Goal: Task Accomplishment & Management: Complete application form

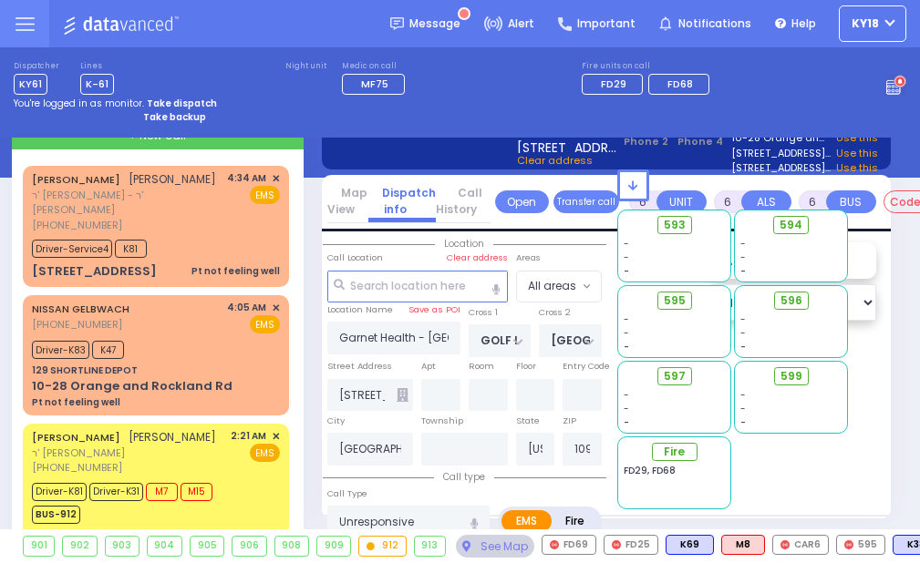
select select "Year"
select select "[DEMOGRAPHIC_DATA]"
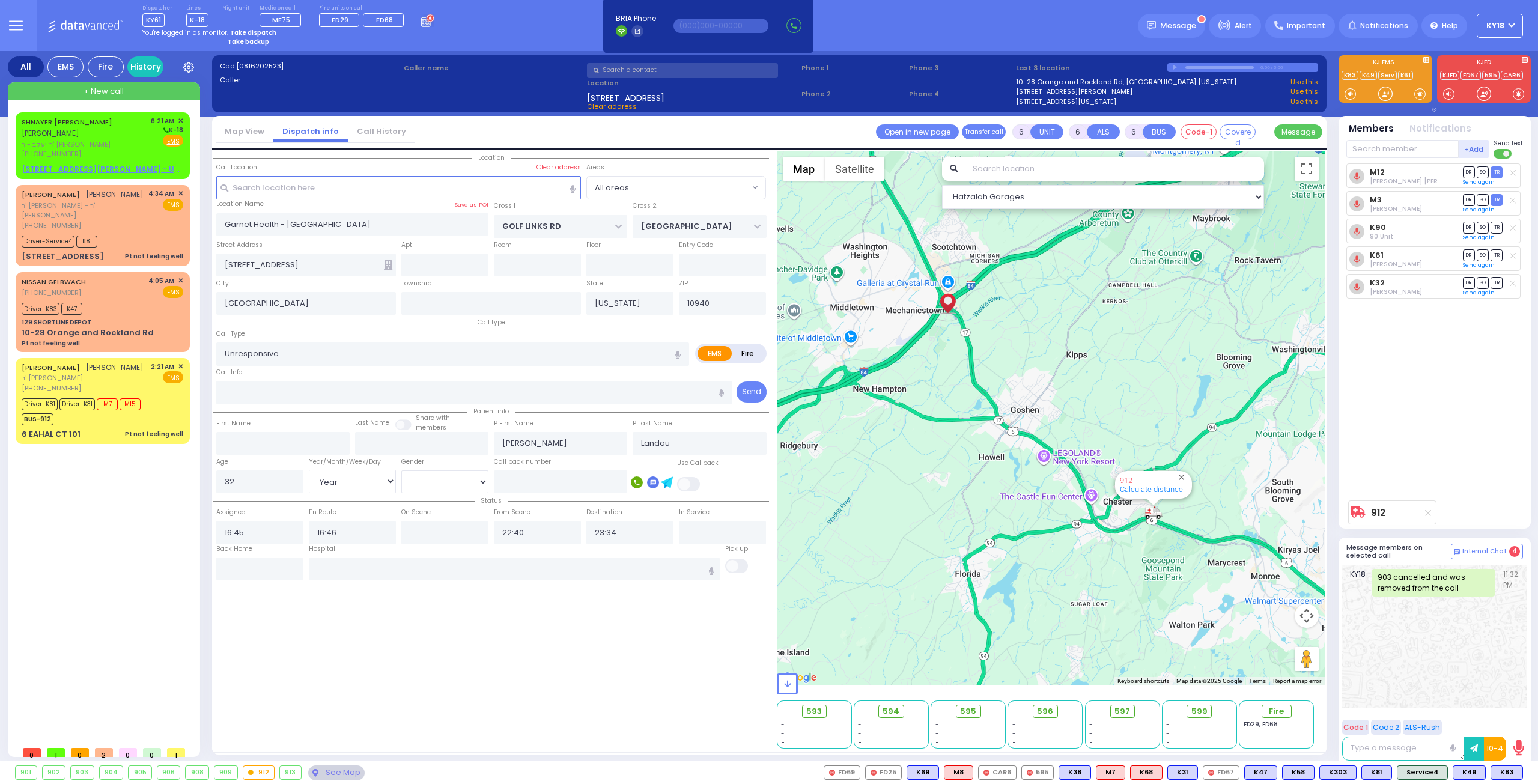
click at [241, 30] on strong "Take dispatch" at bounding box center [253, 33] width 46 height 9
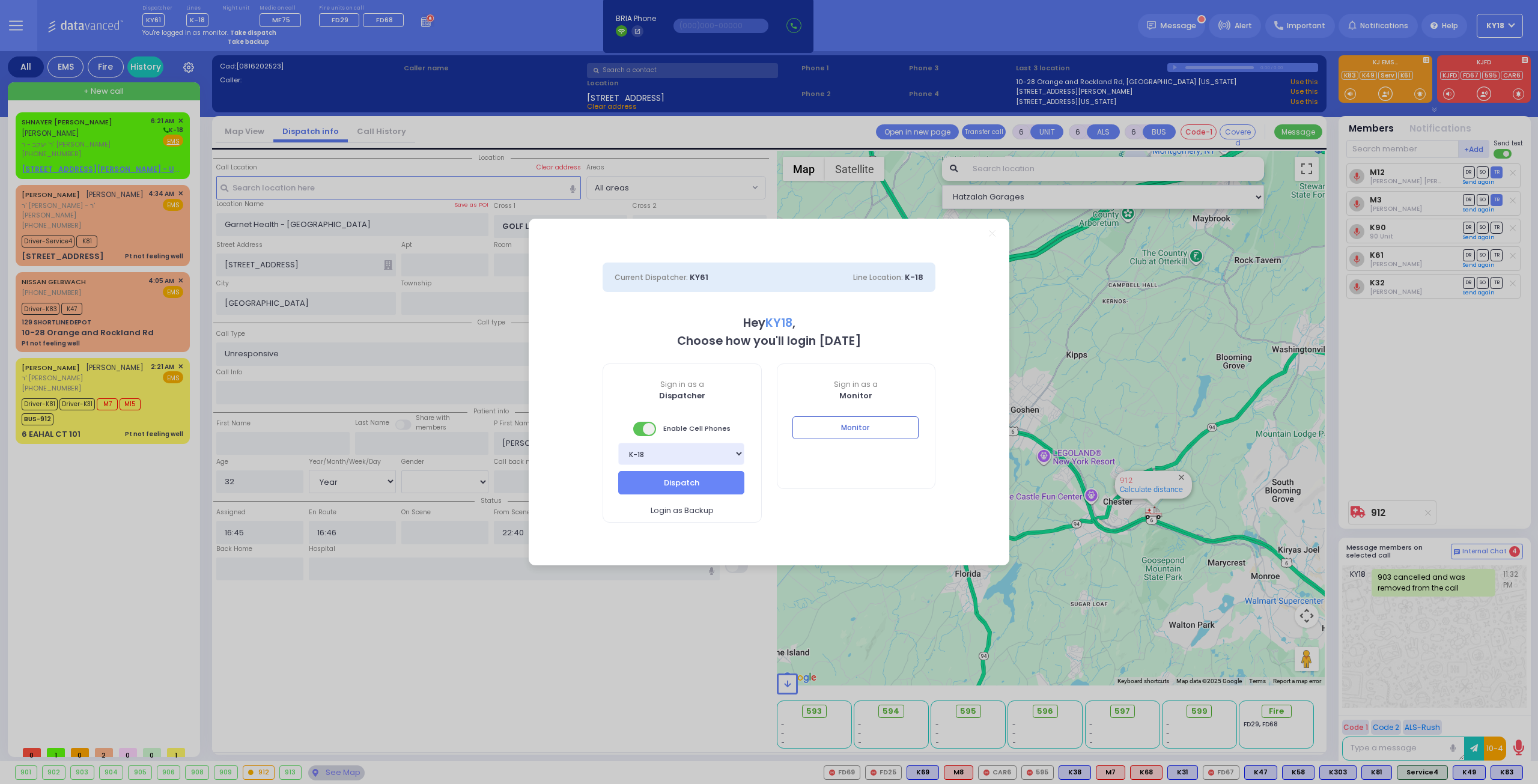
select select "4"
click at [606, 371] on button "Dispatch" at bounding box center [681, 482] width 126 height 23
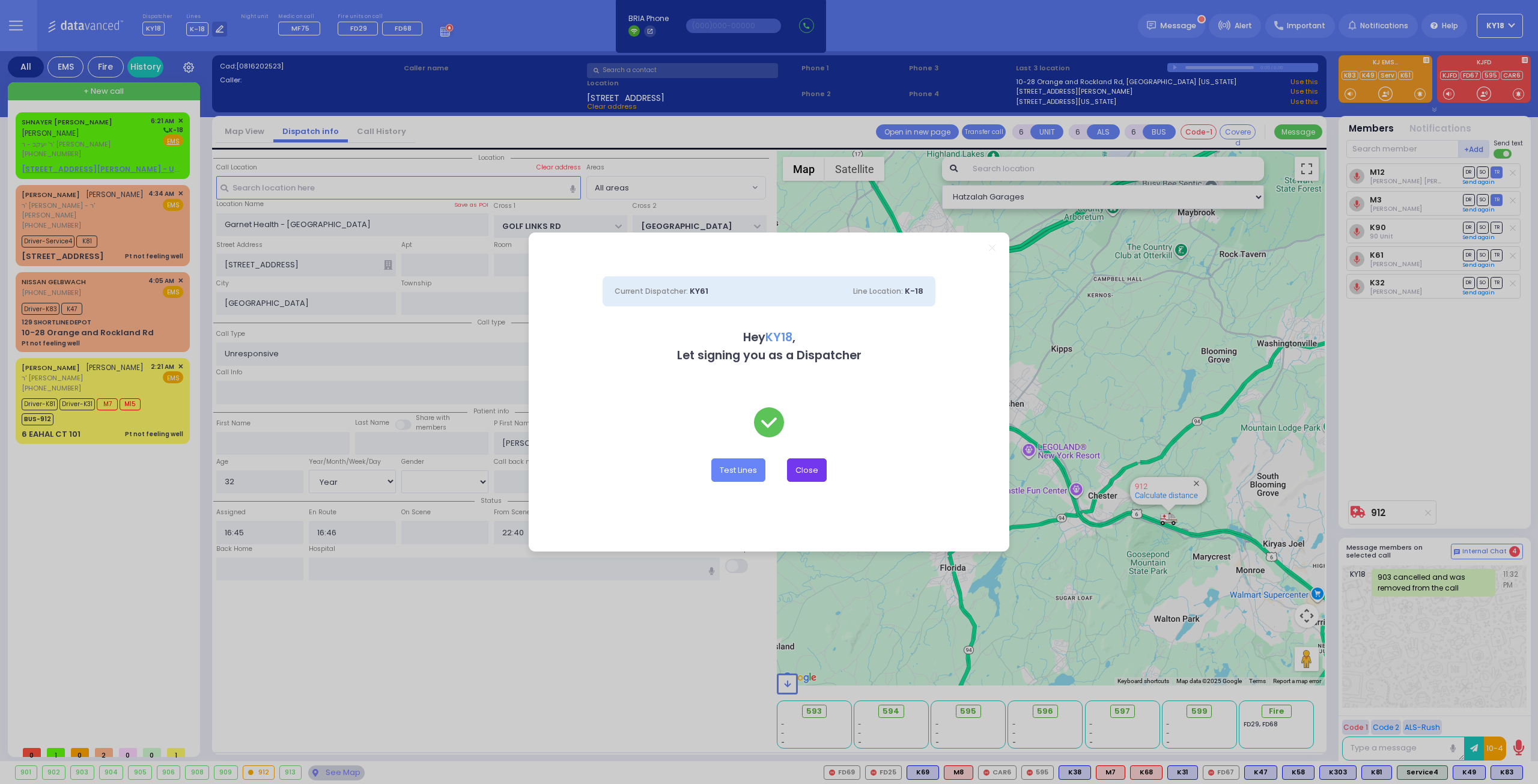
click at [606, 371] on button "Close" at bounding box center [807, 470] width 40 height 23
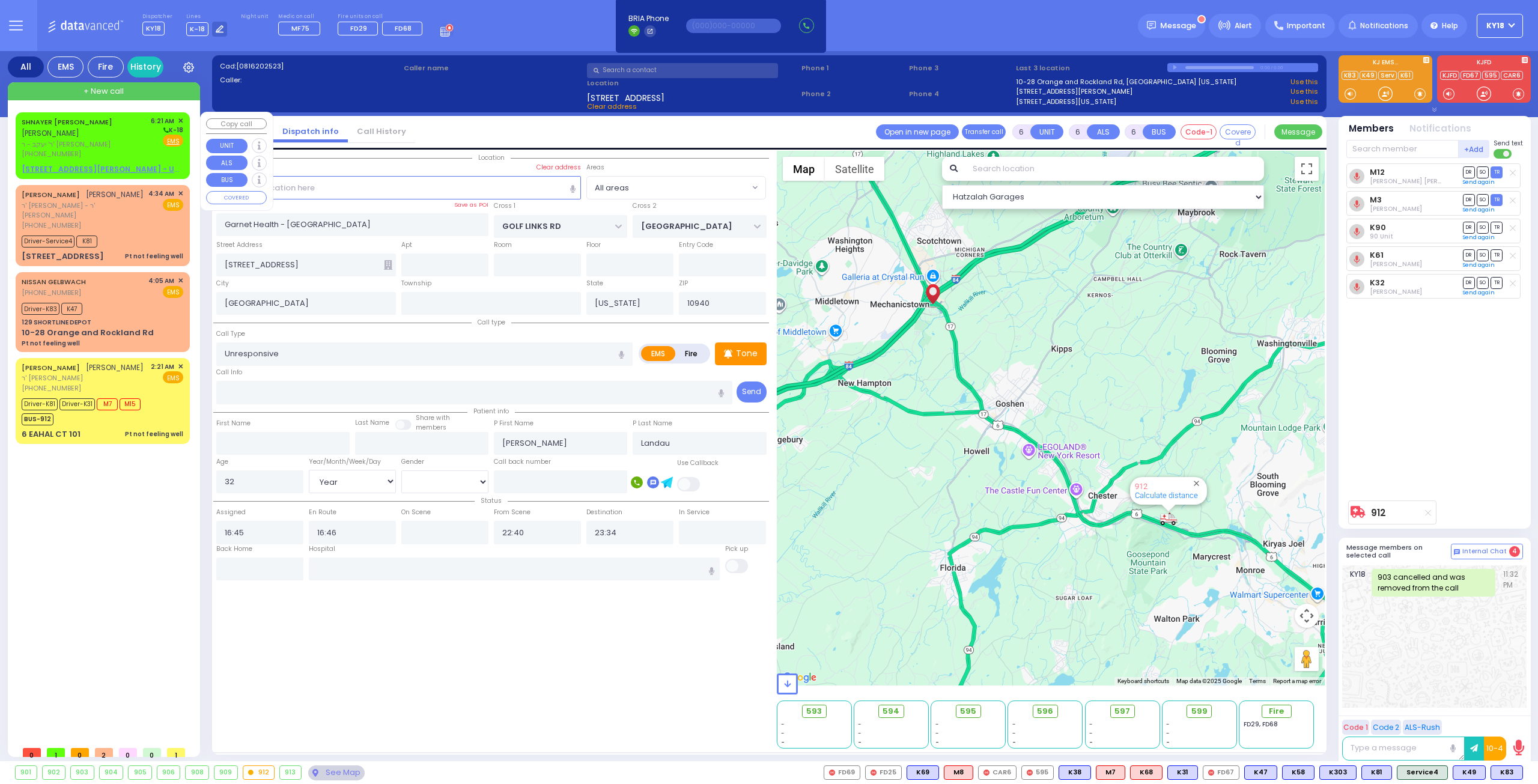
click at [104, 151] on div "[PHONE_NUMBER]" at bounding box center [84, 154] width 125 height 10
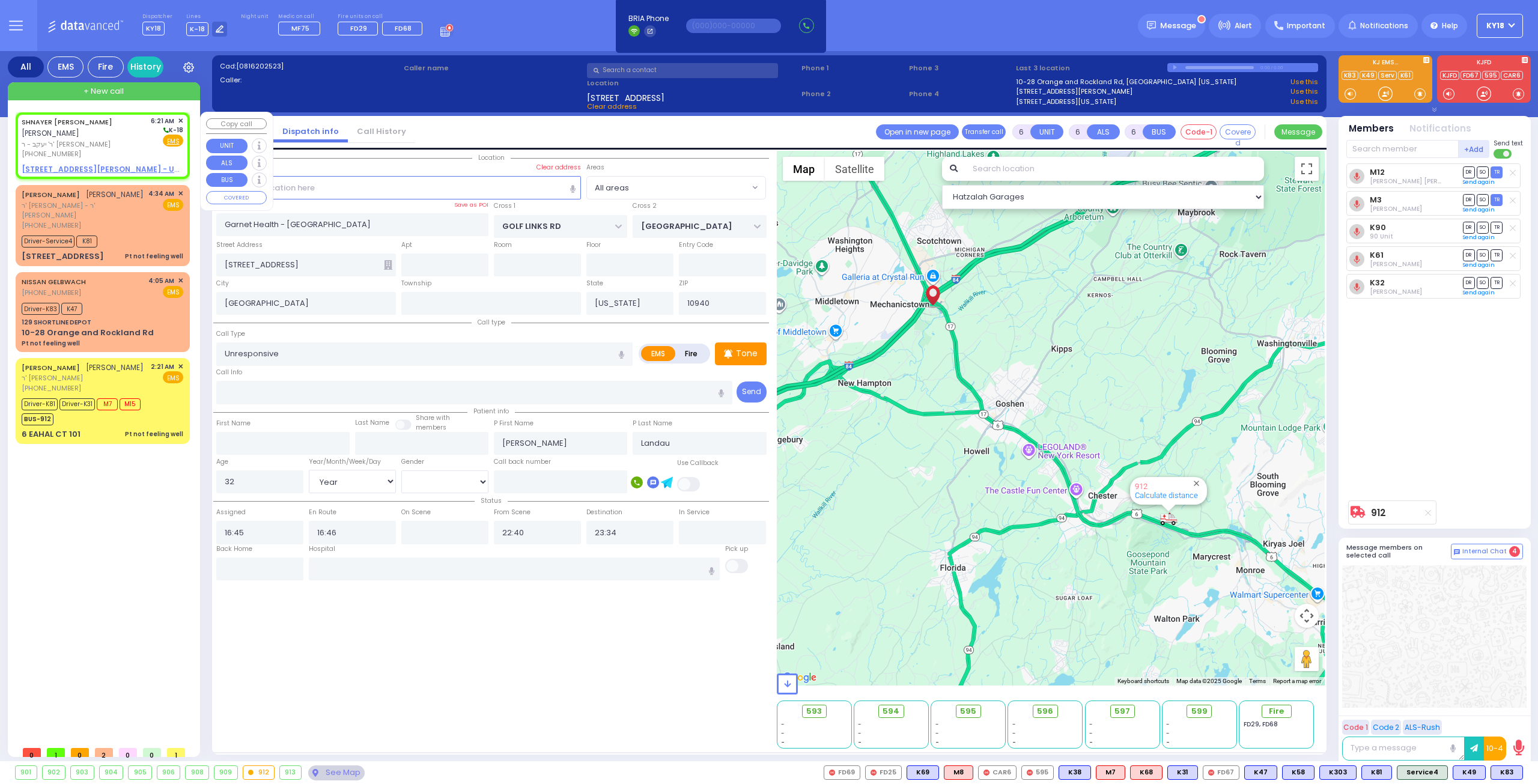
type input "2"
type input "1"
select select
radio input "true"
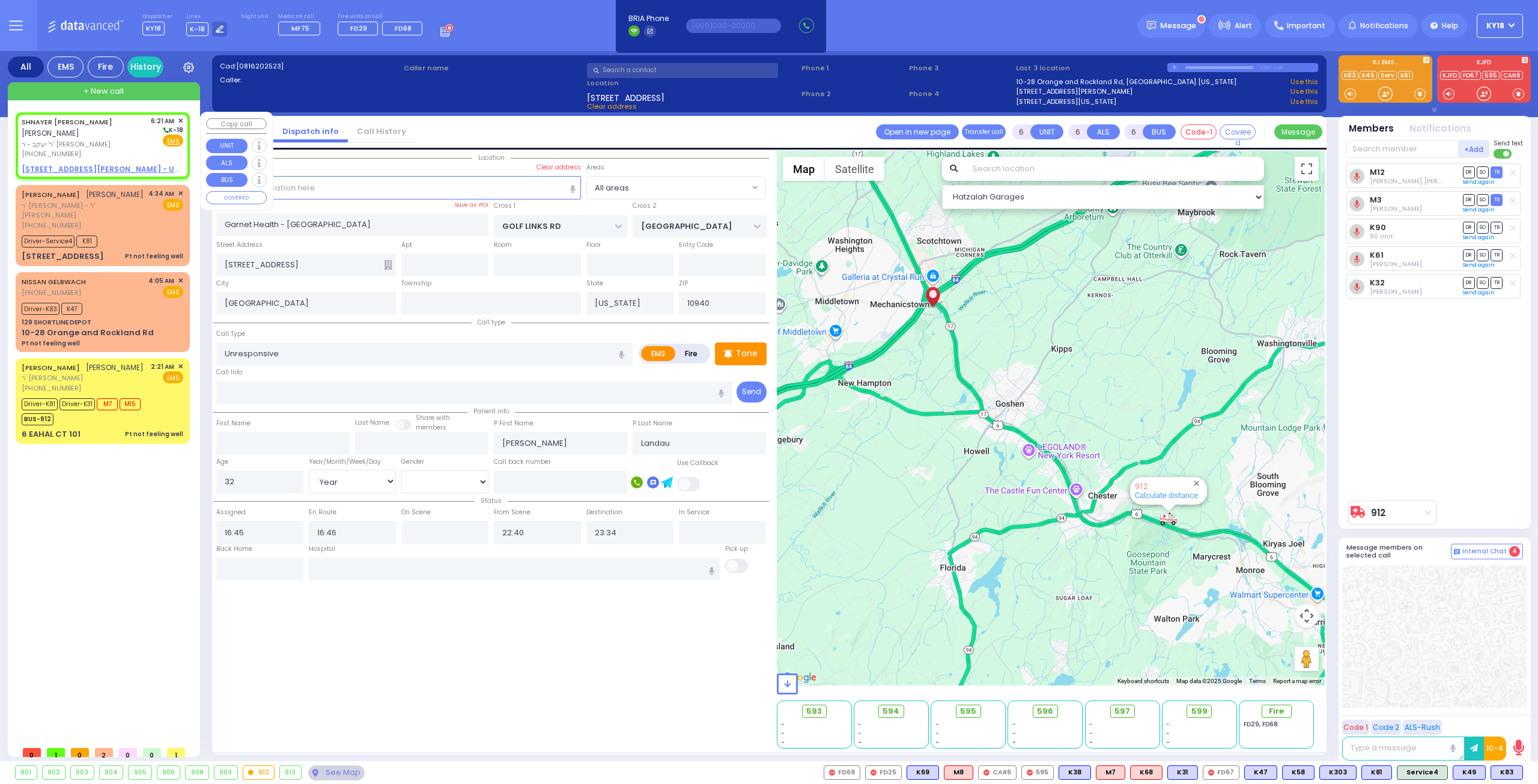
type input "[PERSON_NAME]"
select select
type input "06:21"
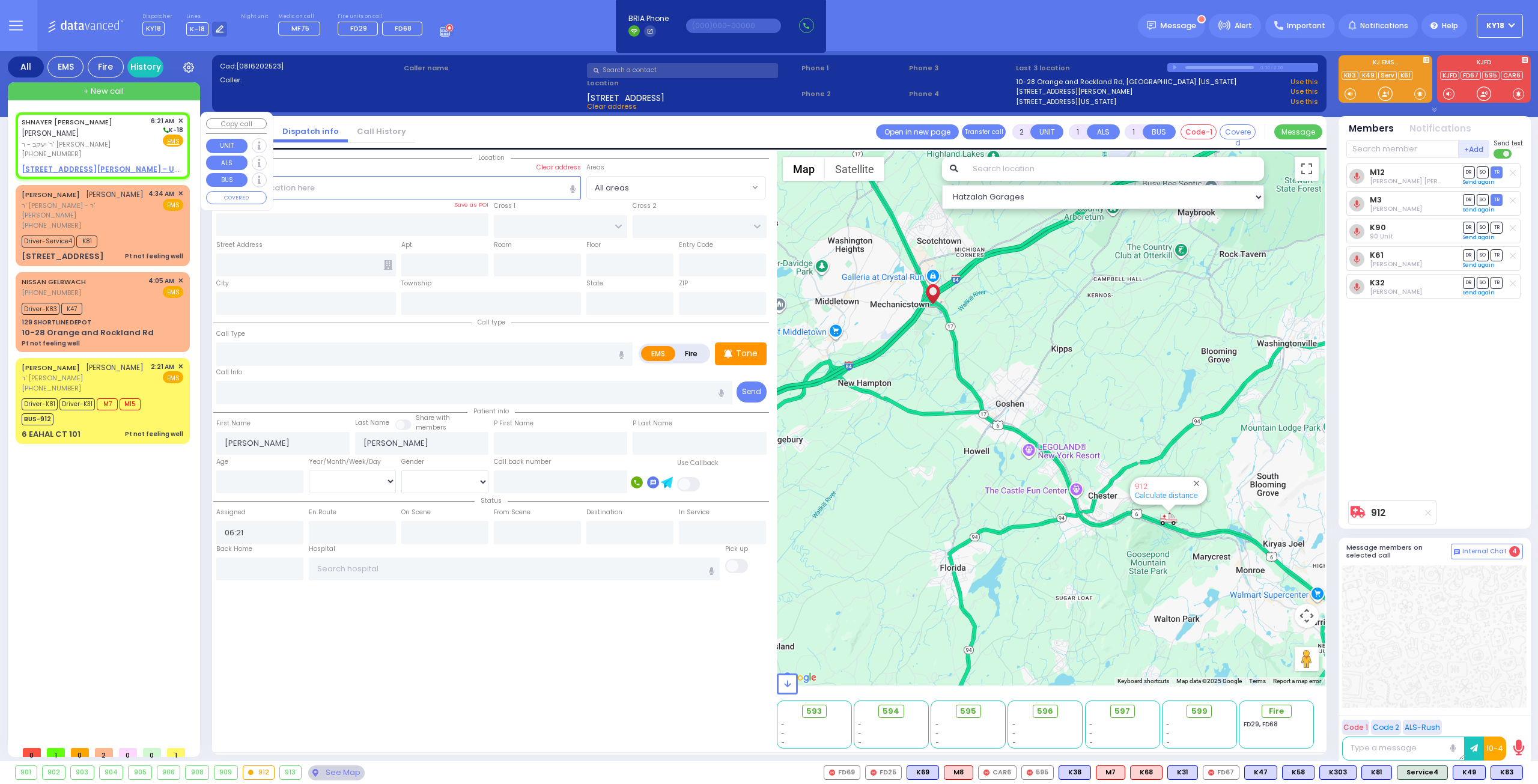
select select "Hatzalah Garages"
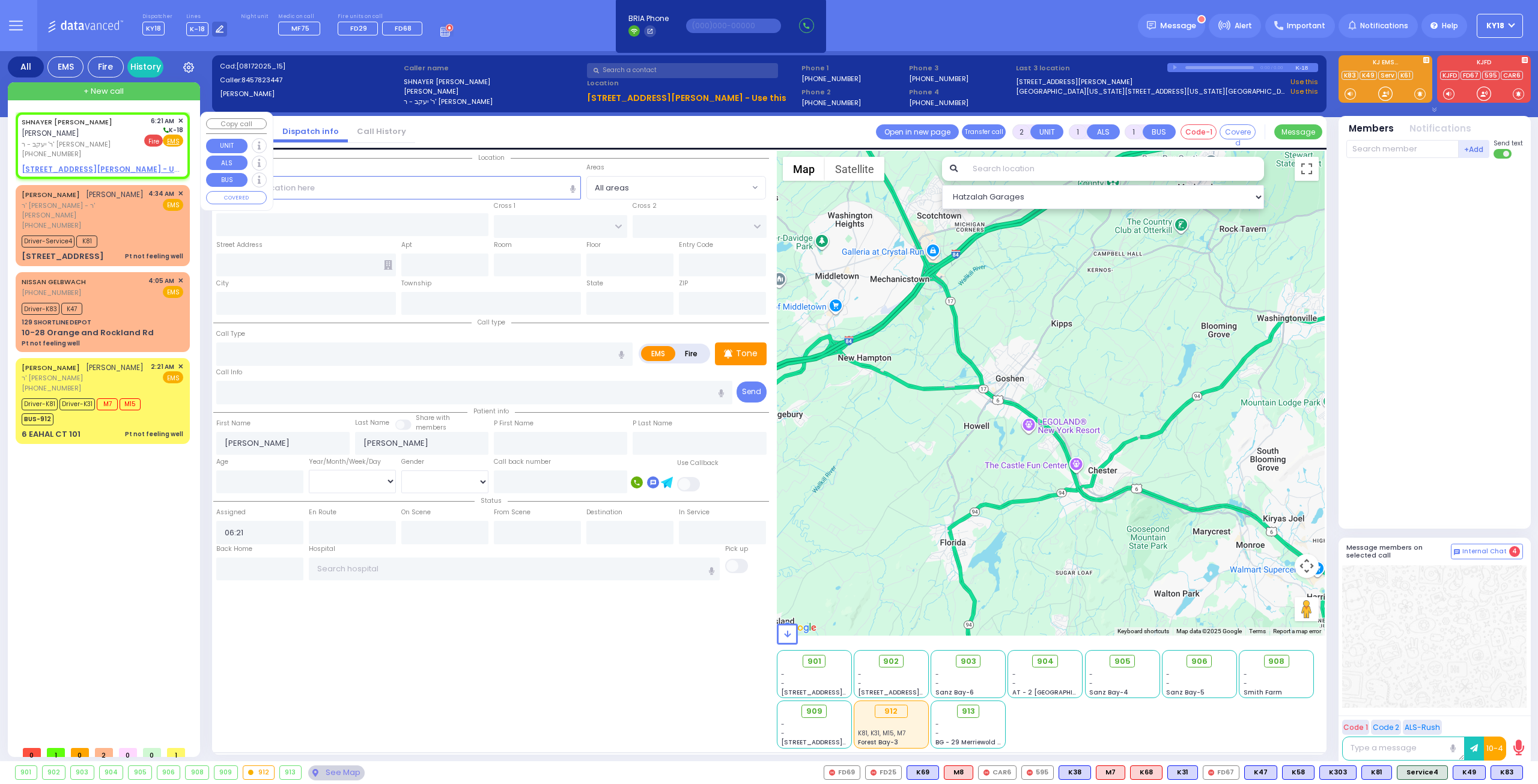
click at [156, 143] on span "Fire" at bounding box center [154, 140] width 18 height 12
select select
radio input "false"
radio input "true"
select select
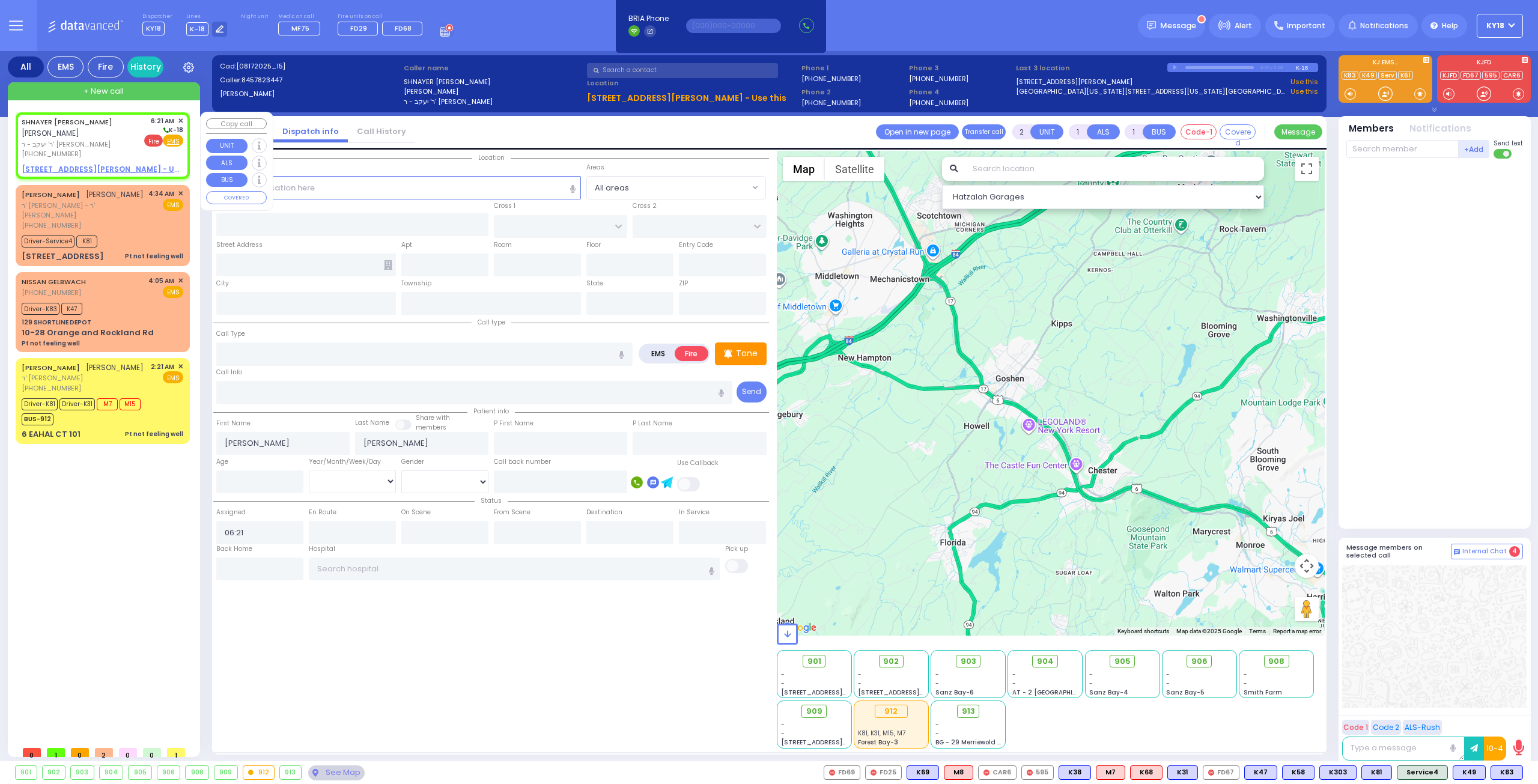
select select "Hatzalah Garages"
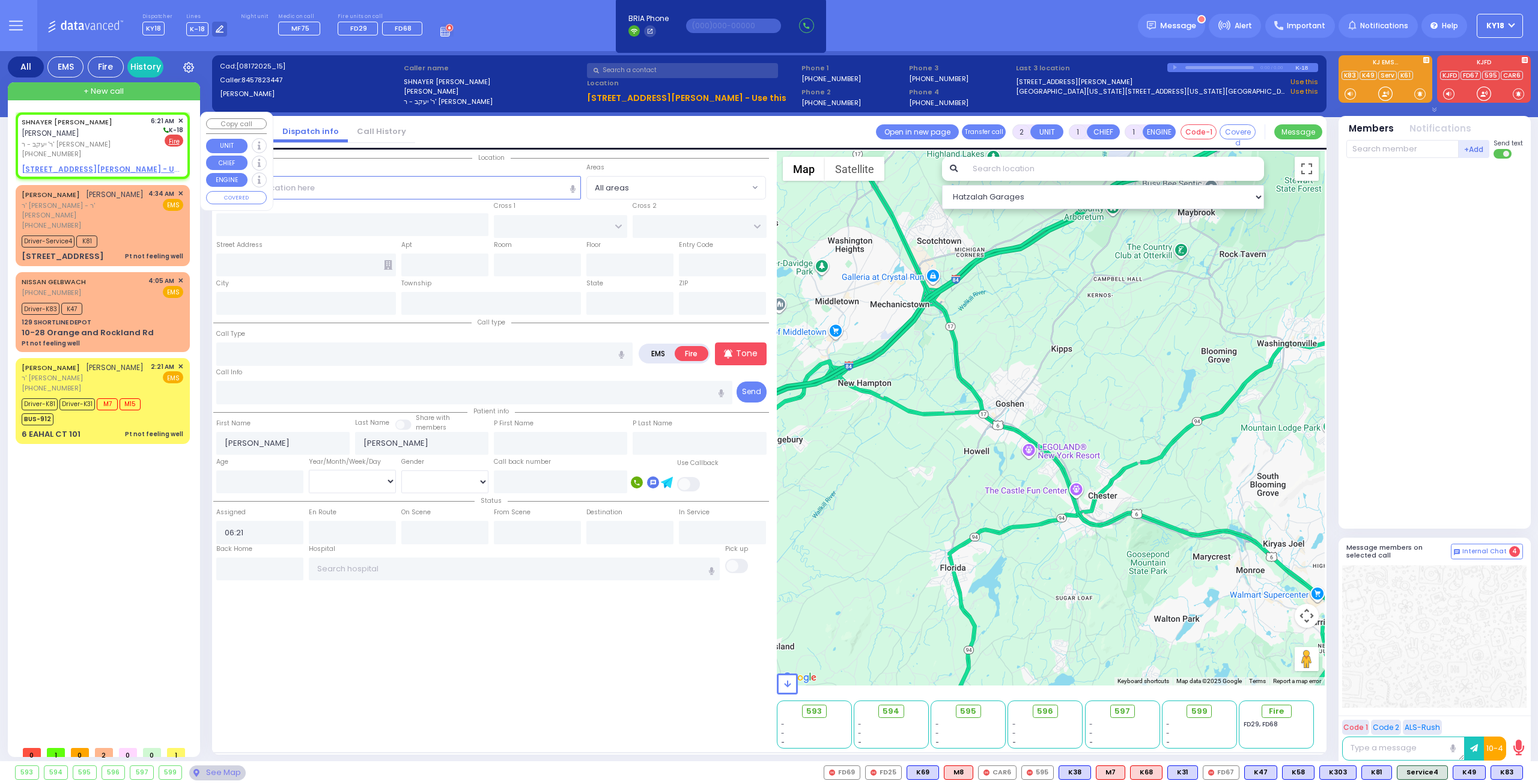
click at [98, 173] on u "23 D A WIEDER BLVD 302 - Use this" at bounding box center [111, 169] width 178 height 10
select select
radio input "true"
select select
select select "Hatzalah Garages"
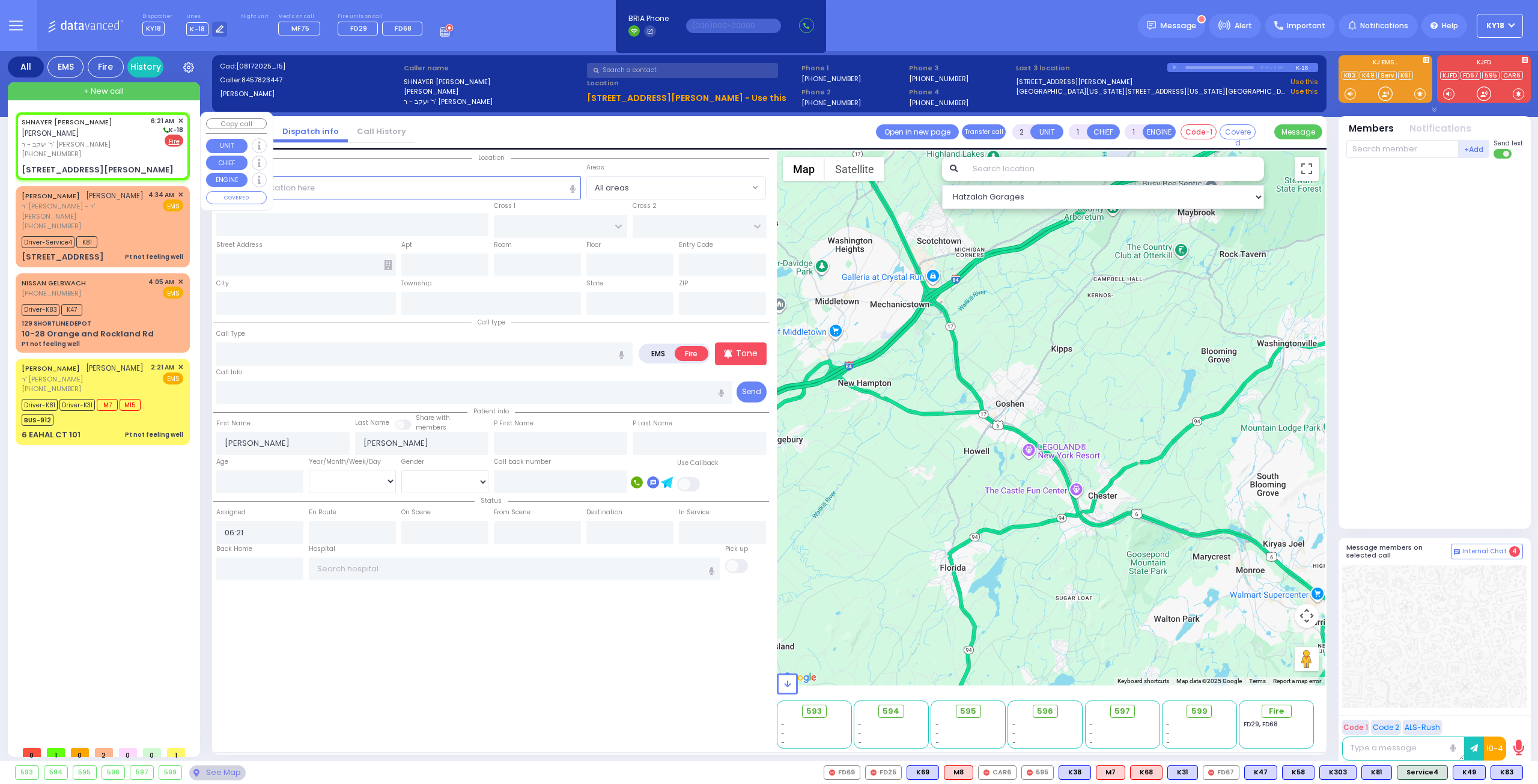
select select
radio input "true"
select select
select select "Hatzalah Garages"
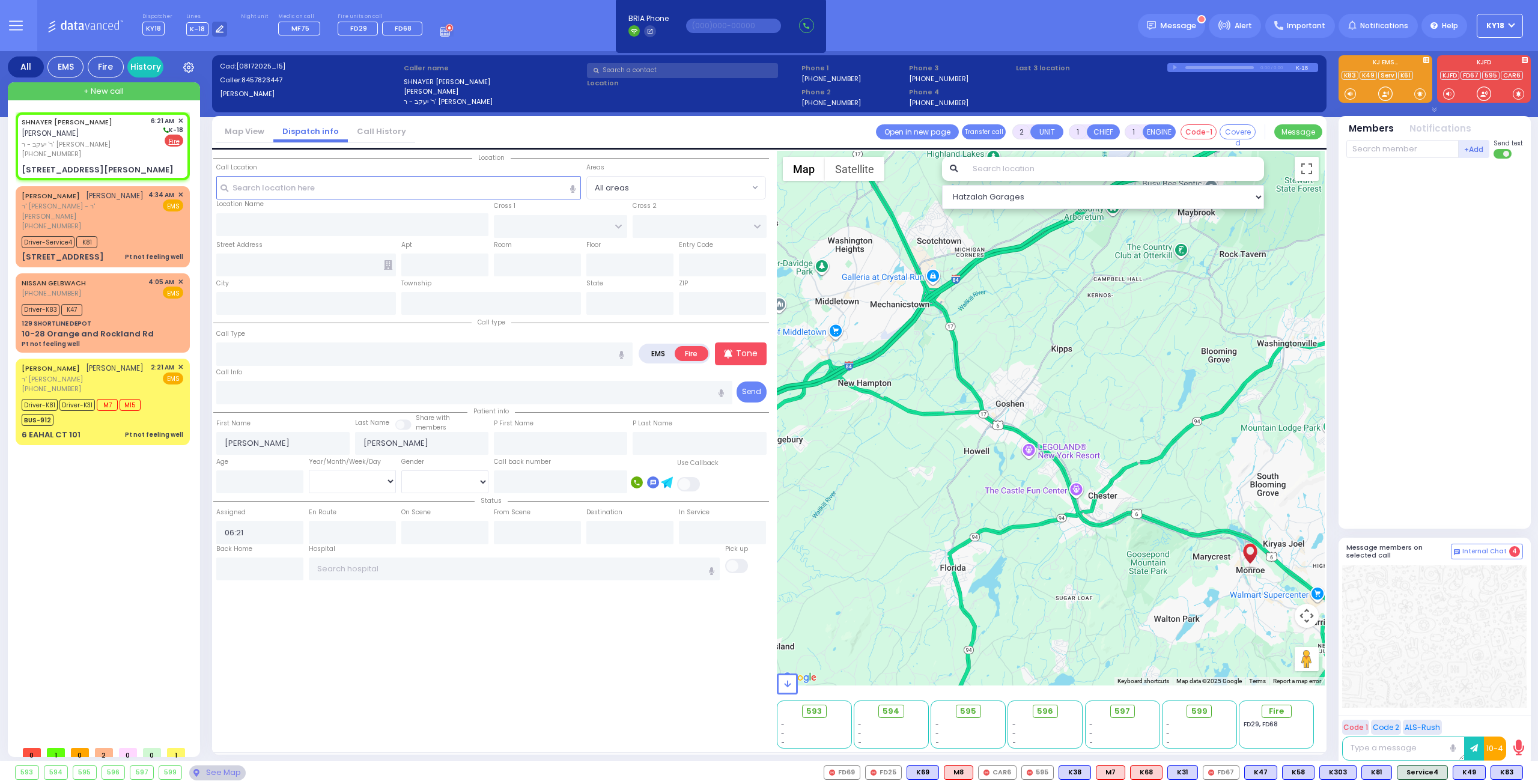
type input "[GEOGRAPHIC_DATA]"
type input "[PERSON_NAME] AVE"
type input "[STREET_ADDRESS][PERSON_NAME]"
type input "302"
type input "Monroe"
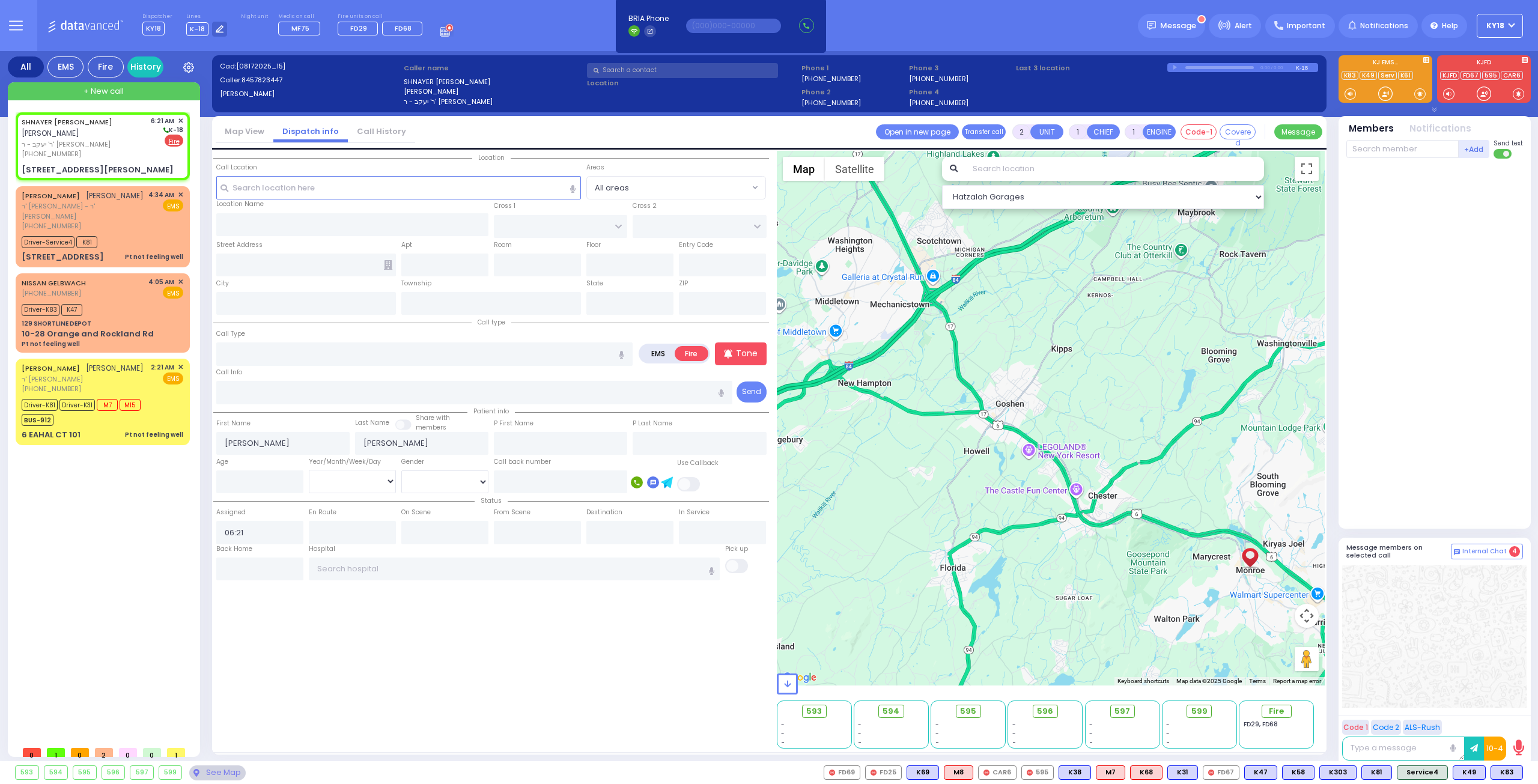
type input "[US_STATE]"
type input "10950"
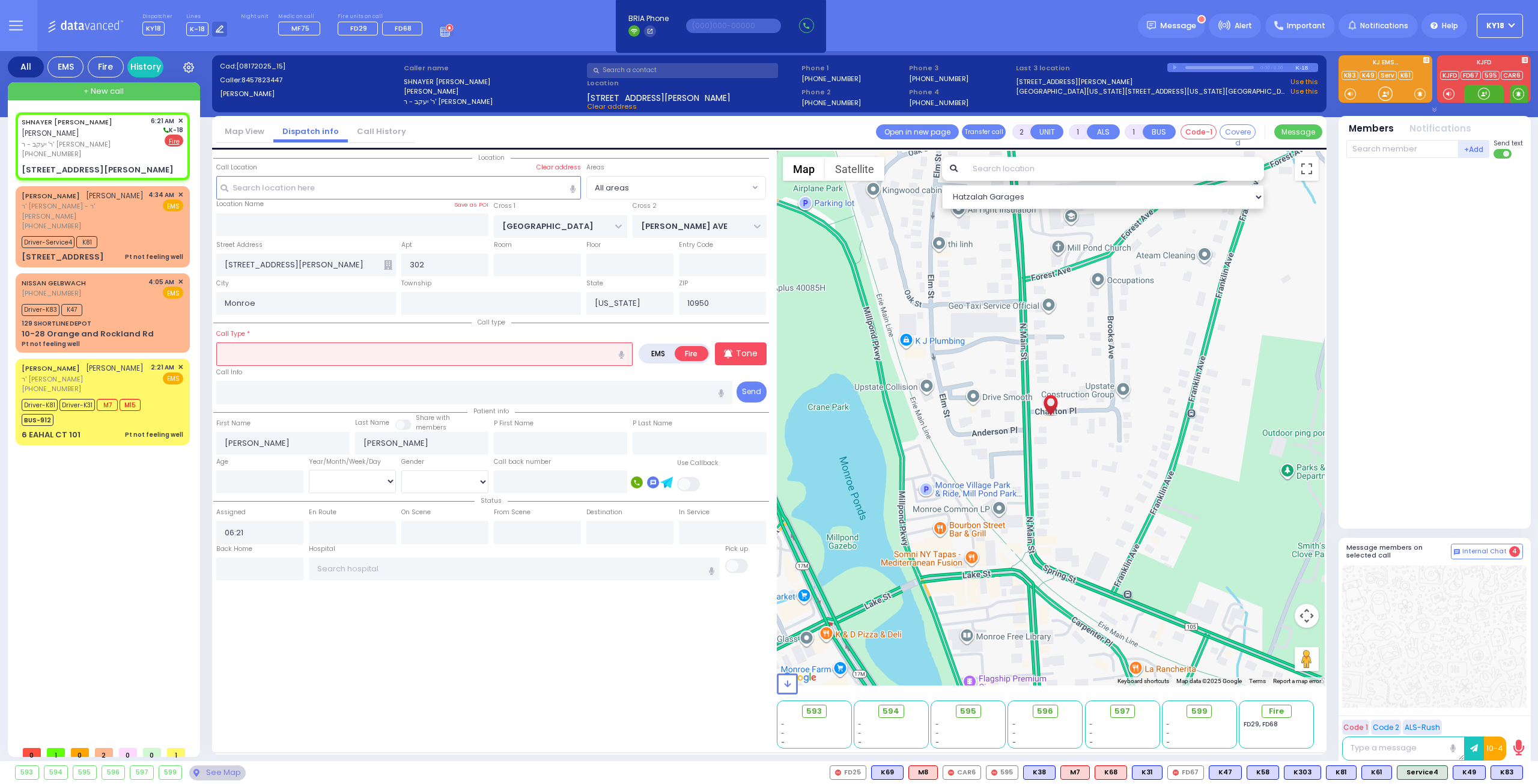
drag, startPoint x: 1519, startPoint y: 92, endPoint x: 1527, endPoint y: 91, distance: 8.1
click at [606, 91] on span at bounding box center [1518, 94] width 18 height 18
select select
radio input "true"
select select
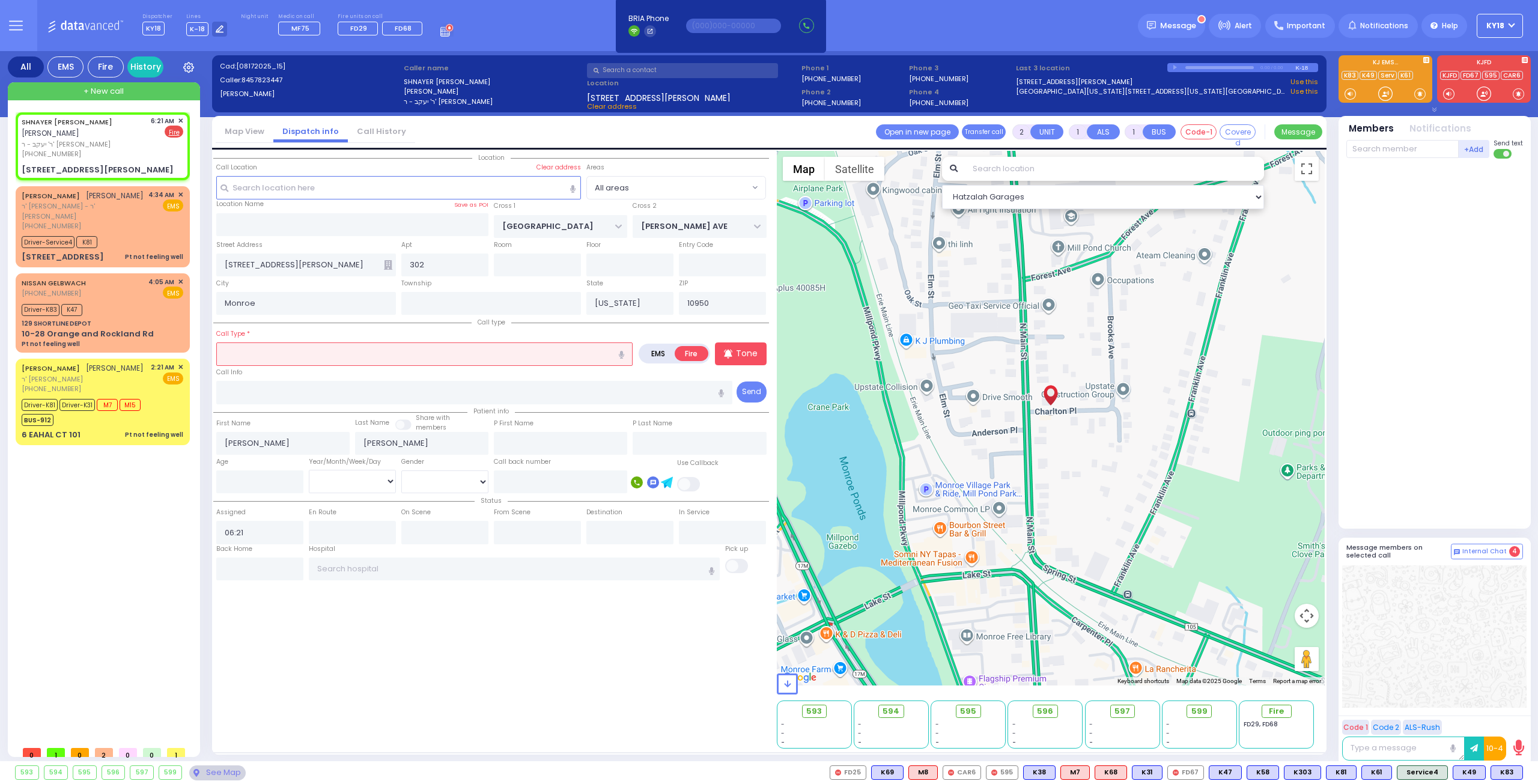
select select "Hatzalah Garages"
drag, startPoint x: 1483, startPoint y: 92, endPoint x: 1452, endPoint y: 84, distance: 32.0
click at [606, 85] on div at bounding box center [1484, 94] width 40 height 18
click at [289, 345] on input "text" at bounding box center [424, 354] width 416 height 23
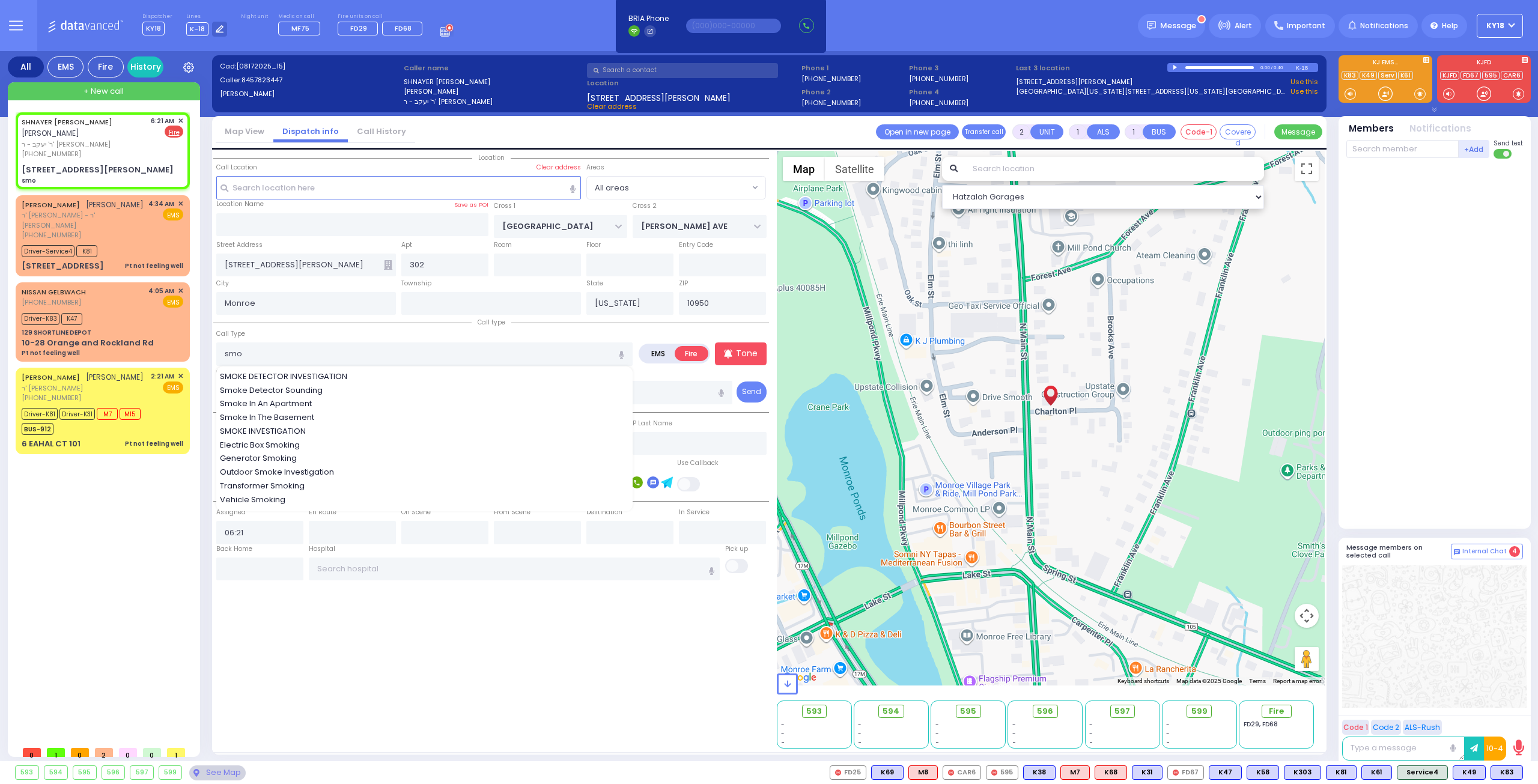
drag, startPoint x: 328, startPoint y: 401, endPoint x: 288, endPoint y: 379, distance: 45.7
click at [328, 371] on div "Smoke In An Apartment" at bounding box center [425, 404] width 411 height 12
type input "Smoke In An Apartment"
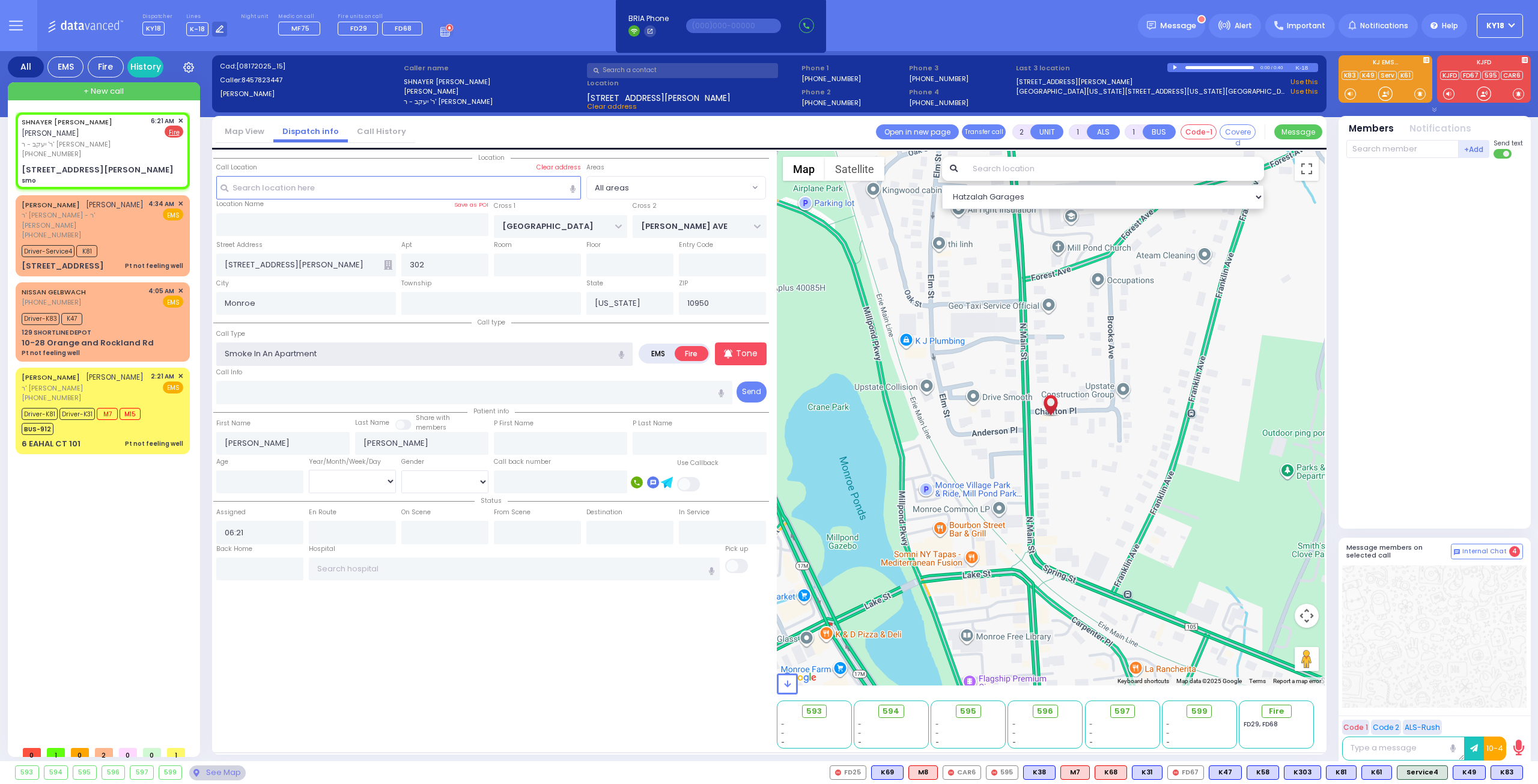
select select
radio input "true"
select select
select select "Hatzalah Garages"
select select
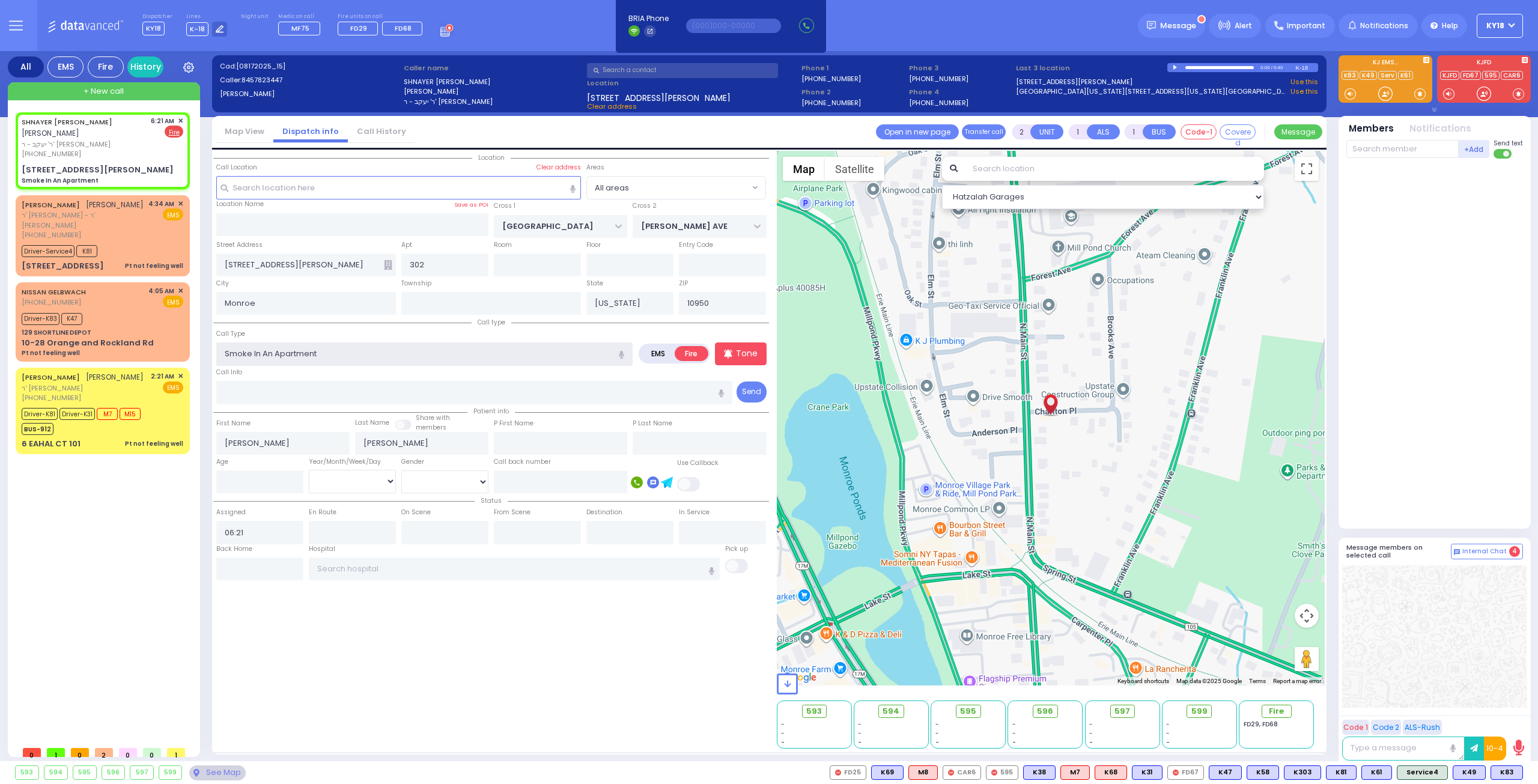
radio input "true"
select select
select select "Hatzalah Garages"
select select
radio input "true"
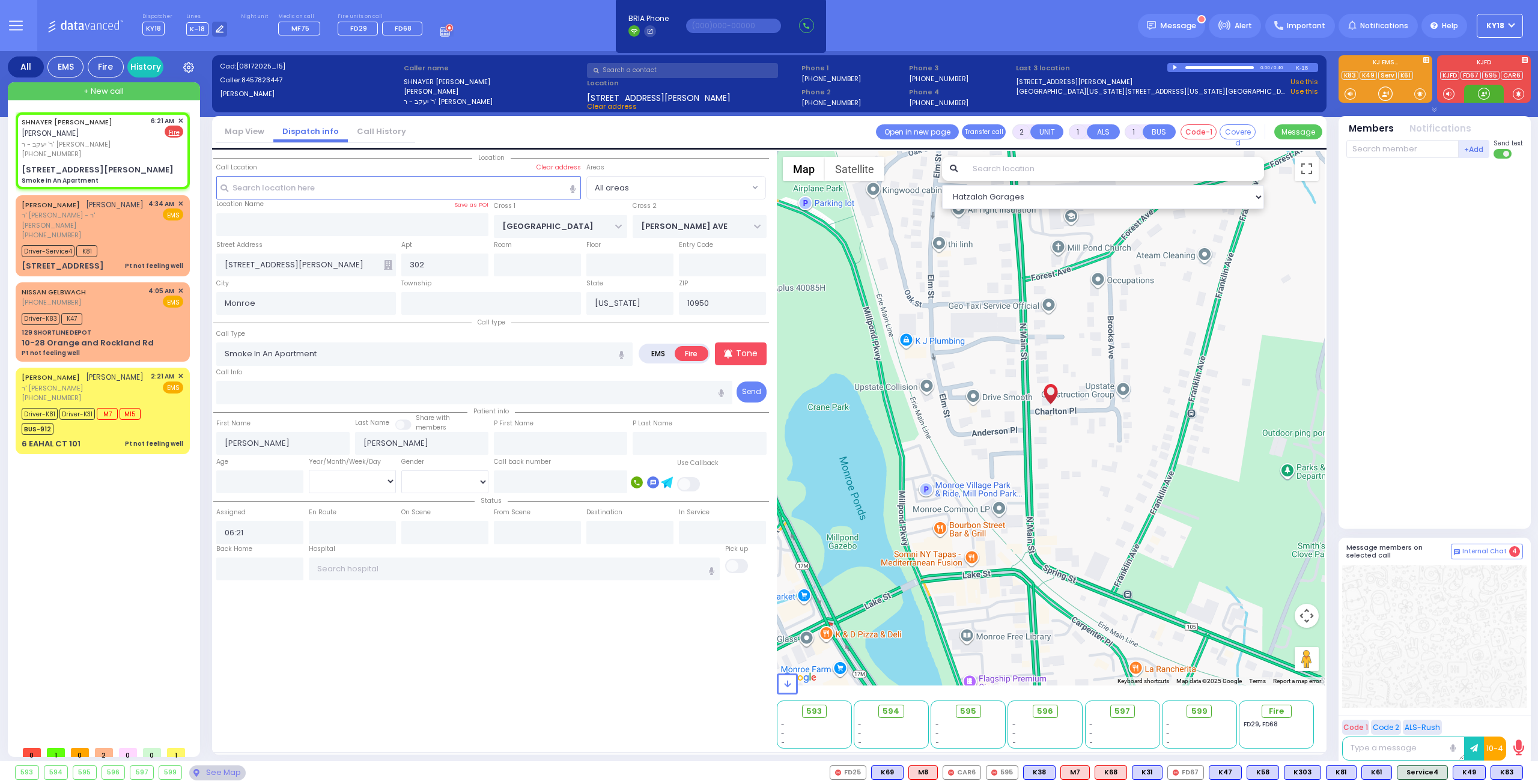
select select
select select "Hatzalah Garages"
drag, startPoint x: 1482, startPoint y: 92, endPoint x: 1461, endPoint y: 96, distance: 21.4
click at [606, 94] on div at bounding box center [1484, 94] width 12 height 12
click at [139, 163] on div "SHNAYER ZALMEN GREENFELD שניאור זלמן גרינפעלד ר' יעקב - ר' משה ברימ פריעדמאן (8…" at bounding box center [102, 150] width 169 height 72
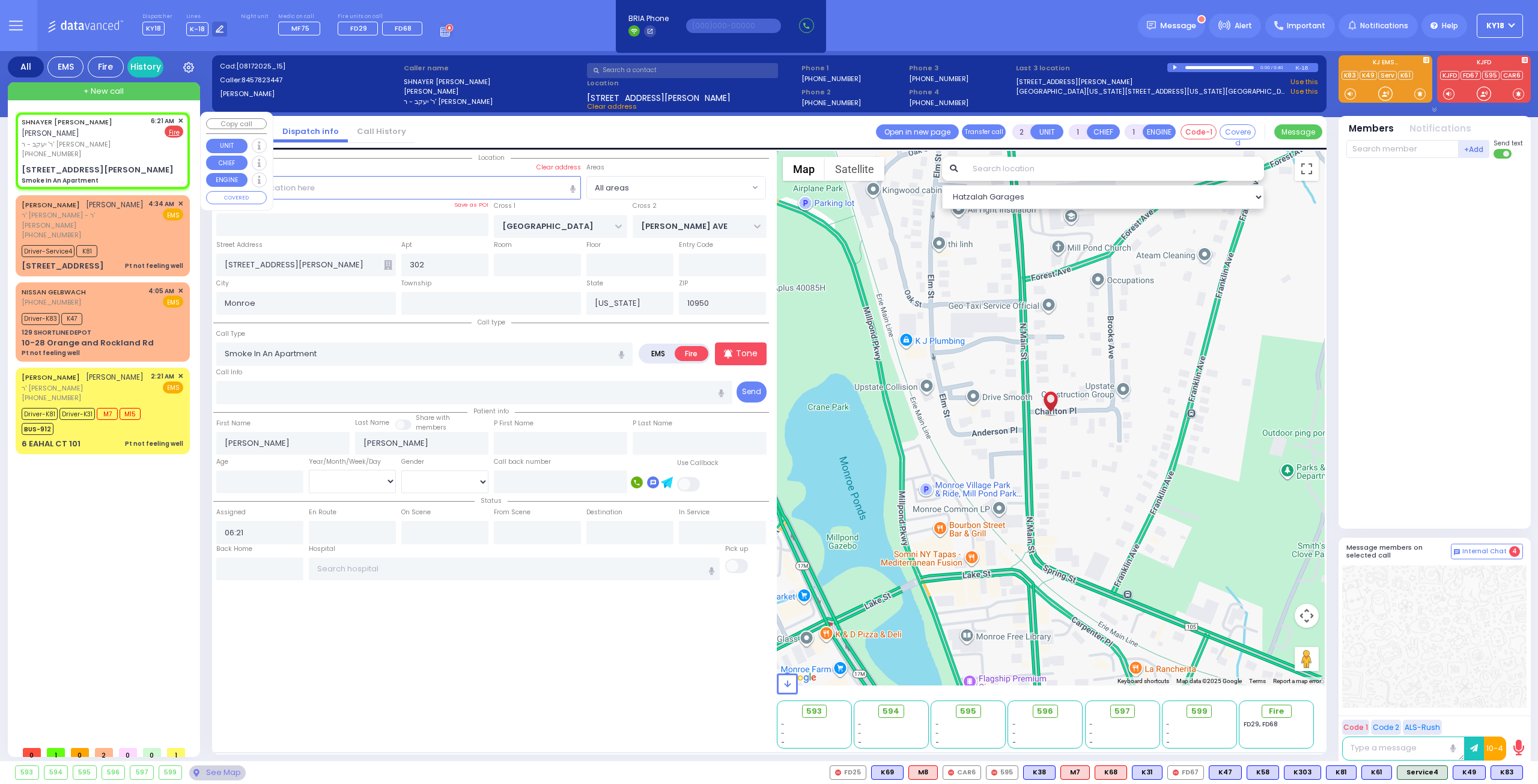
select select
radio input "true"
select select
select select "Hatzalah Garages"
click at [606, 146] on input "text" at bounding box center [1402, 148] width 112 height 18
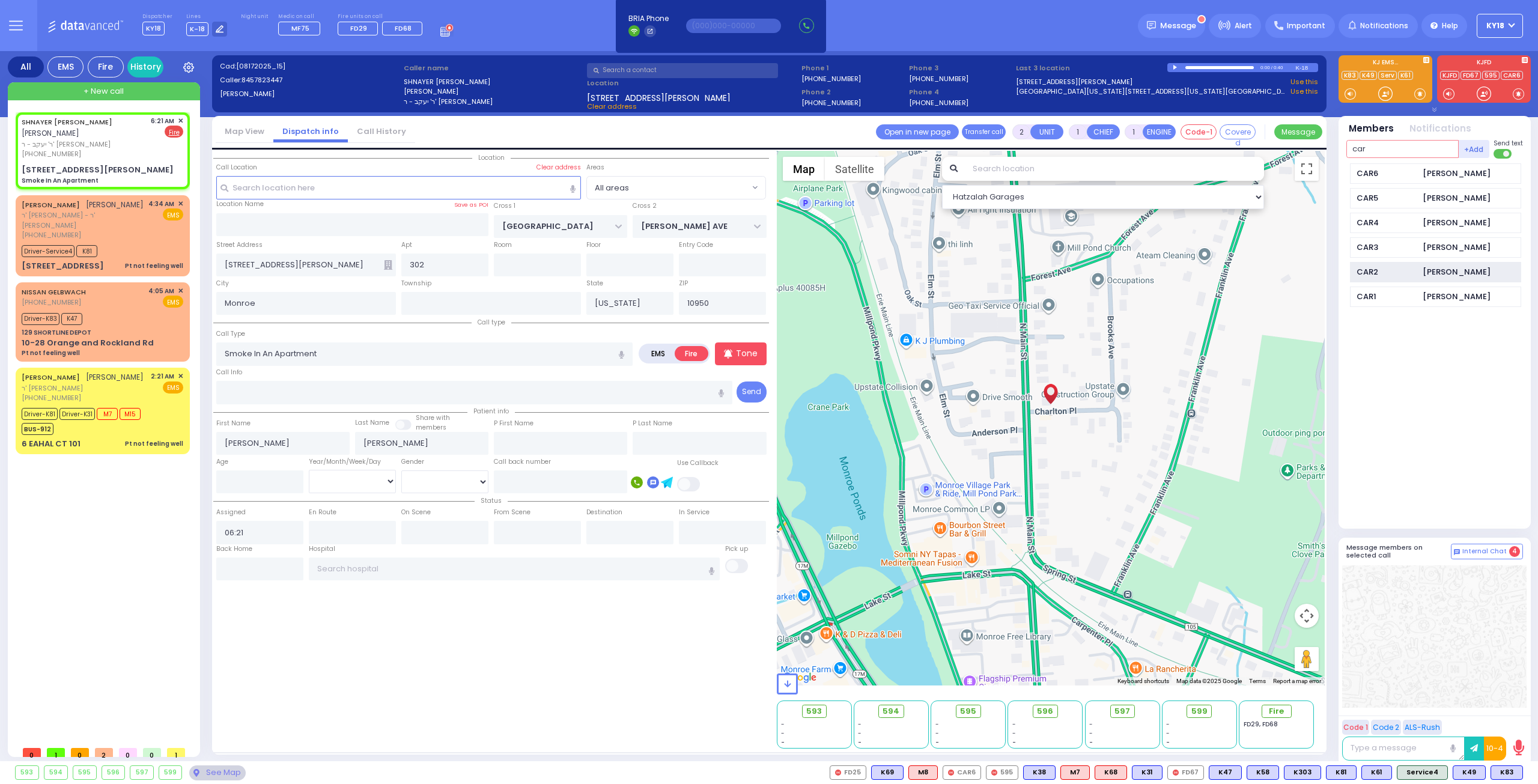
type input "car"
click at [606, 274] on div "CAR2 Isaac Friedman" at bounding box center [1436, 272] width 171 height 21
click at [606, 147] on input "text" at bounding box center [1402, 148] width 112 height 18
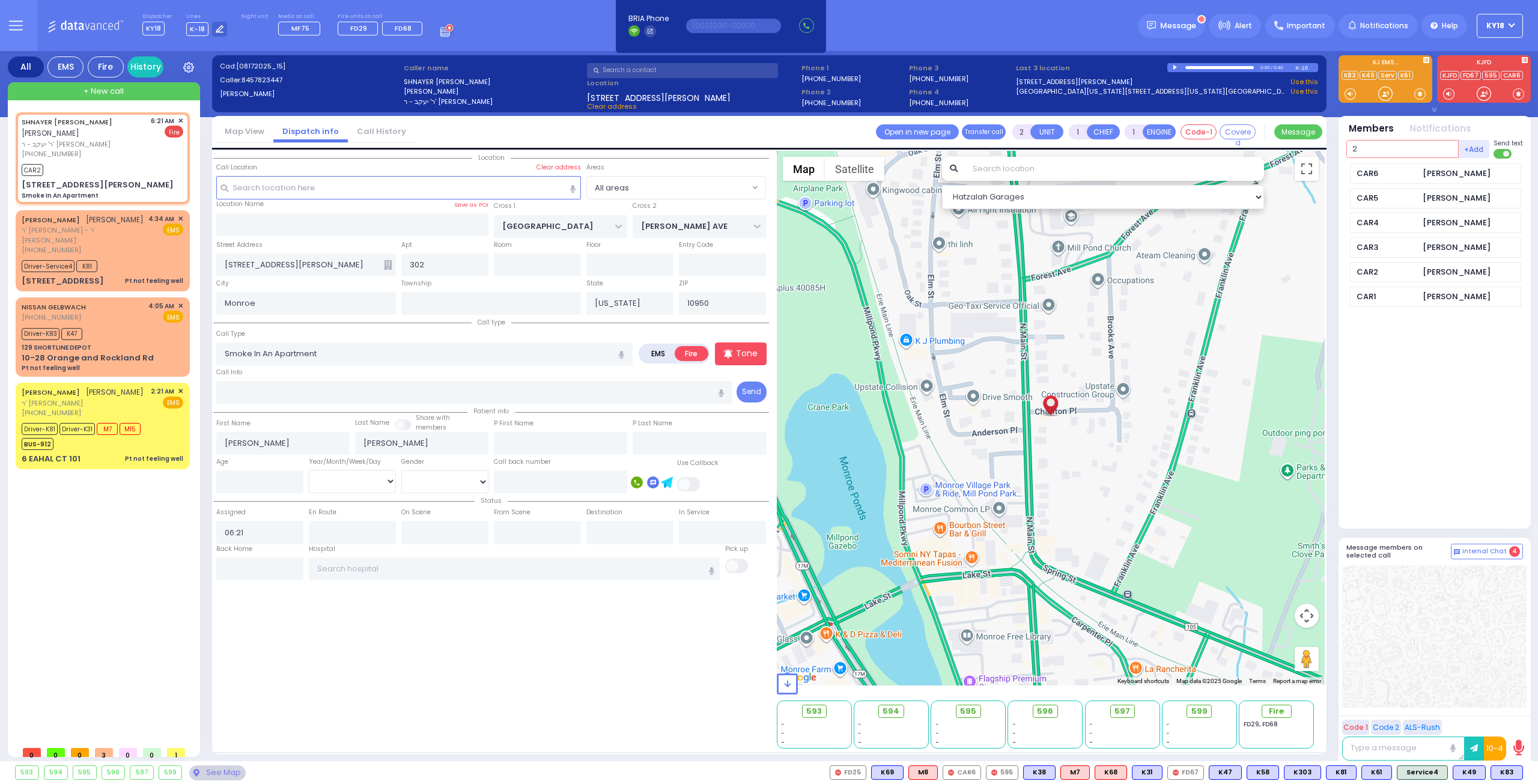
type input "22"
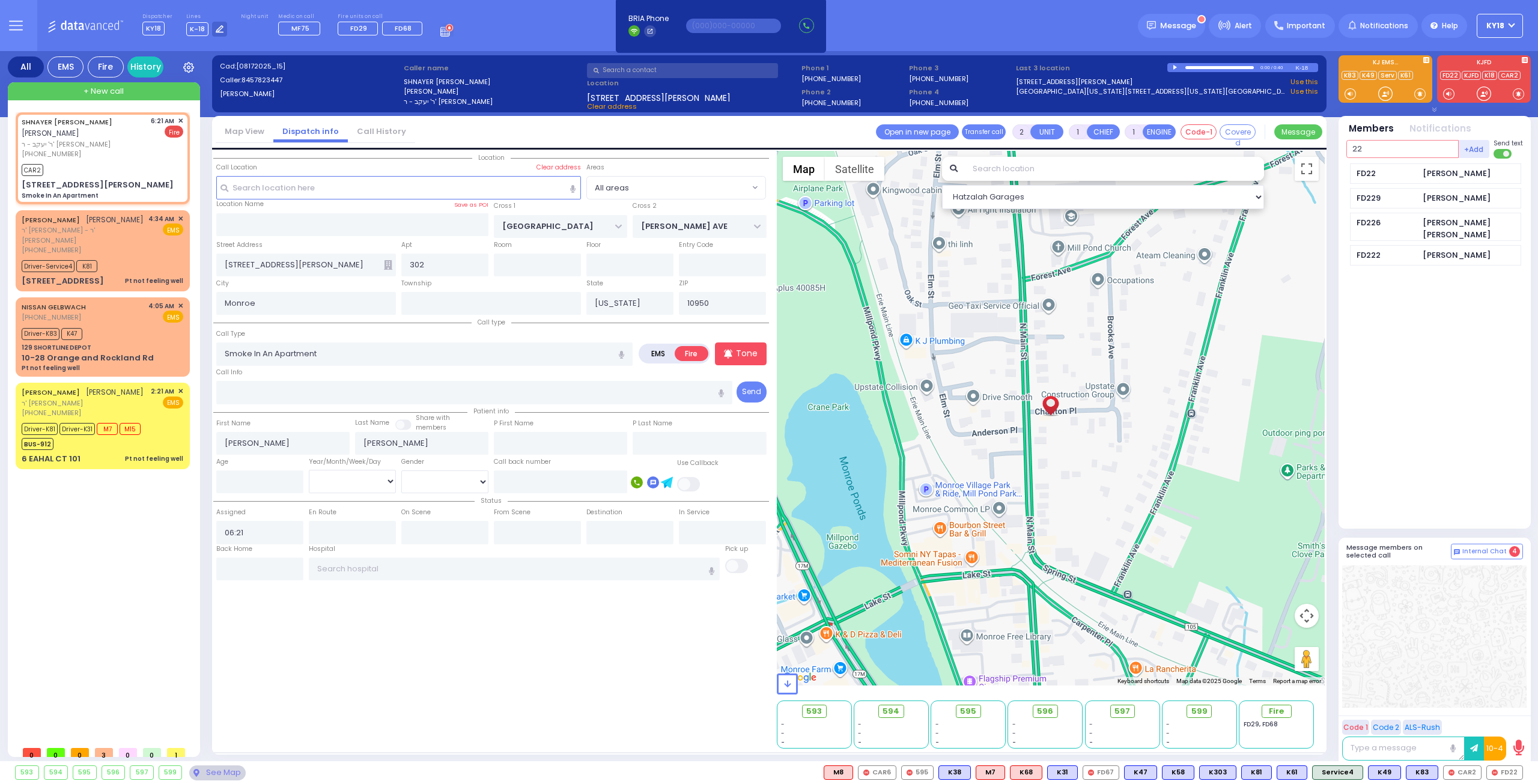
select select
radio input "true"
select select
type input "06:23"
select select "Hatzalah Garages"
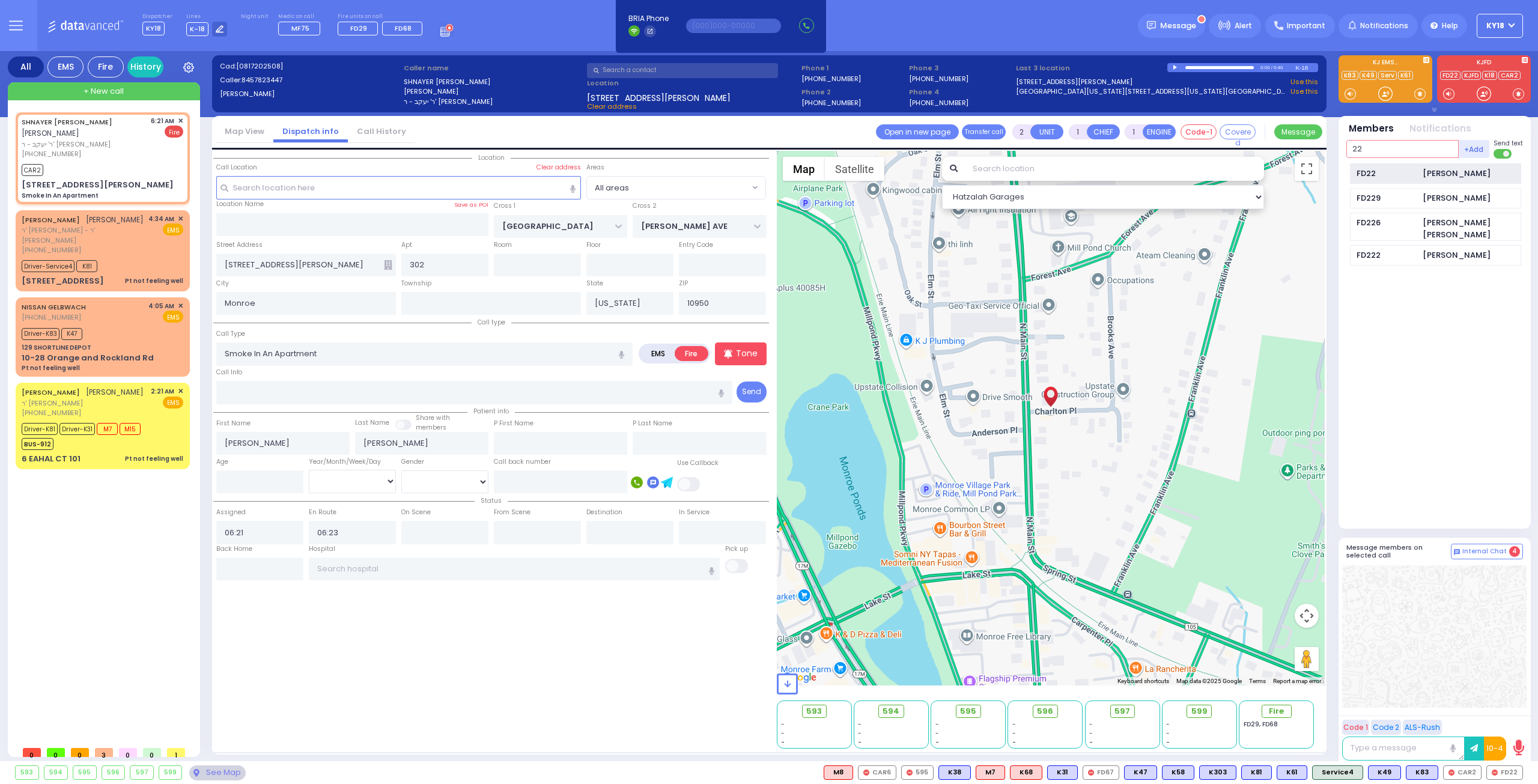
type input "22"
click at [606, 173] on div "FD22 Chaim Stern" at bounding box center [1436, 174] width 171 height 21
click at [606, 150] on input "text" at bounding box center [1402, 148] width 112 height 18
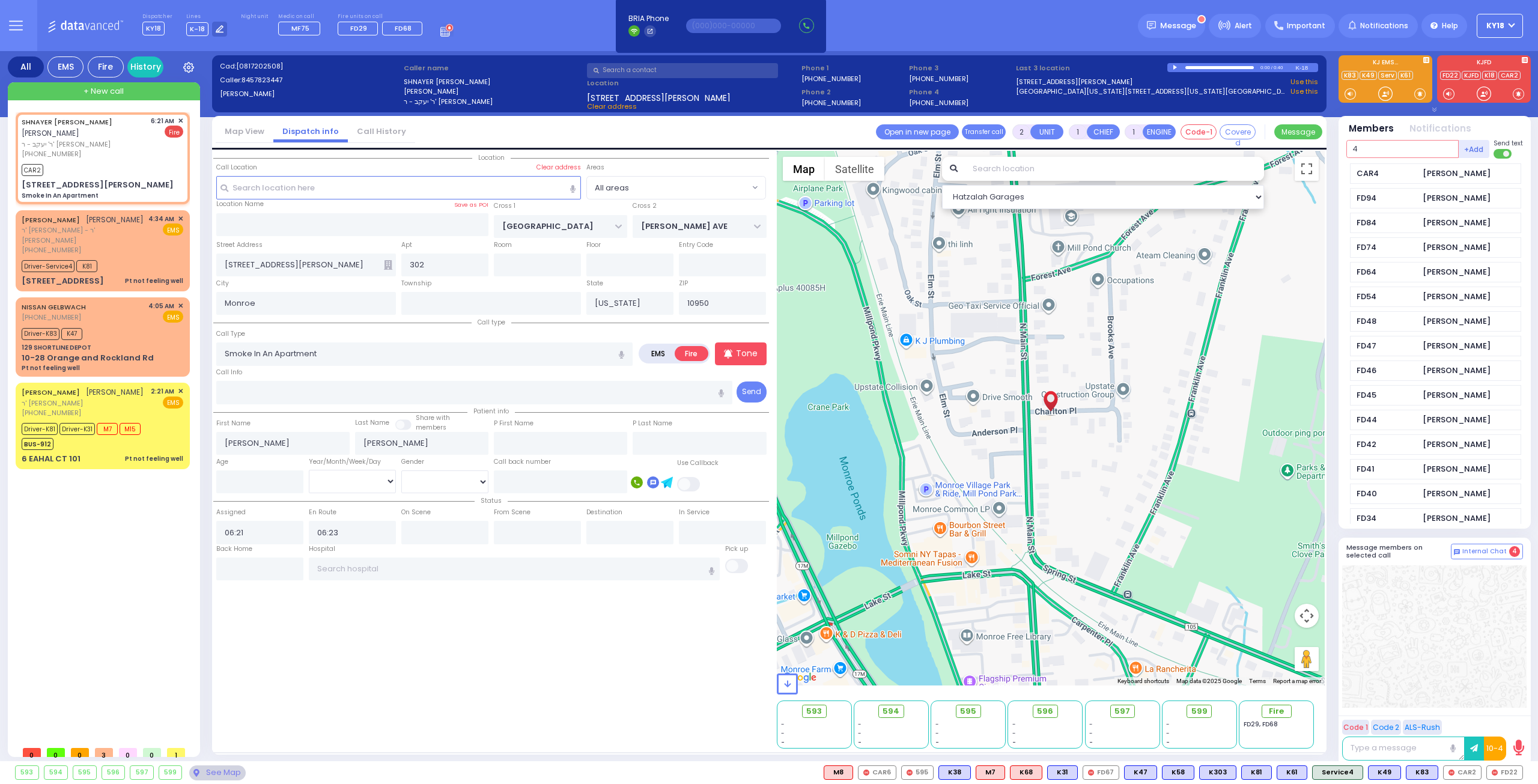
type input "44"
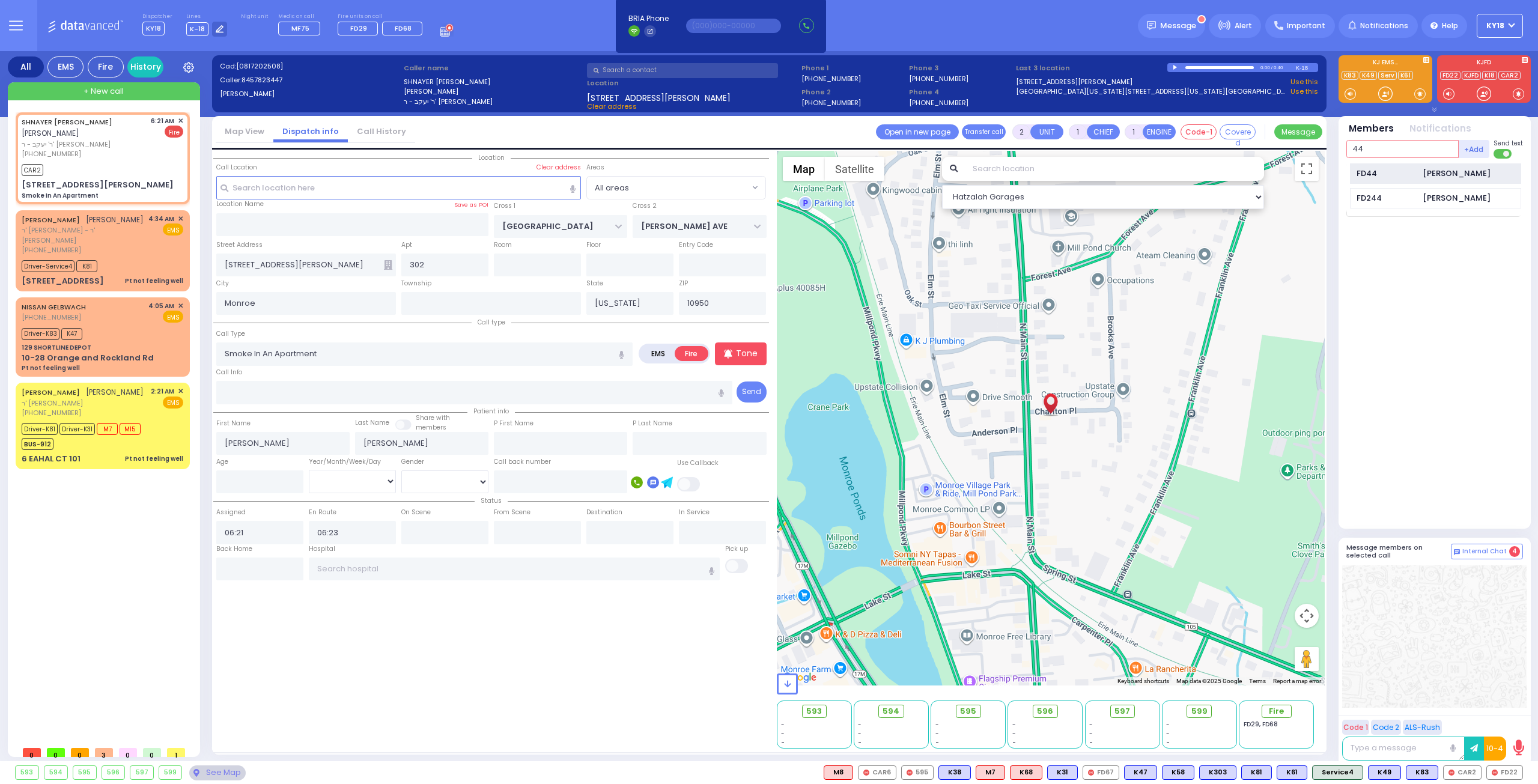
select select
radio input "true"
select select
select select "Hatzalah Garages"
type input "44"
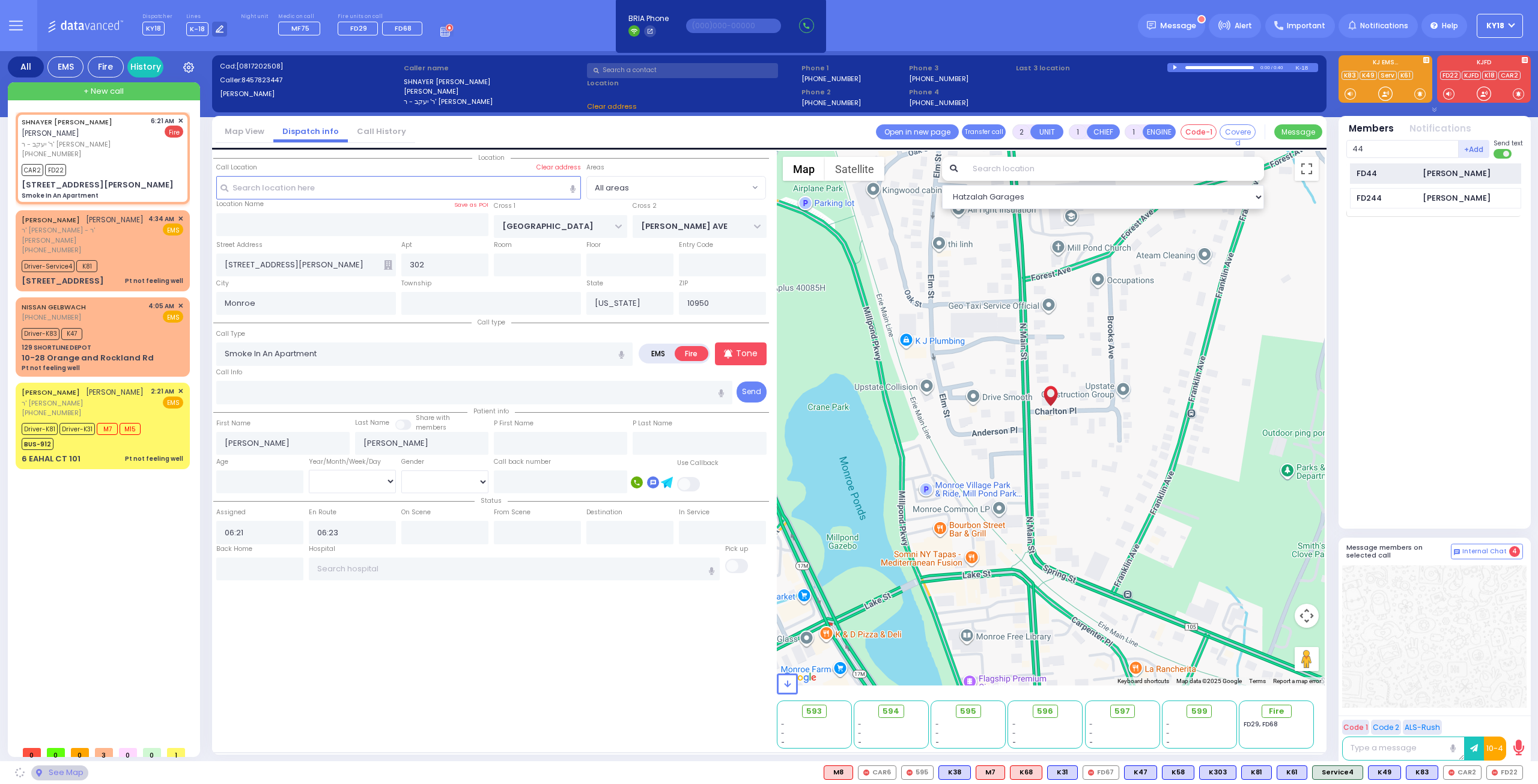
click at [606, 167] on div "FD44 Smanuel Chalelachuili" at bounding box center [1436, 174] width 171 height 21
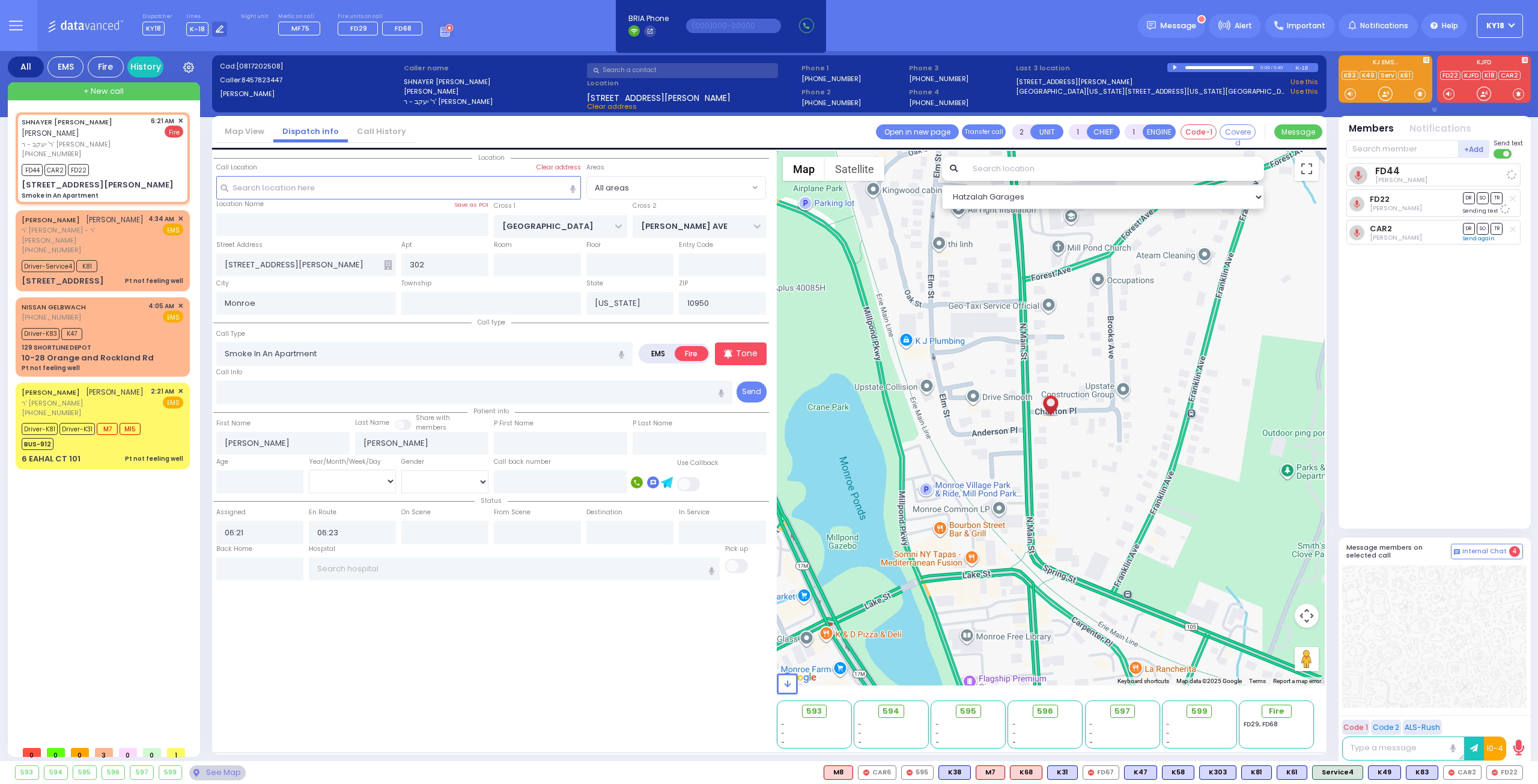
select select
radio input "true"
select select
select select "Hatzalah Garages"
click at [90, 371] on span "ר' ישראל מענדל - ר' יונתן בנימין האניג" at bounding box center [82, 403] width 122 height 10
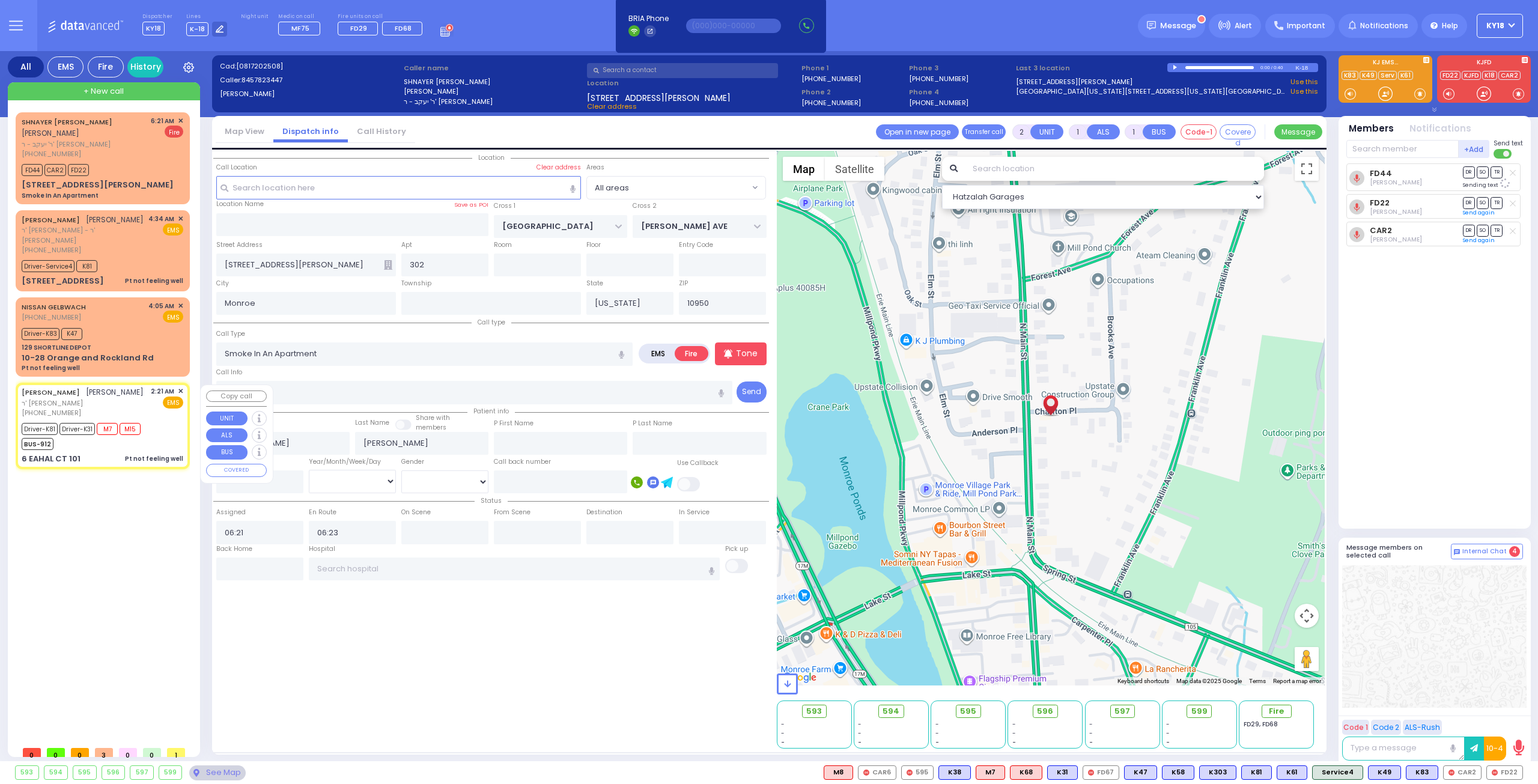
type input "6"
select select
type input "Pt not feeling well"
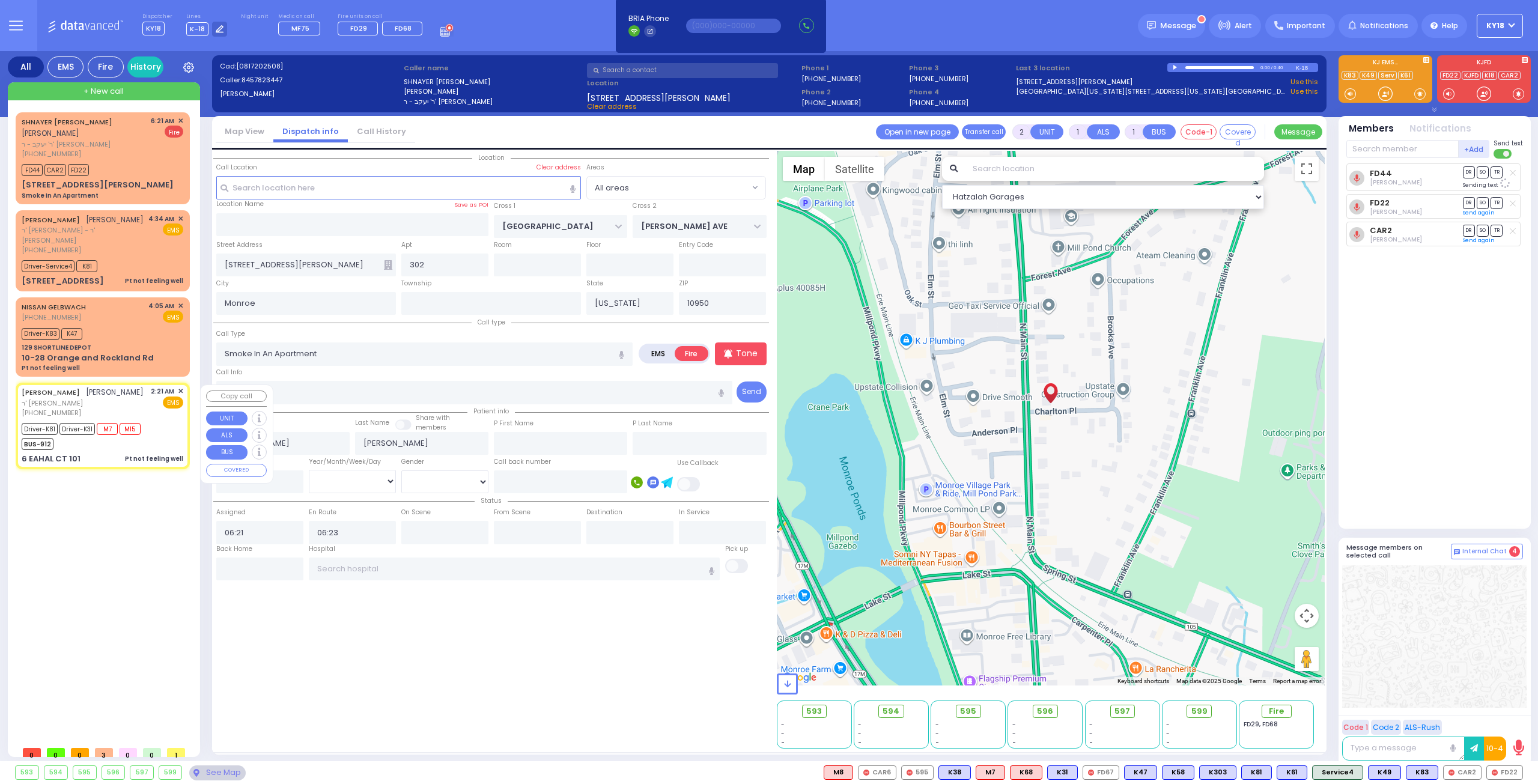
radio input "true"
type input "JOEL"
type input "EKSTEIN"
type input "Abraham"
type input "Ekstein"
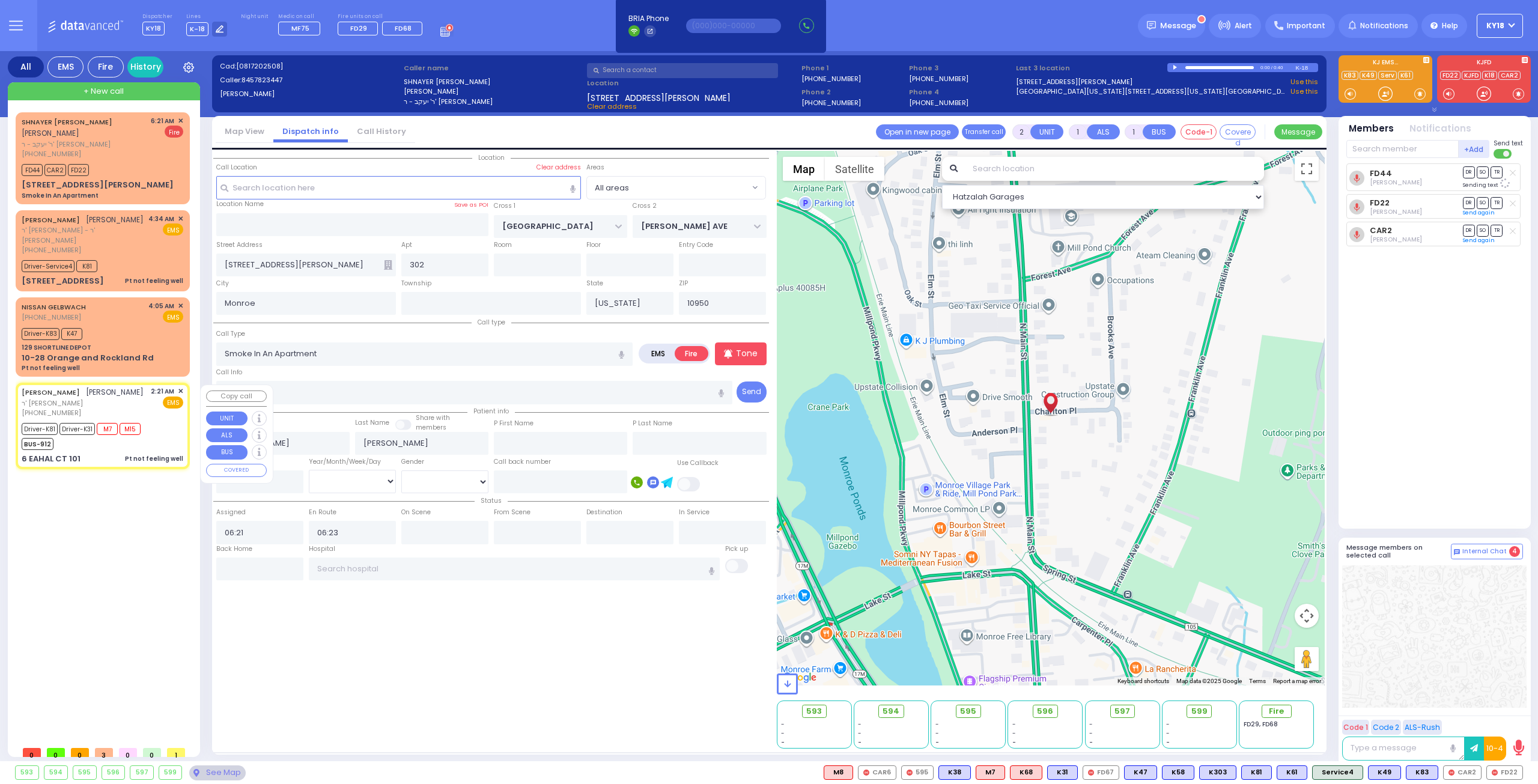
type input "3"
select select "Year"
select select "[DEMOGRAPHIC_DATA]"
type input "02:21"
type input "02:23"
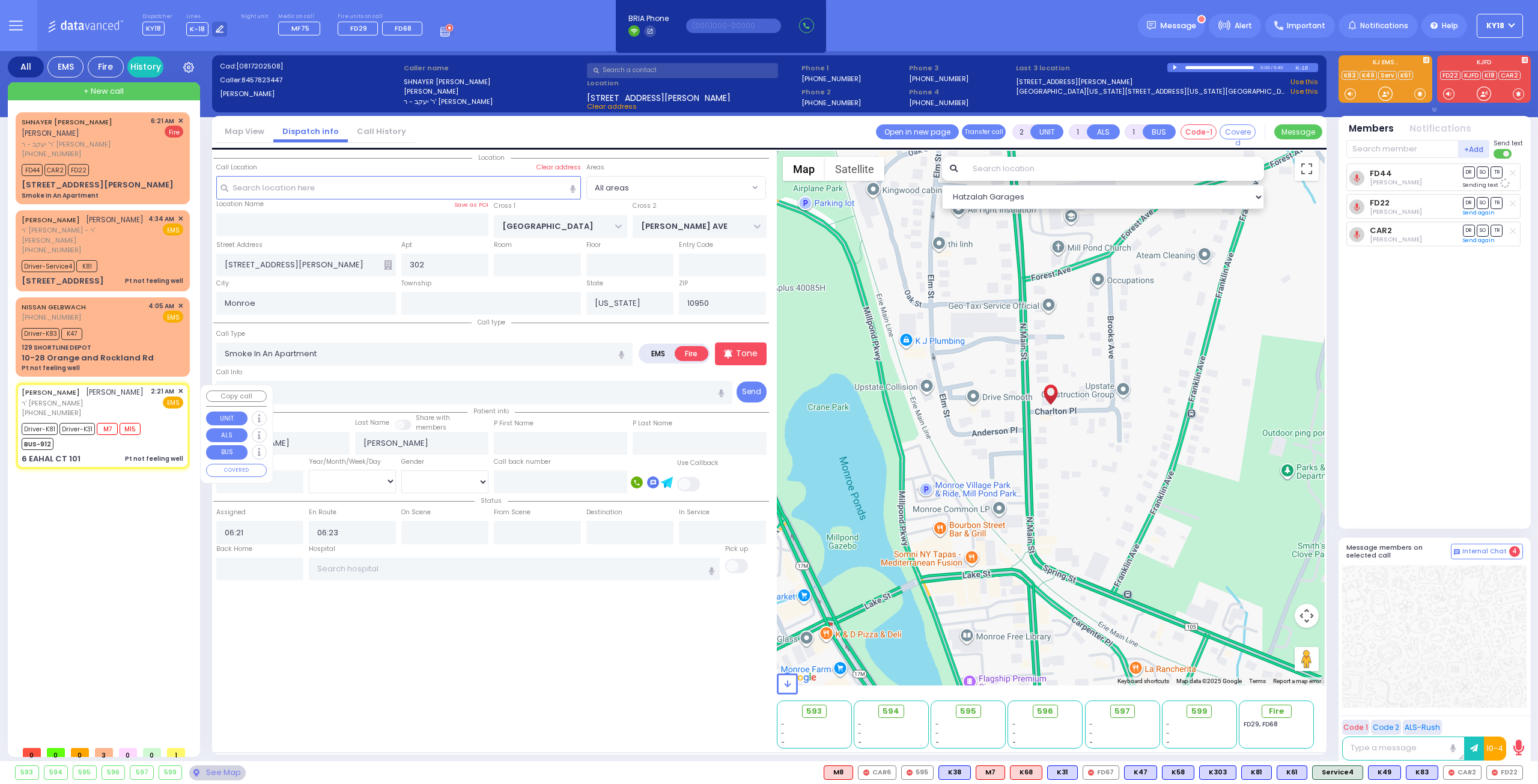
type input "02:26"
type input "02:56"
type input "03:30"
type input "03:40"
type input "New York Presbyterian Hospital- Columbia Campus"
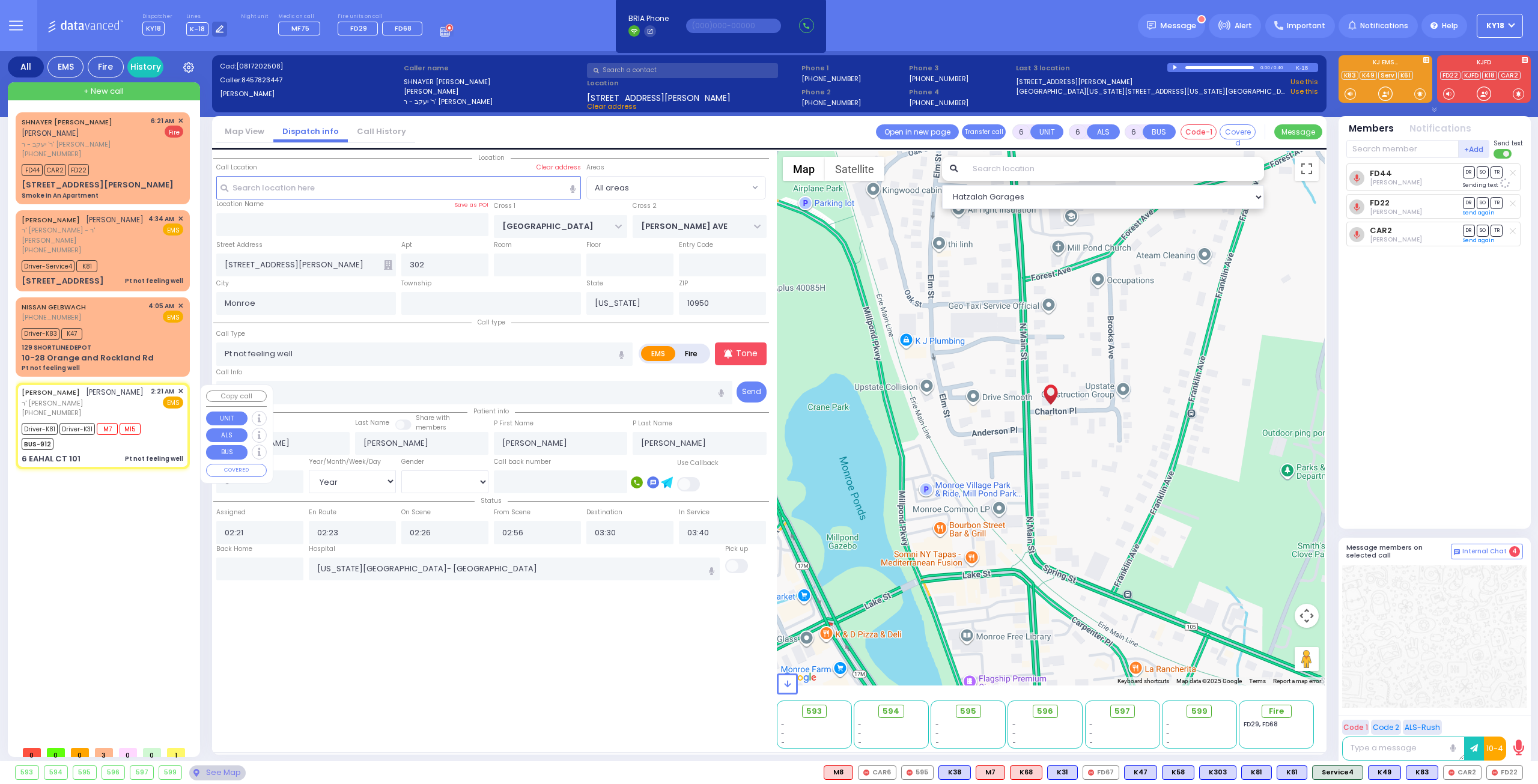
select select "Hatzalah Garages"
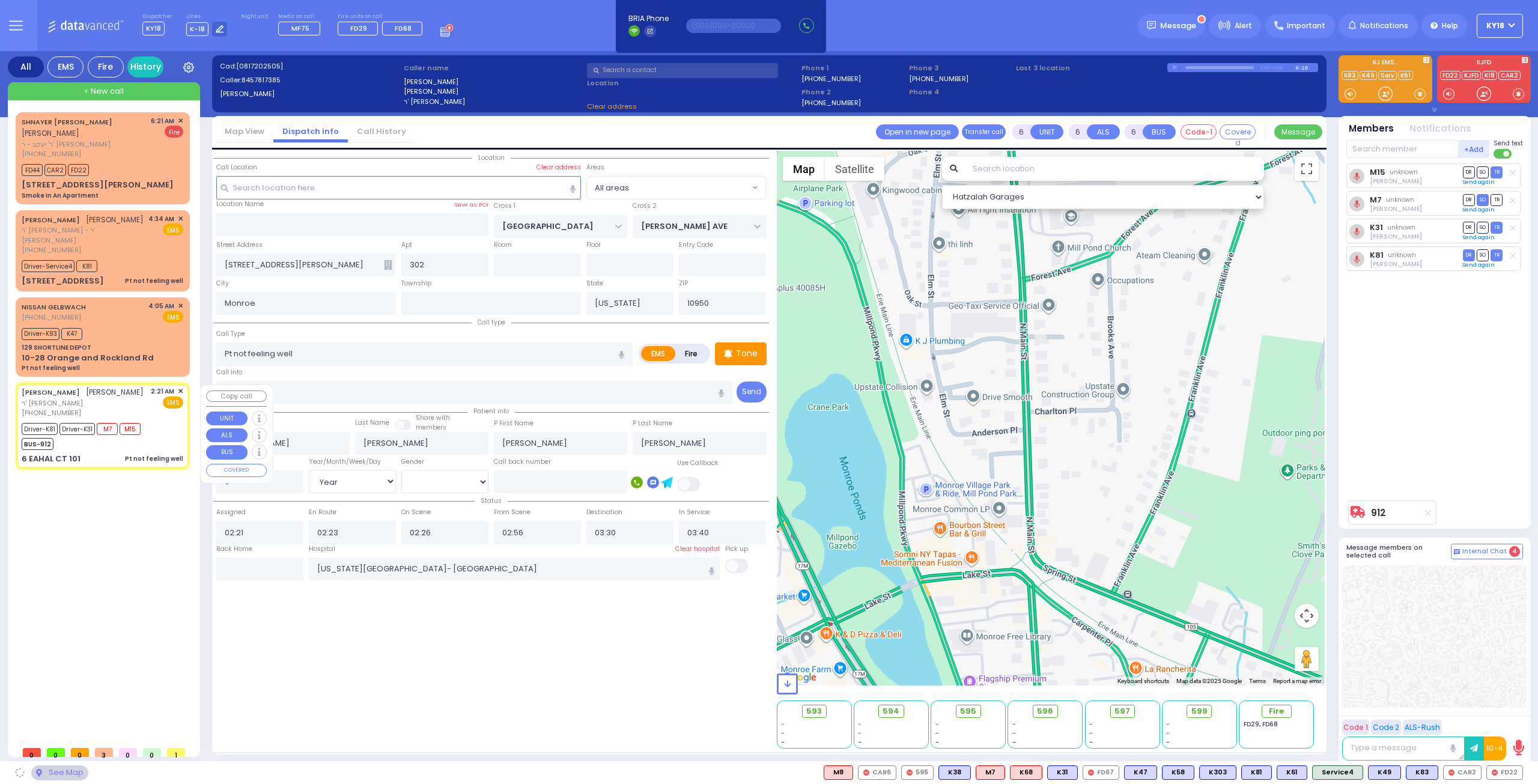
type input "[PERSON_NAME] COURT"
type input "GARFIELD RD"
type input "6 EAHAL CT"
type input "101"
select select "SECTION 1"
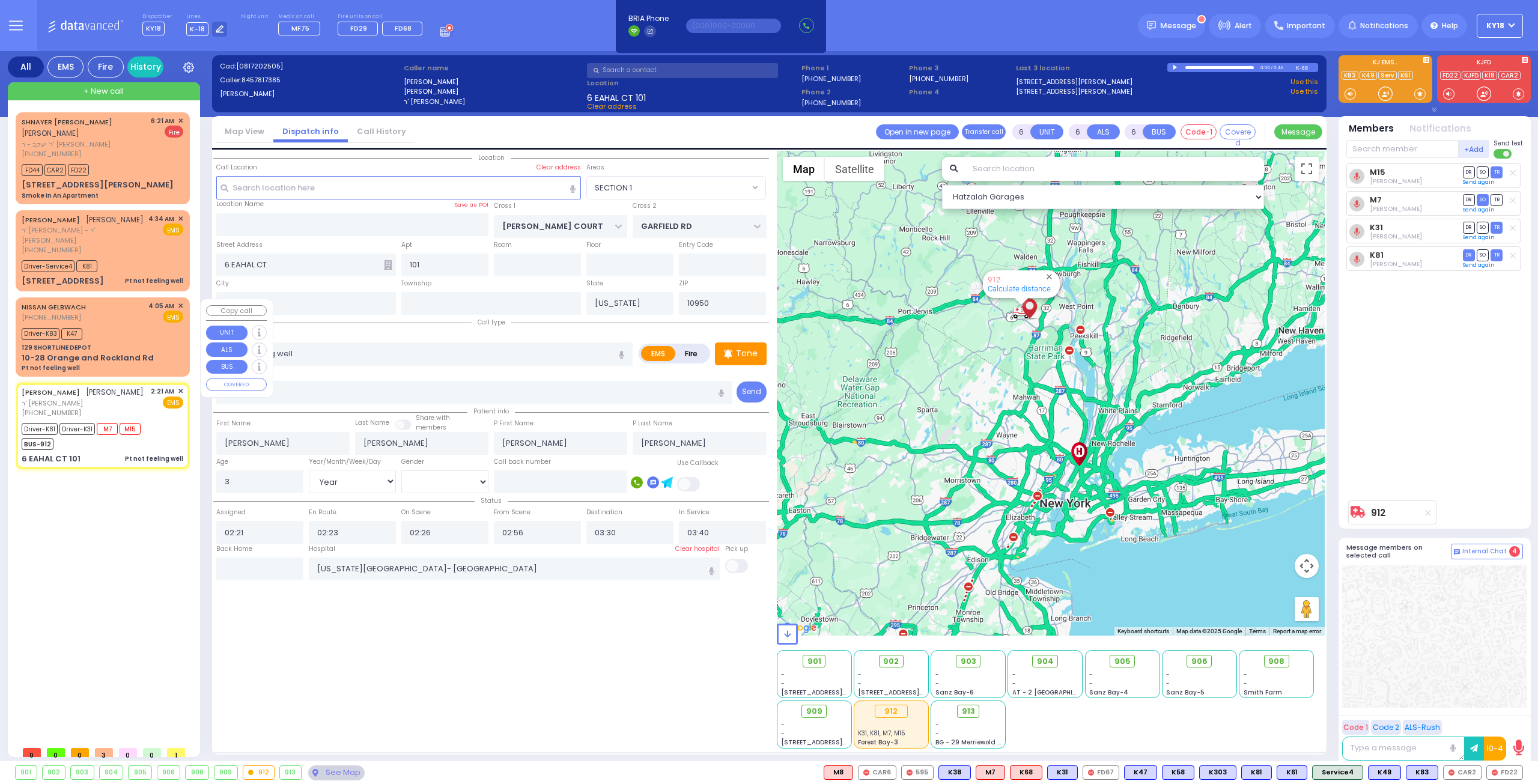
select select
radio input "true"
select select "Year"
select select "[DEMOGRAPHIC_DATA]"
select select "Hatzalah Garages"
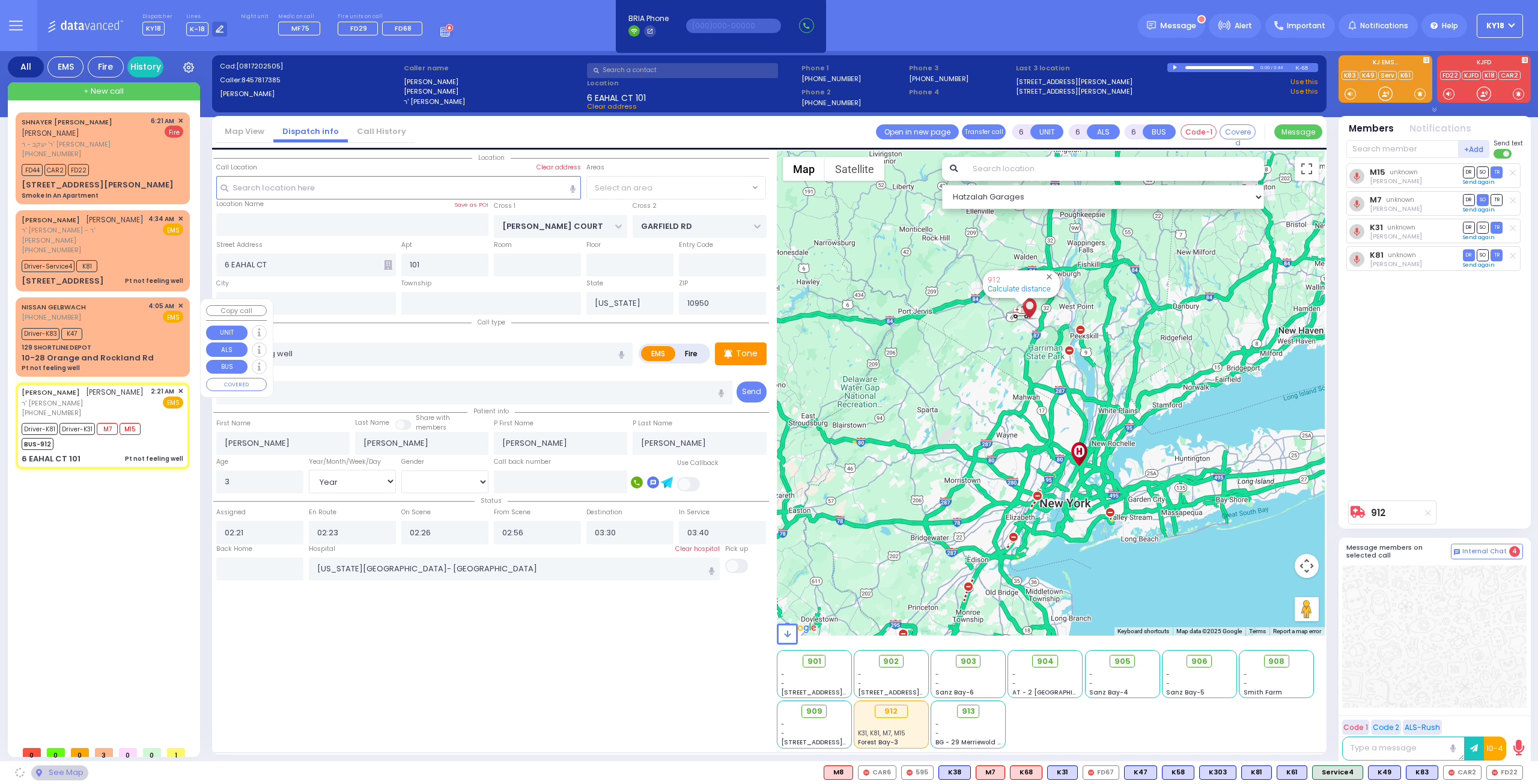
select select "SECTION 1"
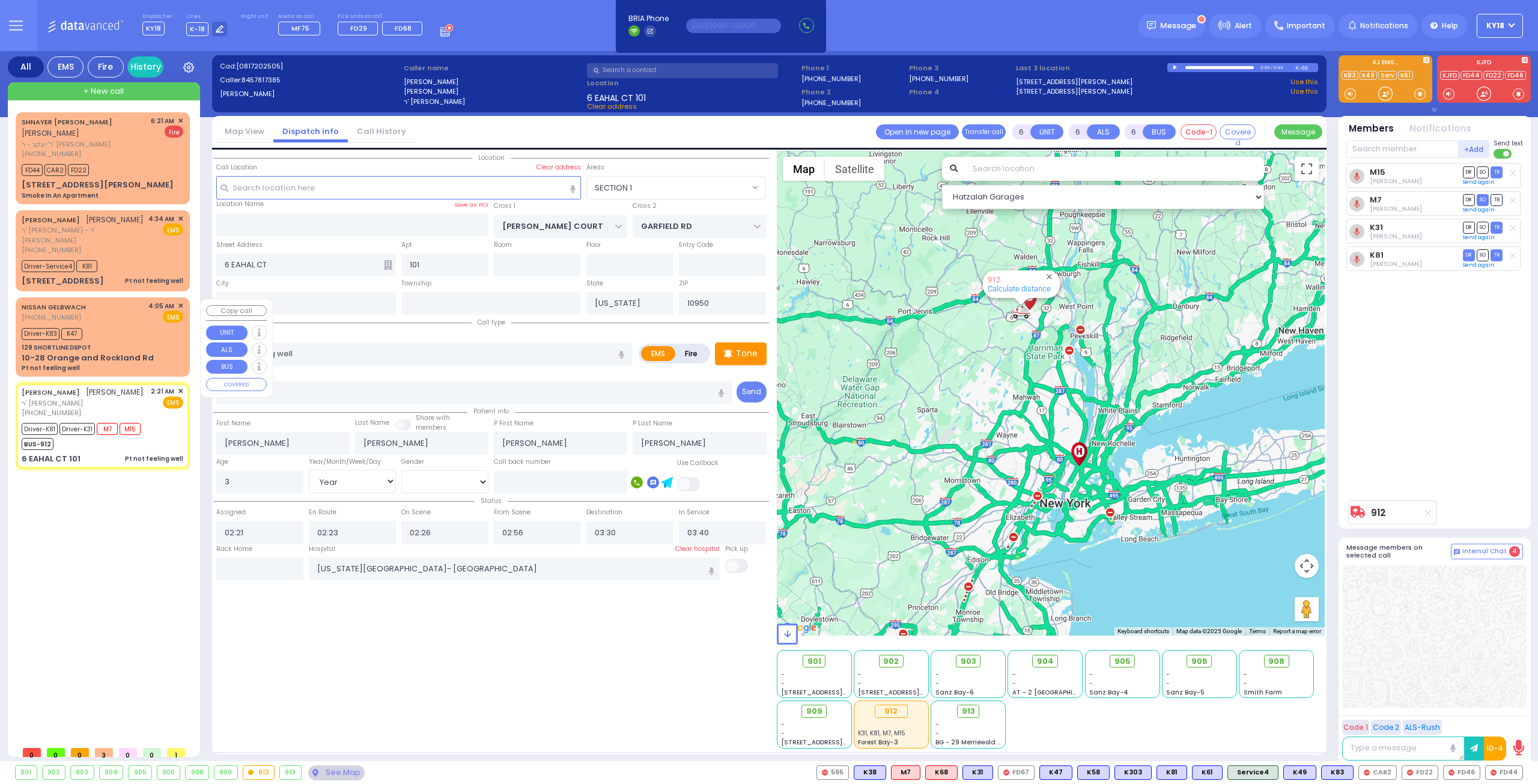
select select
radio input "true"
select select "Year"
select select "[DEMOGRAPHIC_DATA]"
select select "Hatzalah Garages"
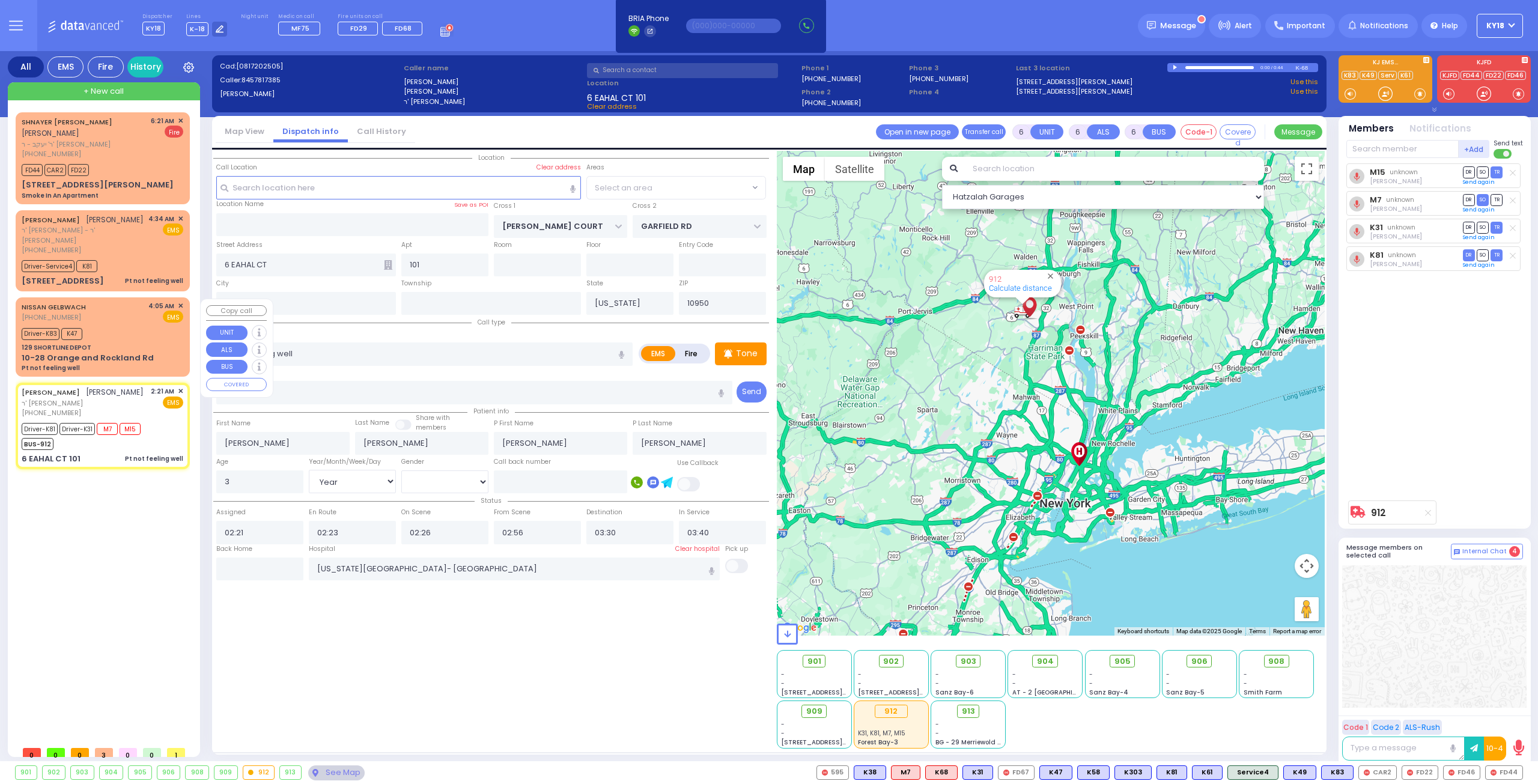
select select
radio input "true"
select select "Year"
select select "[DEMOGRAPHIC_DATA]"
select select "SECTION 1"
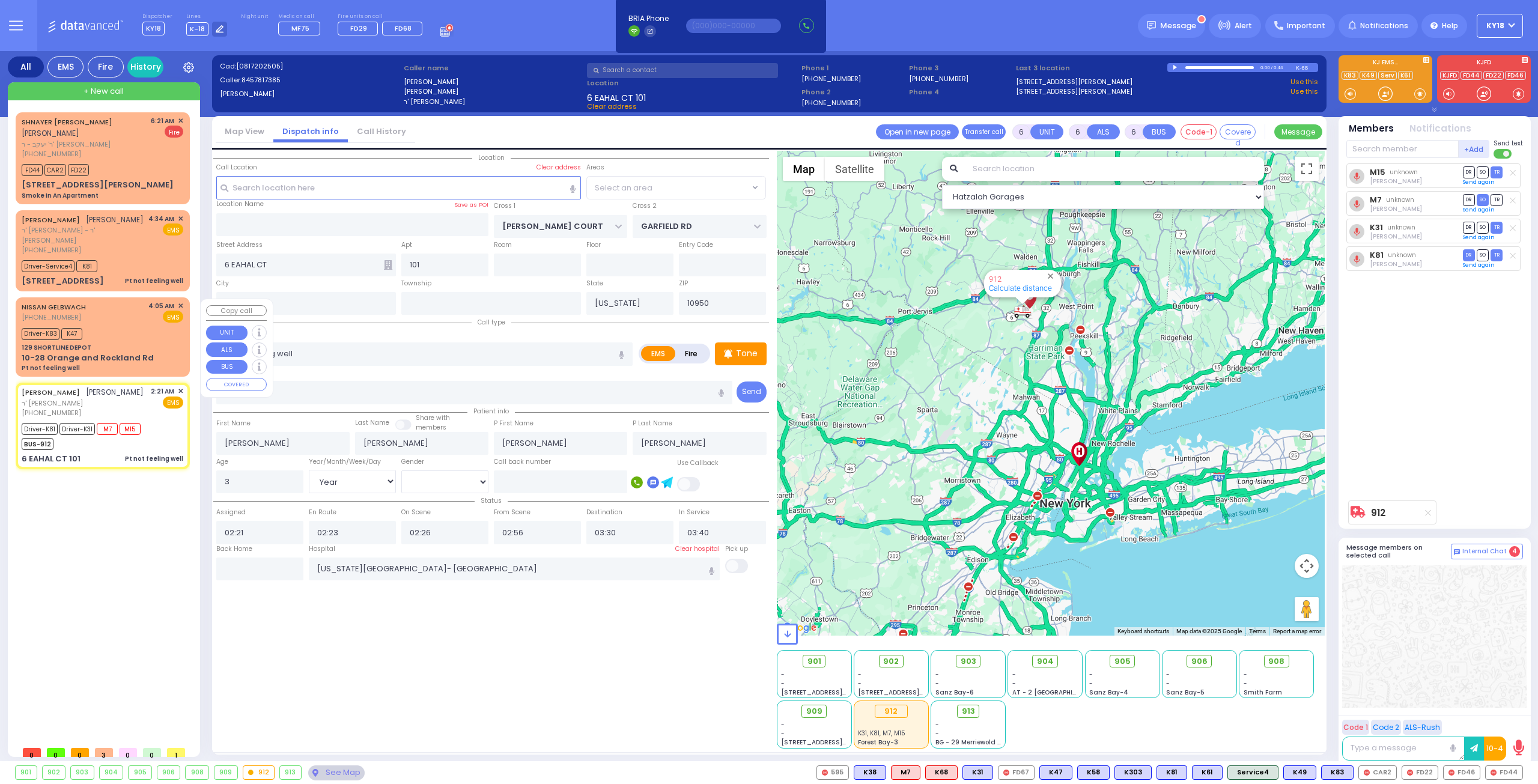
select select "Hatzalah Garages"
select select "SECTION 1"
click at [137, 333] on div "Driver-K83 K47" at bounding box center [102, 332] width 161 height 15
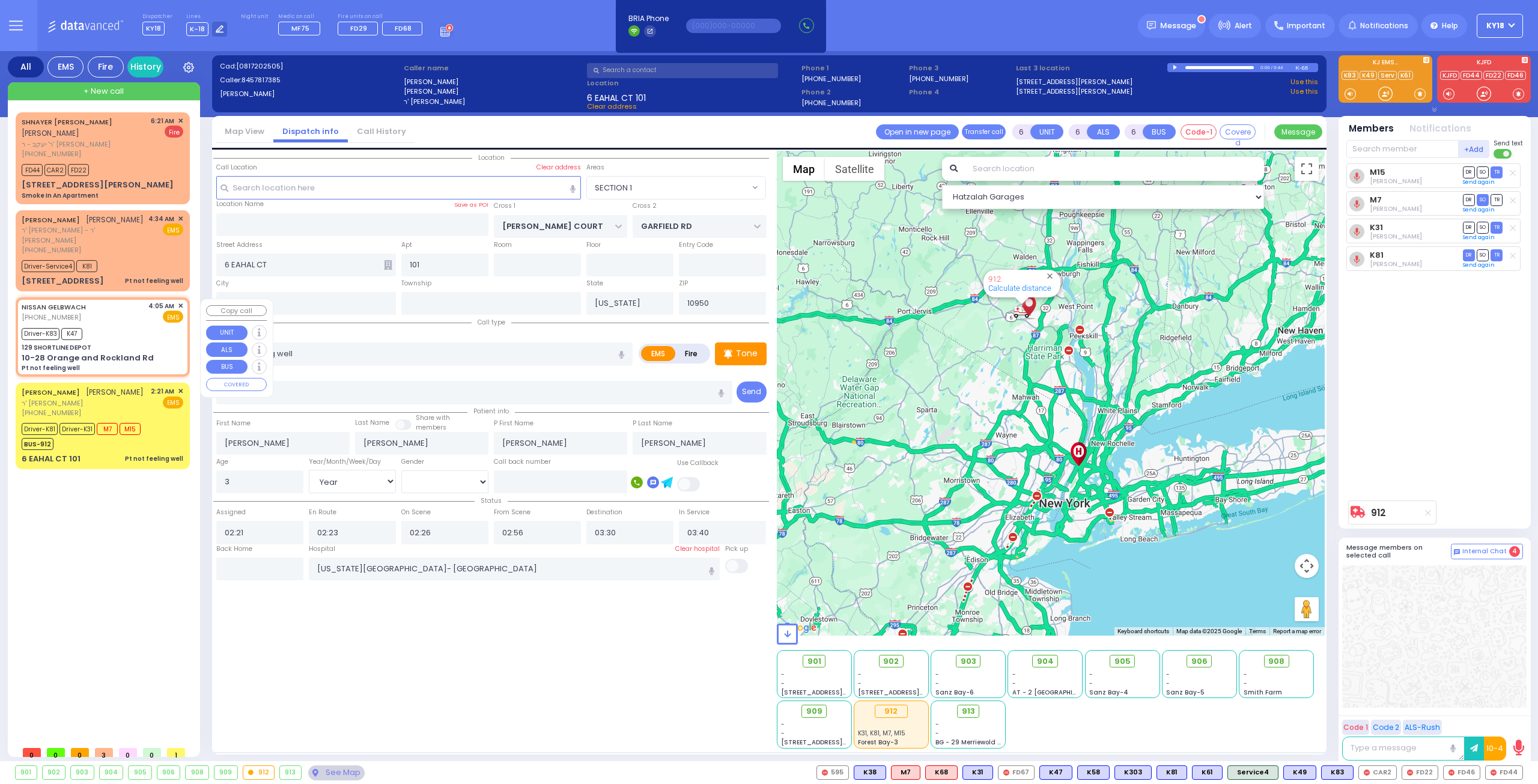
select select
radio input "true"
type input "[PERSON_NAME]"
type input "44"
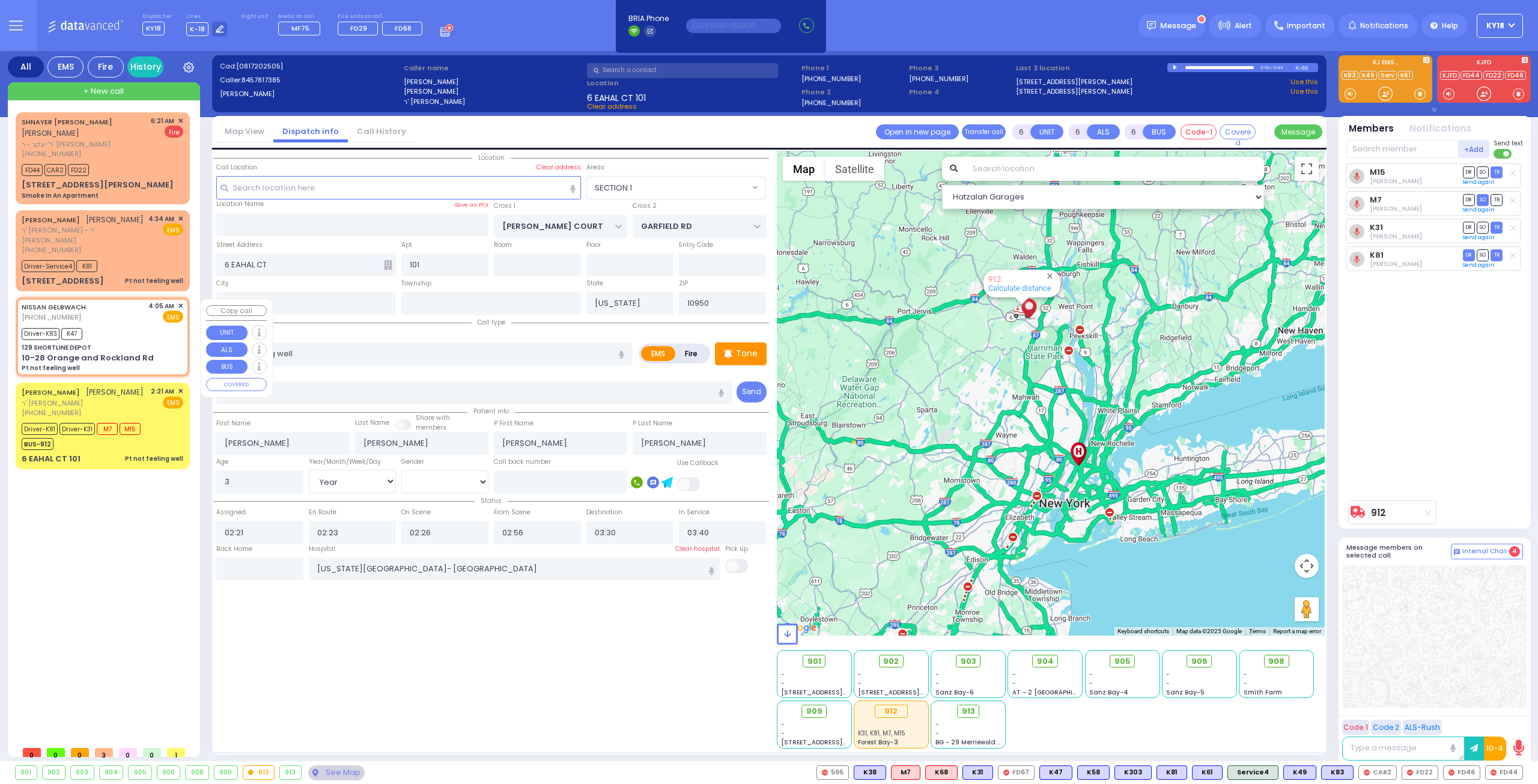
select select "Year"
select select "[DEMOGRAPHIC_DATA]"
type input "04:05"
type input "04:09"
type input "04:17"
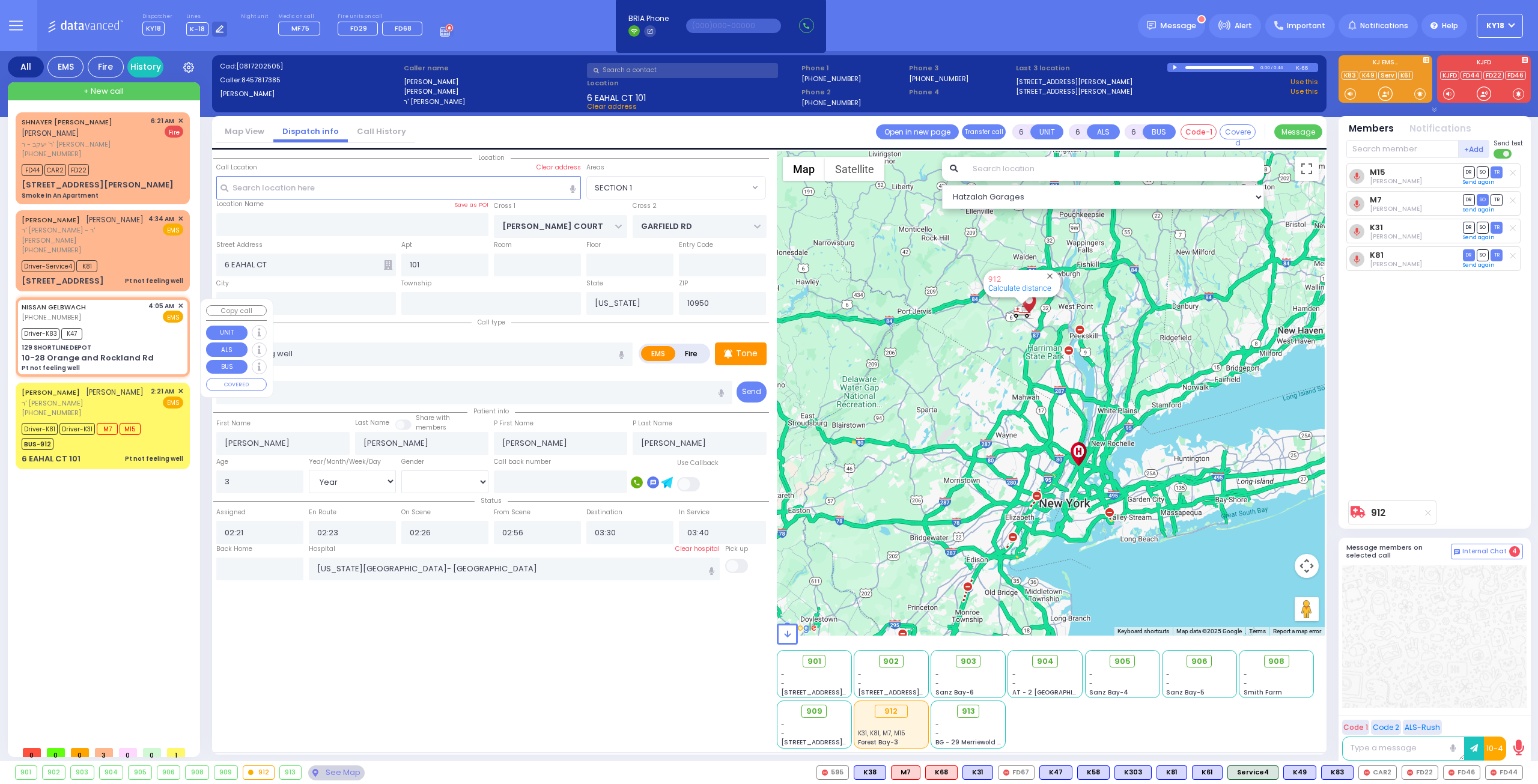
type input "04:25"
type input "05:07"
type input "05:23"
type input "[GEOGRAPHIC_DATA] ([GEOGRAPHIC_DATA]) [STREET_ADDRESS][US_STATE]"
select select "Hatzalah Garages"
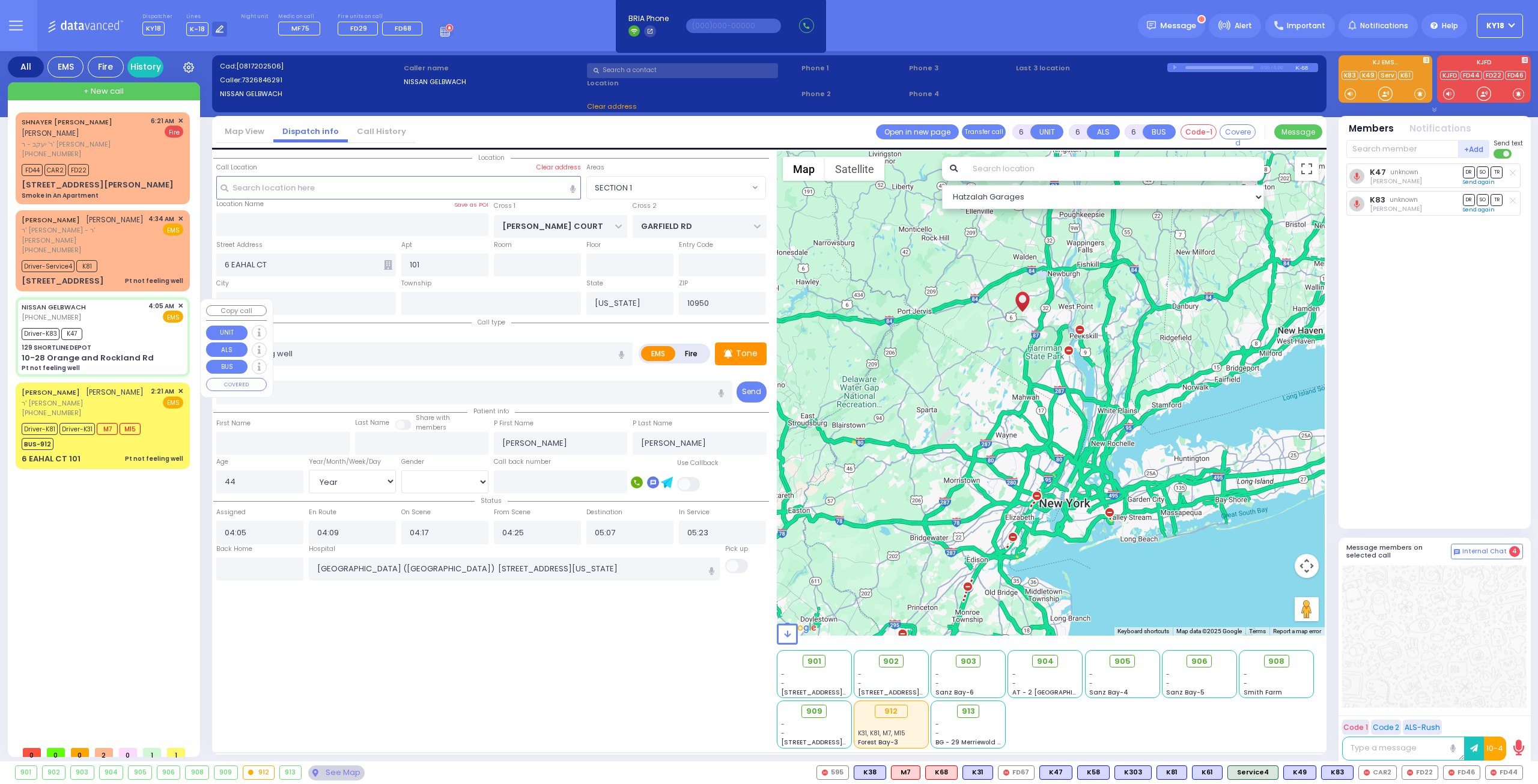
select select
radio input "true"
select select "Year"
select select "[DEMOGRAPHIC_DATA]"
select select "Hatzalah Garages"
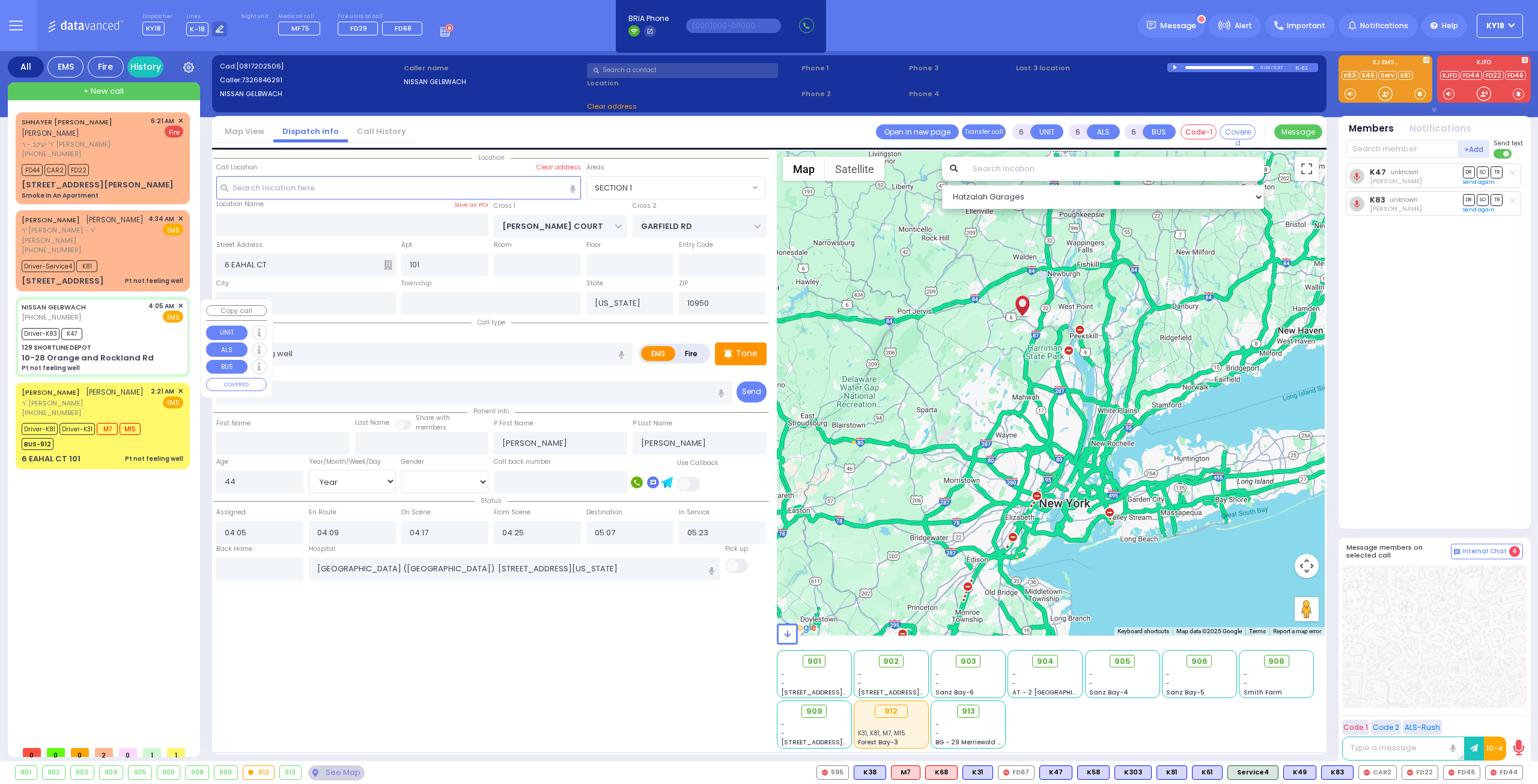
type input "129 SHORTLINE DEPOT"
type input "10-28 Orange and Rockland Rd"
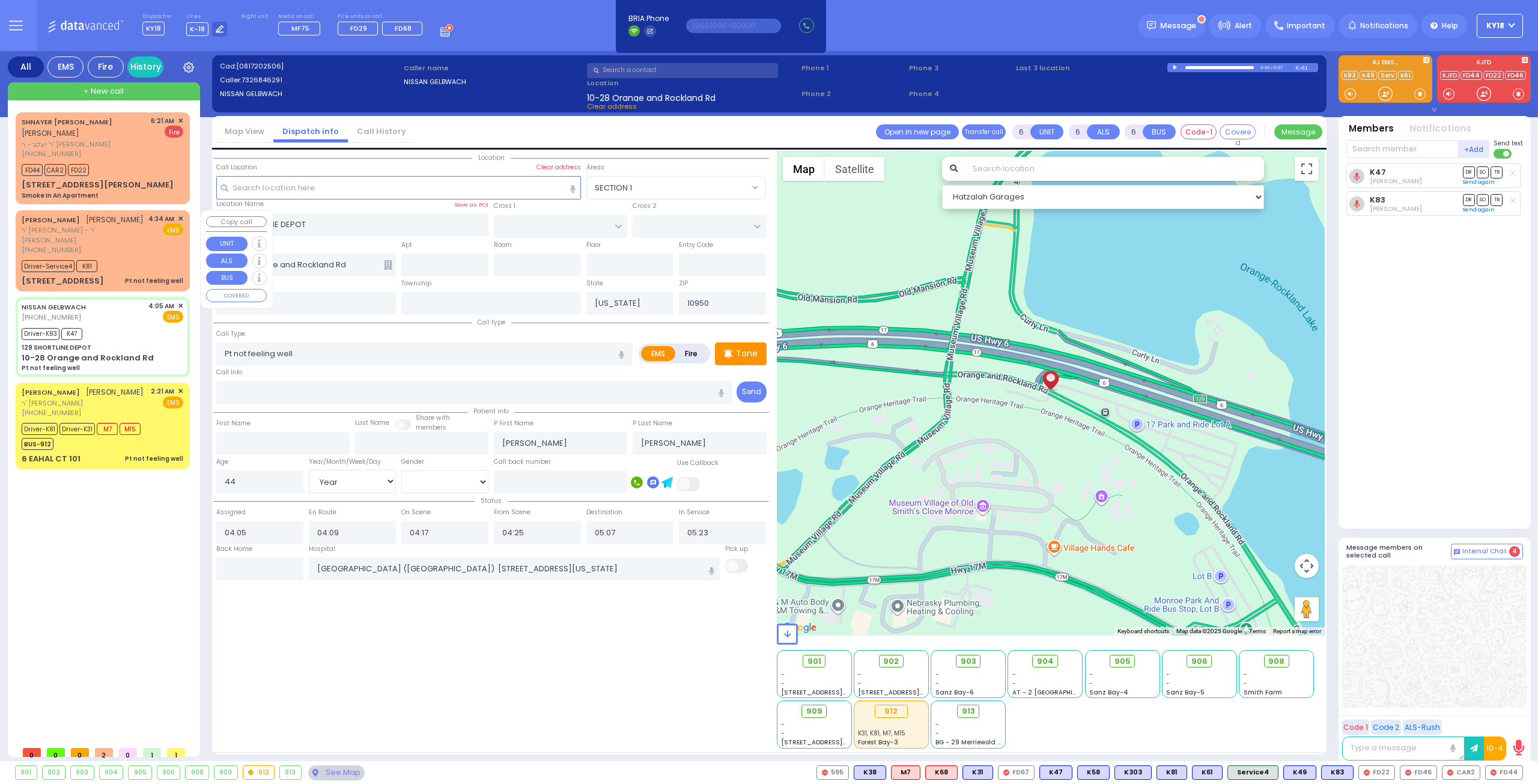
click at [148, 248] on div "MORDCHE YITZCHOK SAMET מרדכי יצחק סאמעט ר' יעקב צבי - ר' שמואל אהרן כהן (845) 6…" at bounding box center [102, 235] width 161 height 42
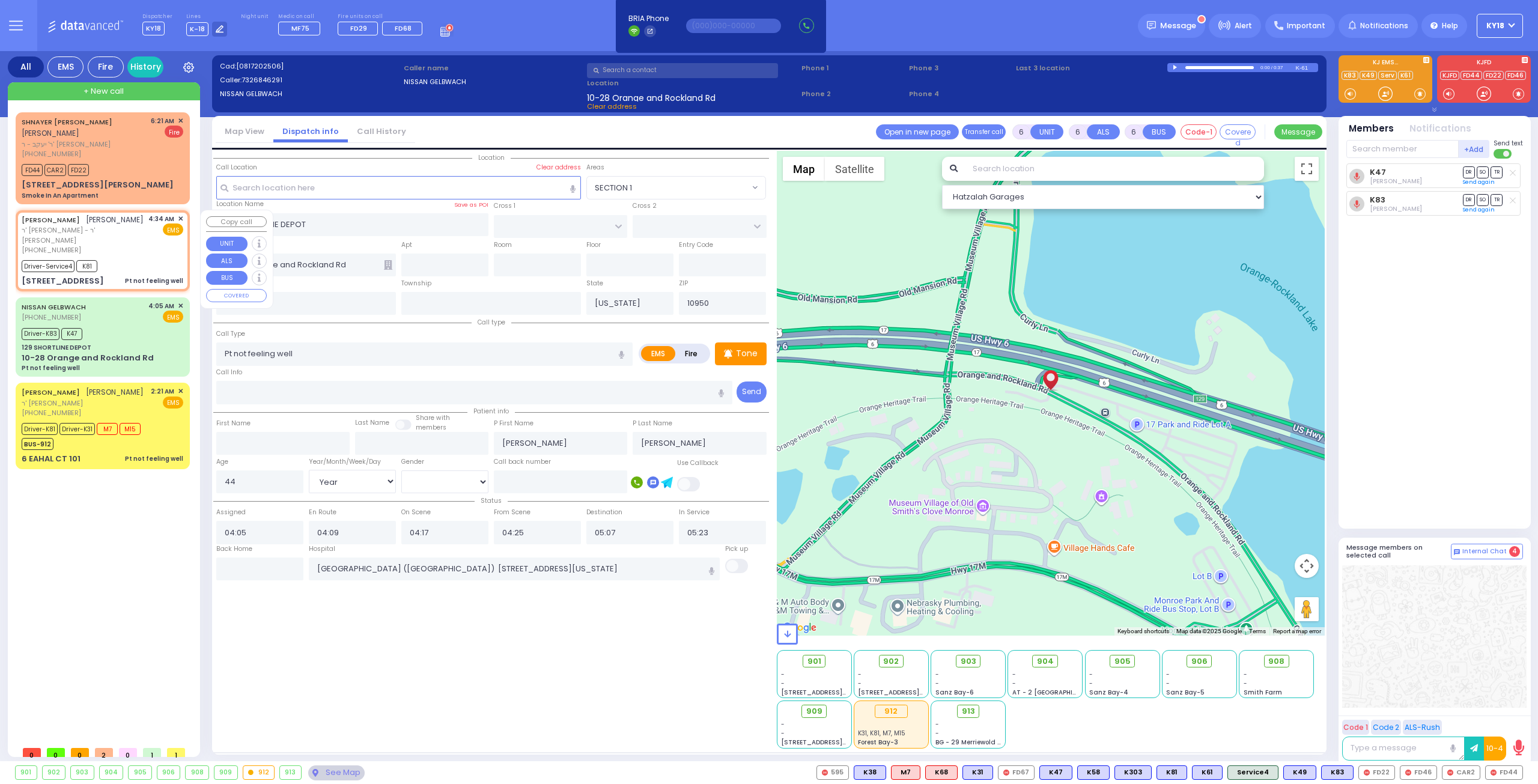
select select
radio input "true"
type input "[PERSON_NAME]"
type input "SAMET"
type input "[PERSON_NAME]"
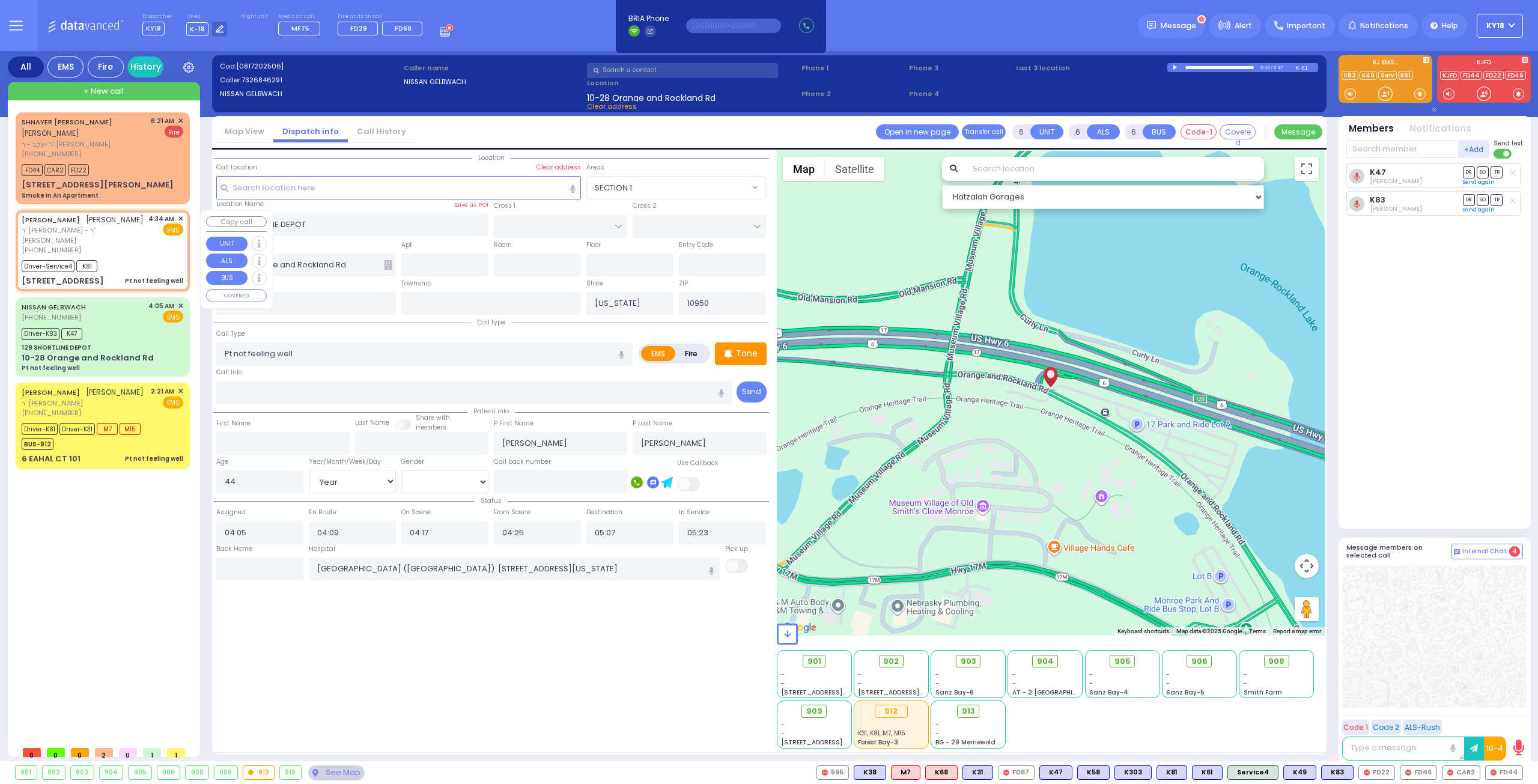
type input "Solan"
type input "81"
select select "Year"
select select "[DEMOGRAPHIC_DATA]"
type input "04:34"
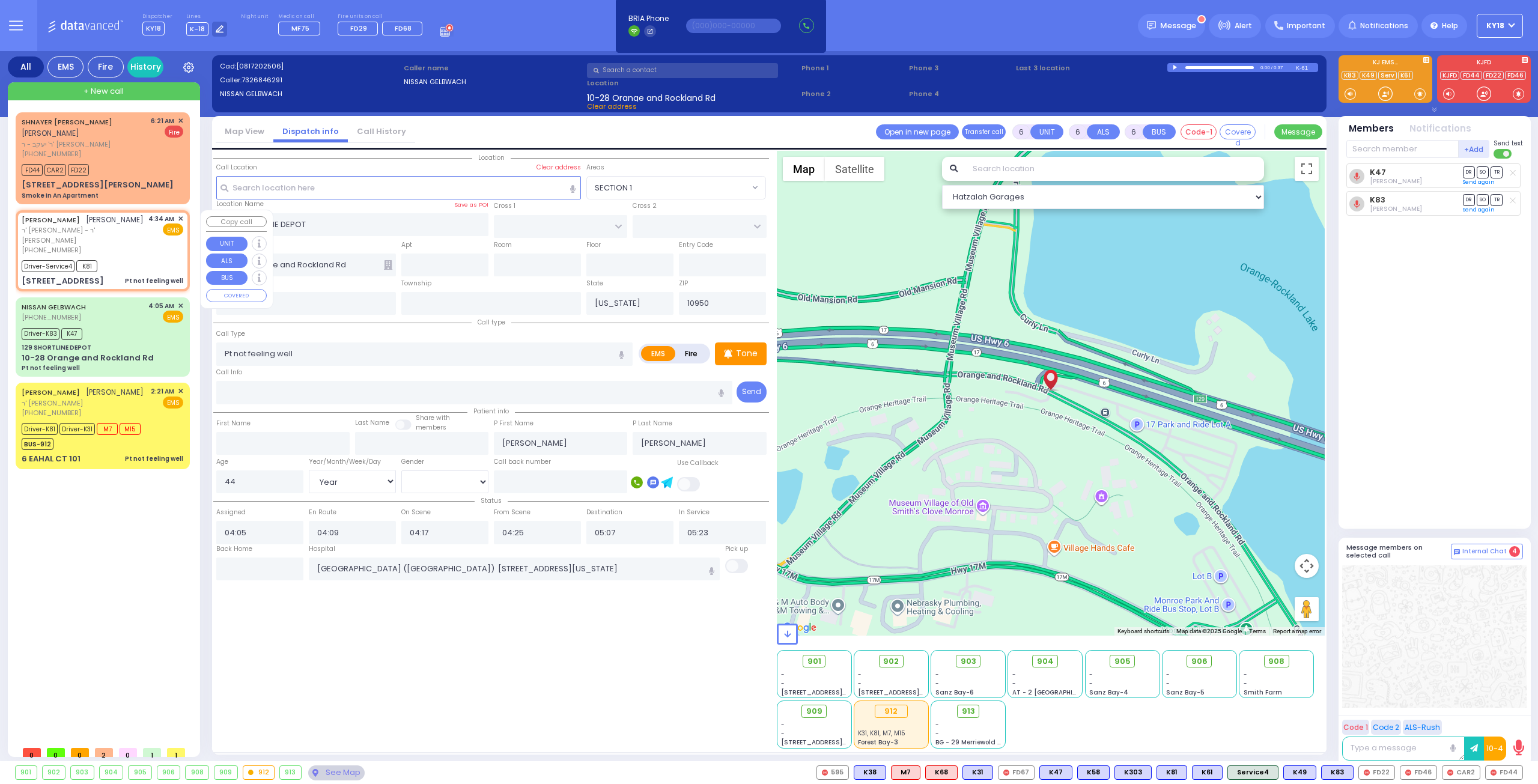
type input "04:44"
type input "05:20"
type input "05:40"
type input "05:55"
type input "05:59"
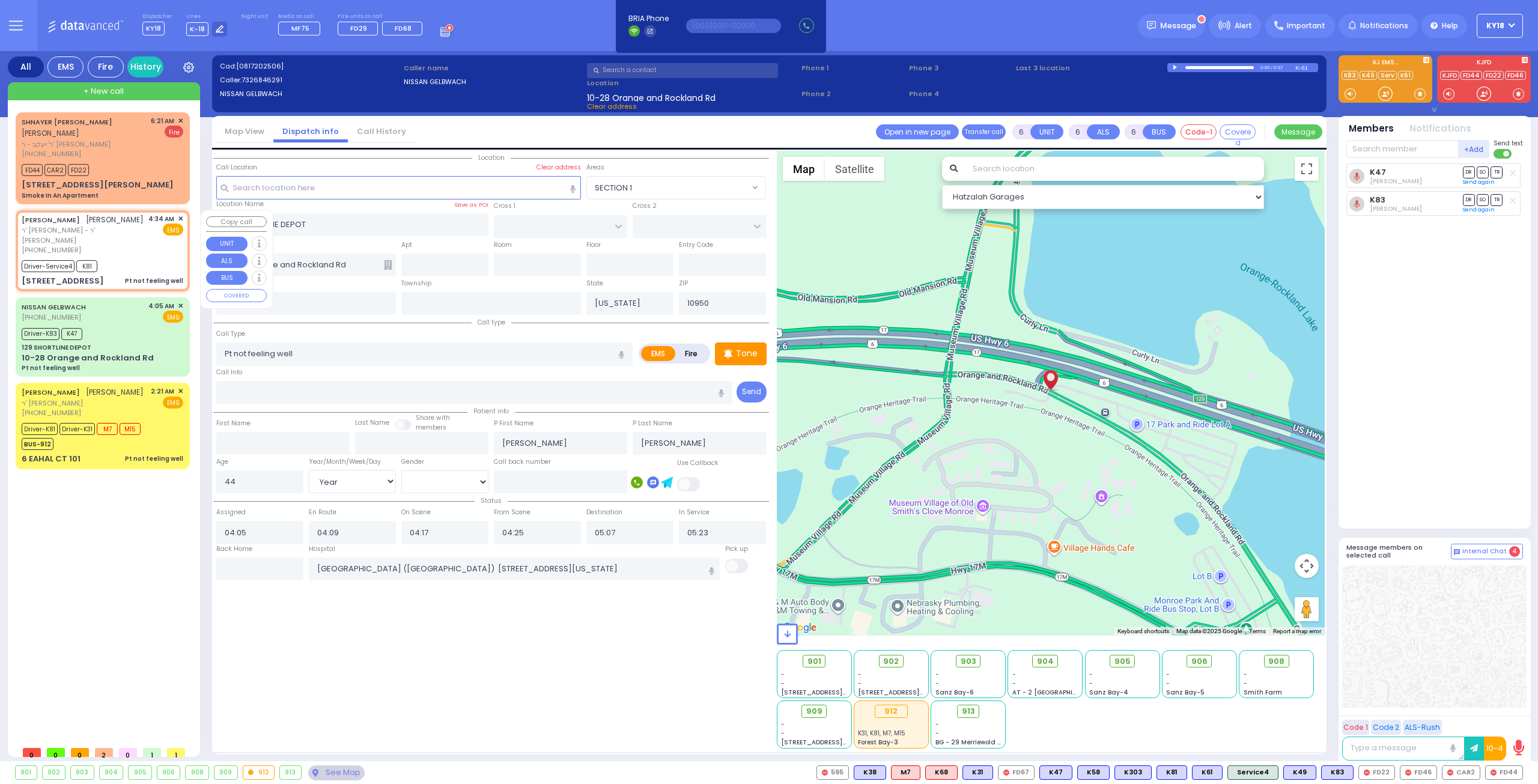
type input "[GEOGRAPHIC_DATA] [STREET_ADDRESS]"
select select "Hatzalah Garages"
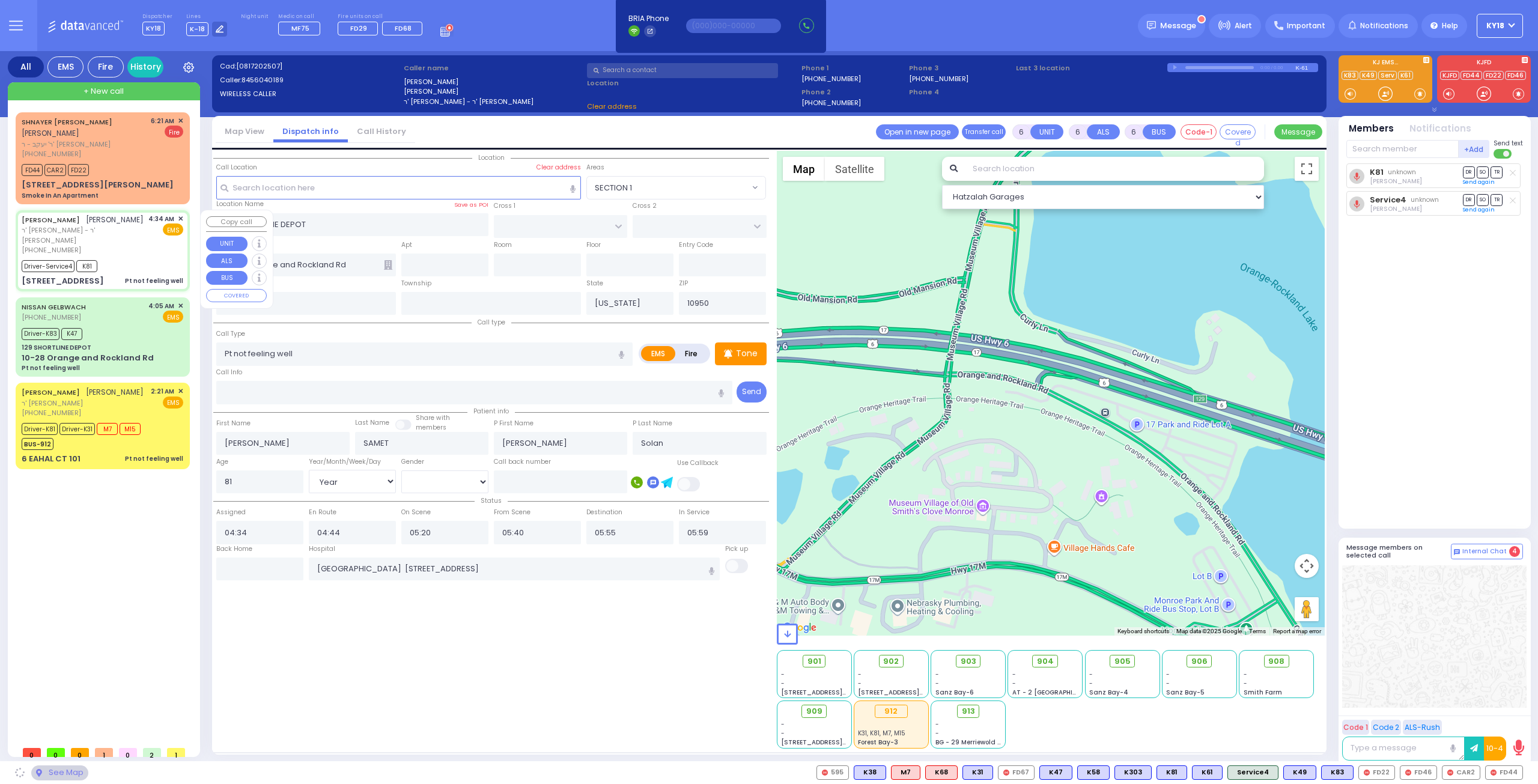
select select
type input "[PERSON_NAME]"
type input "STATE ROUTE 416"
type input "[STREET_ADDRESS]"
type input "10916"
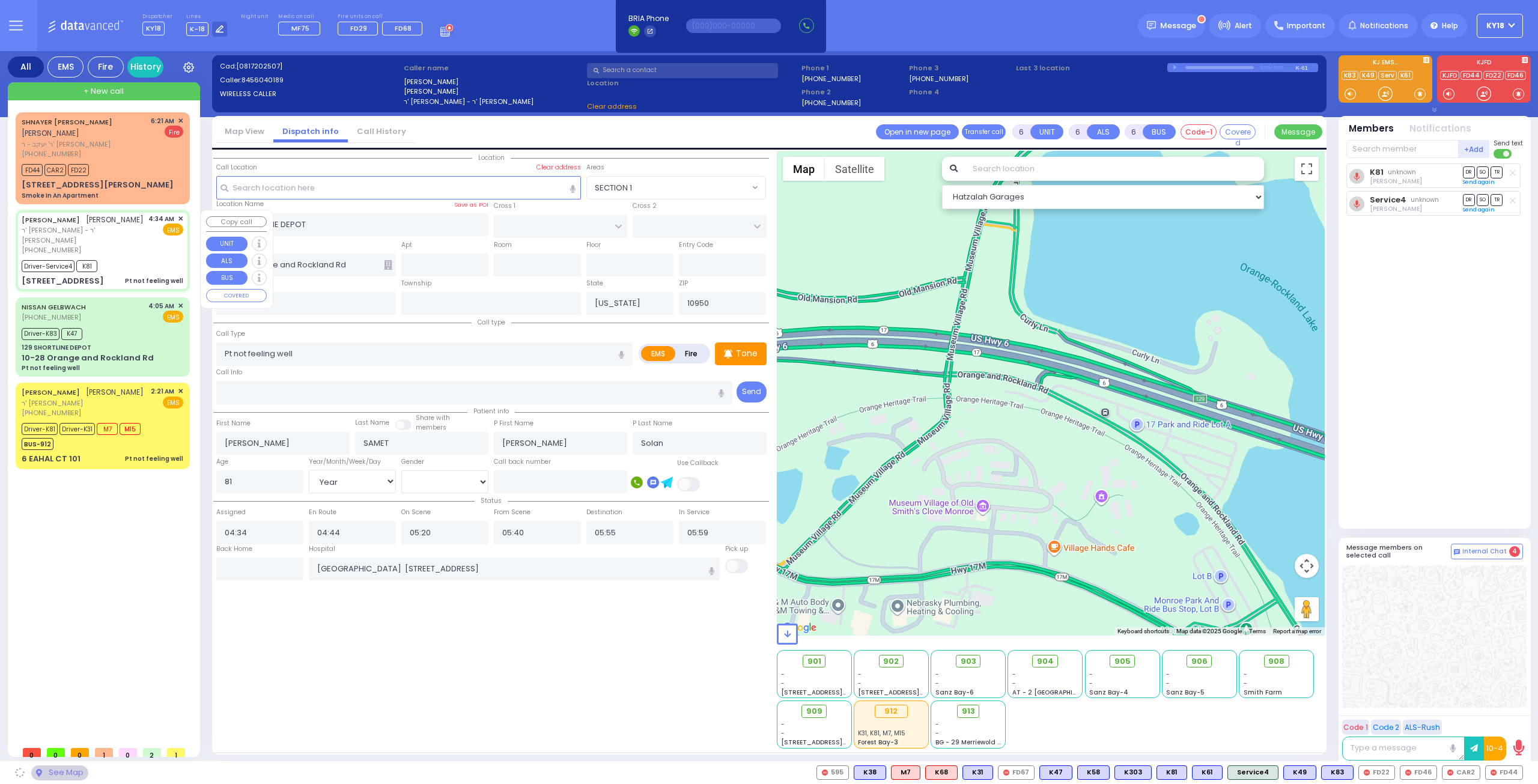
radio input "true"
select select "Year"
select select "[DEMOGRAPHIC_DATA]"
select select "Hatzalah Garages"
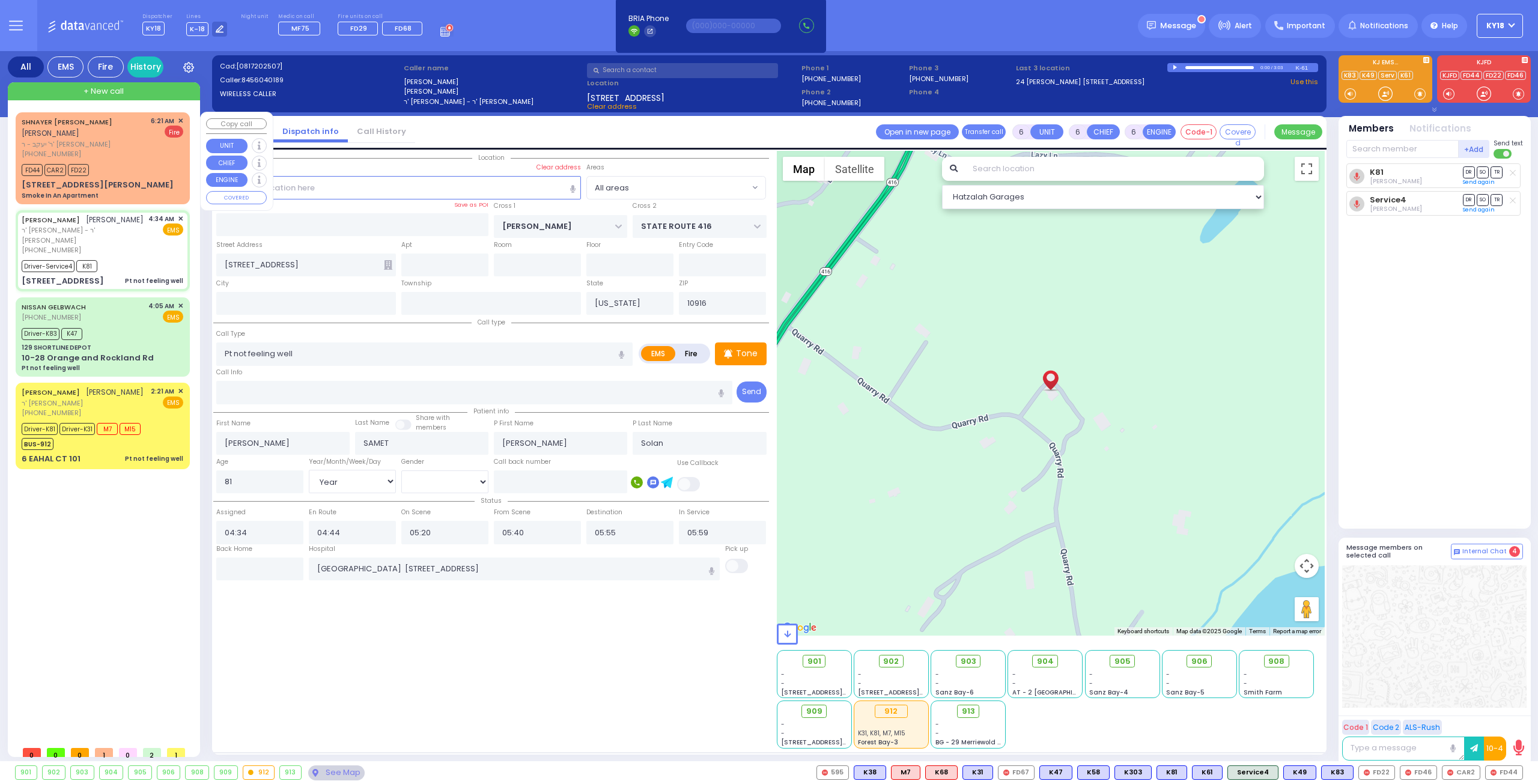
click at [146, 177] on div "SHNAYER ZALMEN GREENFELD שניאור זלמן גרינפעלד ר' יעקב - ר' משה ברימ פריעדמאן (8…" at bounding box center [102, 157] width 169 height 88
type input "2"
type input "1"
select select
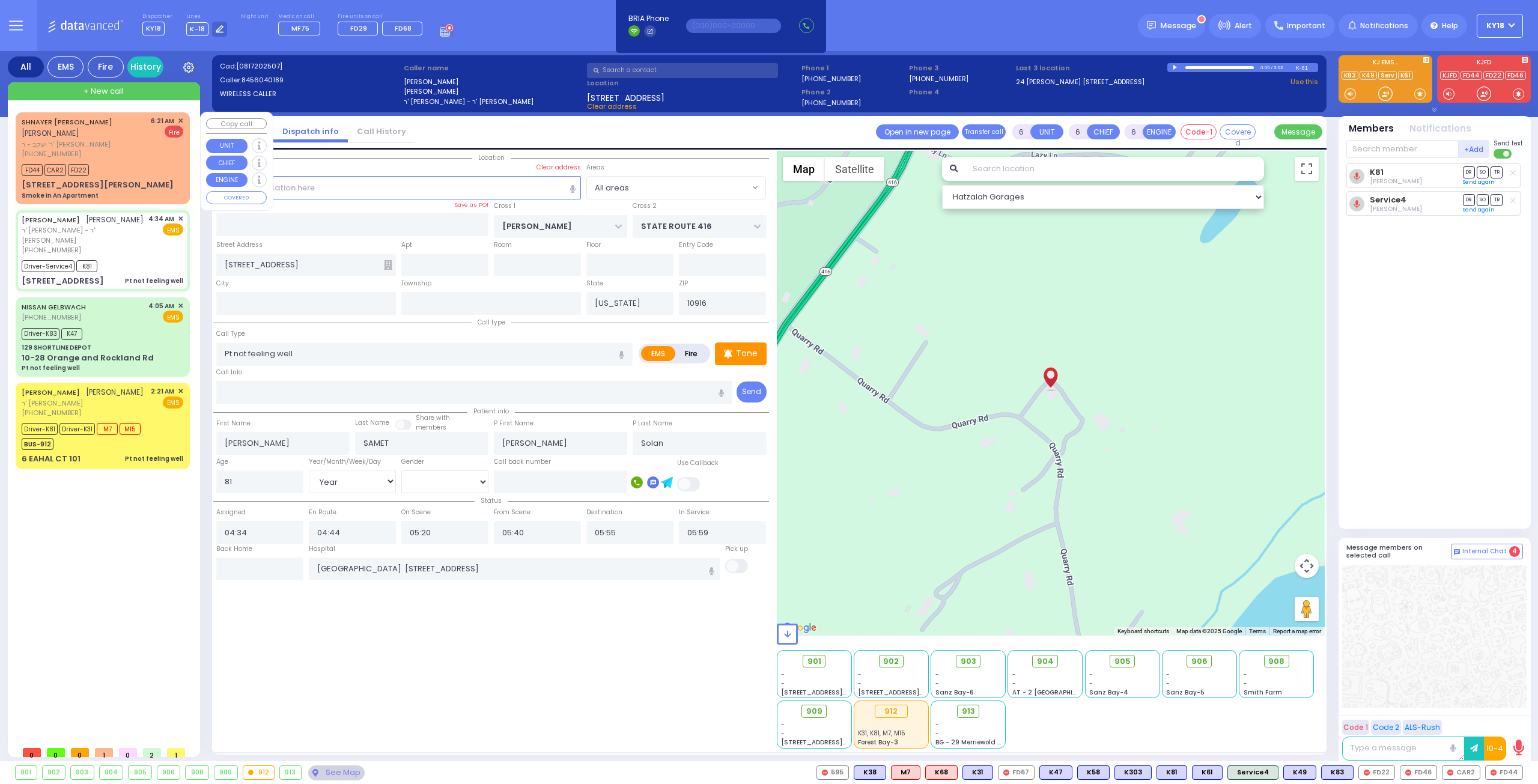
type input "Smoke In An Apartment"
radio input "false"
radio input "true"
type input "[PERSON_NAME]"
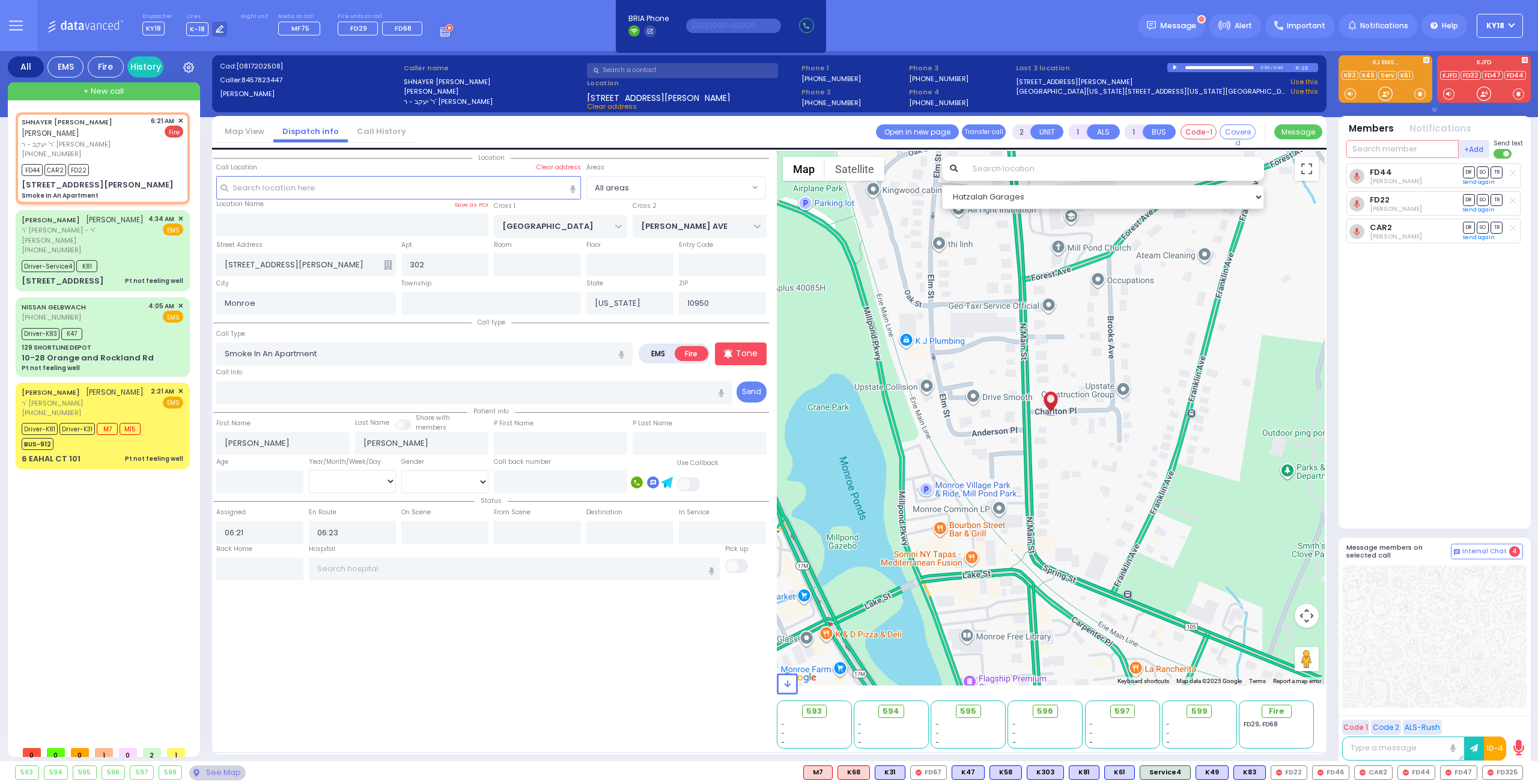
click at [606, 151] on input "text" at bounding box center [1402, 148] width 112 height 18
click at [606, 371] on span "FD325" at bounding box center [1502, 772] width 40 height 13
click at [606, 371] on span "FD47" at bounding box center [1458, 772] width 36 height 13
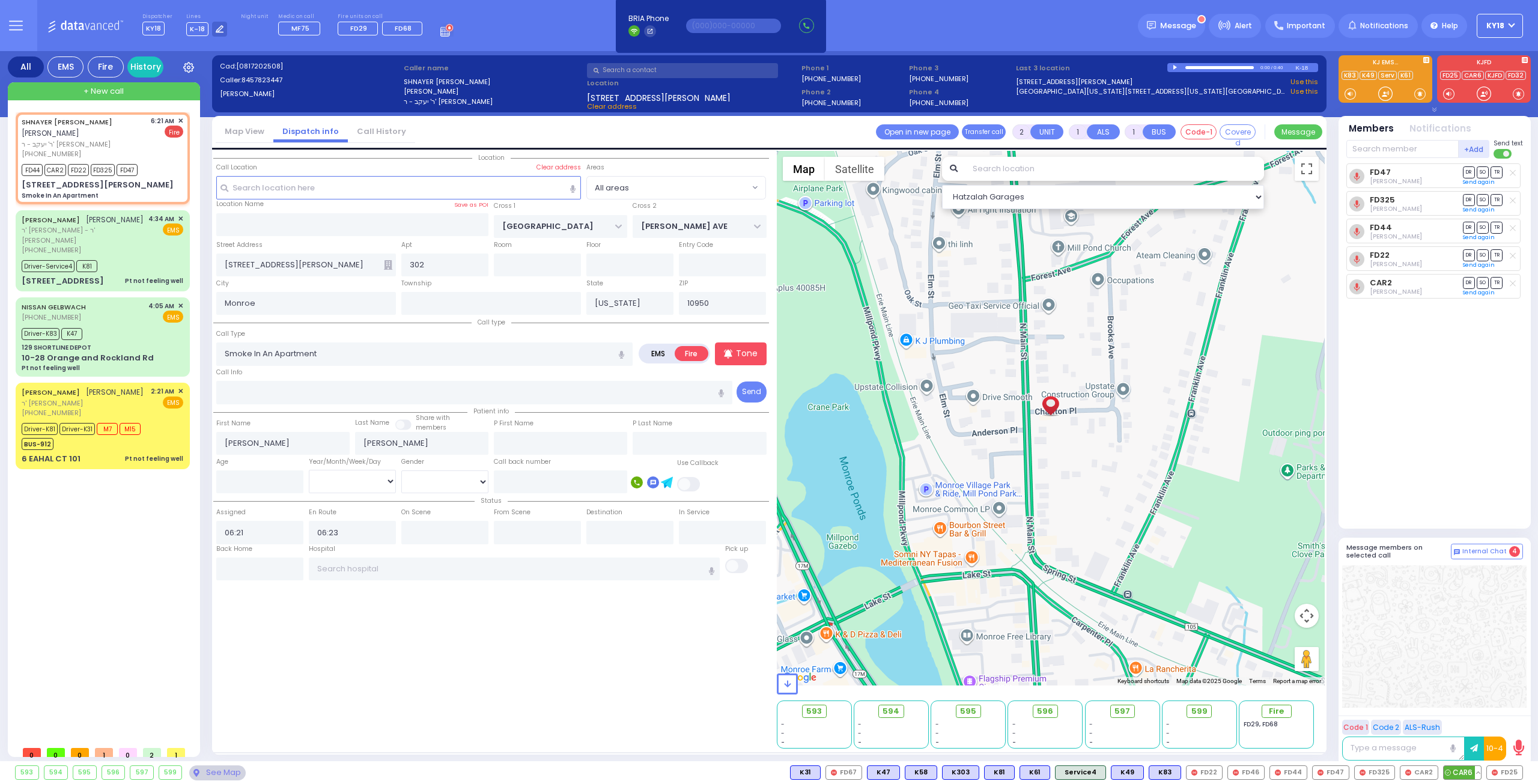
click at [606, 371] on span "CAR6" at bounding box center [1462, 772] width 38 height 13
click at [127, 188] on div "23 D A WIEDER BLVD 302 Smoke In An Apartment" at bounding box center [102, 190] width 161 height 21
click at [114, 289] on div "MORDCHE YITZCHOK SAMET מרדכי יצחק סאמעט ר' יעקב צבי - ר' שמואל אהרן כהן (845) 6…" at bounding box center [102, 250] width 169 height 77
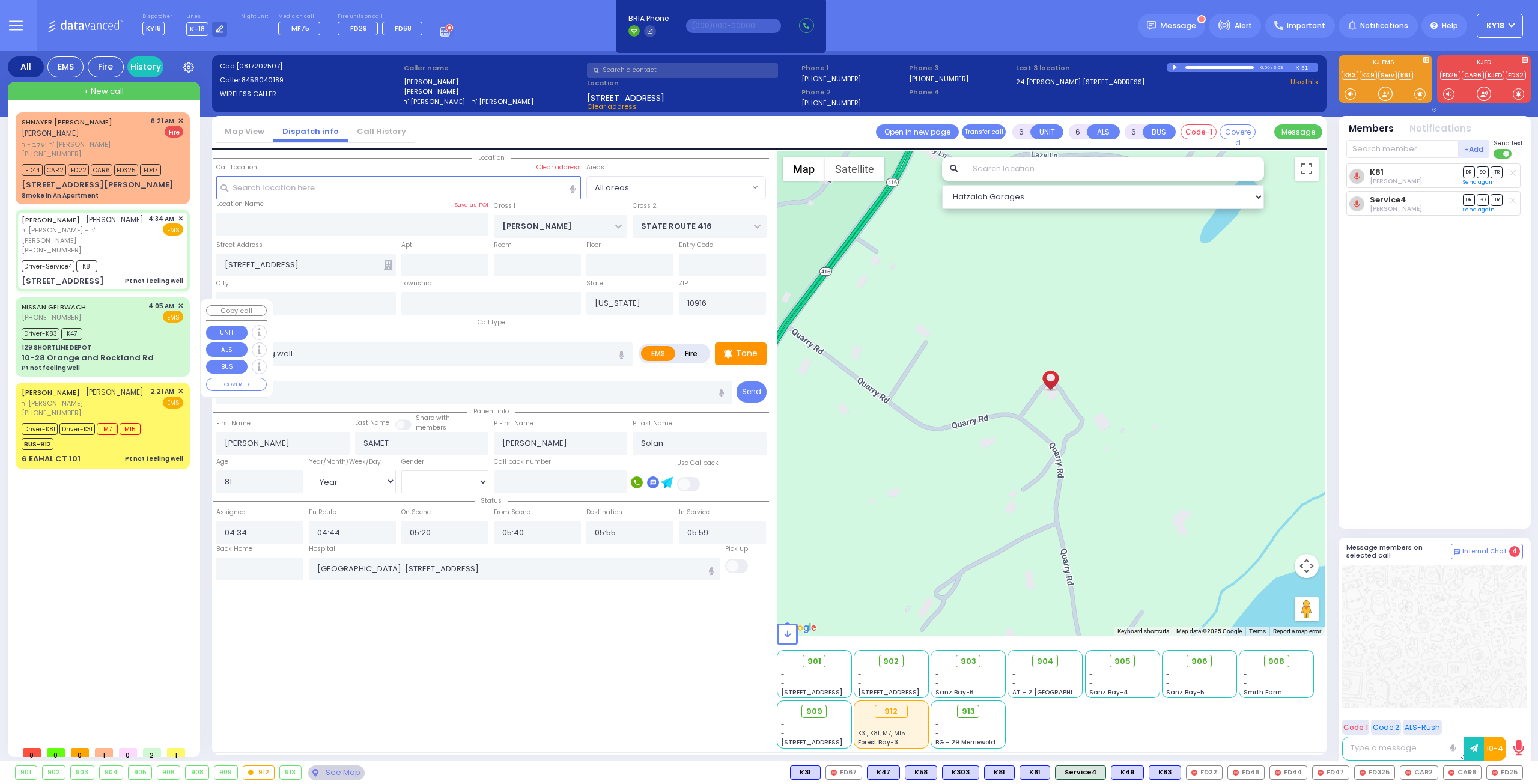
click at [94, 337] on div "Driver-K83 K47" at bounding box center [102, 332] width 161 height 15
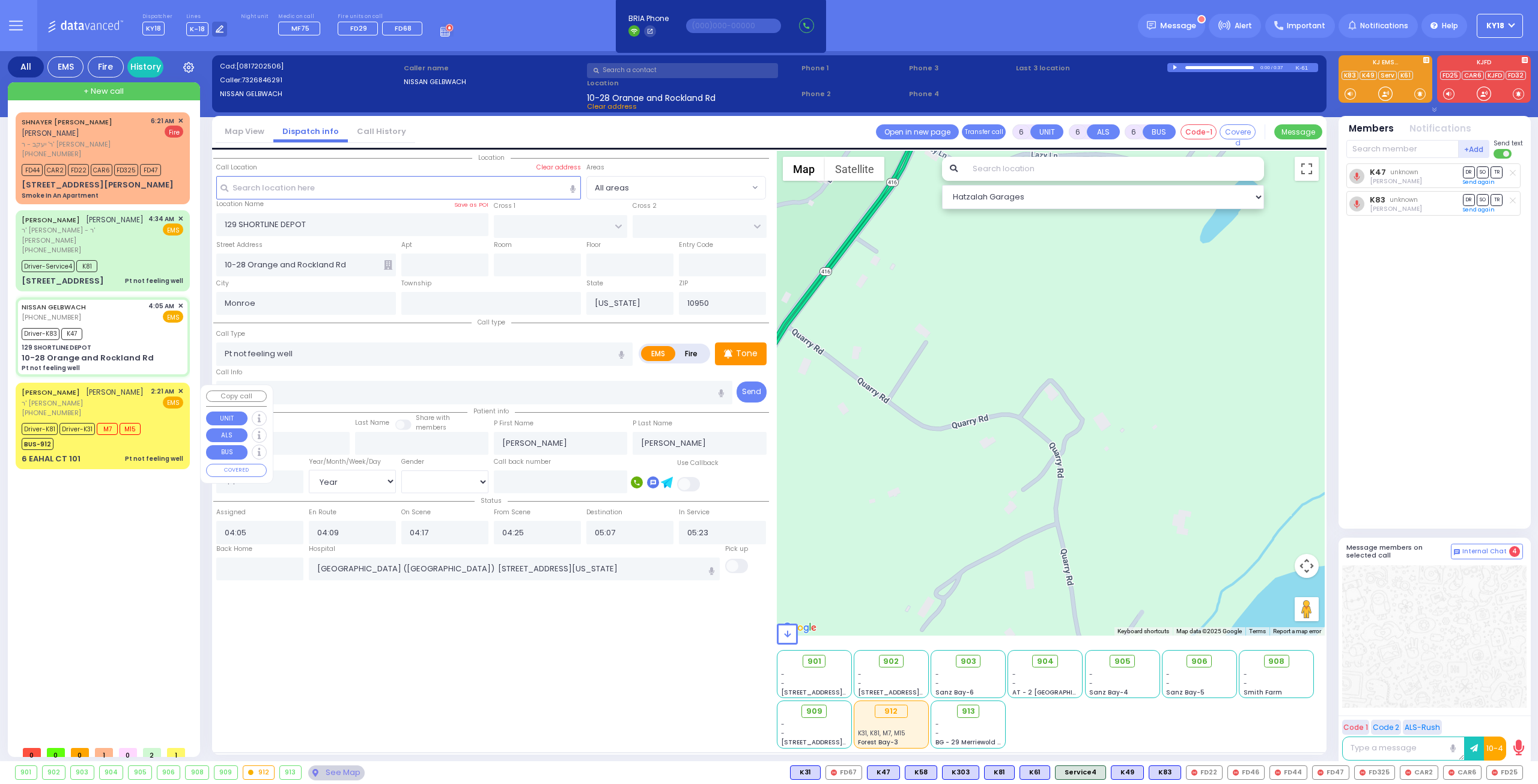
drag, startPoint x: 80, startPoint y: 405, endPoint x: 107, endPoint y: 331, distance: 78.8
click at [86, 371] on div "JOEL EKSTEIN יואל עקשטיין ר' ישראל מענדל - ר' יונתן בנימין האניג (845) 781-7385" at bounding box center [82, 402] width 122 height 32
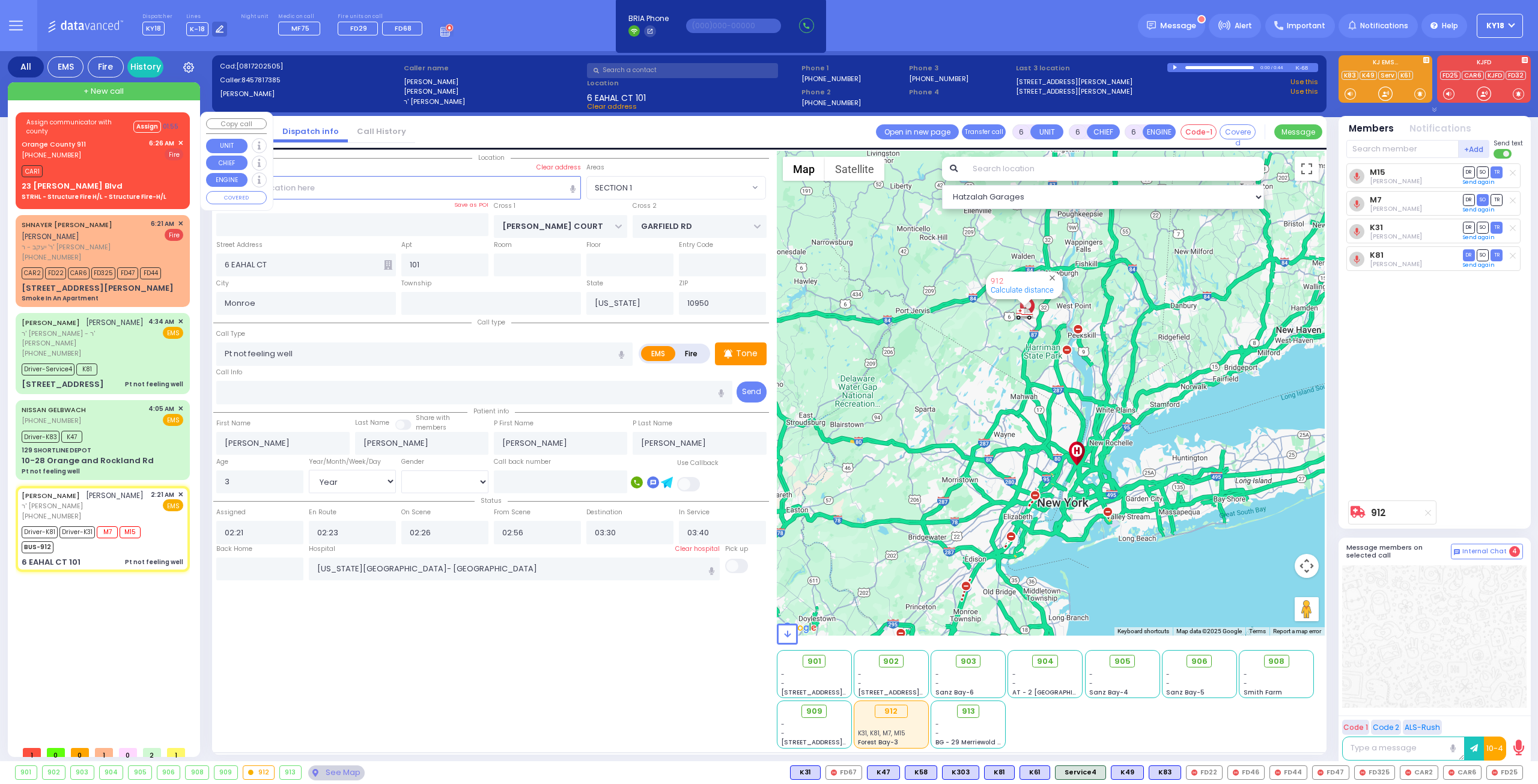
click at [101, 166] on div "CAR1" at bounding box center [102, 169] width 161 height 15
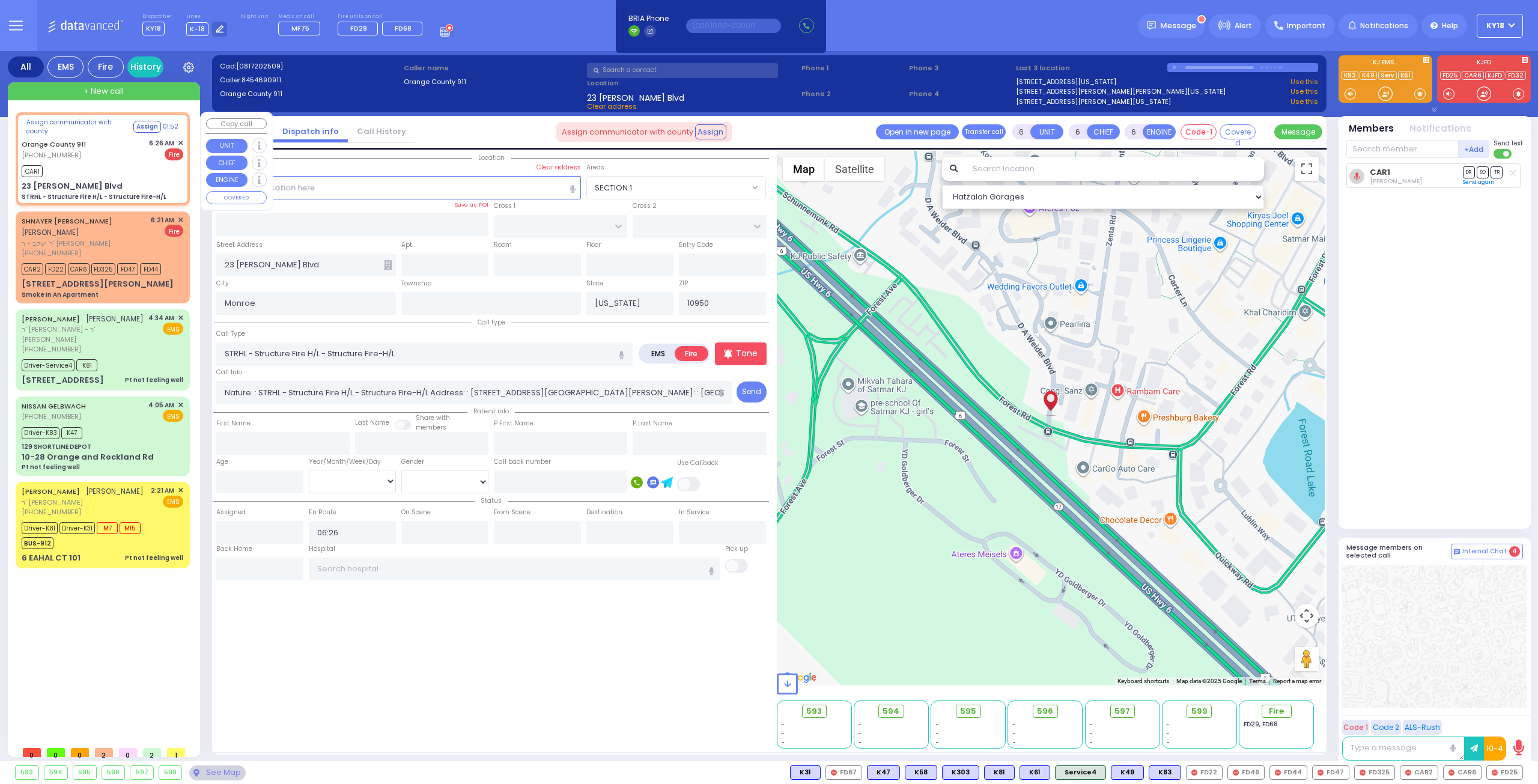
click at [181, 142] on span "✕" at bounding box center [181, 143] width 5 height 10
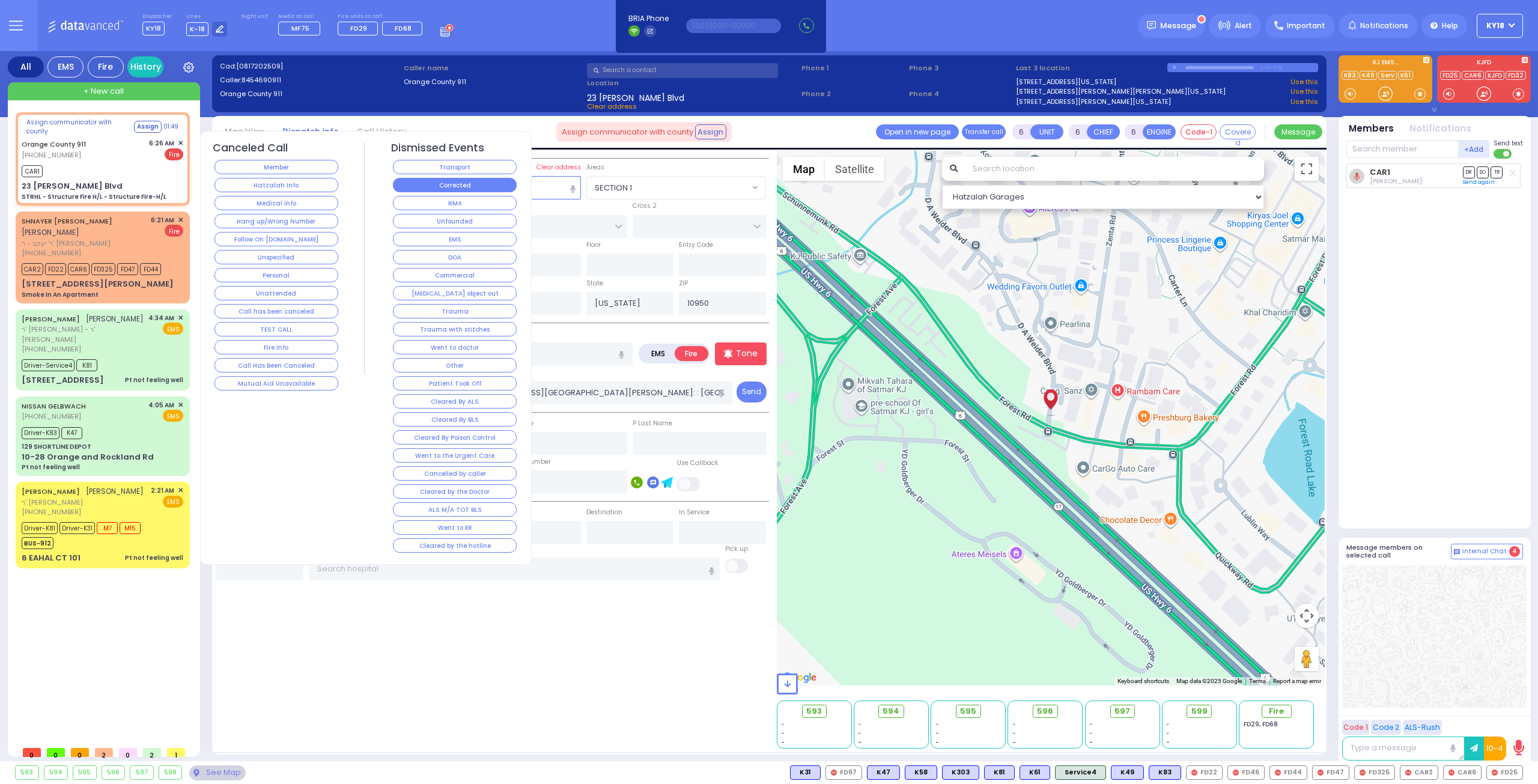
click at [460, 187] on button "Corrected" at bounding box center [455, 185] width 124 height 14
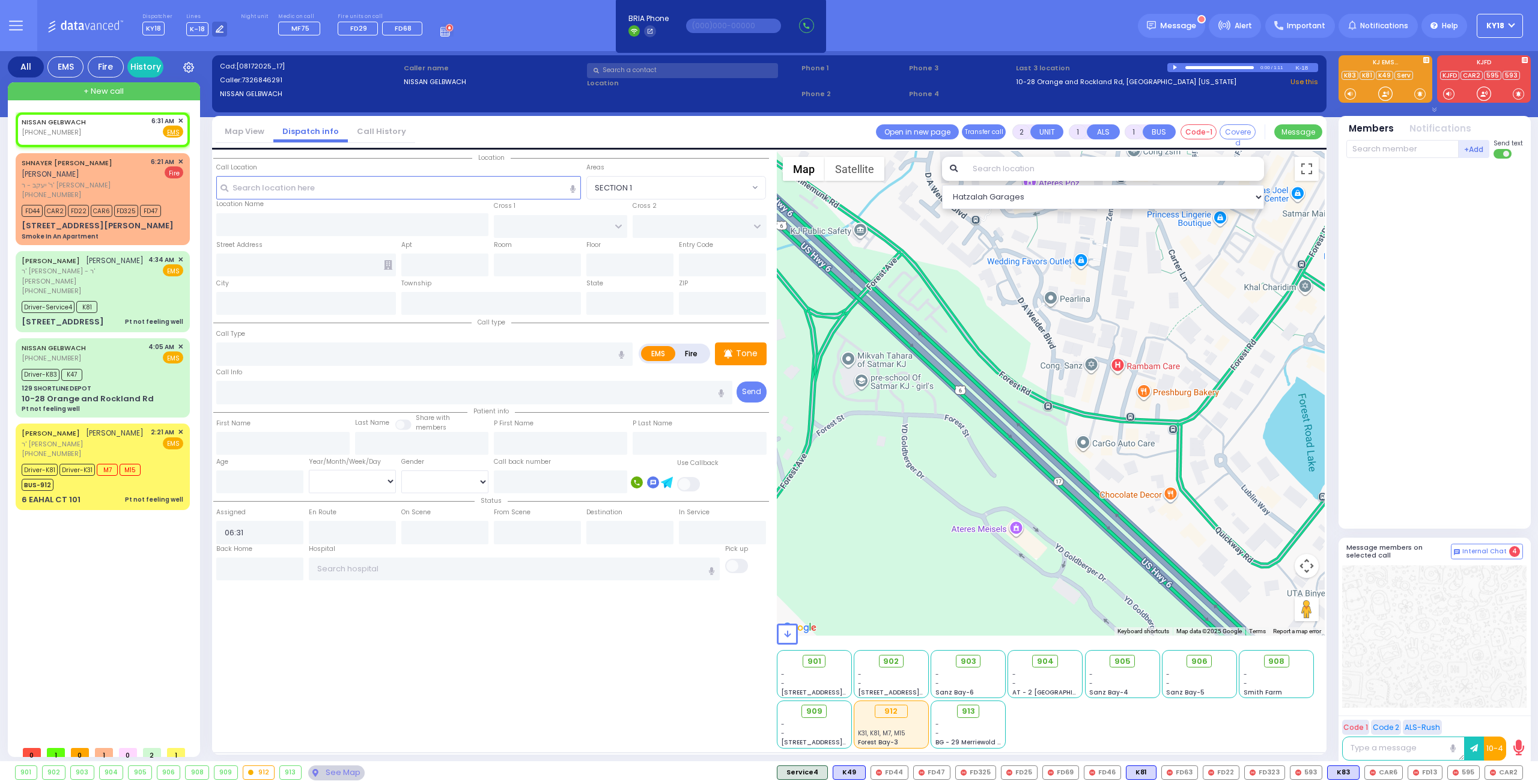
click at [606, 371] on div at bounding box center [1436, 341] width 179 height 355
click at [108, 192] on div "[PHONE_NUMBER]" at bounding box center [84, 194] width 125 height 10
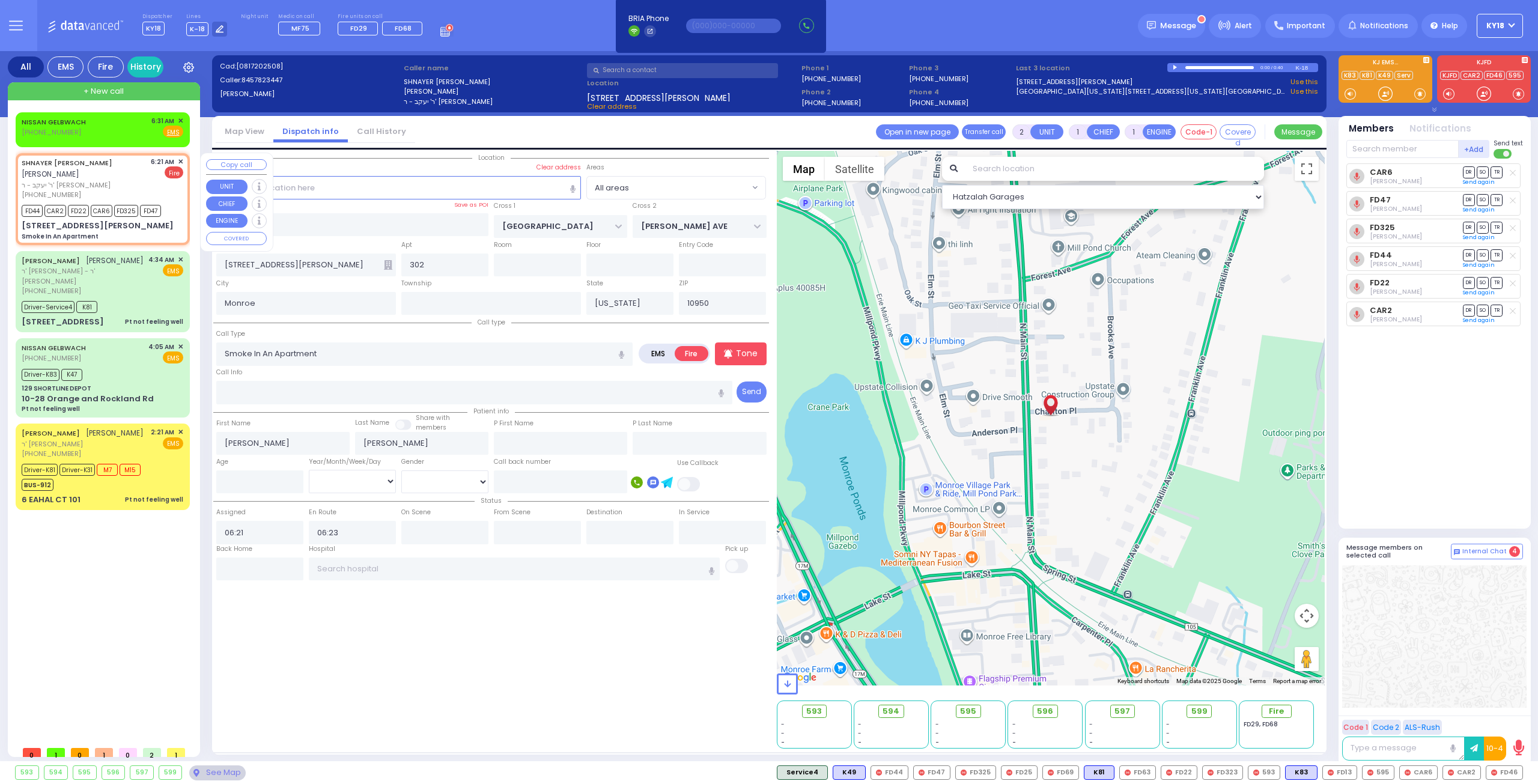
click at [234, 164] on button "Copy call" at bounding box center [237, 165] width 61 height 11
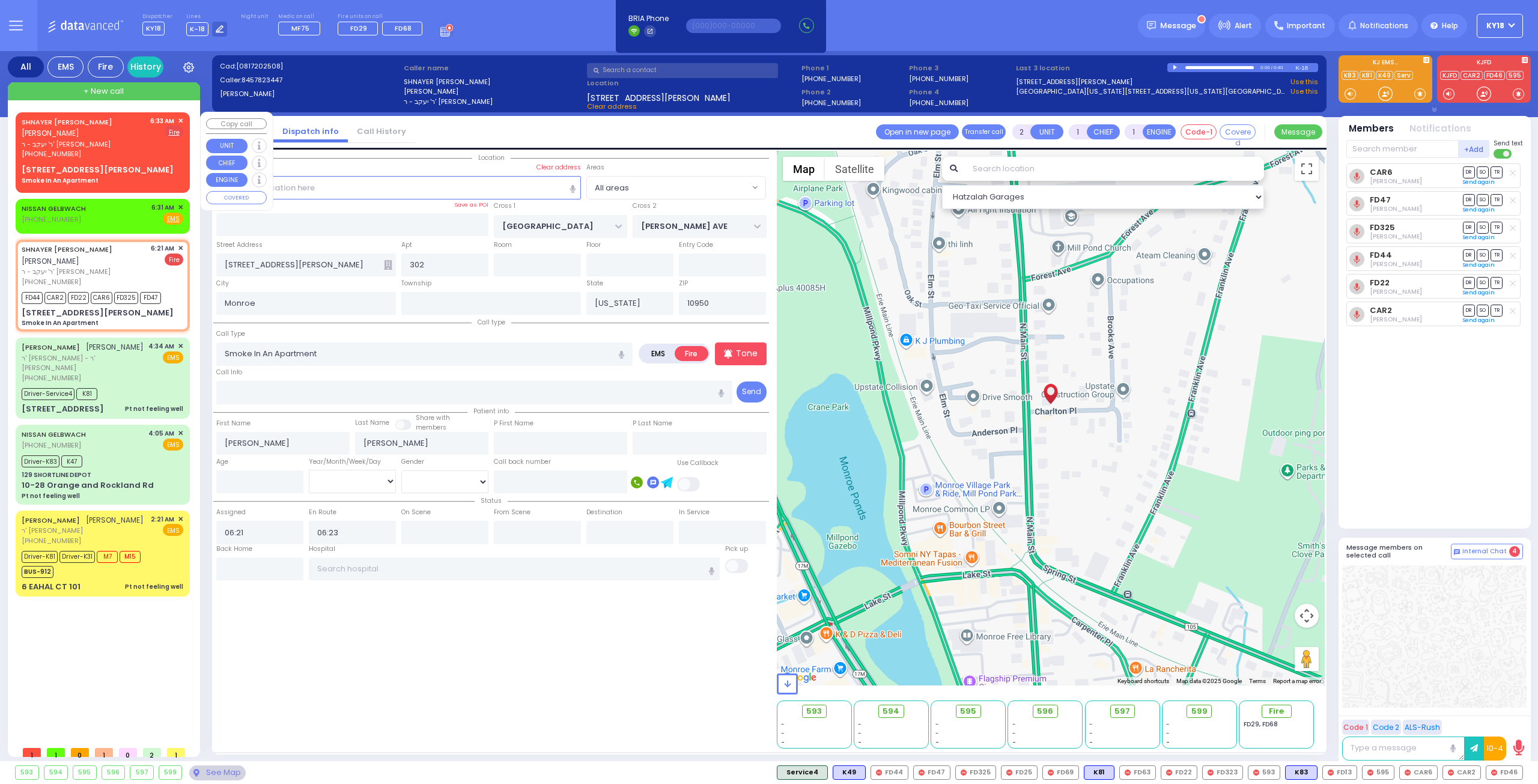
click at [132, 165] on div "23 D A WIEDER BLVD 302 Smoke In An Apartment" at bounding box center [102, 175] width 161 height 21
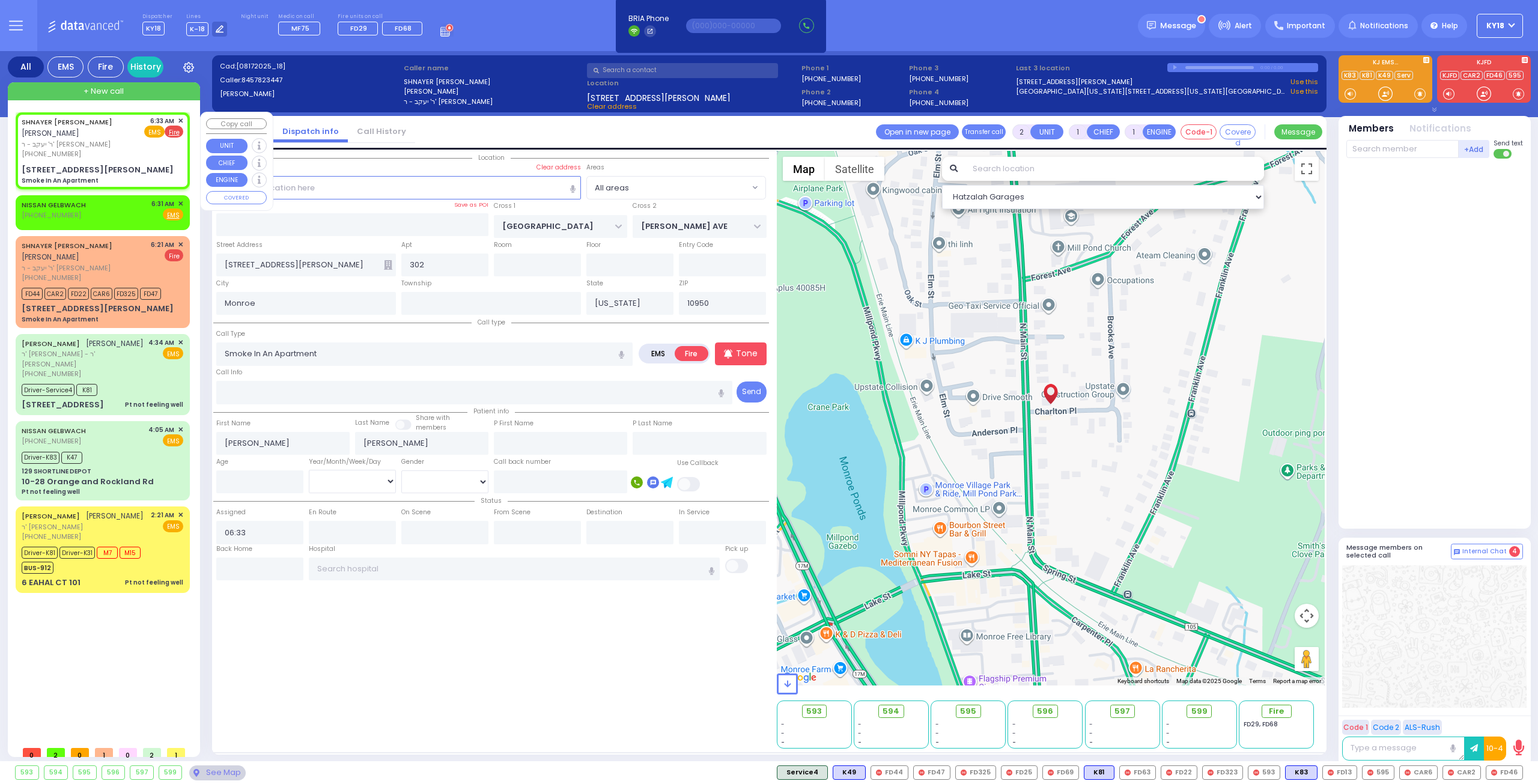
click at [153, 132] on span "EMS" at bounding box center [154, 132] width 20 height 12
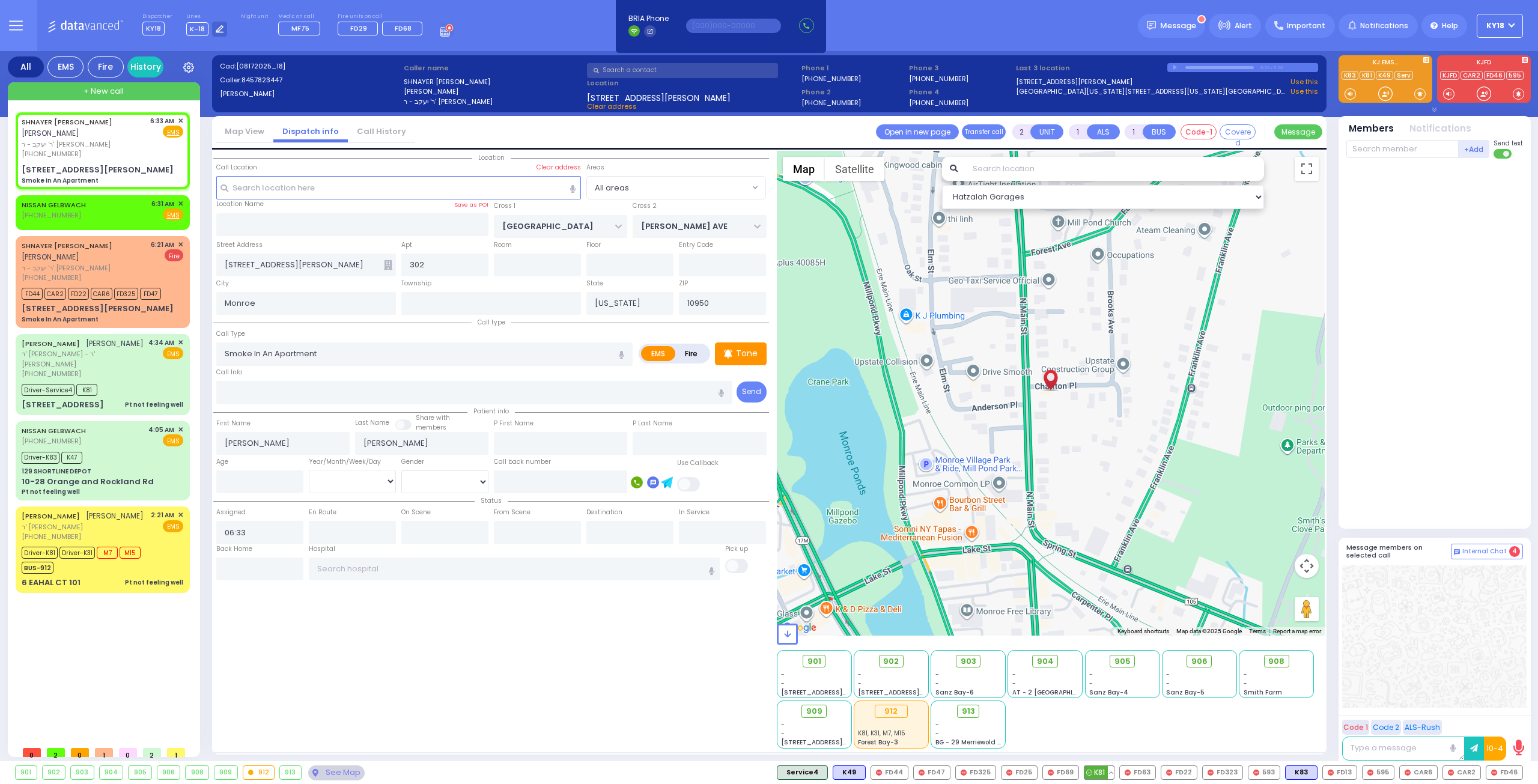
click at [606, 371] on span "K81" at bounding box center [1099, 772] width 30 height 13
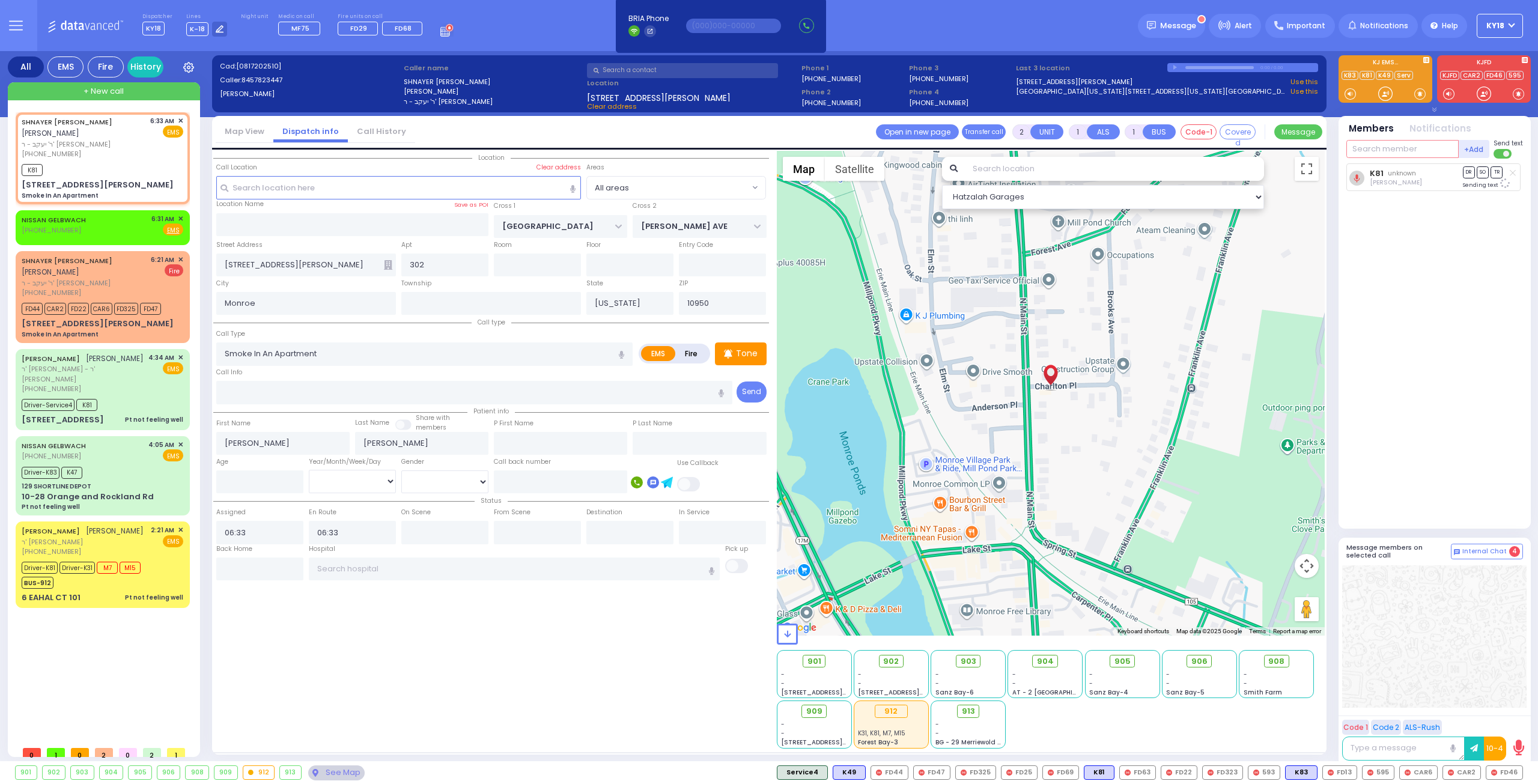
click at [606, 150] on input "text" at bounding box center [1402, 148] width 112 height 18
click at [606, 176] on div "[PERSON_NAME]" at bounding box center [1456, 173] width 68 height 12
click at [606, 371] on div "912" at bounding box center [891, 711] width 33 height 13
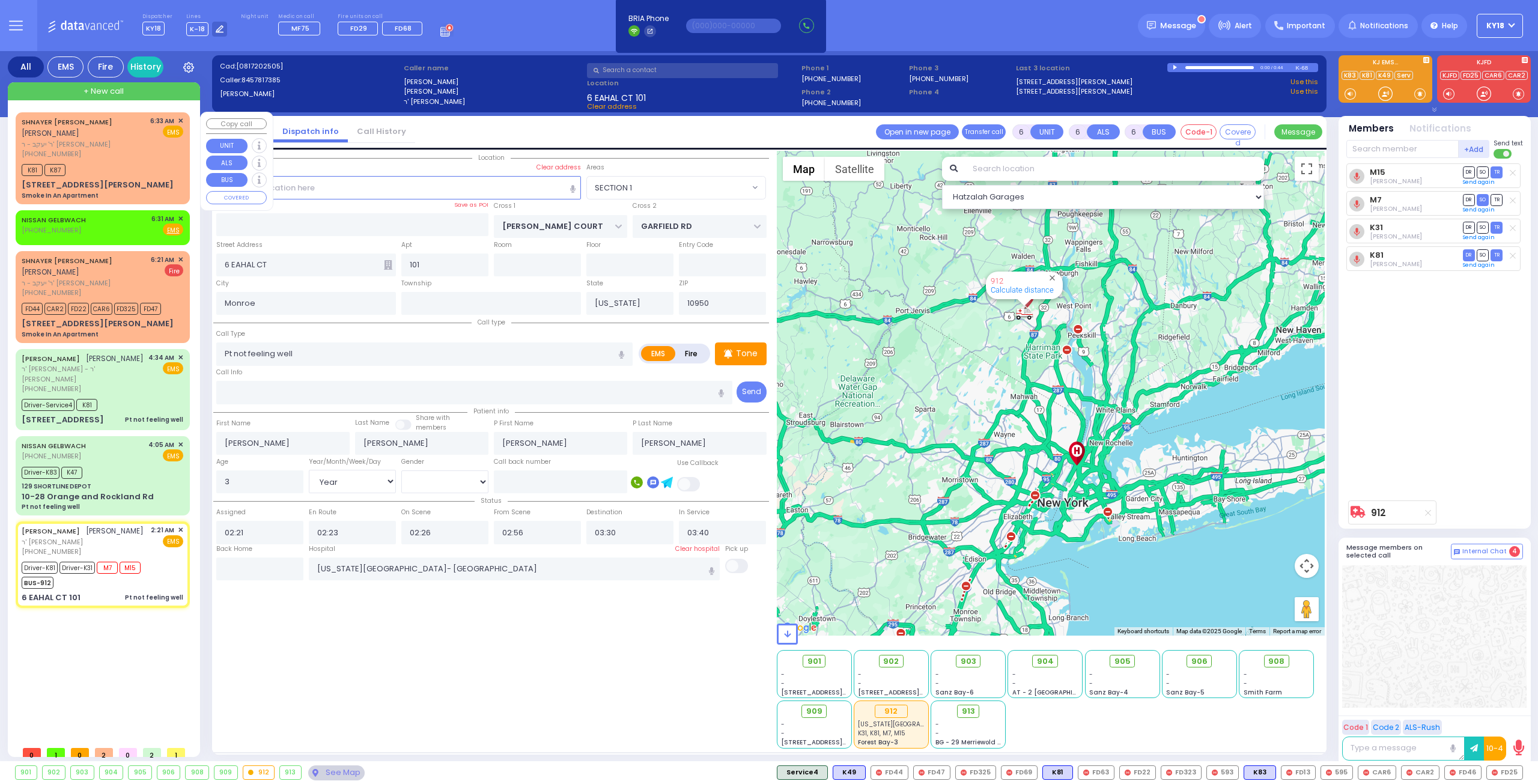
click at [122, 167] on div "K81 K87" at bounding box center [102, 168] width 161 height 15
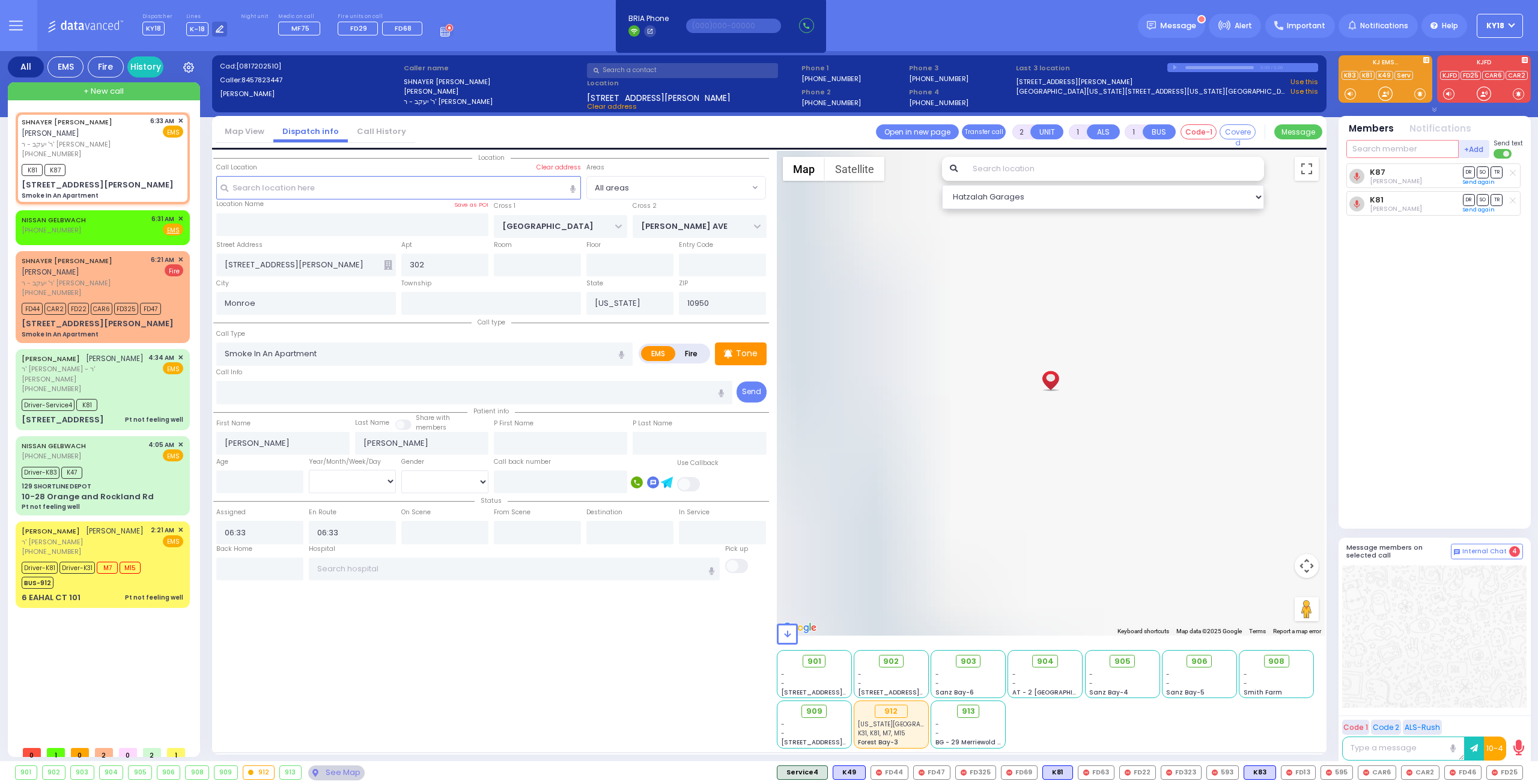
click at [606, 149] on input "text" at bounding box center [1402, 148] width 112 height 18
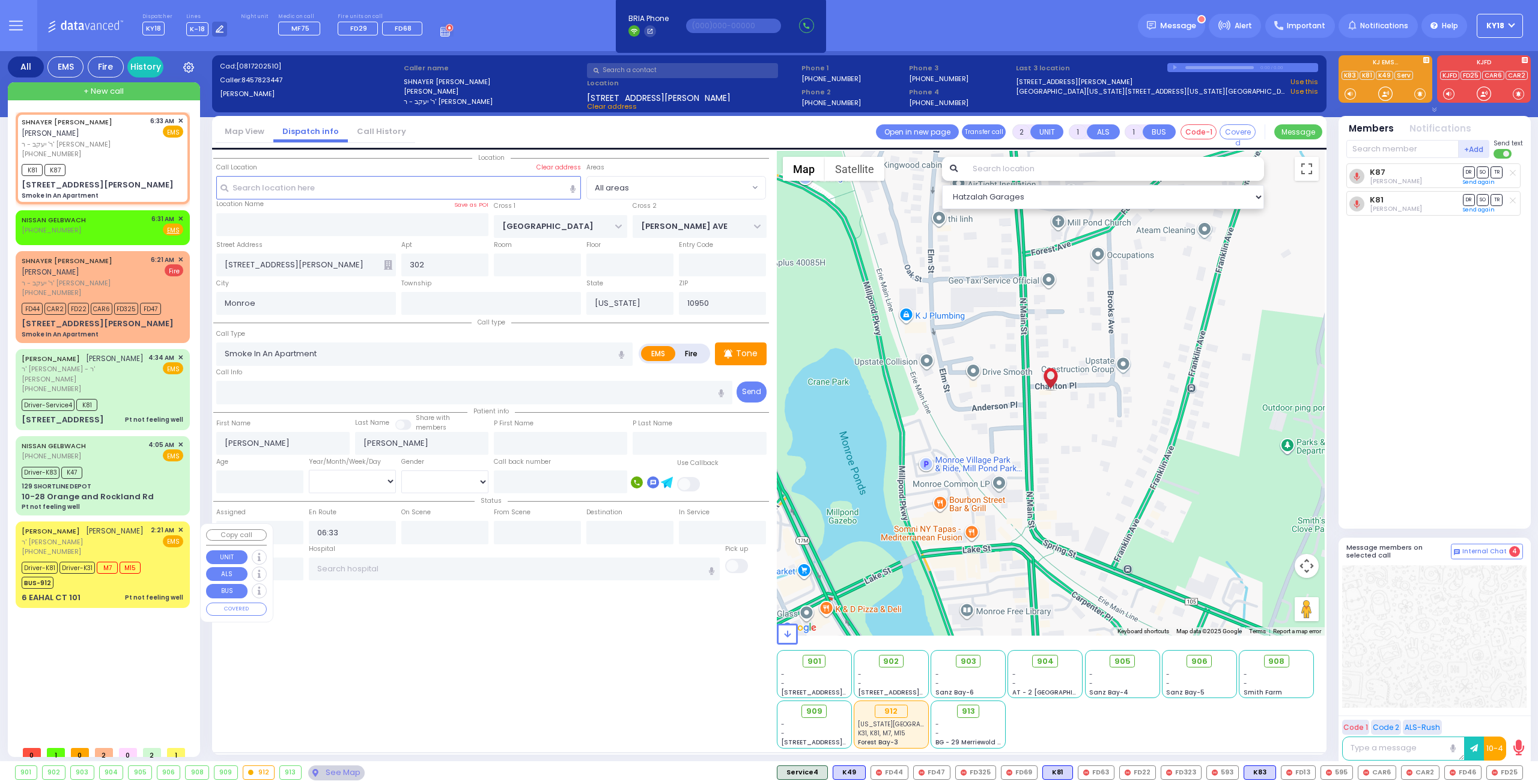
click at [171, 371] on div "JOEL EKSTEIN יואל עקשטיין ר' ישראל מענדל - ר' יונתן בנימין האניג (845) 781-7385…" at bounding box center [102, 564] width 169 height 82
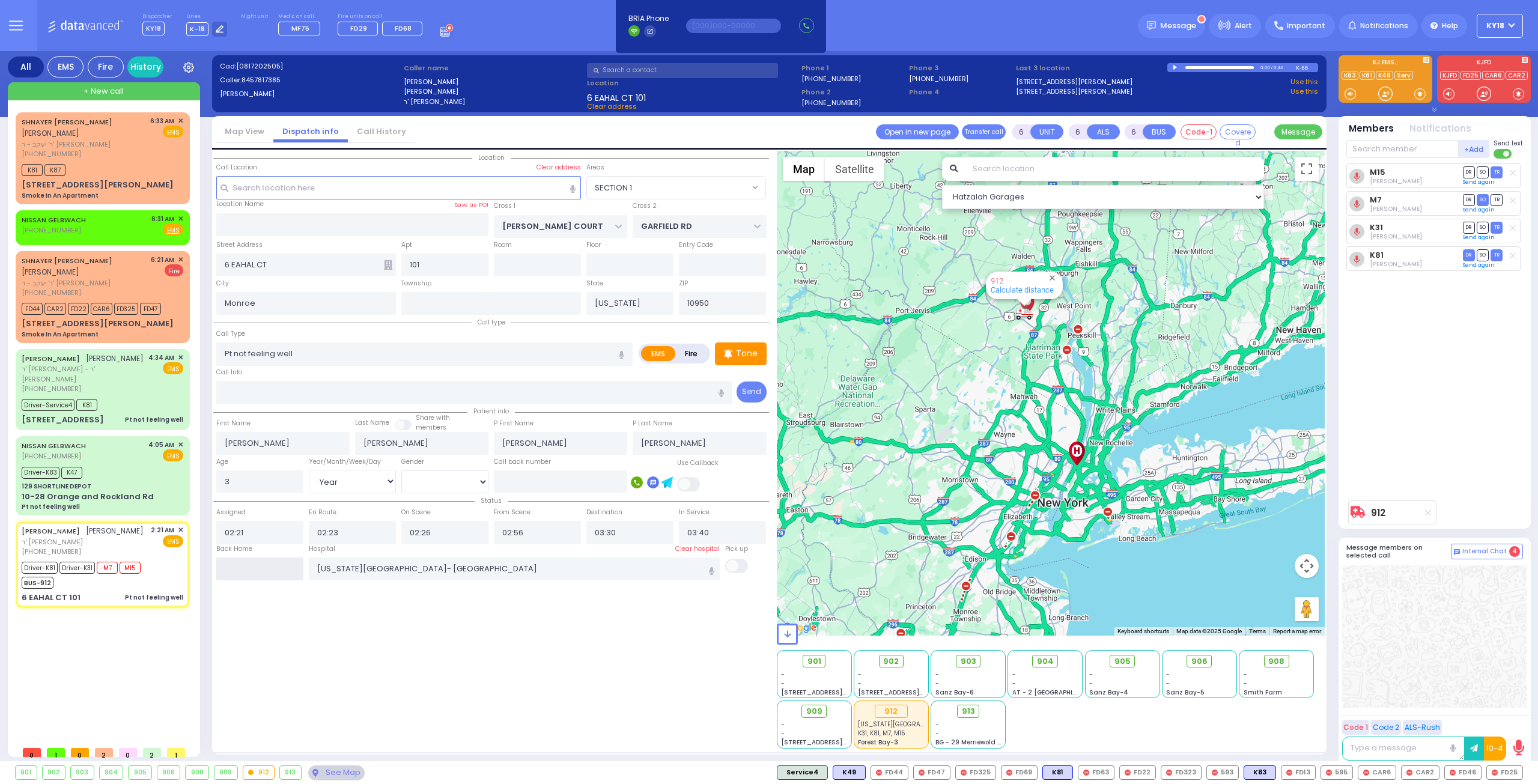
click at [254, 371] on input "text" at bounding box center [260, 569] width 87 height 23
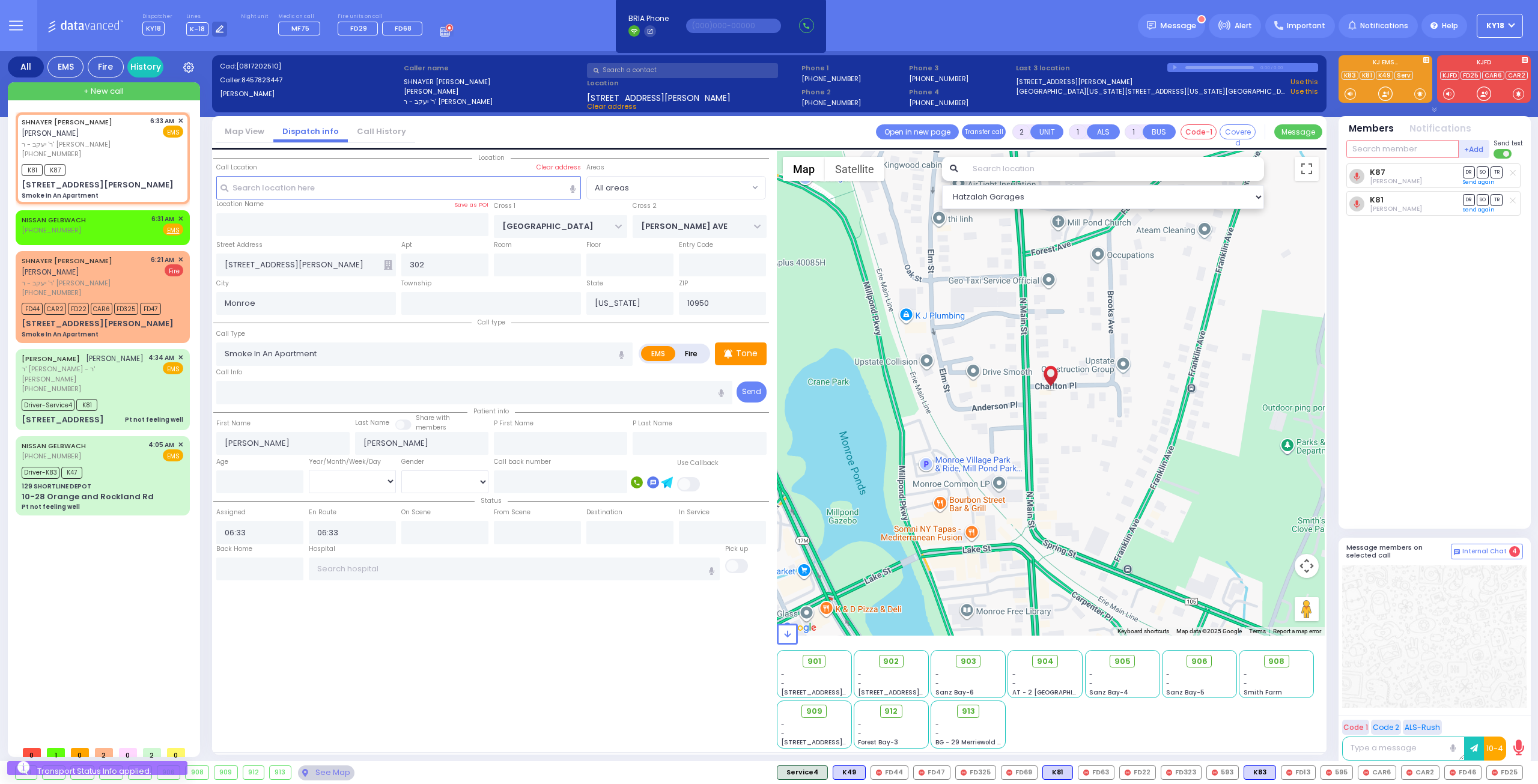
click at [606, 152] on input "text" at bounding box center [1402, 148] width 112 height 18
click at [606, 164] on div "912 BUS 912" at bounding box center [1436, 174] width 171 height 21
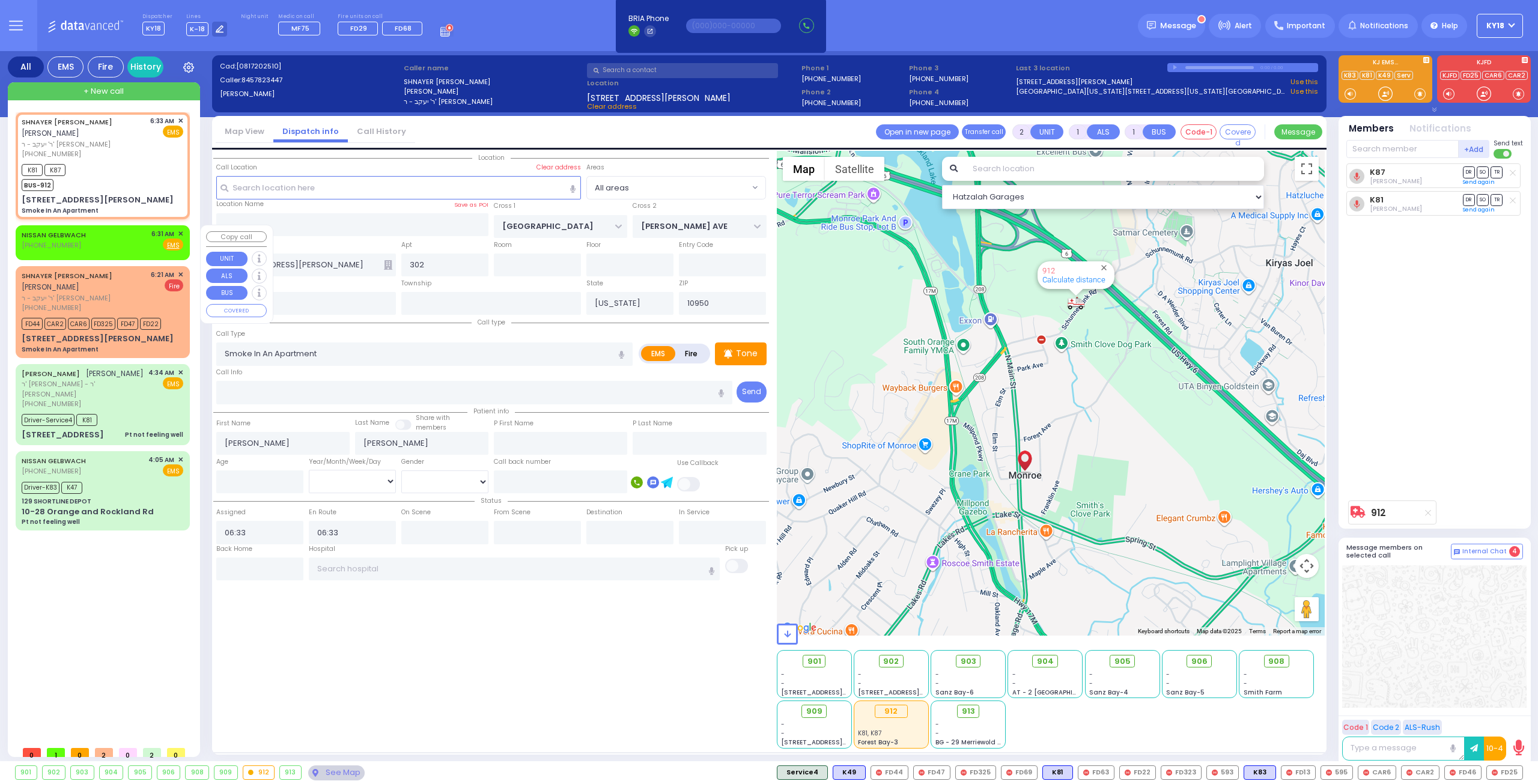
click at [101, 245] on div "NISSAN GELBWACH [PHONE_NUMBER] 6:31 AM ✕ Fire EMS" at bounding box center [102, 240] width 161 height 22
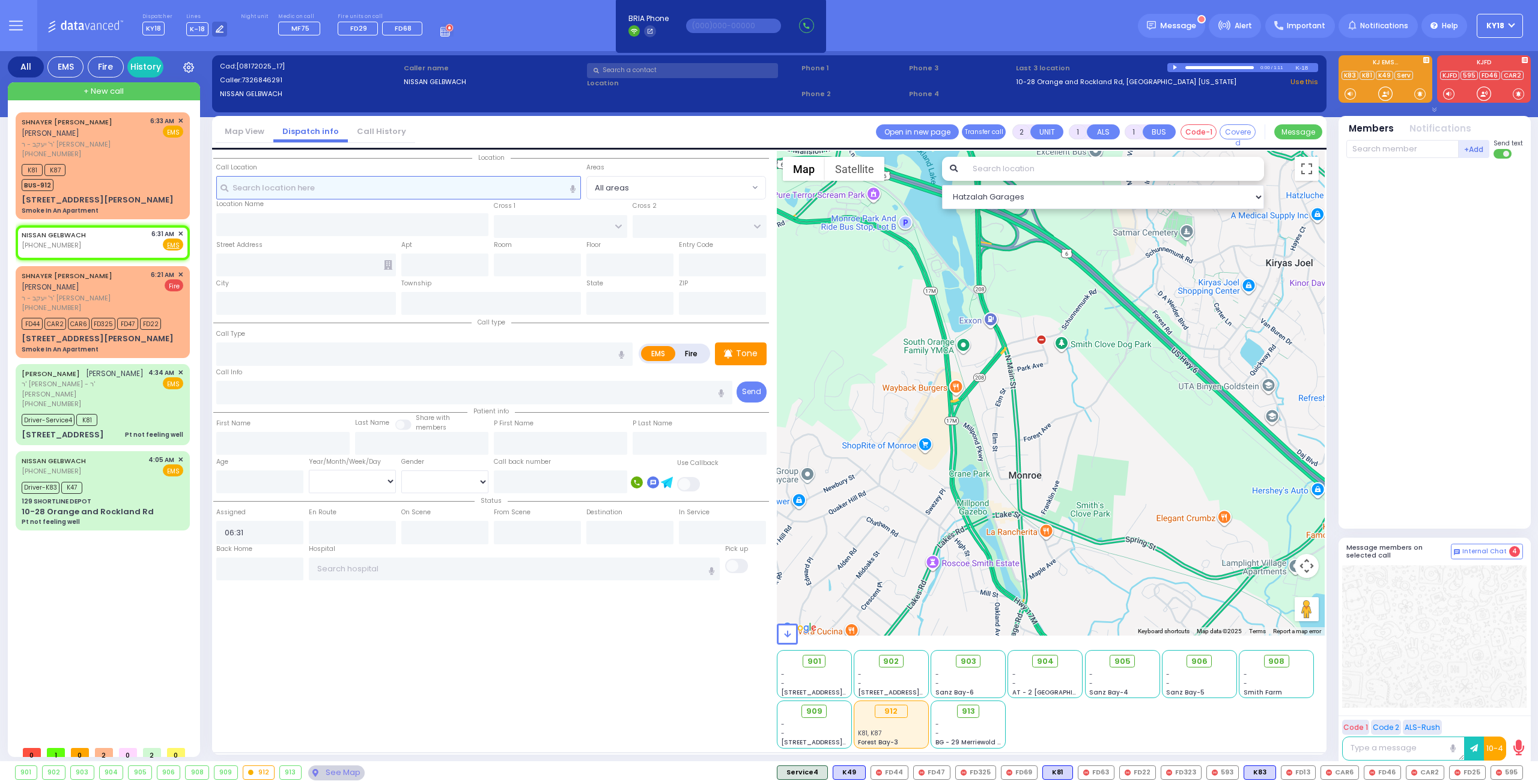
click at [293, 185] on input "text" at bounding box center [399, 187] width 365 height 23
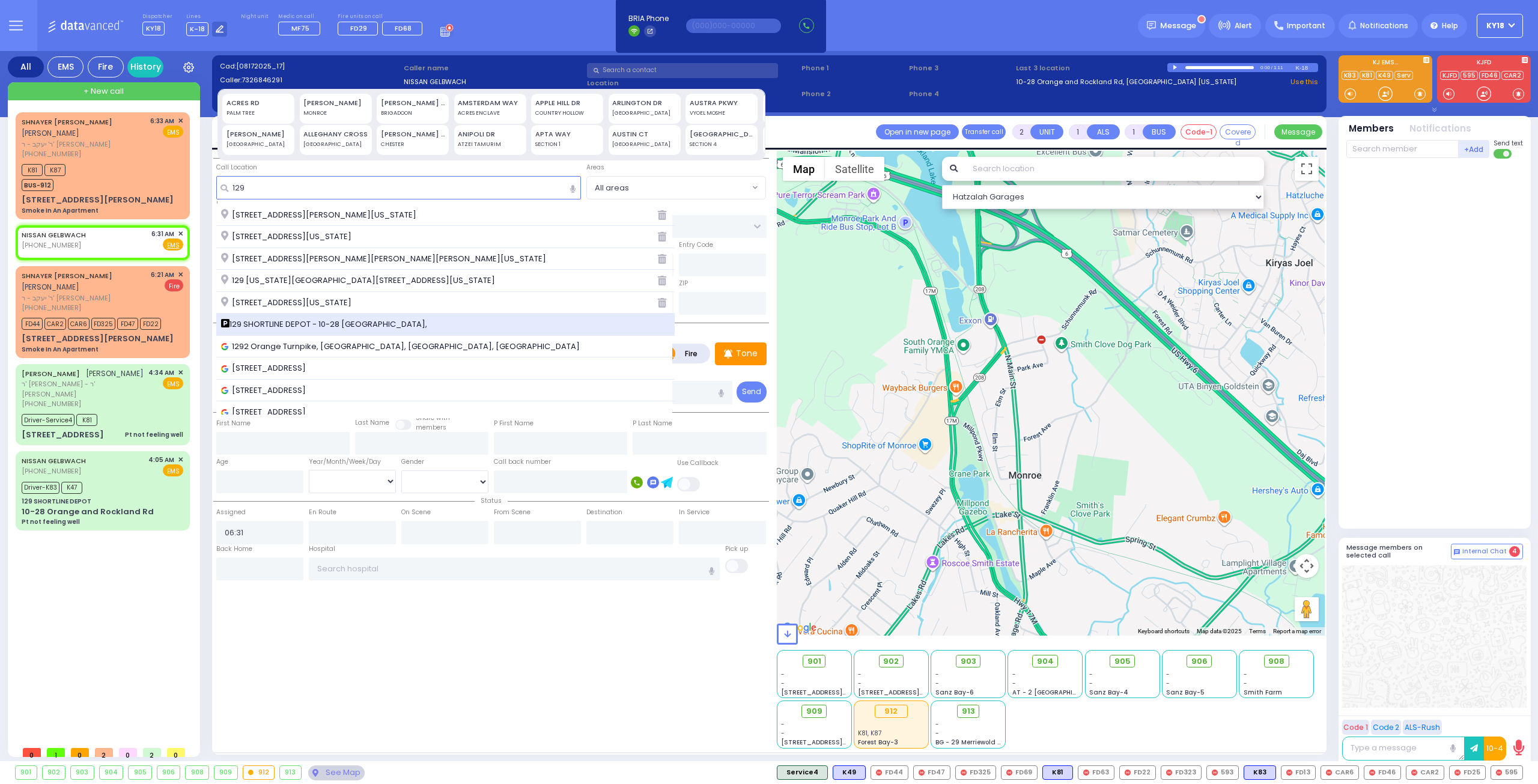
click at [337, 323] on span "129 SHORTLINE DEPOT - 10-28 [GEOGRAPHIC_DATA]," at bounding box center [326, 324] width 210 height 12
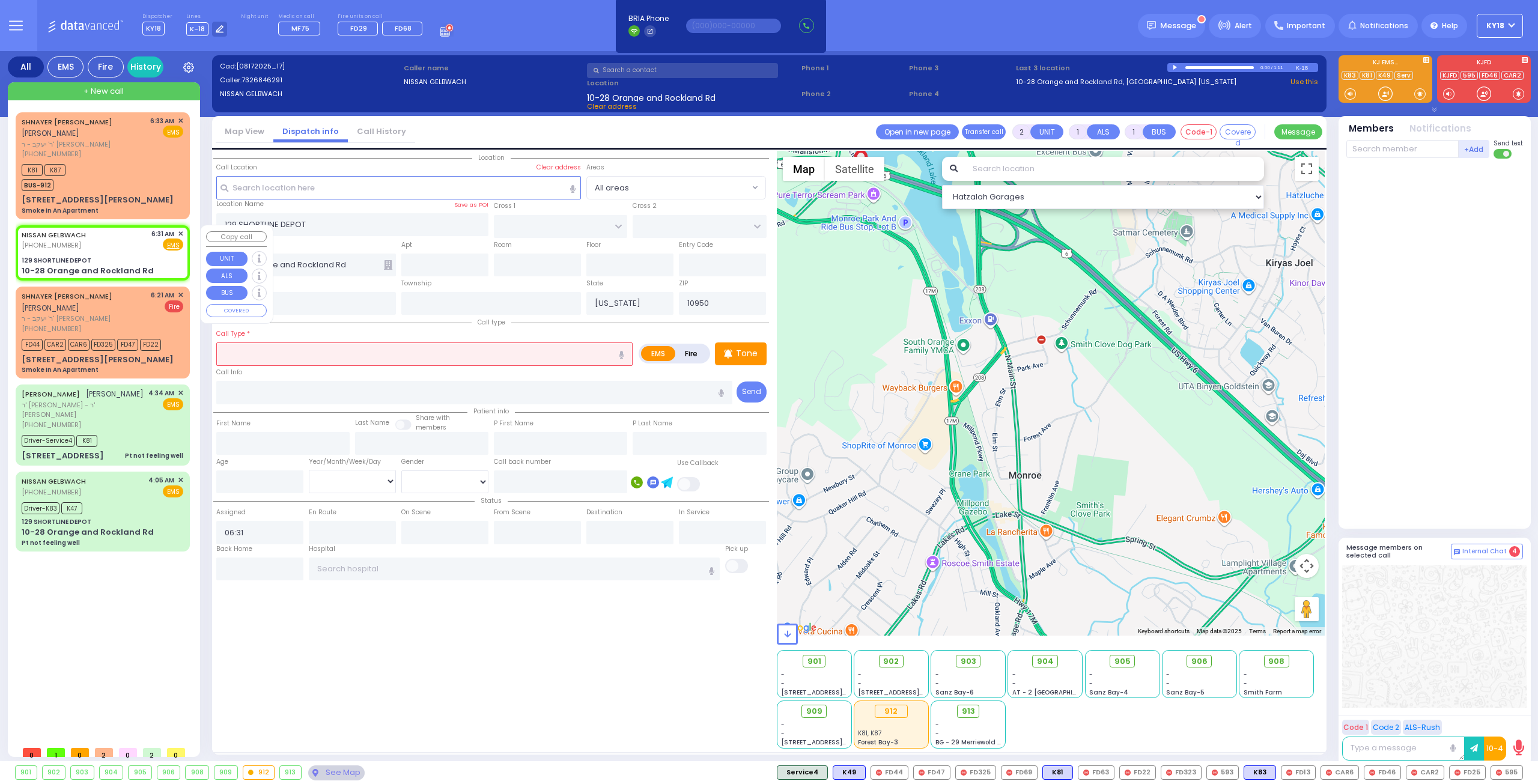
click at [120, 254] on div "NISSAN GELBWACH [PHONE_NUMBER] 6:31 AM ✕ Fire EMS" at bounding box center [102, 253] width 169 height 51
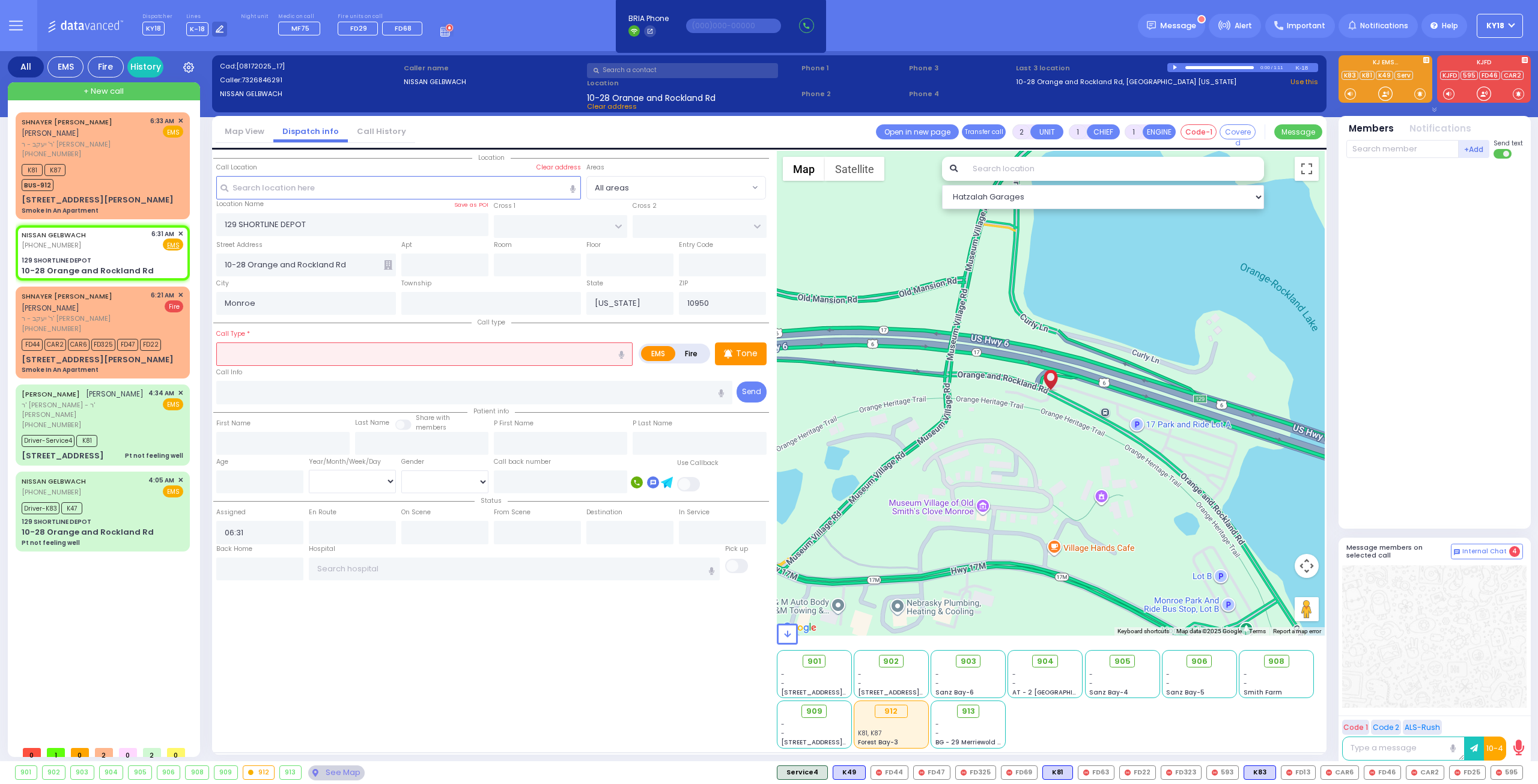
click at [268, 353] on input "text" at bounding box center [424, 354] width 416 height 23
select select
click at [623, 354] on icon "button" at bounding box center [621, 354] width 5 height 8
type input "post top Asian"
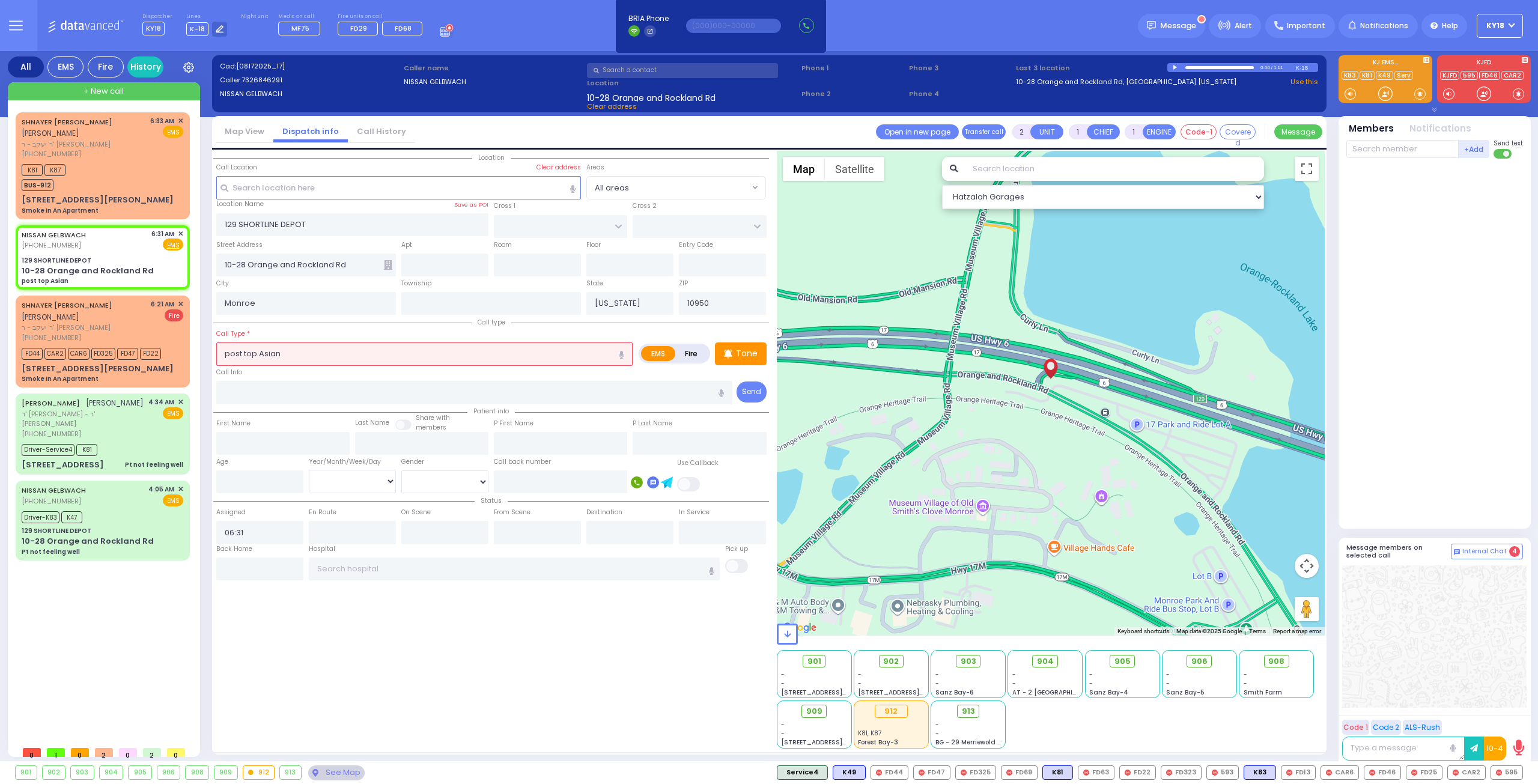
select select
radio input "true"
select select
select select "Hatzalah Garages"
click at [292, 354] on input "post top Asian" at bounding box center [424, 354] width 416 height 23
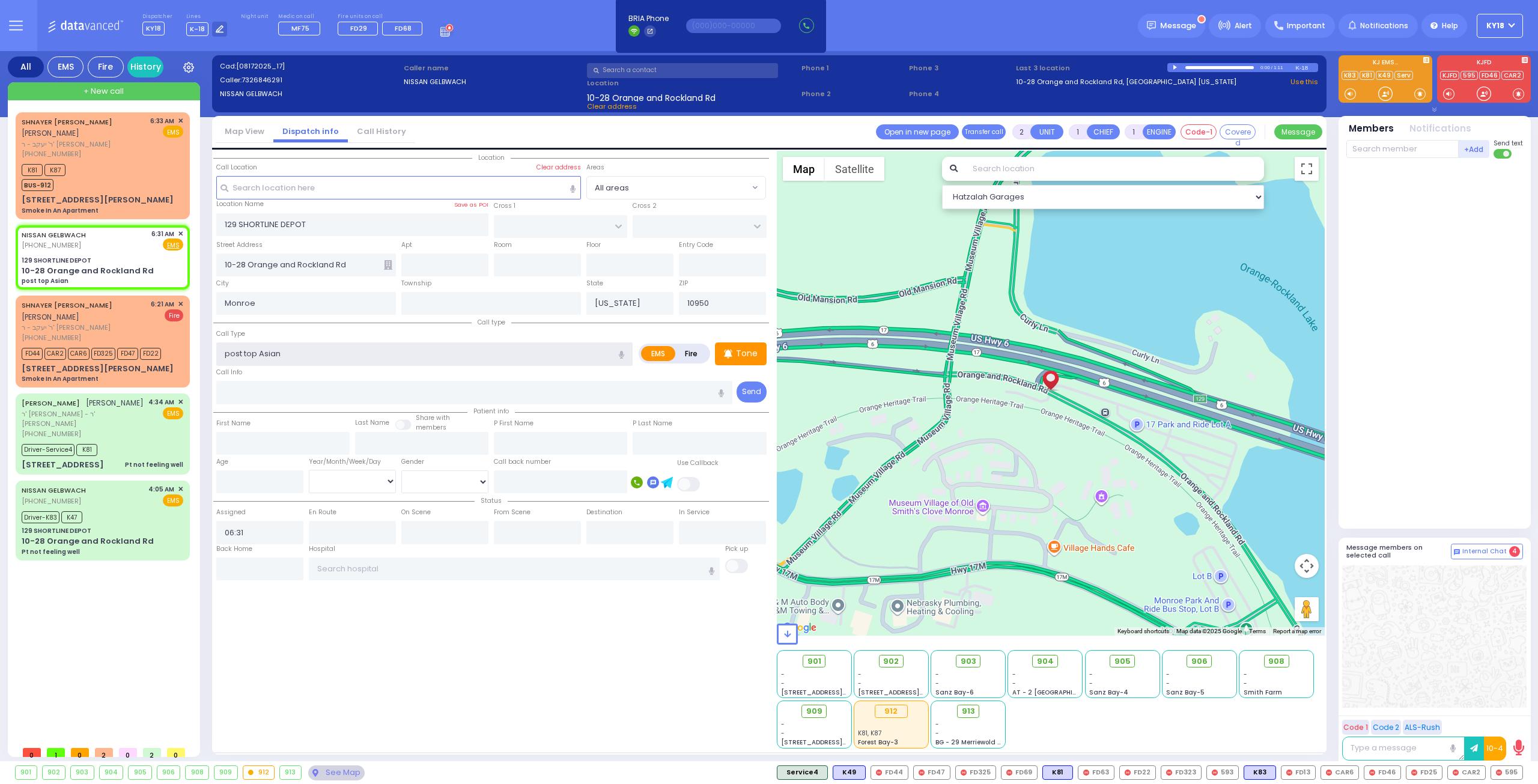
click at [258, 351] on input "post top Asian" at bounding box center [424, 354] width 416 height 23
drag, startPoint x: 298, startPoint y: 348, endPoint x: 255, endPoint y: 356, distance: 43.7
click at [255, 356] on input "post to Asian" at bounding box center [424, 354] width 416 height 23
type input "post to"
select select
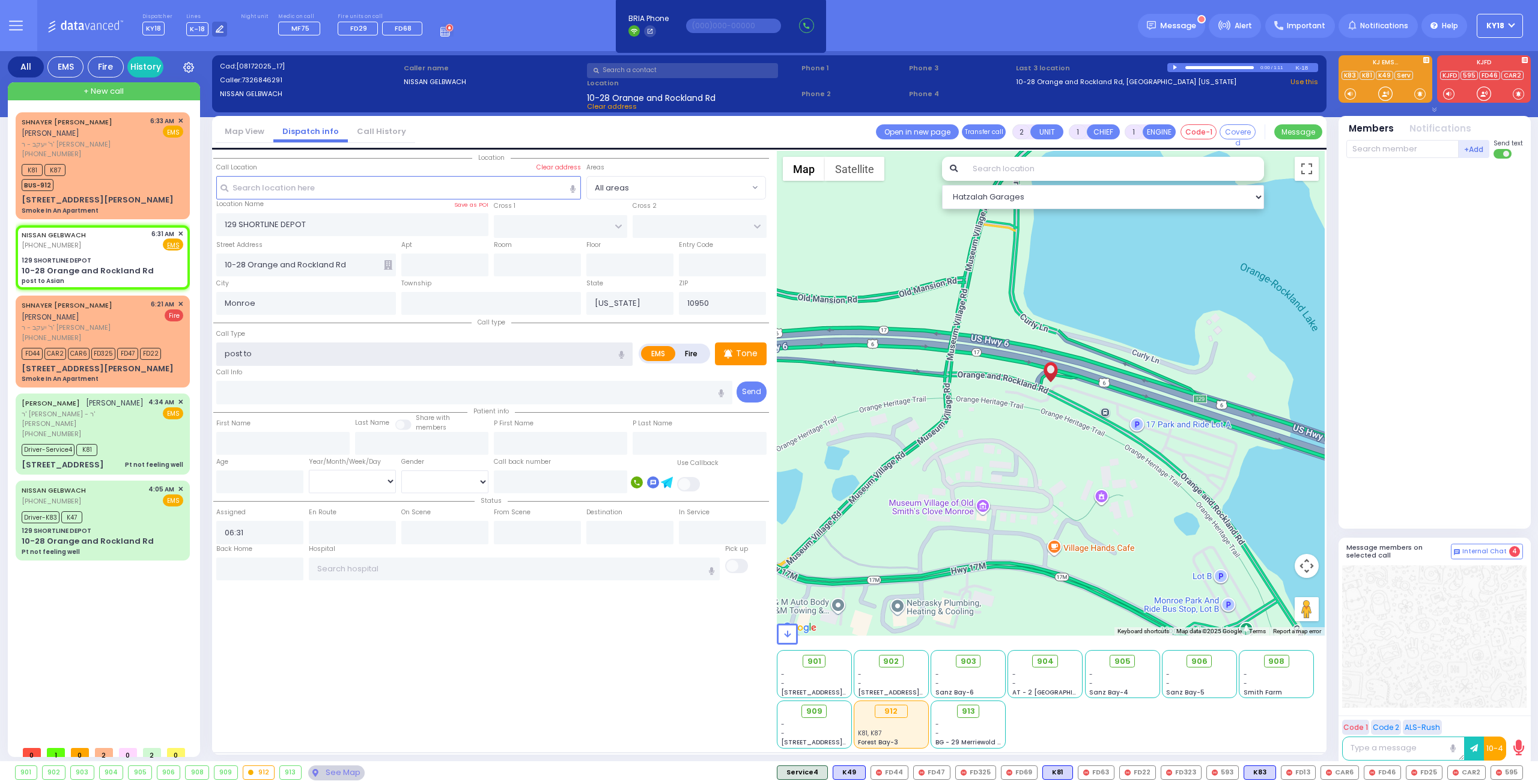
radio input "true"
select select
select select "Hatzalah Garages"
drag, startPoint x: 273, startPoint y: 352, endPoint x: 245, endPoint y: 356, distance: 28.3
click at [244, 356] on input "post to" at bounding box center [424, 354] width 416 height 23
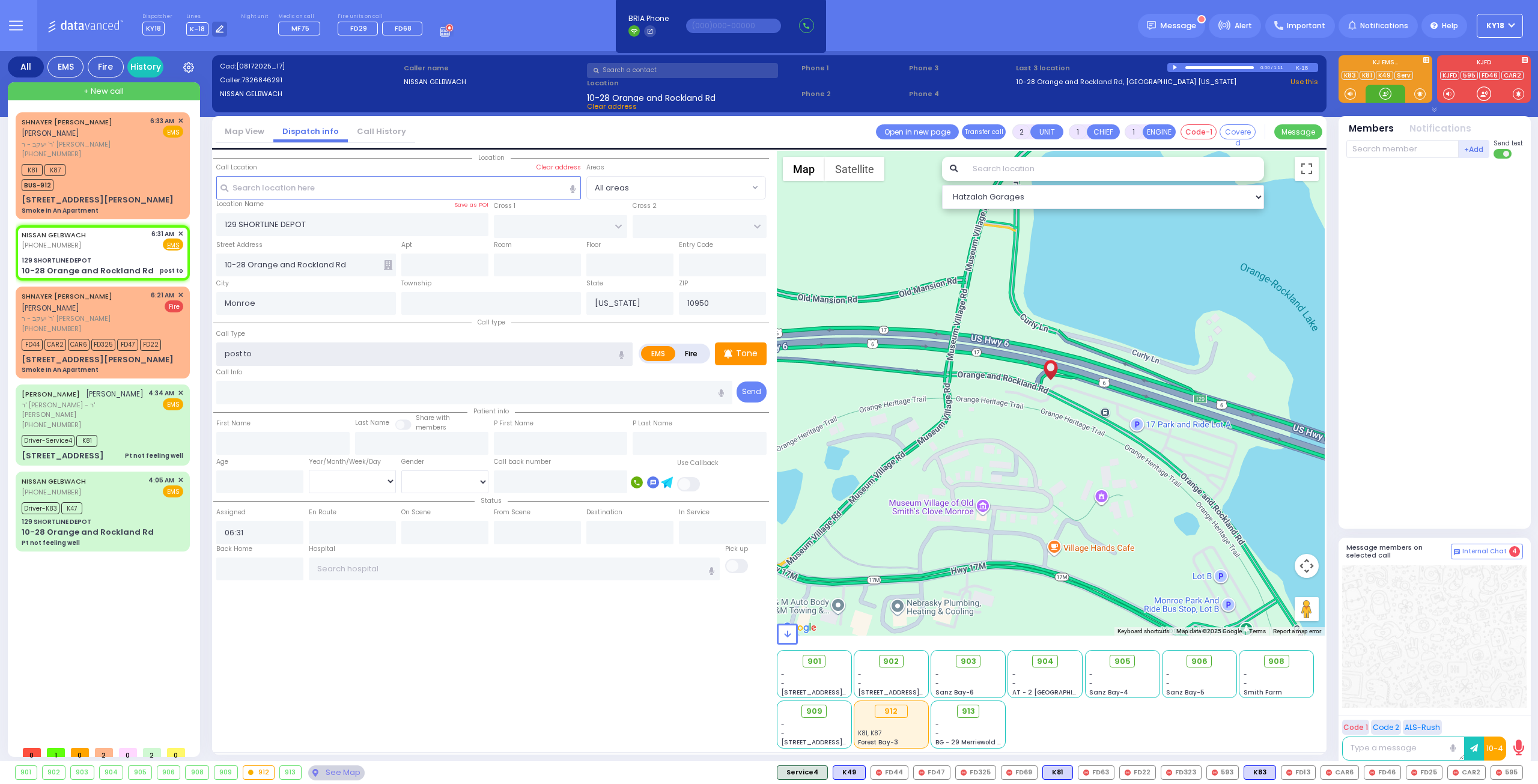
select select
radio input "true"
select select
select select "Hatzalah Garages"
type input "post op"
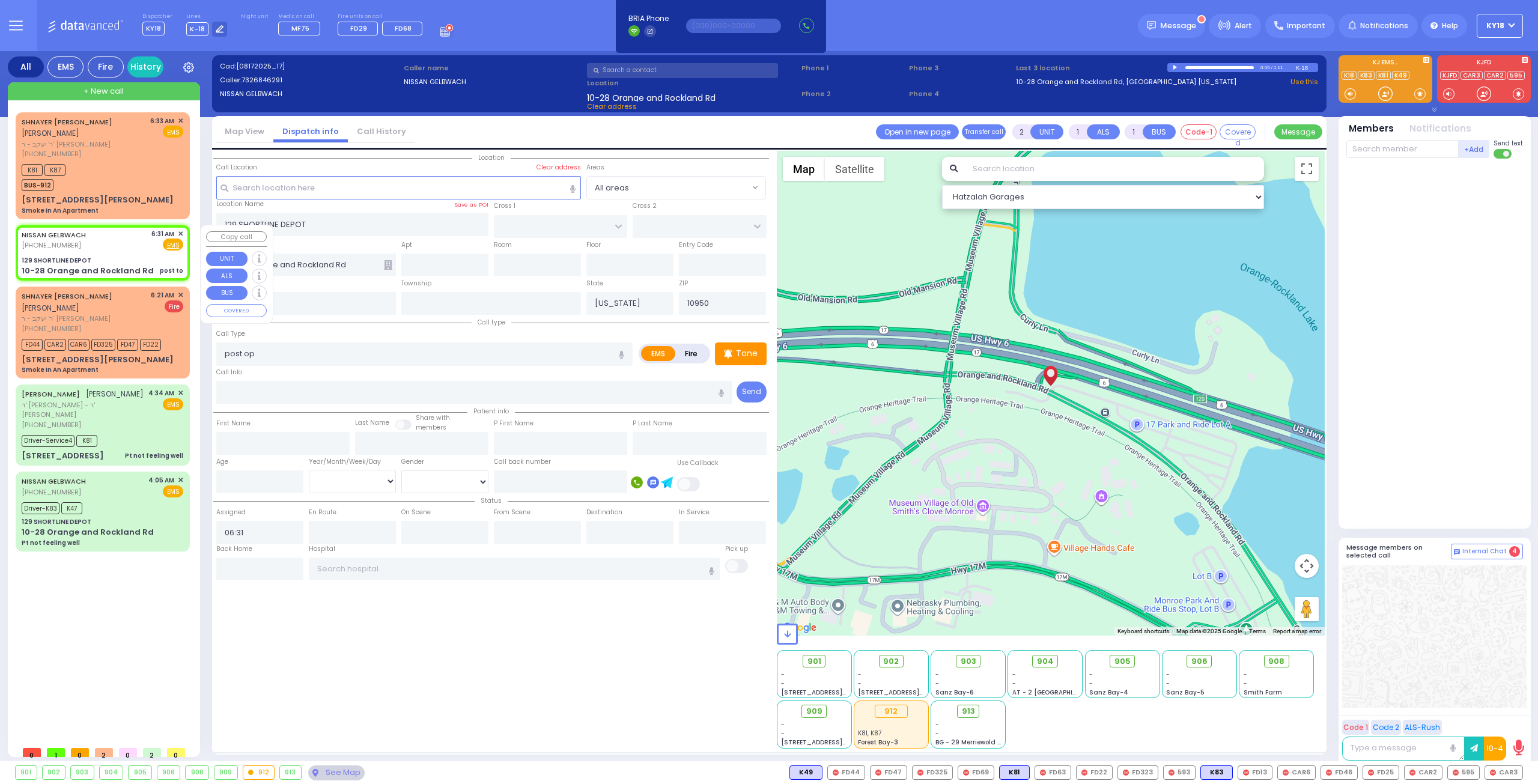
click at [121, 248] on div "NISSAN GELBWACH [PHONE_NUMBER] 6:31 AM ✕ Fire EMS" at bounding box center [102, 240] width 161 height 22
select select
radio input "true"
select select
select select "Hatzalah Garages"
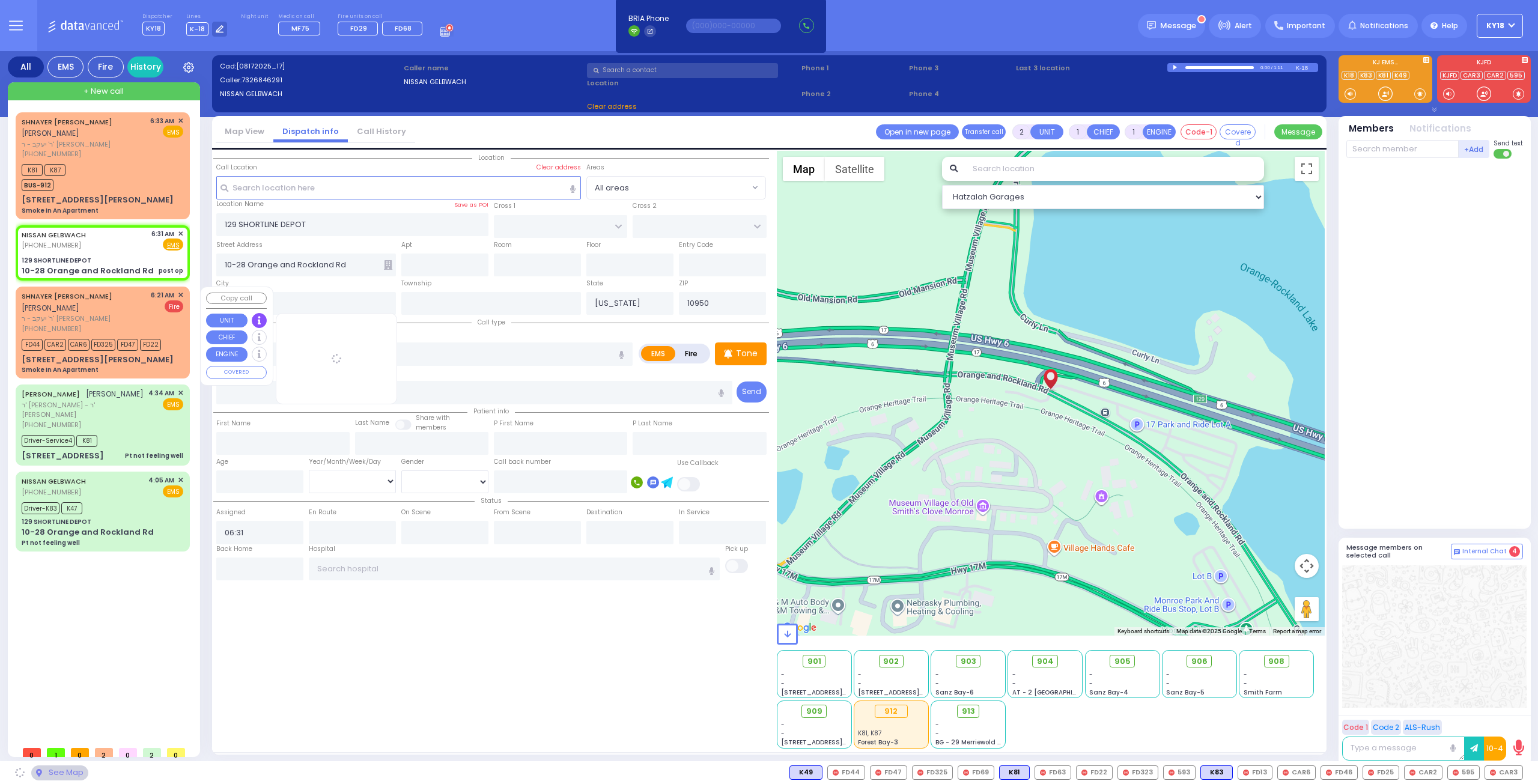
select select
radio input "true"
select select
select select "Hatzalah Garages"
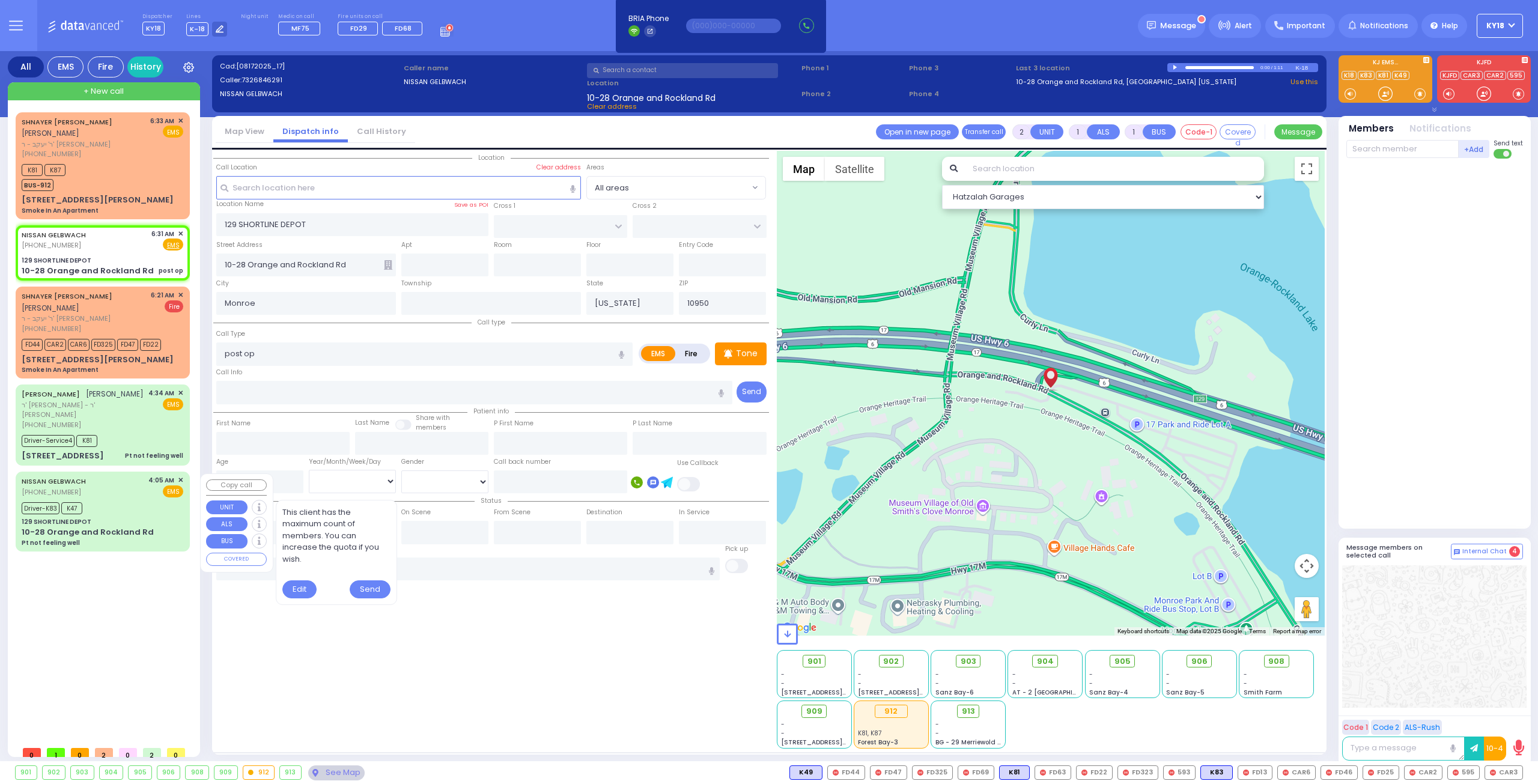
click at [119, 520] on div "129 SHORTLINE DEPOT" at bounding box center [102, 522] width 161 height 9
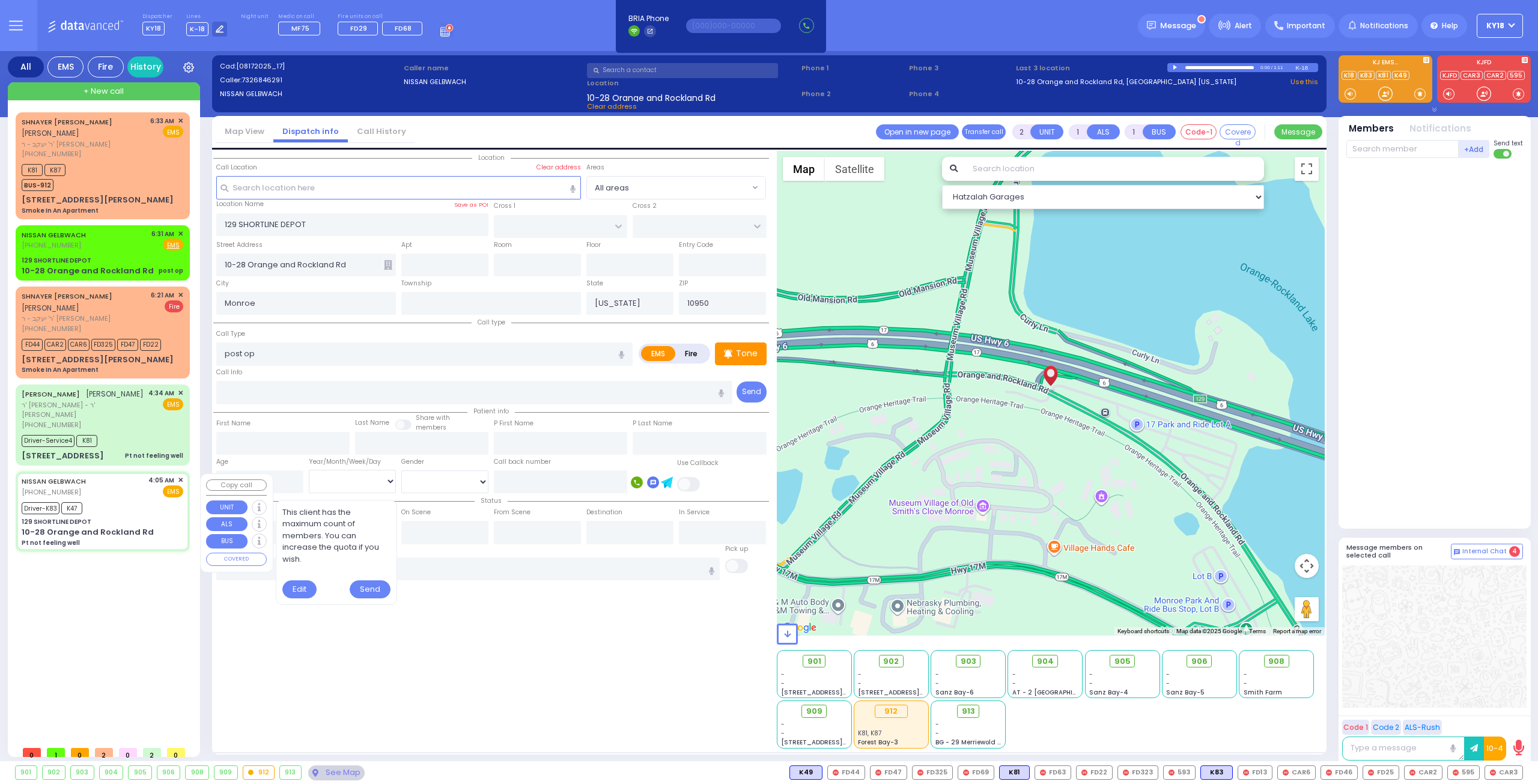
type input "6"
select select
type input "Pt not feeling well"
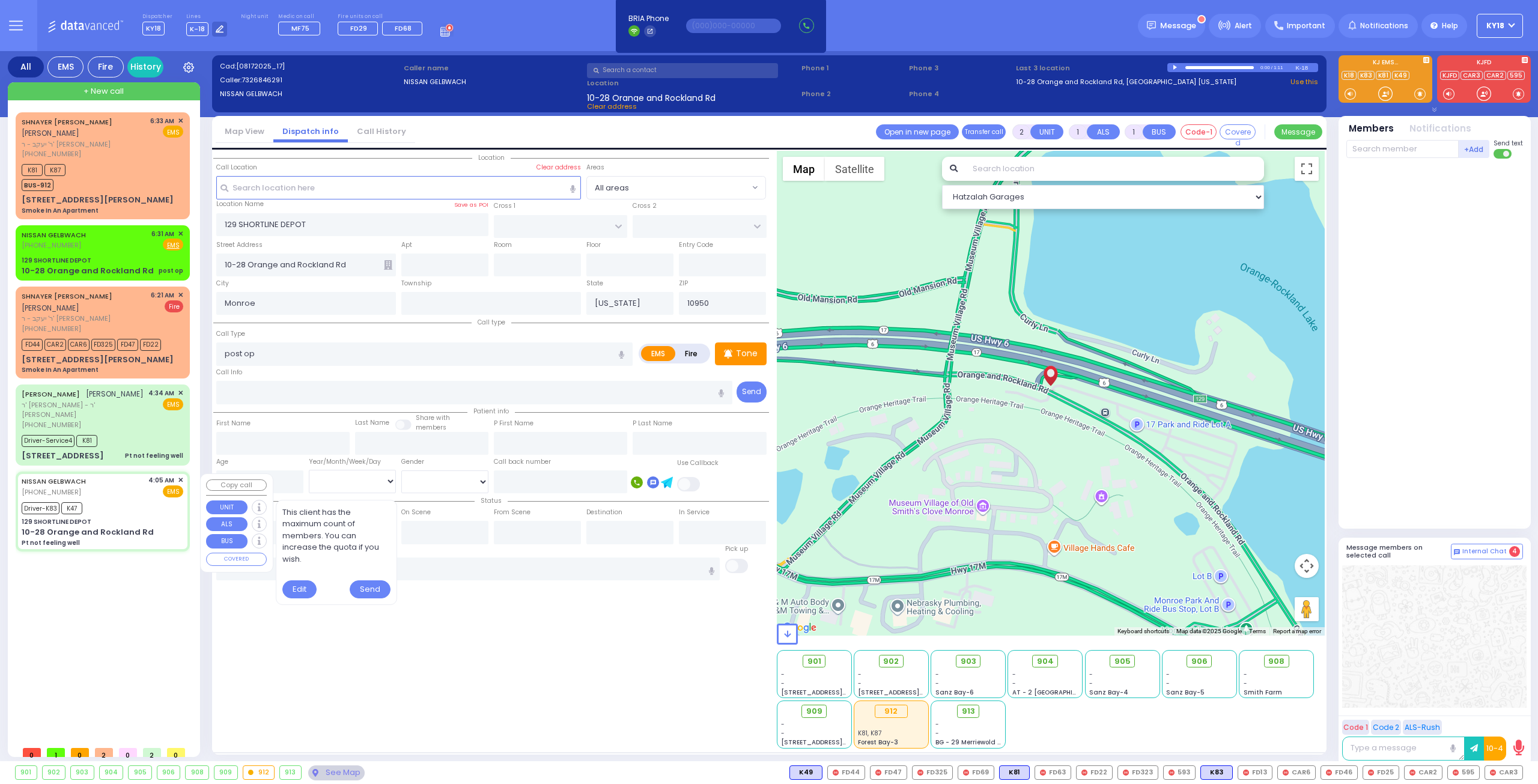
radio input "true"
type input "[PERSON_NAME]"
type input "44"
select select "Year"
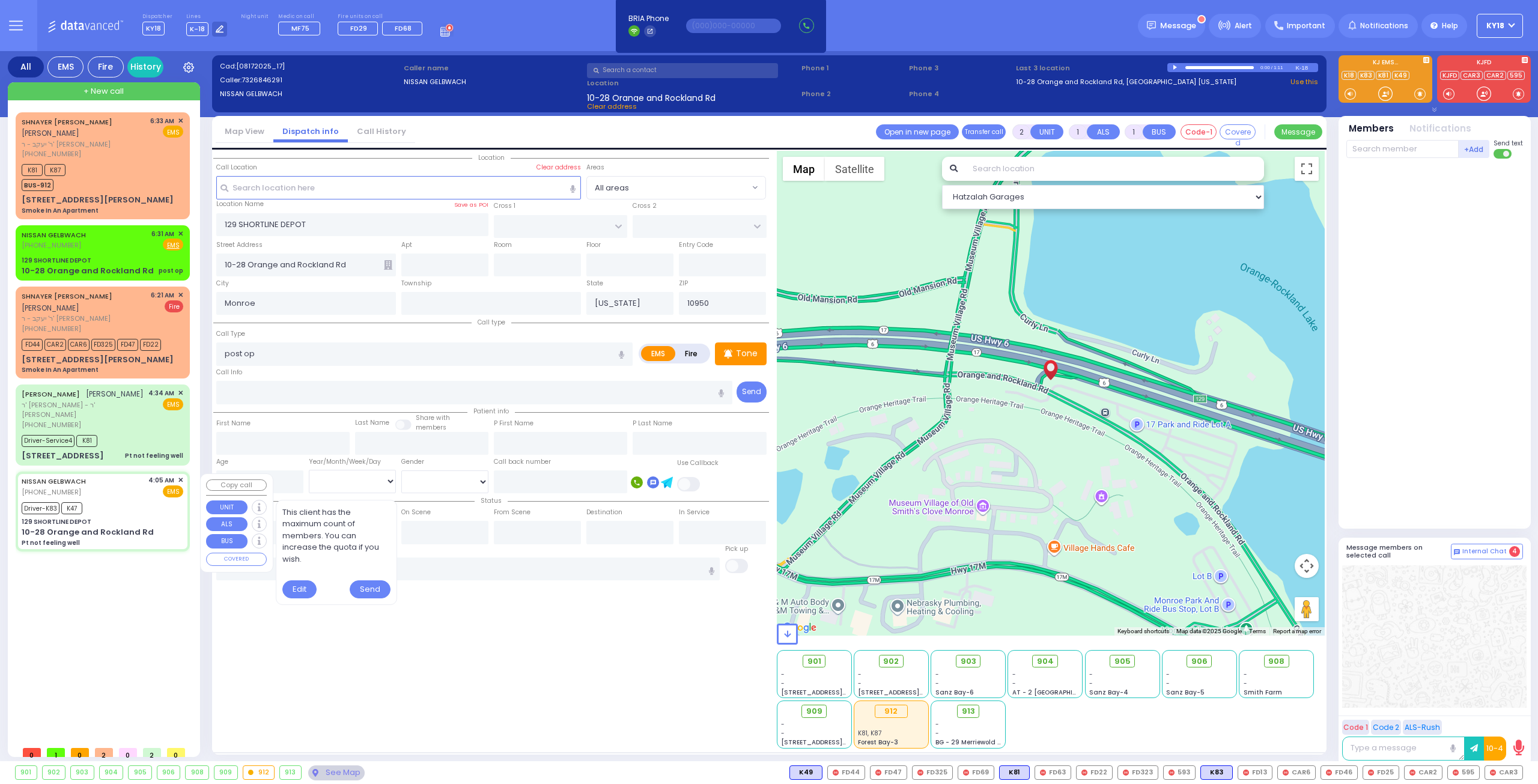
select select "[DEMOGRAPHIC_DATA]"
type input "04:05"
type input "04:09"
type input "04:17"
type input "04:25"
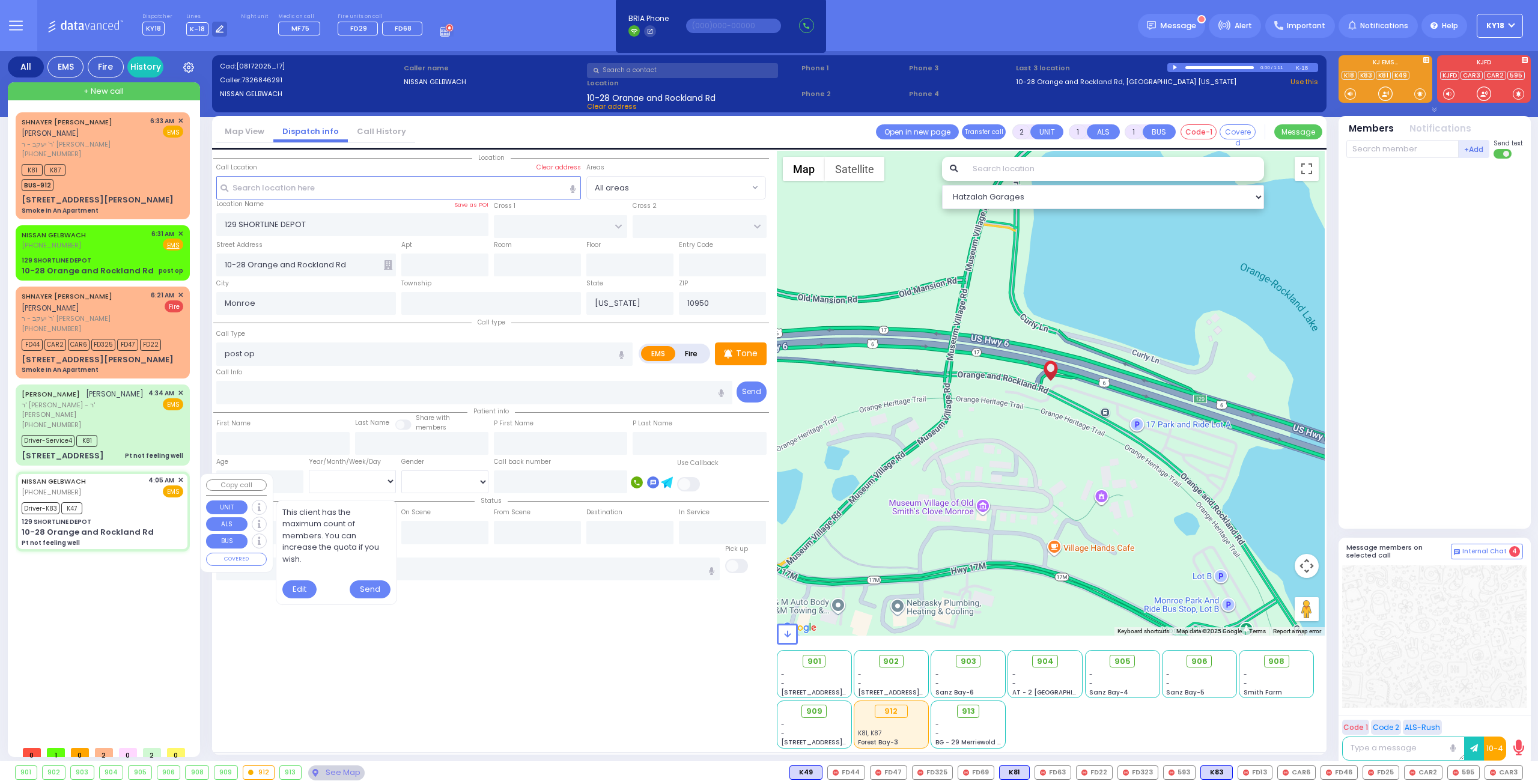
type input "05:07"
type input "05:23"
type input "[GEOGRAPHIC_DATA] ([GEOGRAPHIC_DATA]) [STREET_ADDRESS][US_STATE]"
select select "Hatzalah Garages"
click at [128, 512] on div "Driver-K83 K47" at bounding box center [102, 507] width 161 height 15
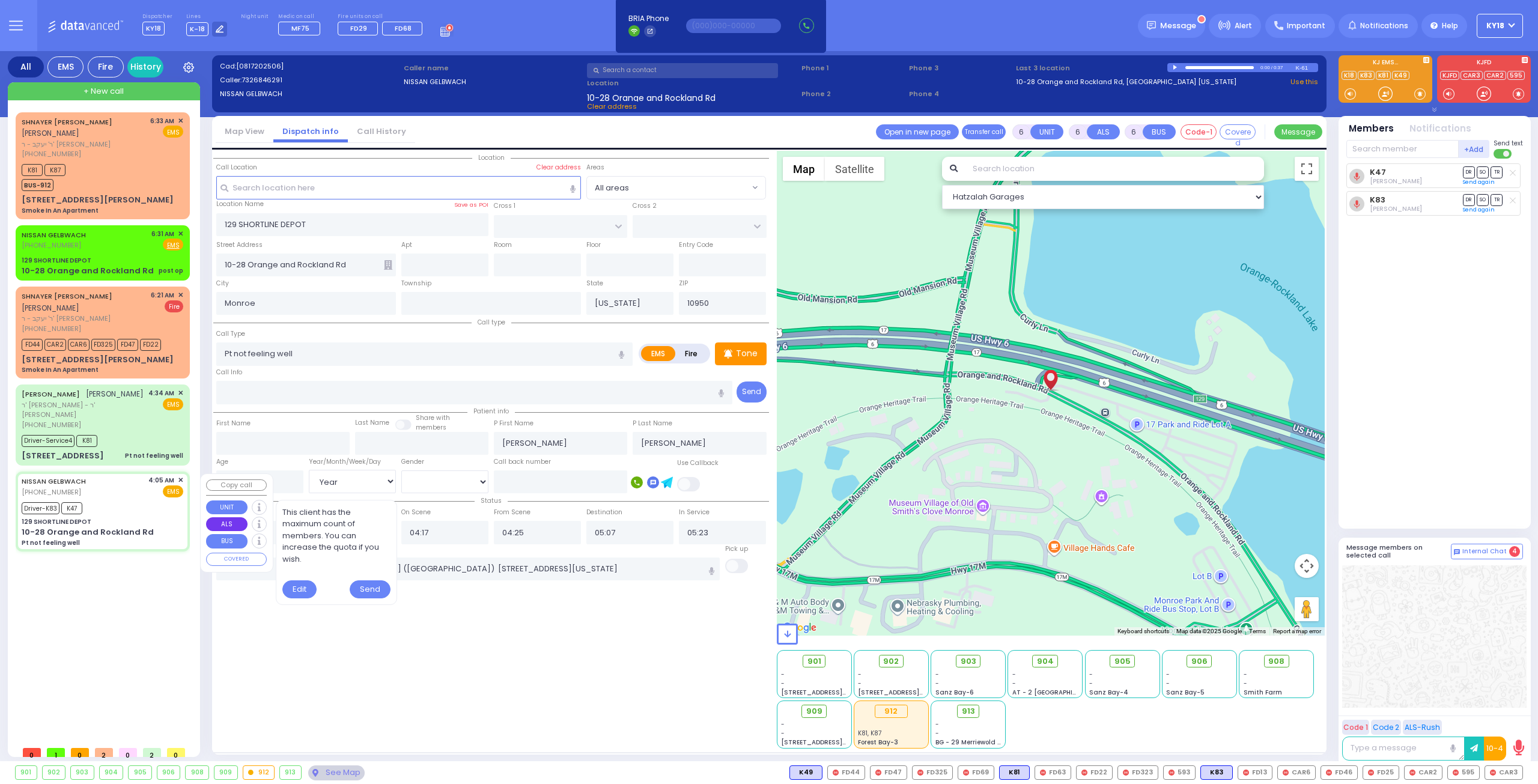
select select
radio input "true"
select select "Year"
select select "[DEMOGRAPHIC_DATA]"
select select "Hatzalah Garages"
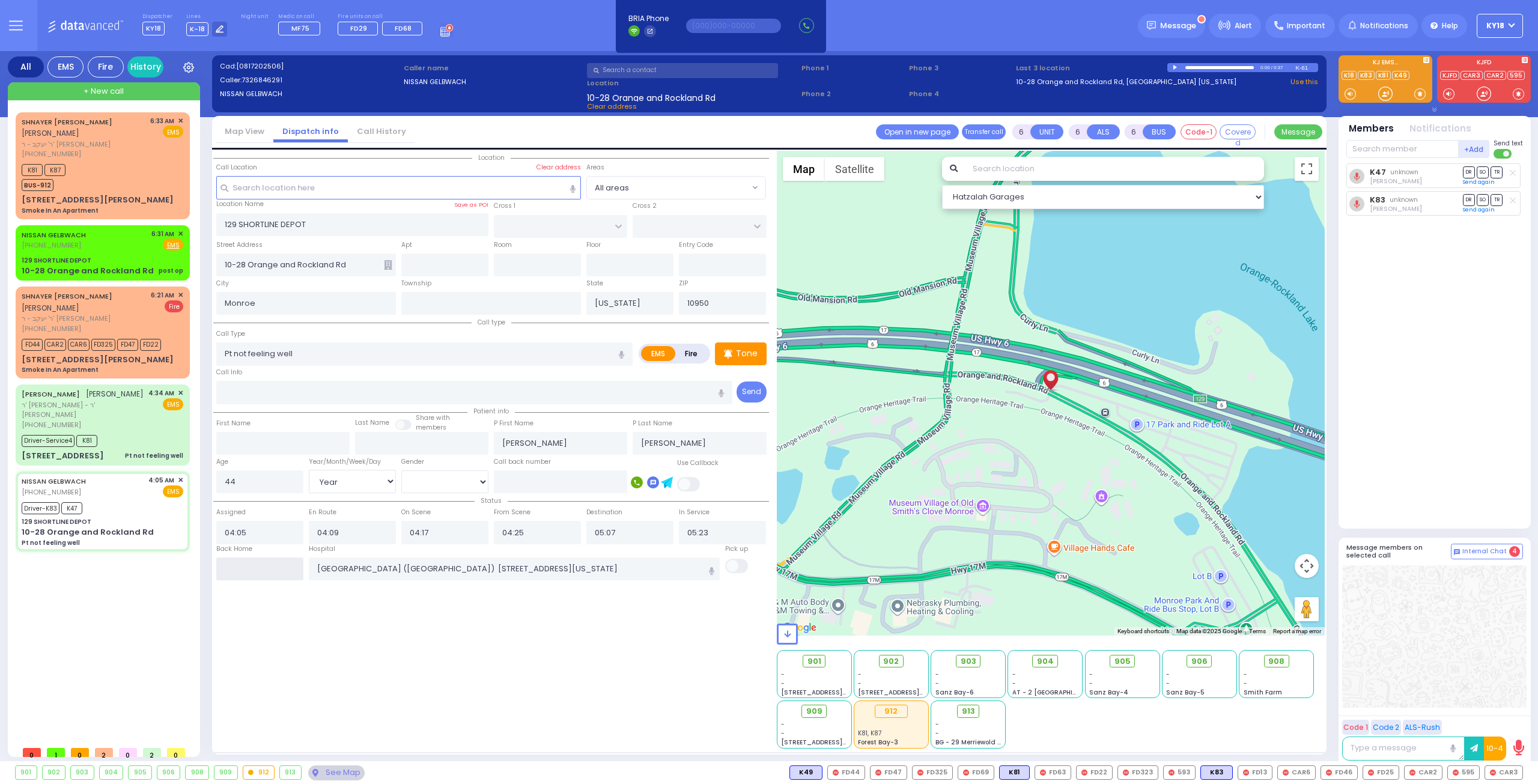
click at [277, 570] on input "text" at bounding box center [260, 569] width 87 height 23
click at [276, 569] on input "text" at bounding box center [260, 569] width 87 height 23
type input "06:35"
select select
radio input "true"
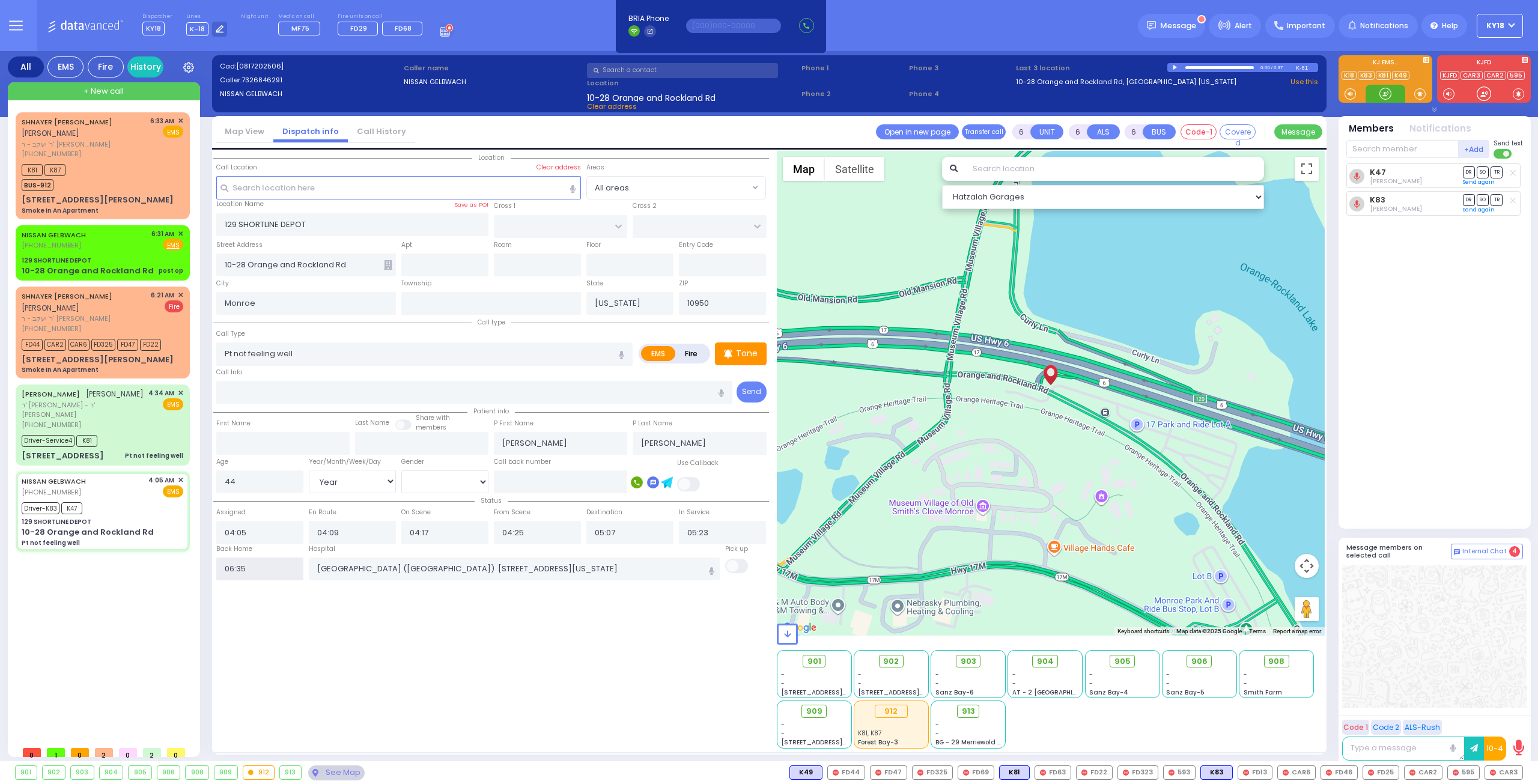
select select
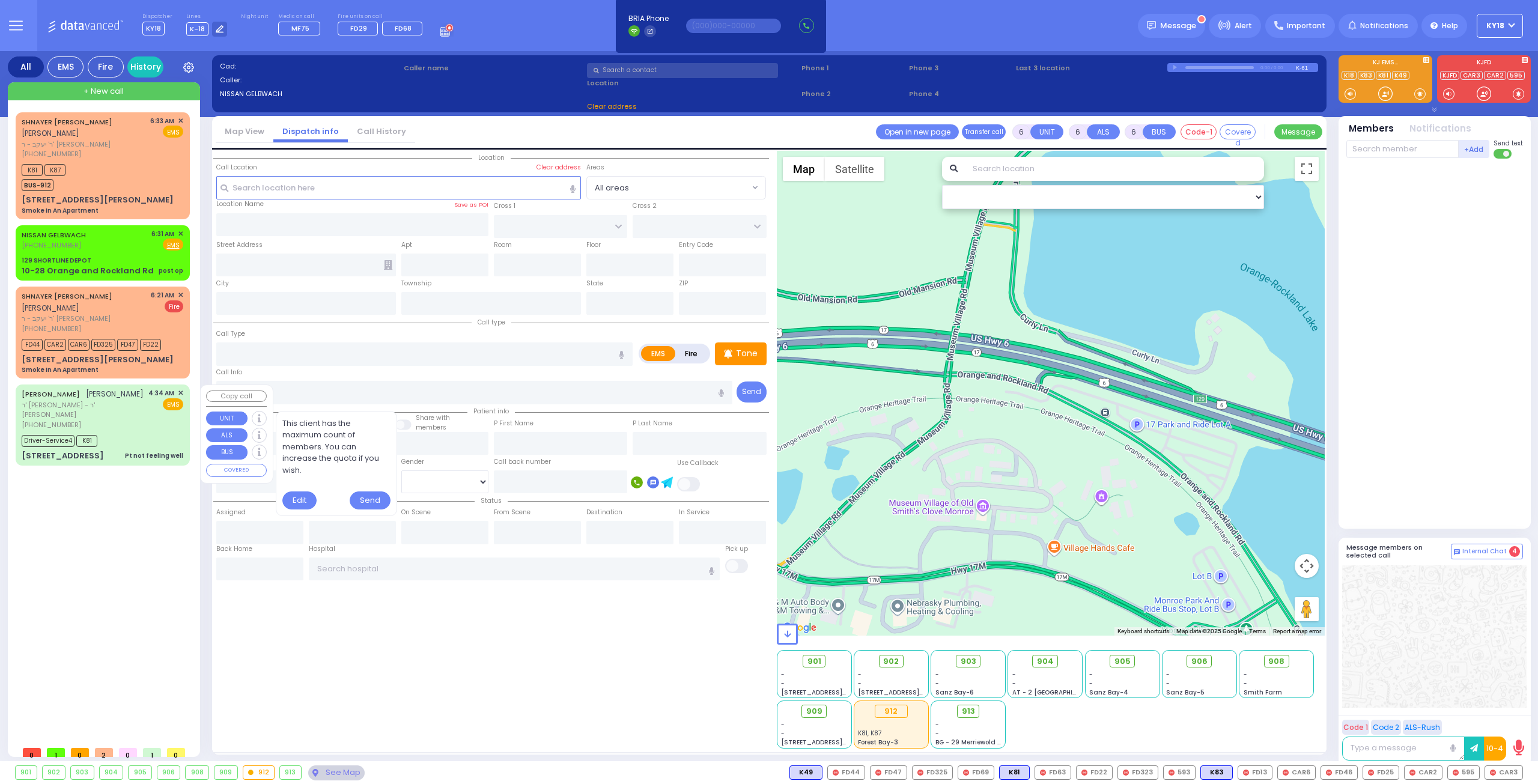
click at [156, 441] on div "Driver-Service4 K81" at bounding box center [102, 439] width 161 height 15
select select
type input "Pt not feeling well"
radio input "true"
type input "[PERSON_NAME]"
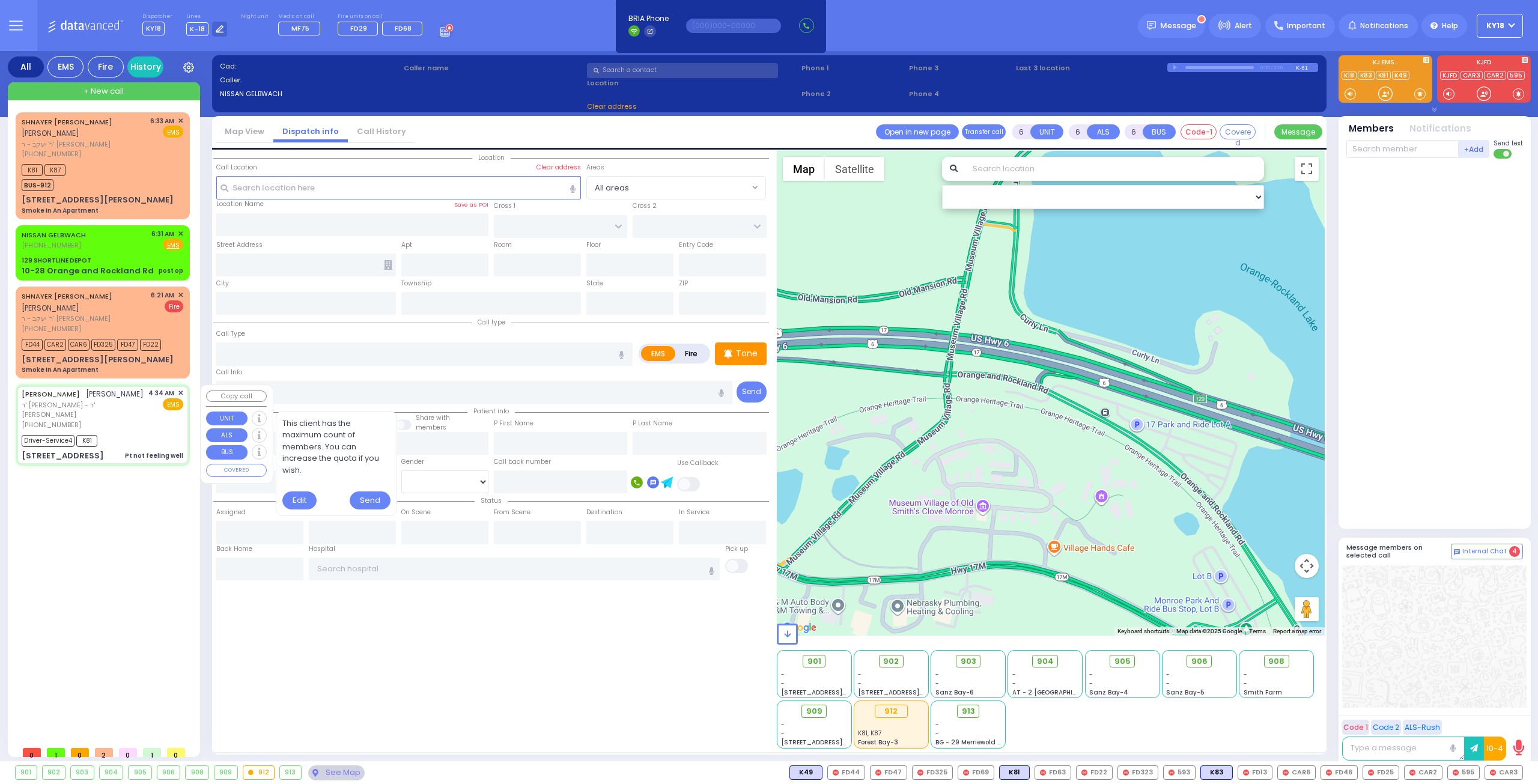
type input "SAMET"
type input "[PERSON_NAME]"
type input "Solan"
type input "81"
select select "Year"
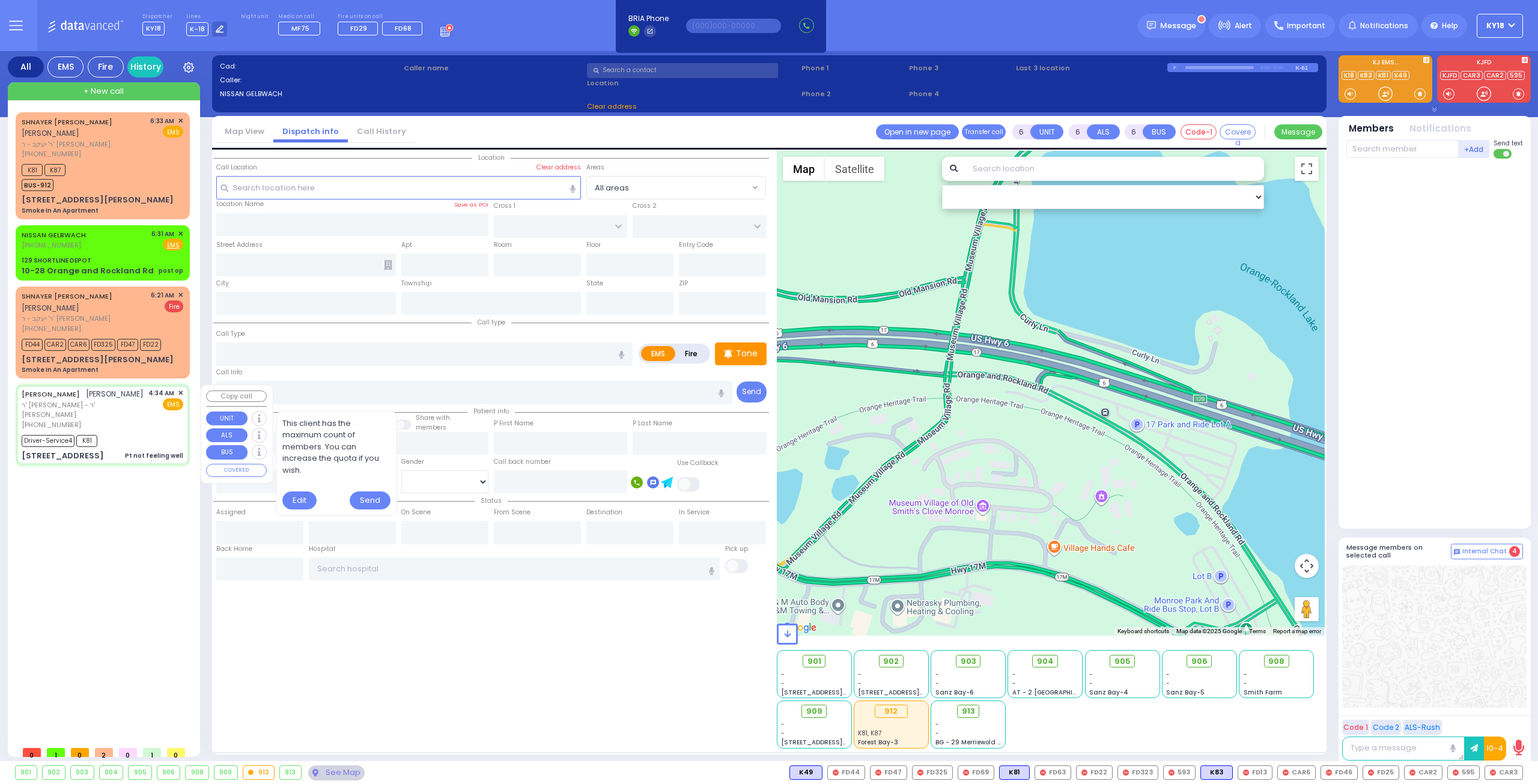
select select "[DEMOGRAPHIC_DATA]"
type input "04:34"
type input "04:44"
type input "05:20"
type input "05:40"
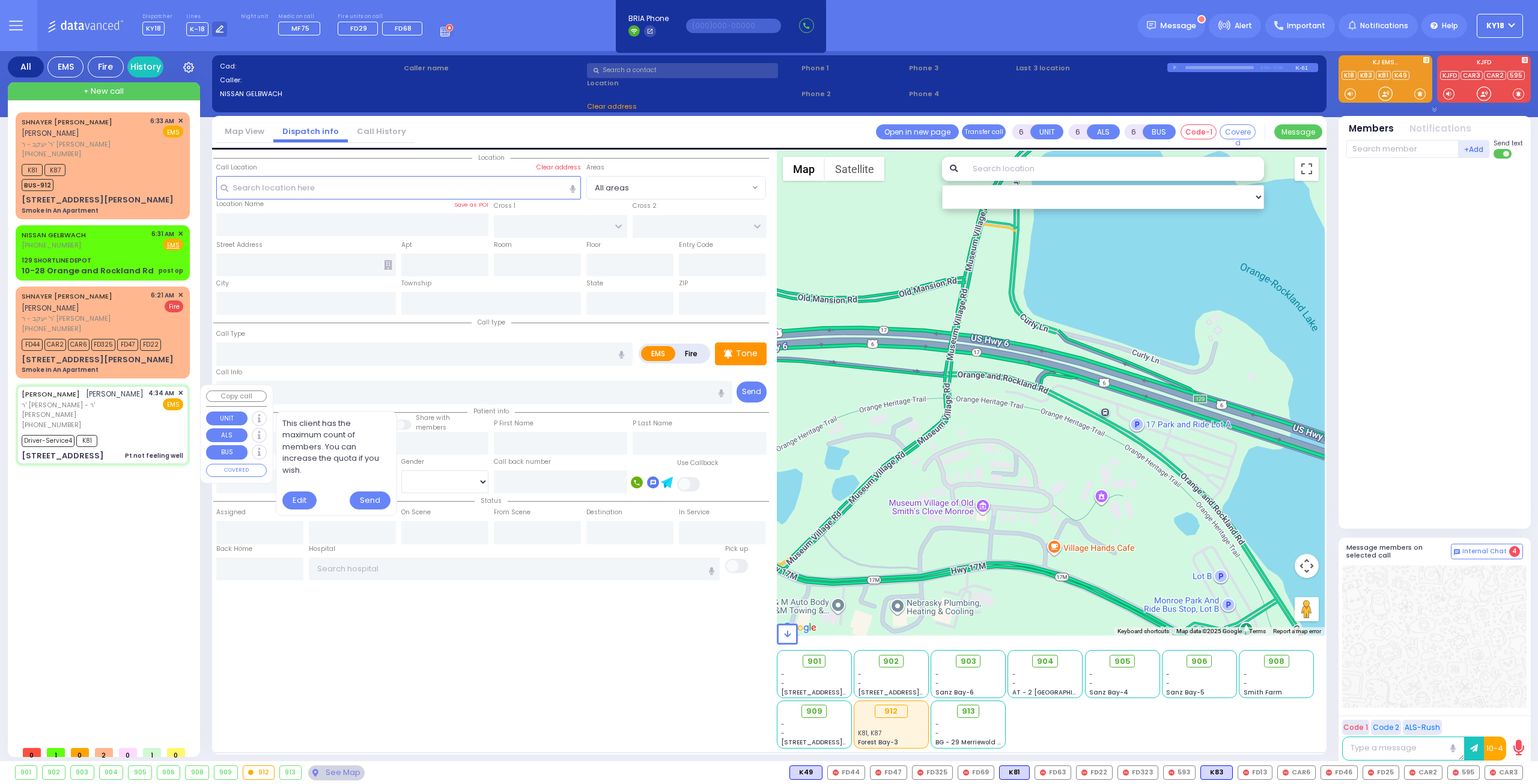
type input "05:55"
type input "05:59"
type input "[GEOGRAPHIC_DATA] [STREET_ADDRESS]"
type input "[PERSON_NAME]"
type input "STATE ROUTE 416"
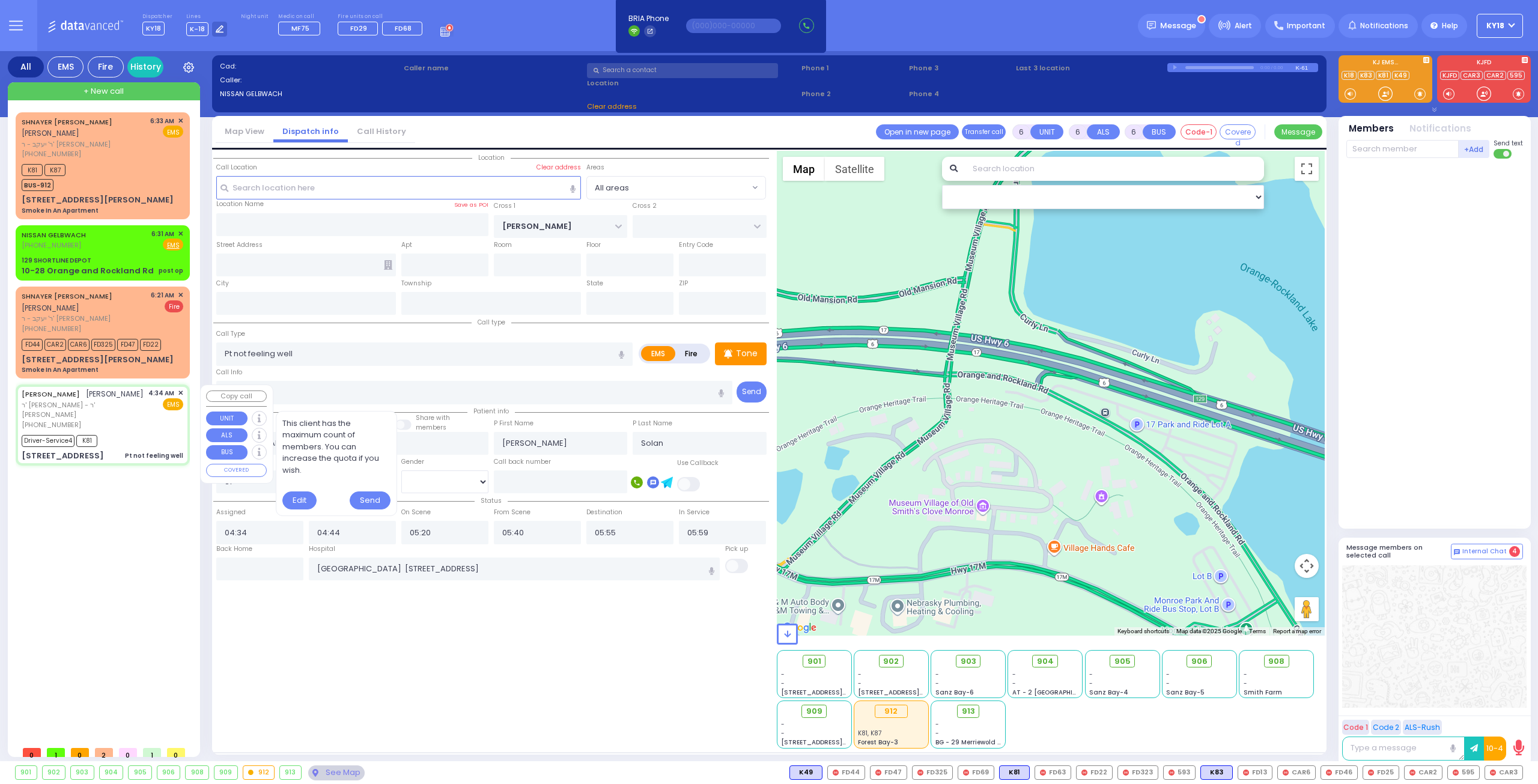
type input "[STREET_ADDRESS]"
type input "[US_STATE]"
type input "10916"
select select "Hatzalah Garages"
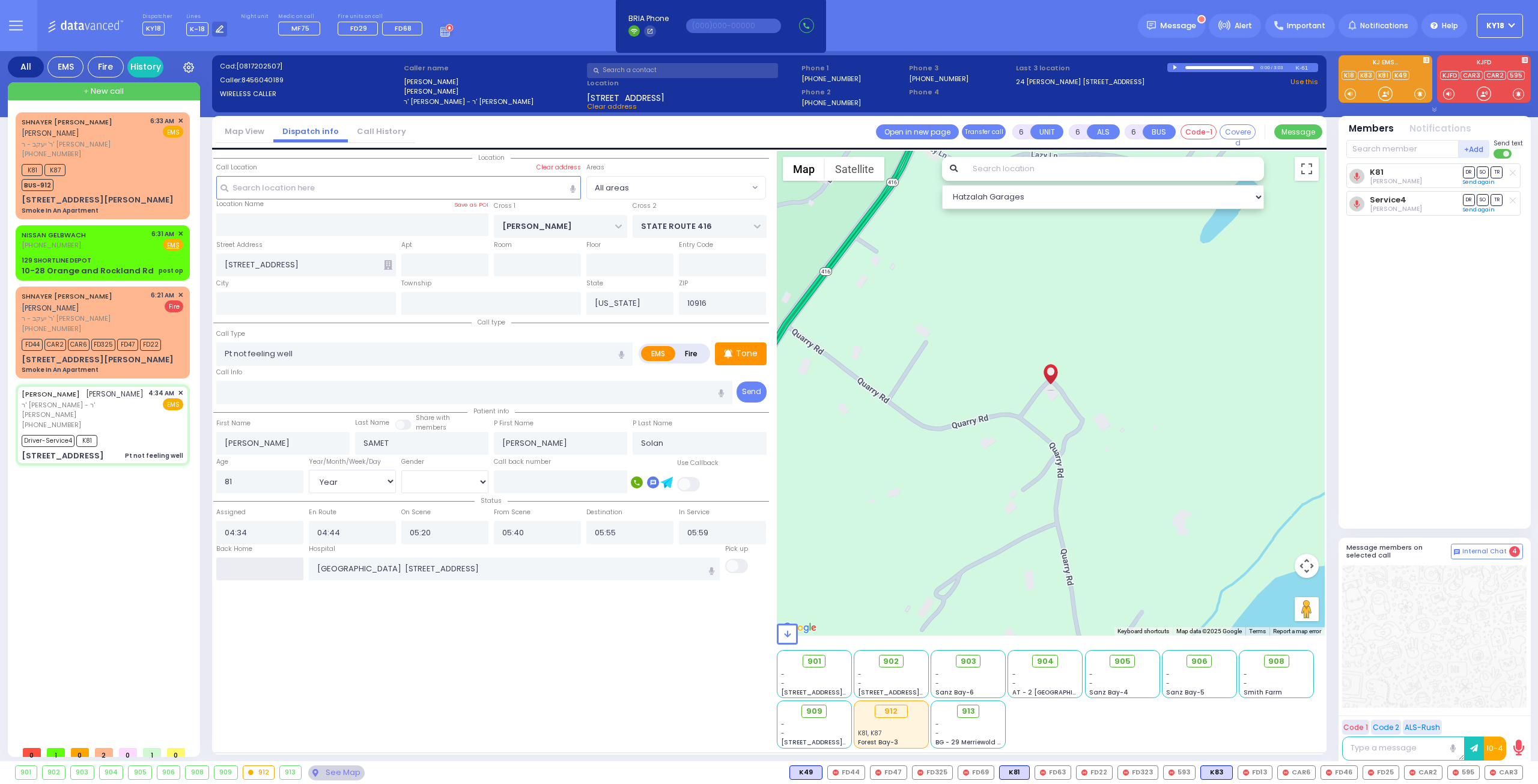
click at [239, 565] on input "text" at bounding box center [260, 569] width 87 height 23
type input "06:35"
select select
radio input "true"
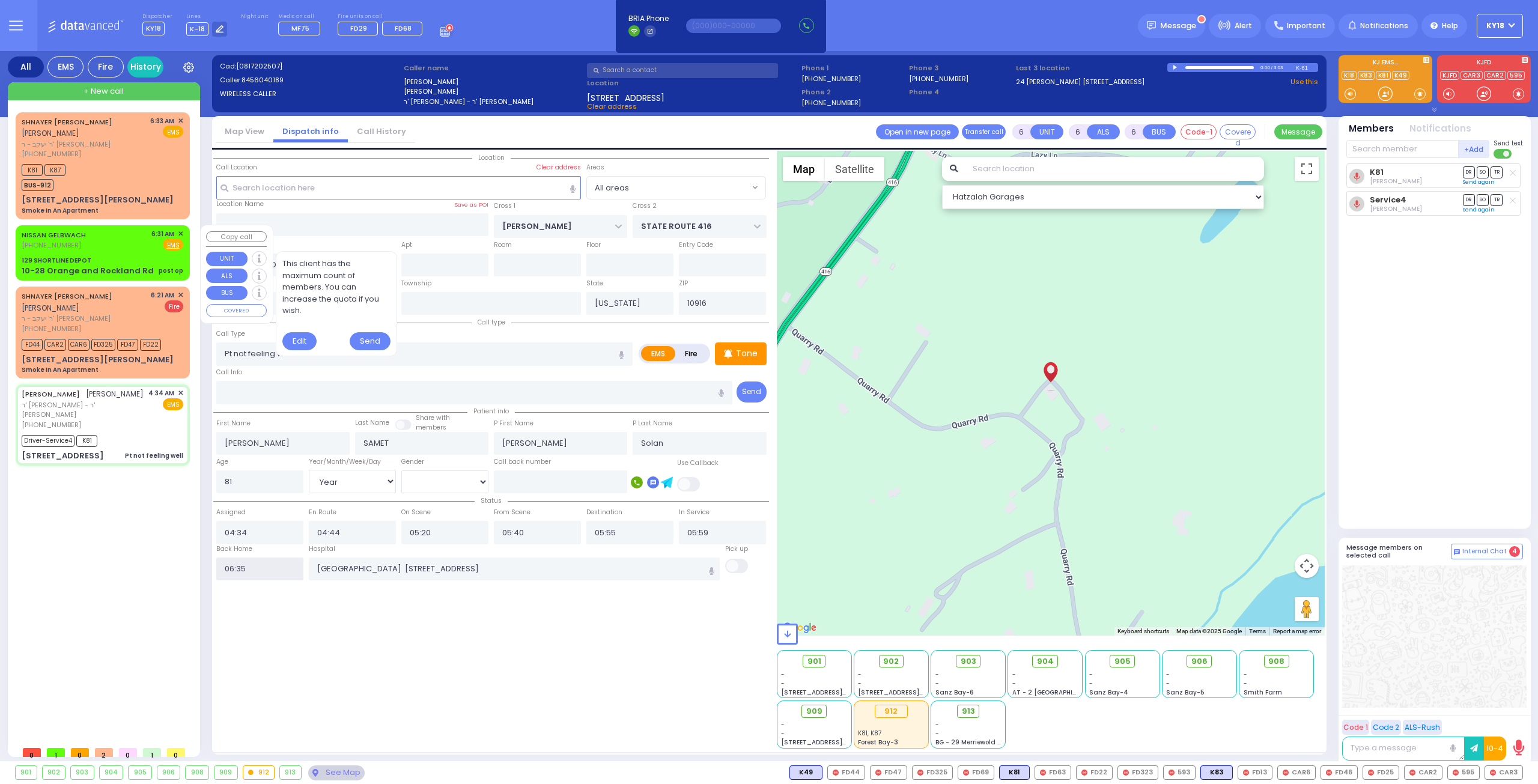
select select
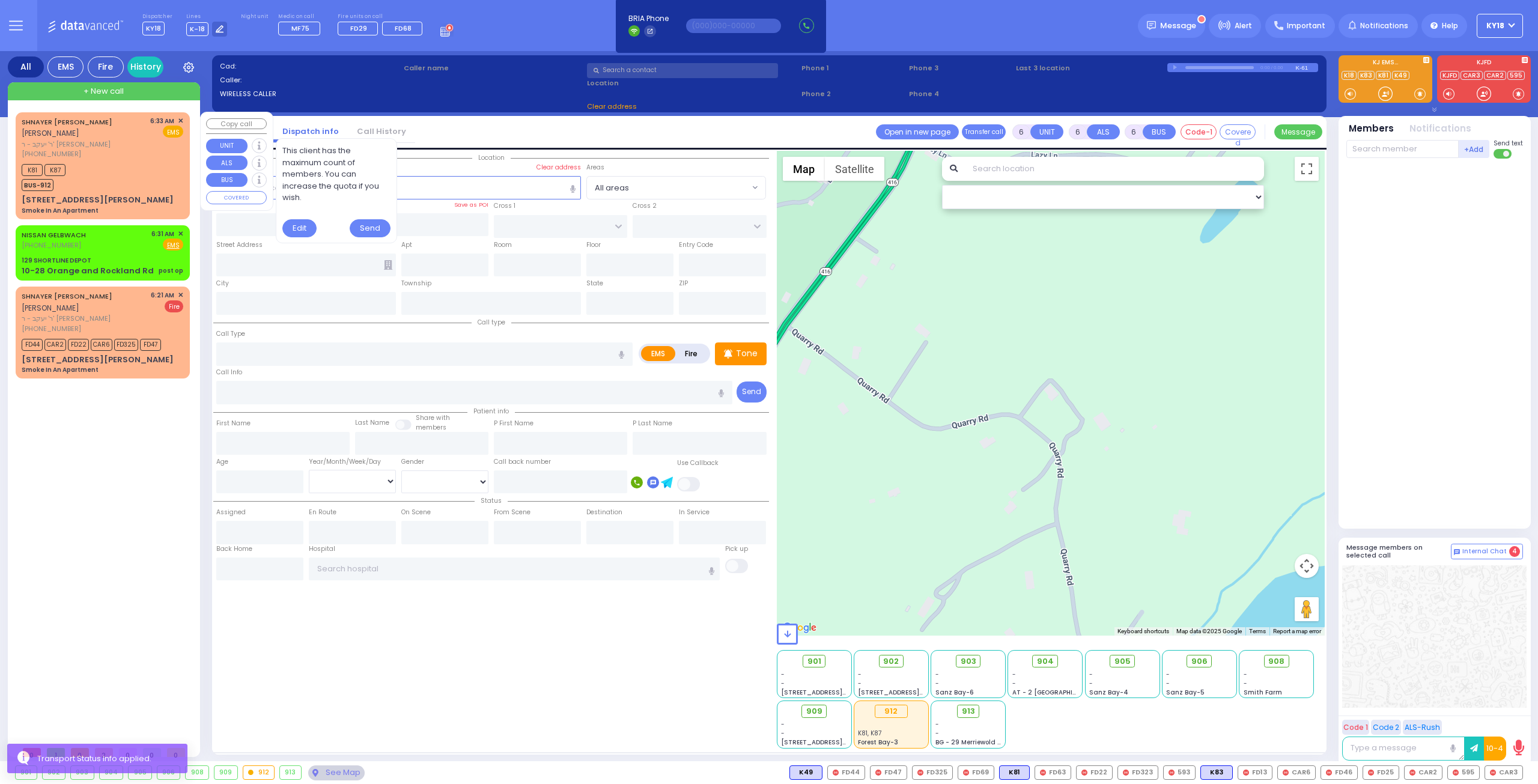
click at [123, 181] on div "K81 K87 BUS-912" at bounding box center [102, 176] width 161 height 30
type input "2"
type input "1"
select select
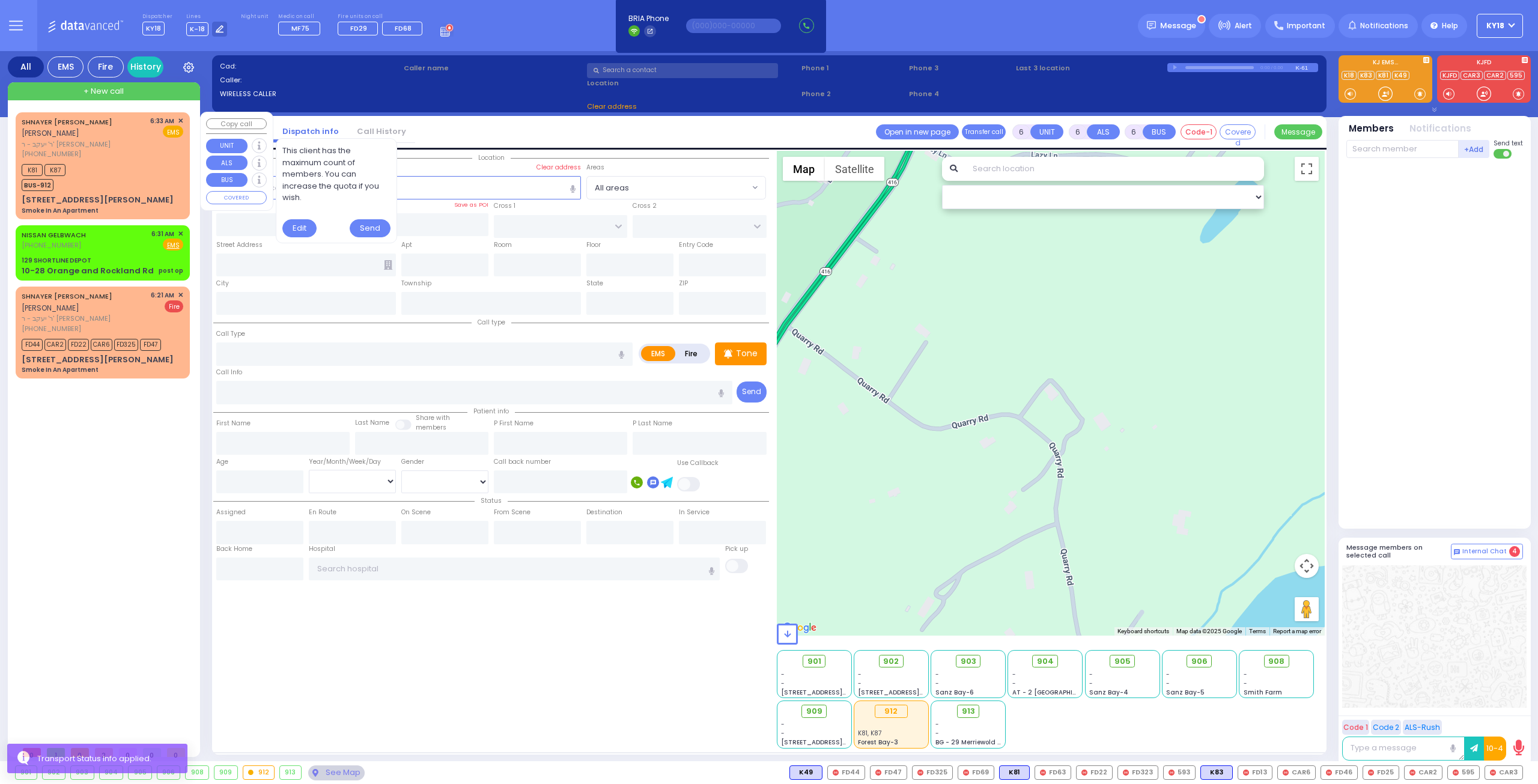
type input "Smoke In An Apartment"
radio input "true"
type input "[PERSON_NAME]"
select select
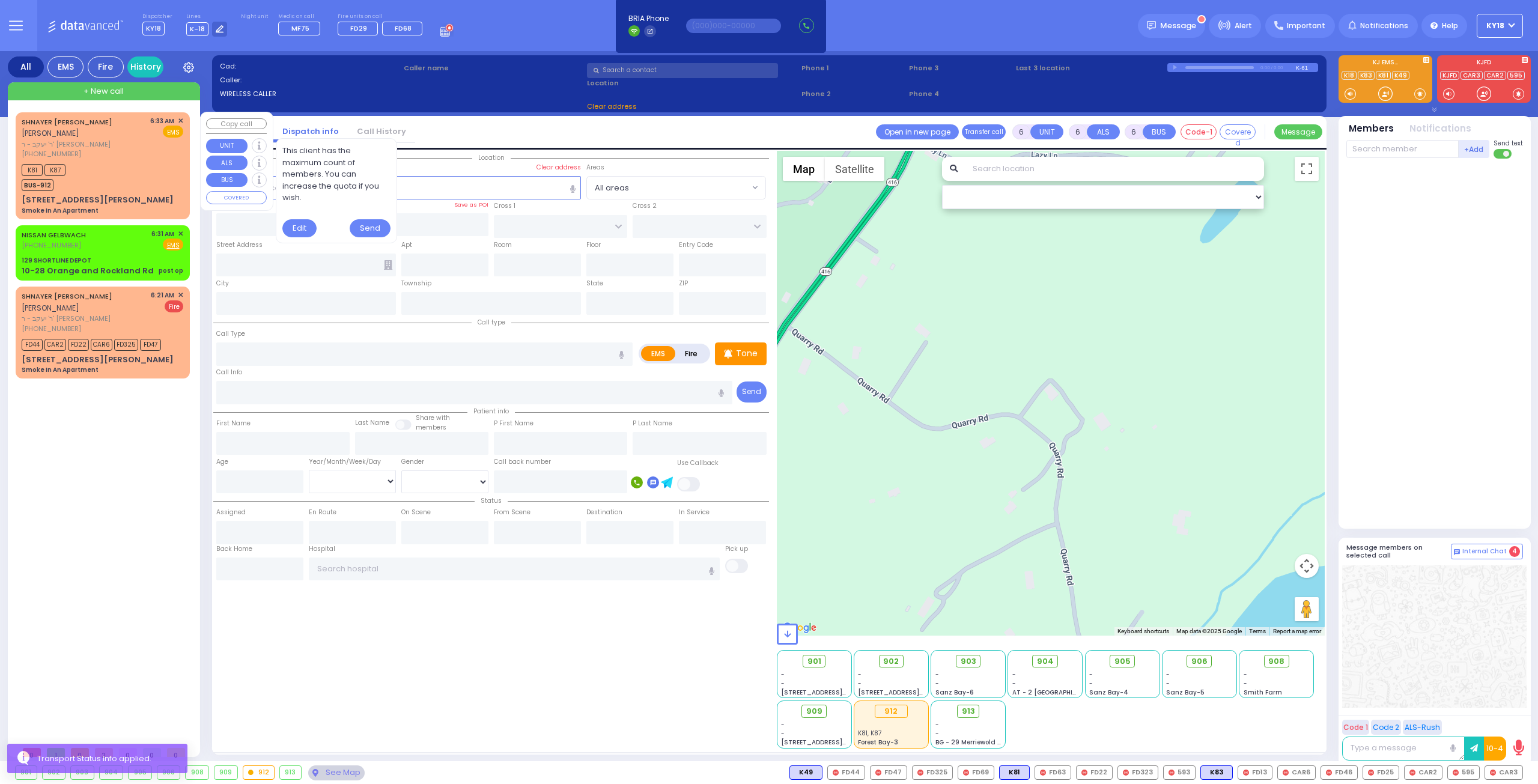
type input "06:33"
select select "Hatzalah Garages"
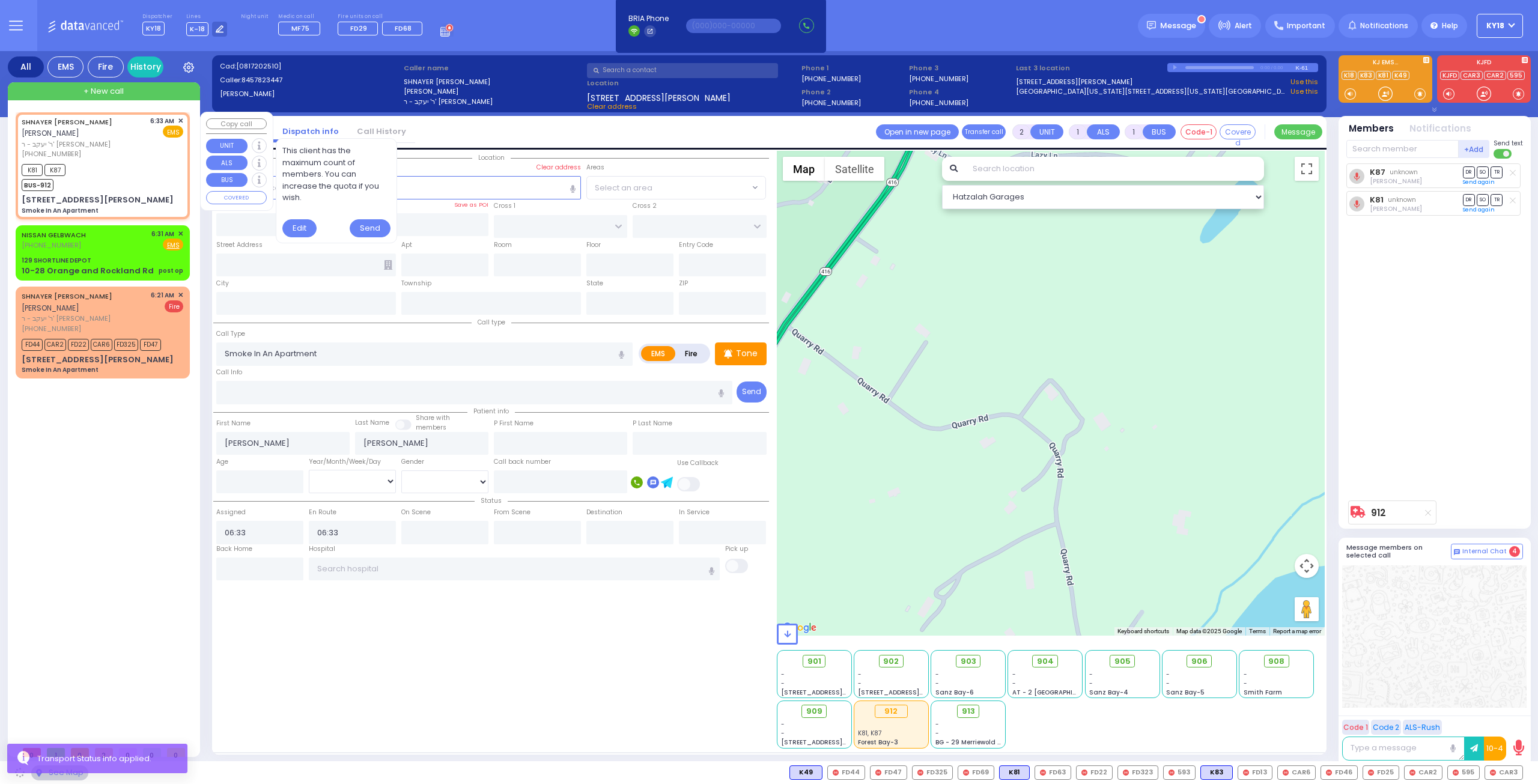
type input "[GEOGRAPHIC_DATA]"
type input "[PERSON_NAME] AVE"
type input "[STREET_ADDRESS][PERSON_NAME]"
type input "302"
type input "Monroe"
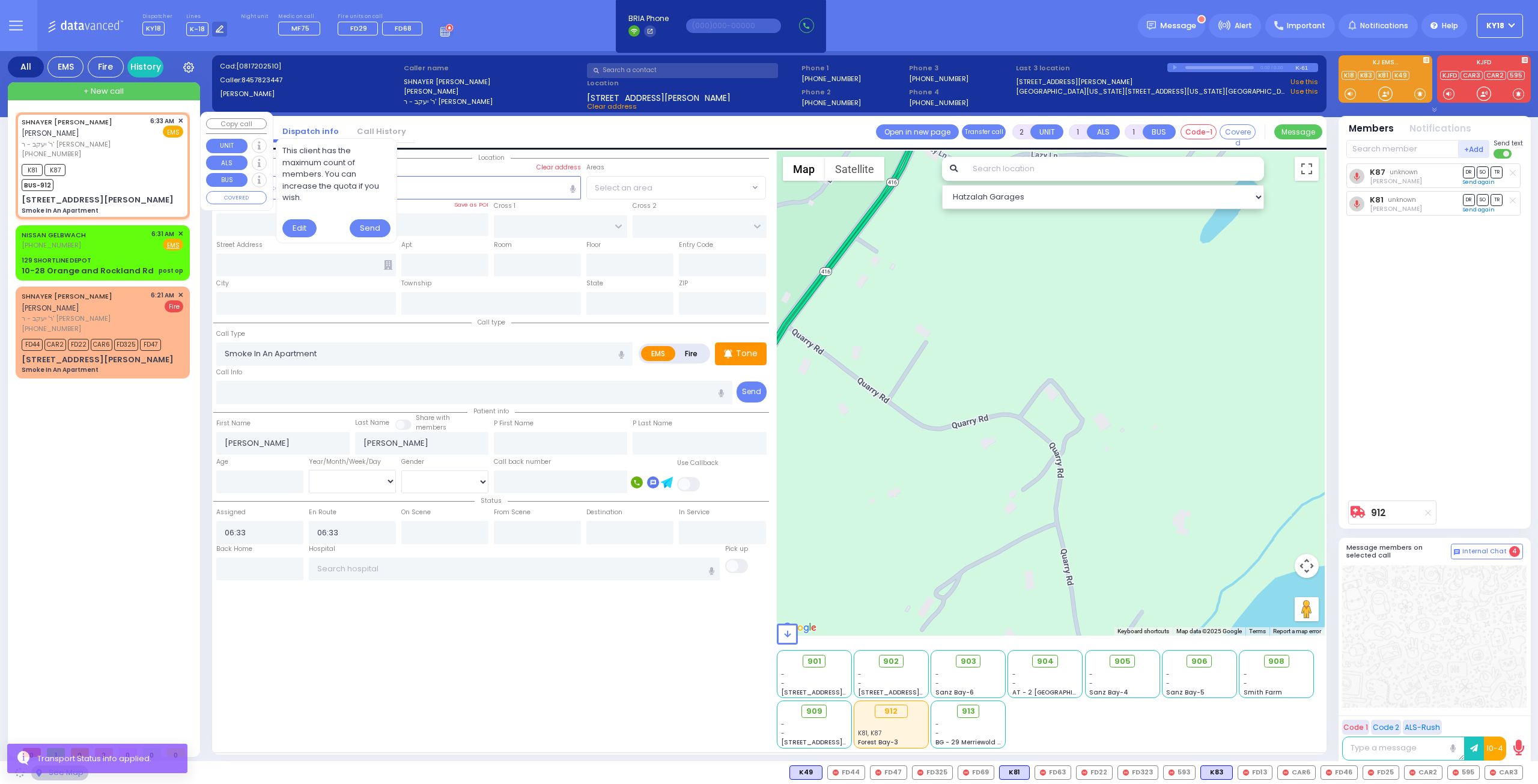
type input "[US_STATE]"
type input "10950"
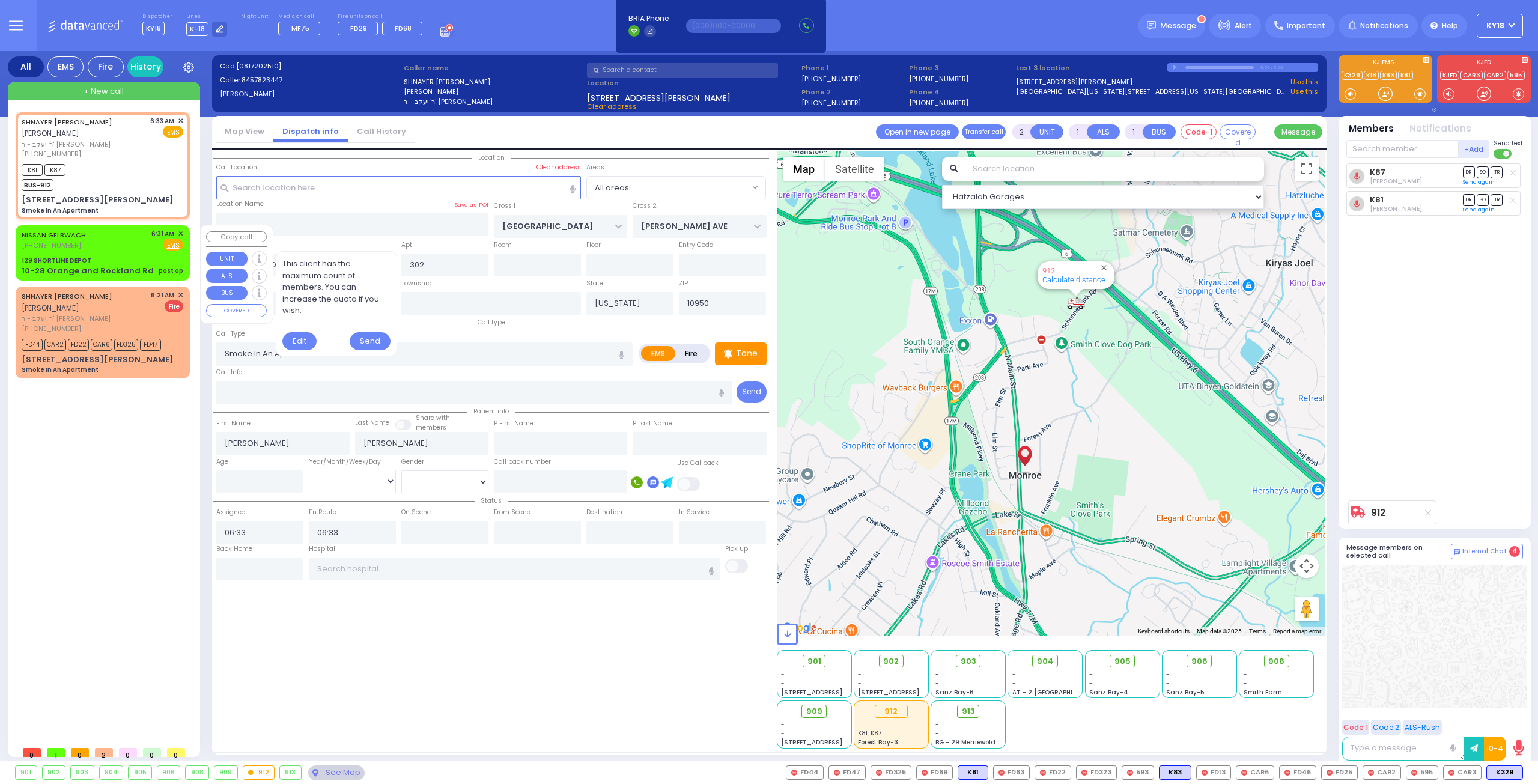
click at [111, 233] on div "NISSAN GELBWACH [PHONE_NUMBER] 6:31 AM ✕ Fire EMS" at bounding box center [102, 240] width 161 height 22
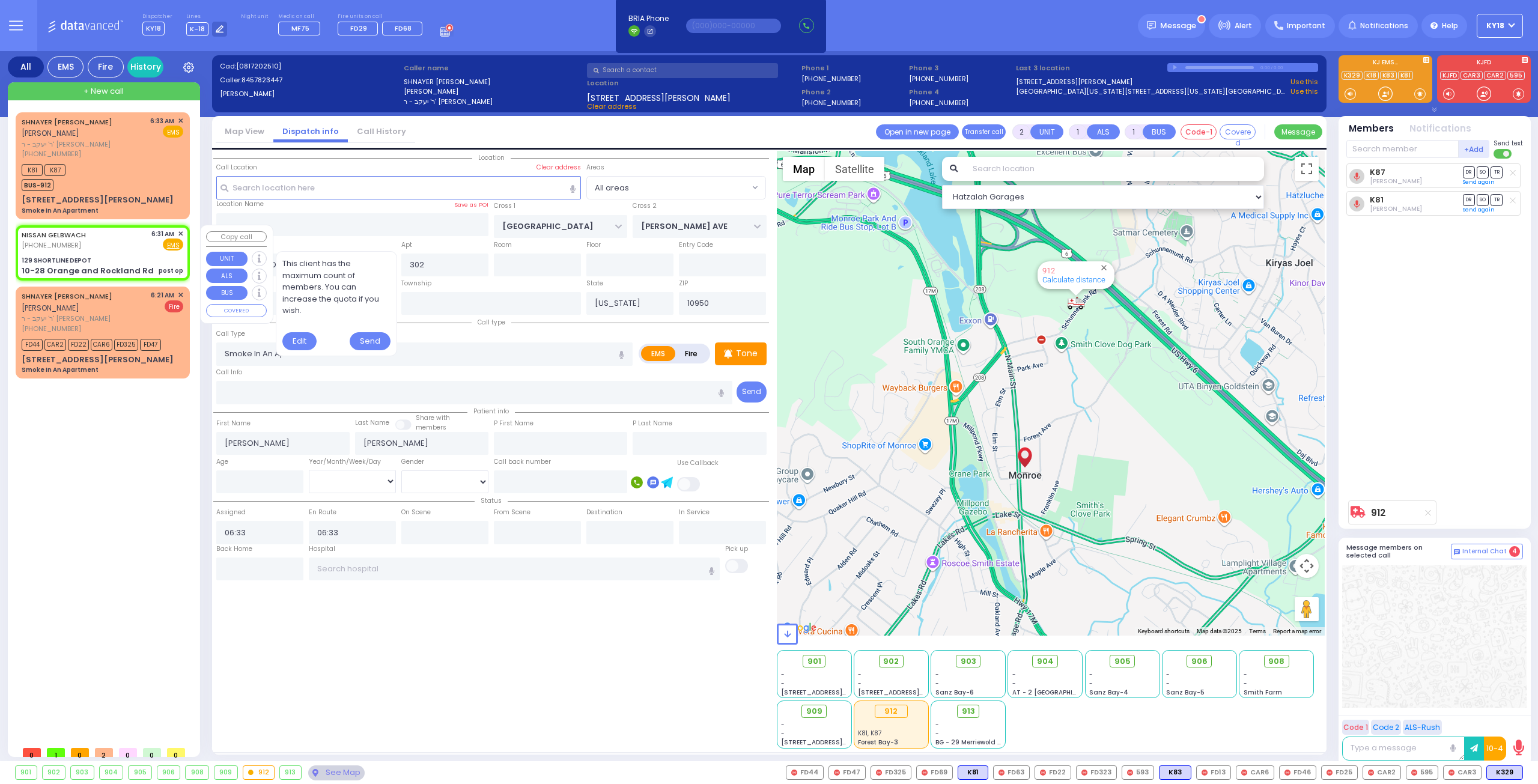
select select
type input "post op"
radio input "true"
select select
type input "06:31"
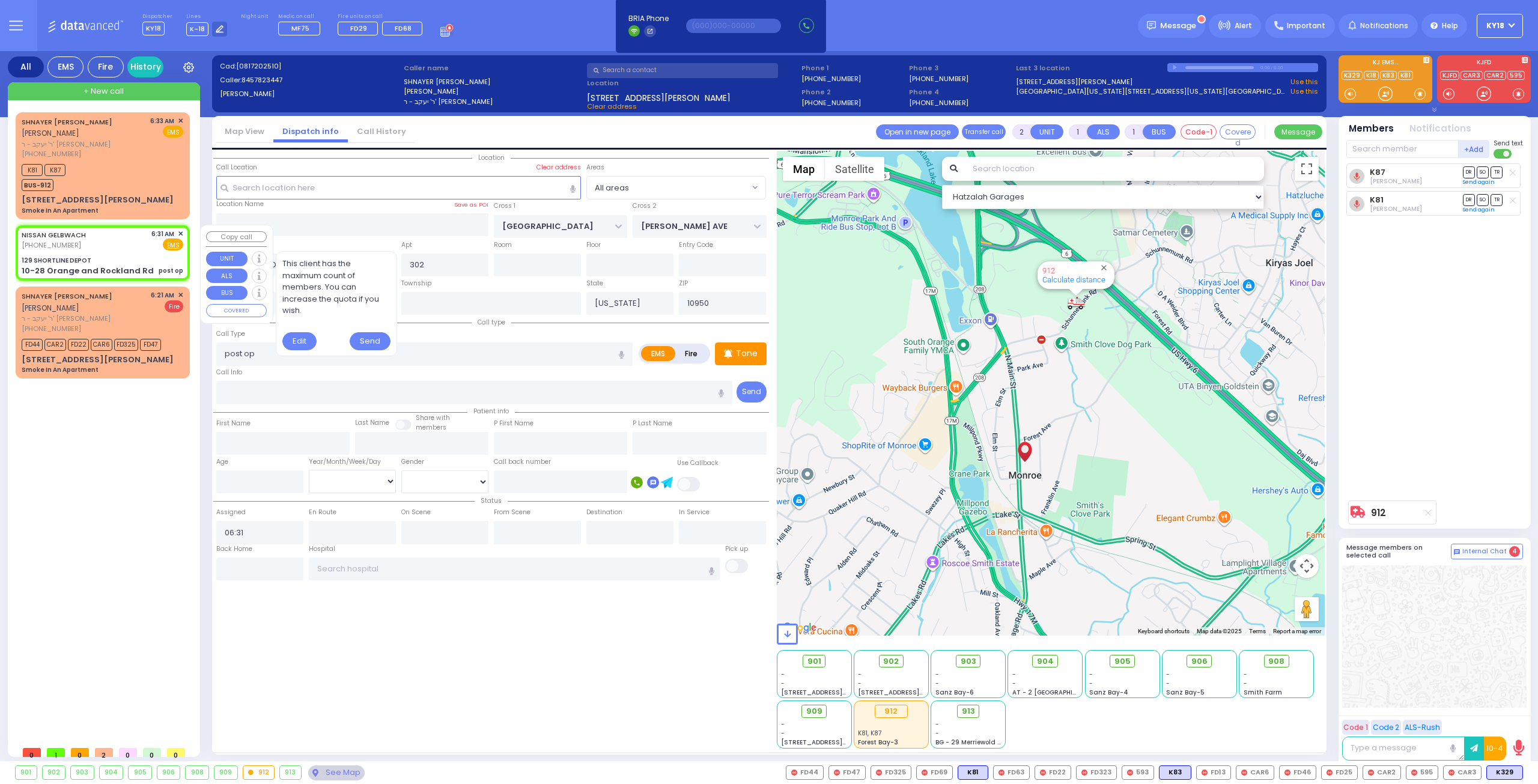
select select "Hatzalah Garages"
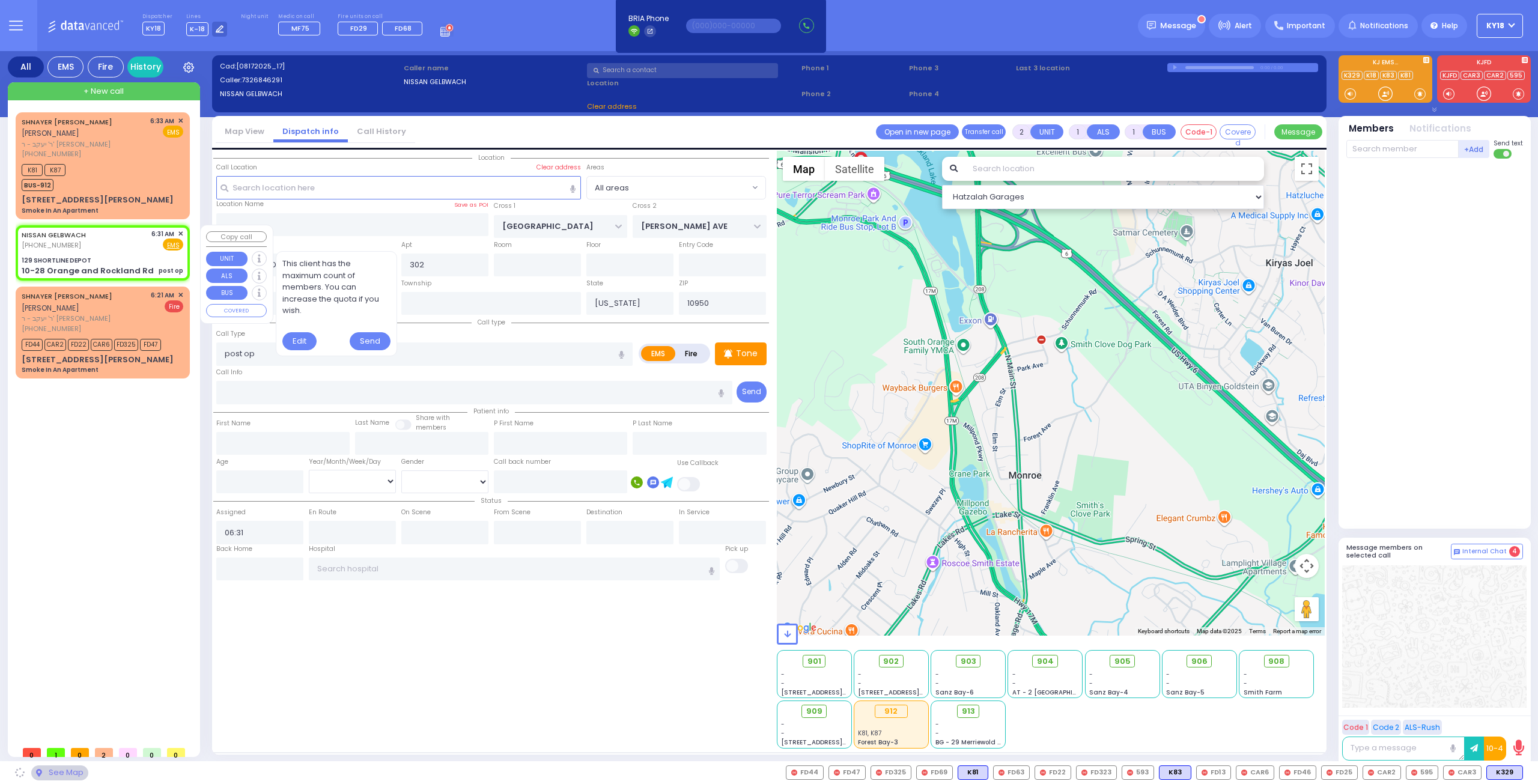
type input "129 SHORTLINE DEPOT"
type input "10-28 Orange and Rockland Rd"
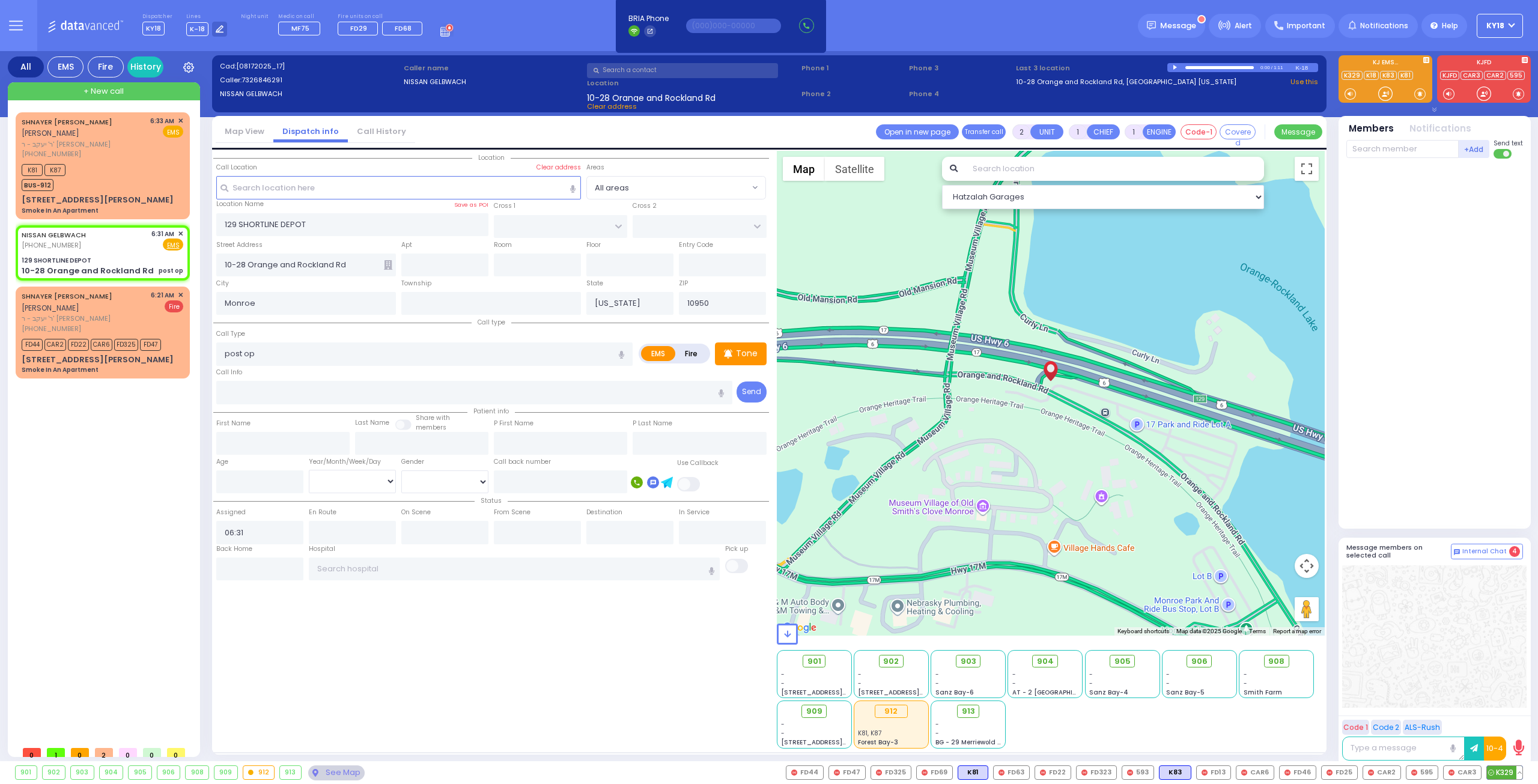
click at [1502, 772] on span "K329" at bounding box center [1504, 772] width 36 height 13
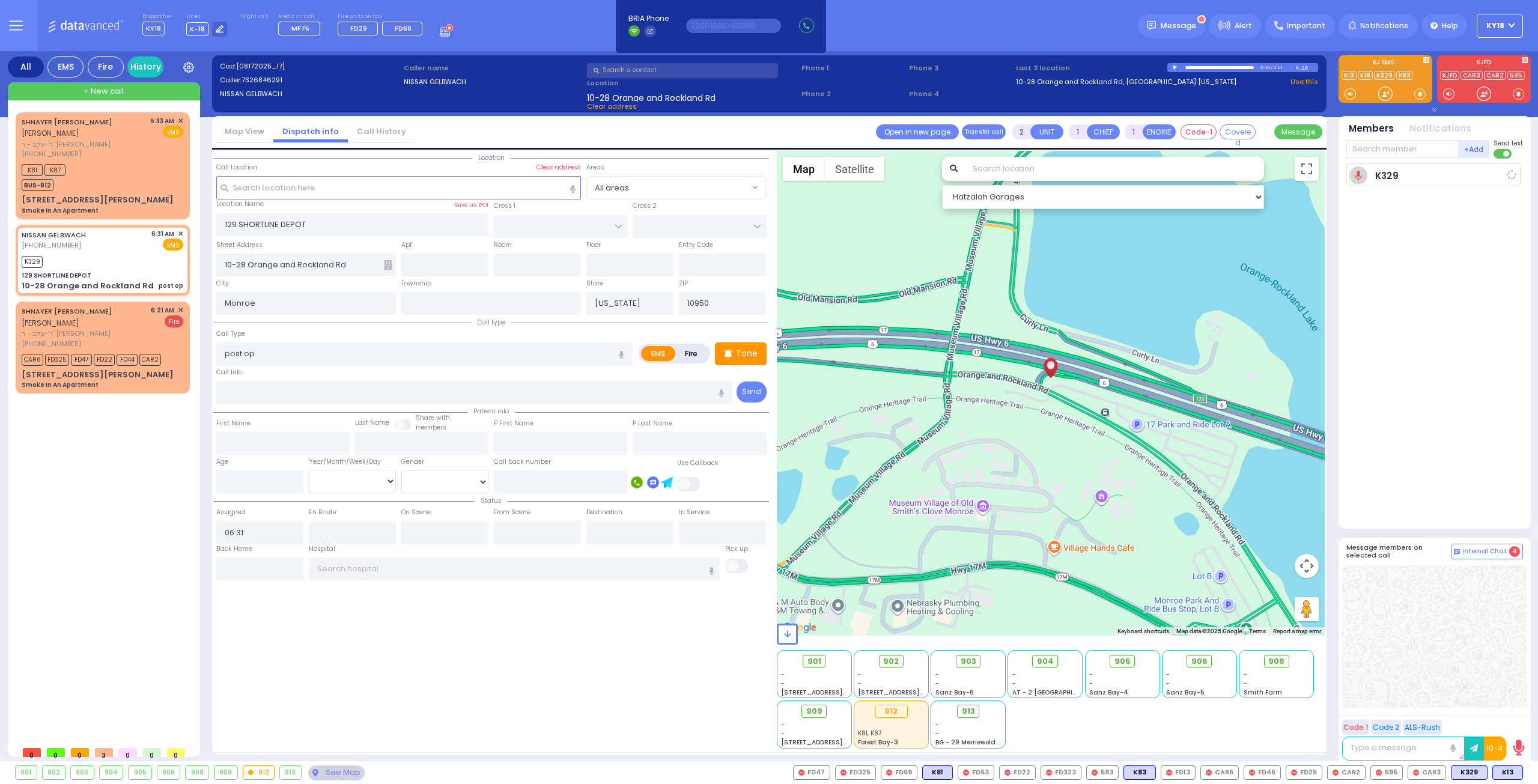
select select
radio input "true"
select select
type input "06:36"
select select "Hatzalah Garages"
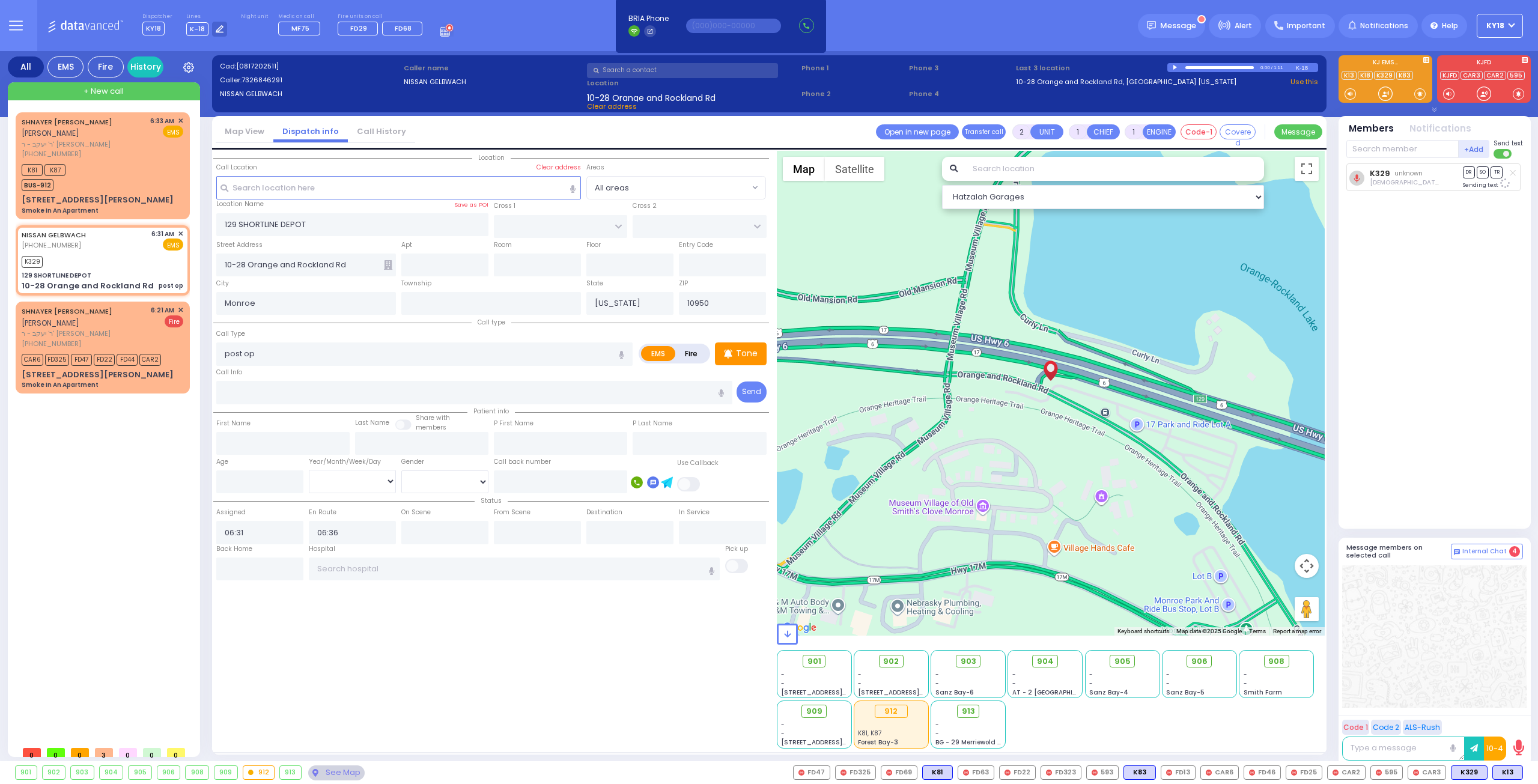
drag, startPoint x: 1508, startPoint y: 775, endPoint x: 1464, endPoint y: 709, distance: 79.3
click at [0, 0] on span "K13" at bounding box center [0, 0] width 0 height 0
select select
radio input "true"
select select
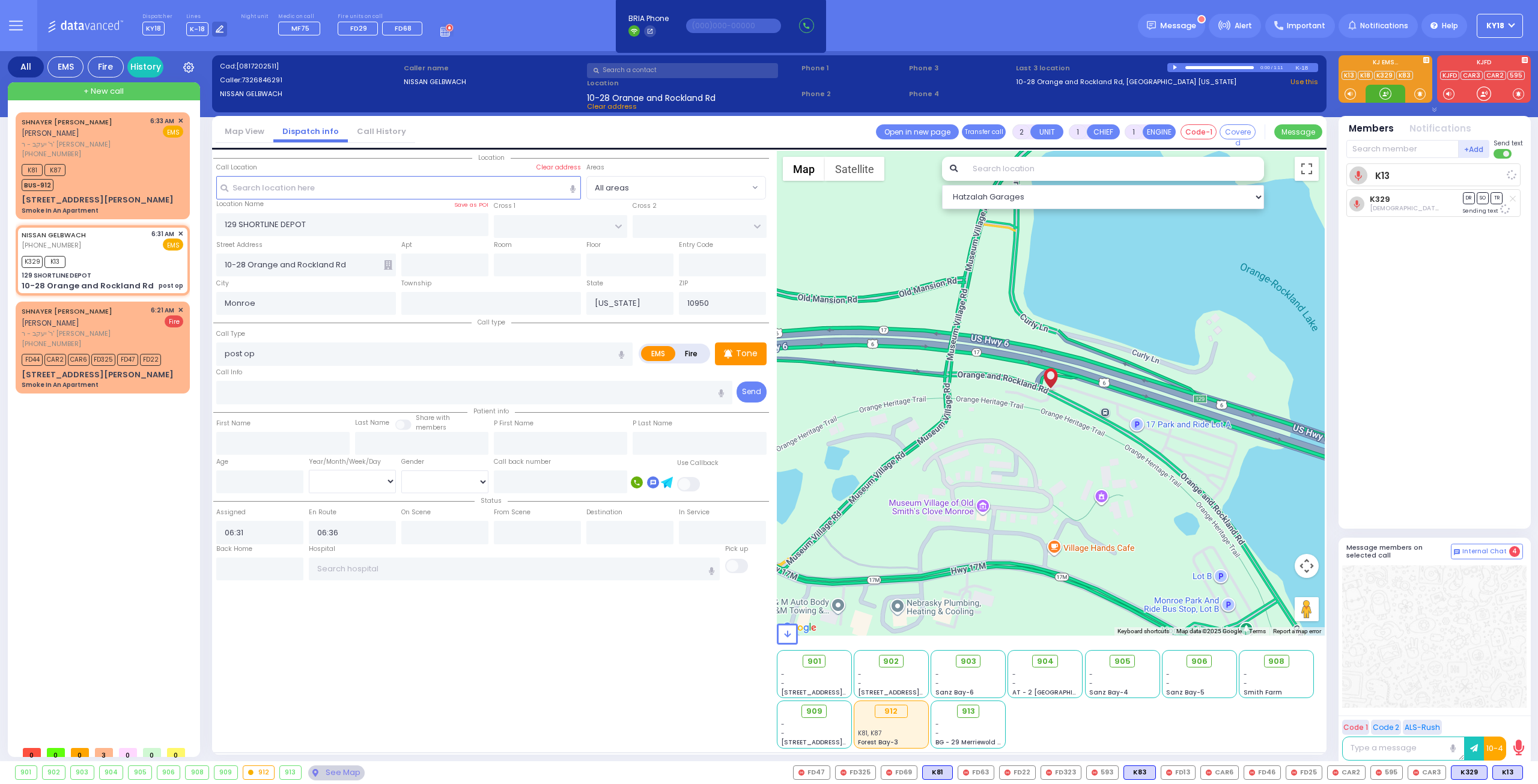
select select "Hatzalah Garages"
click at [1521, 770] on button at bounding box center [1519, 772] width 6 height 13
click at [1514, 720] on icon at bounding box center [1510, 719] width 13 height 13
click at [1512, 701] on icon at bounding box center [1510, 702] width 13 height 13
click at [1478, 451] on div "K13 [PERSON_NAME] DR SO TR Sending text DR" at bounding box center [1436, 341] width 179 height 355
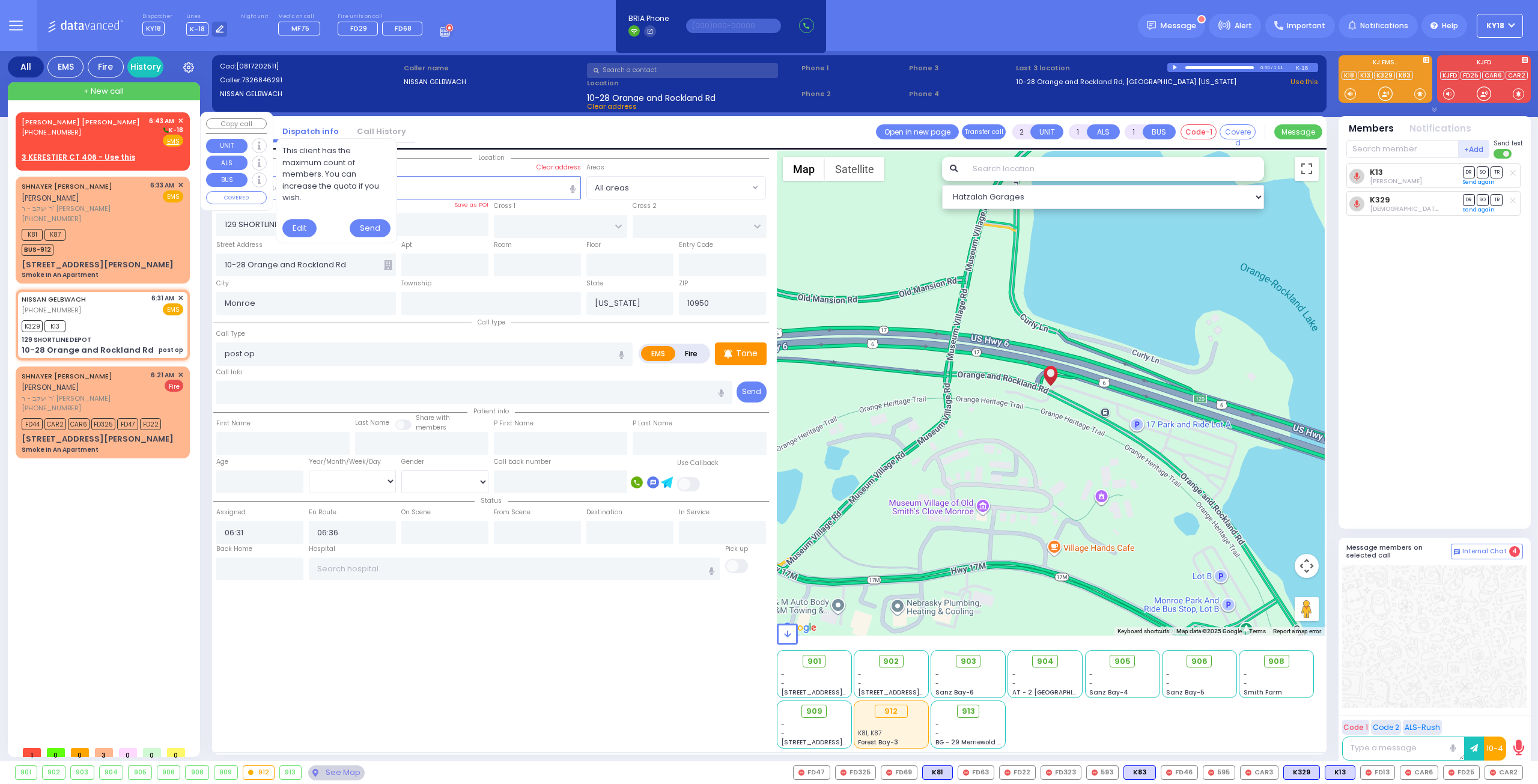
click at [84, 134] on div "[PHONE_NUMBER]" at bounding box center [83, 132] width 123 height 10
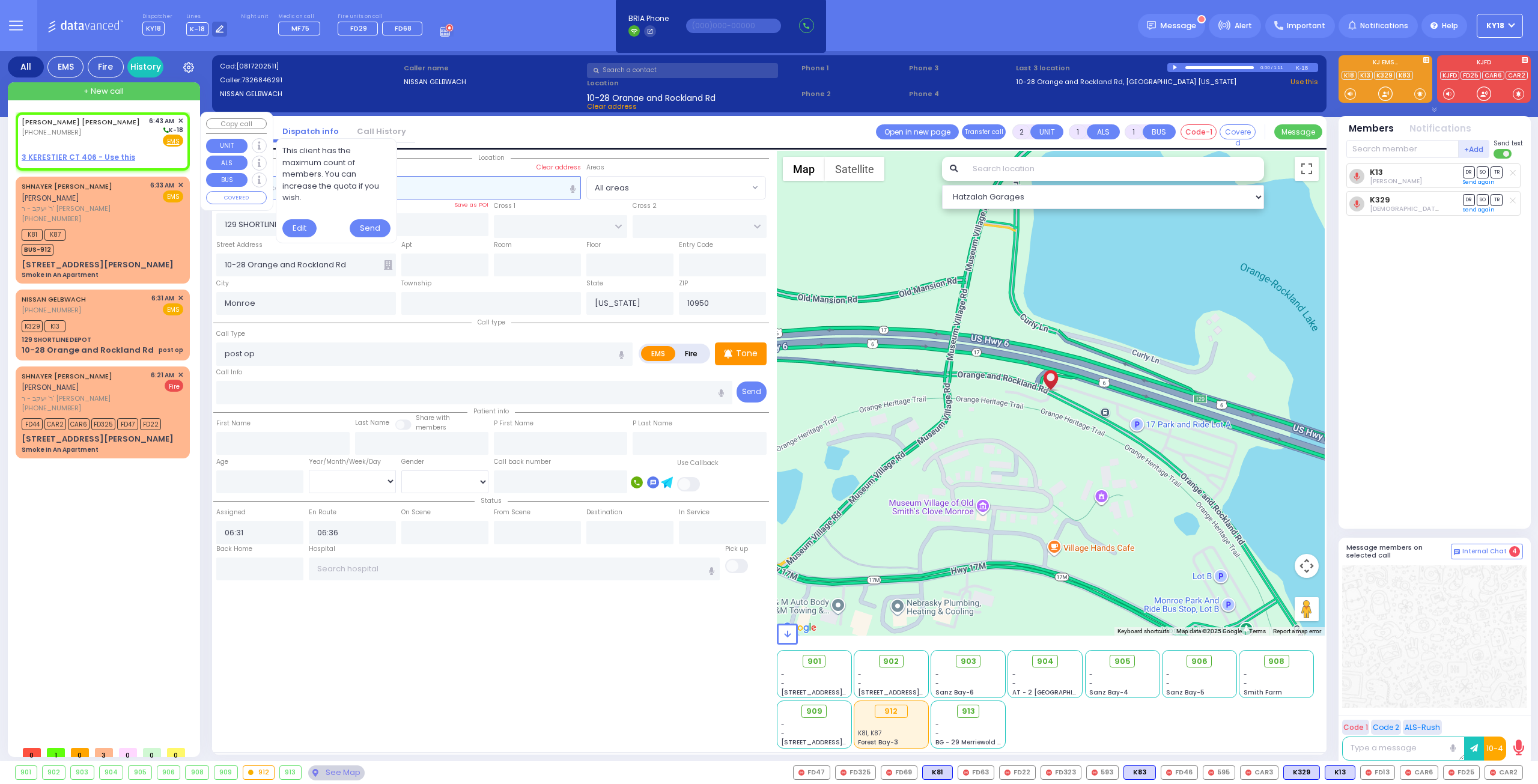
select select
radio input "true"
type input "[PERSON_NAME]"
type input "SOFER"
select select
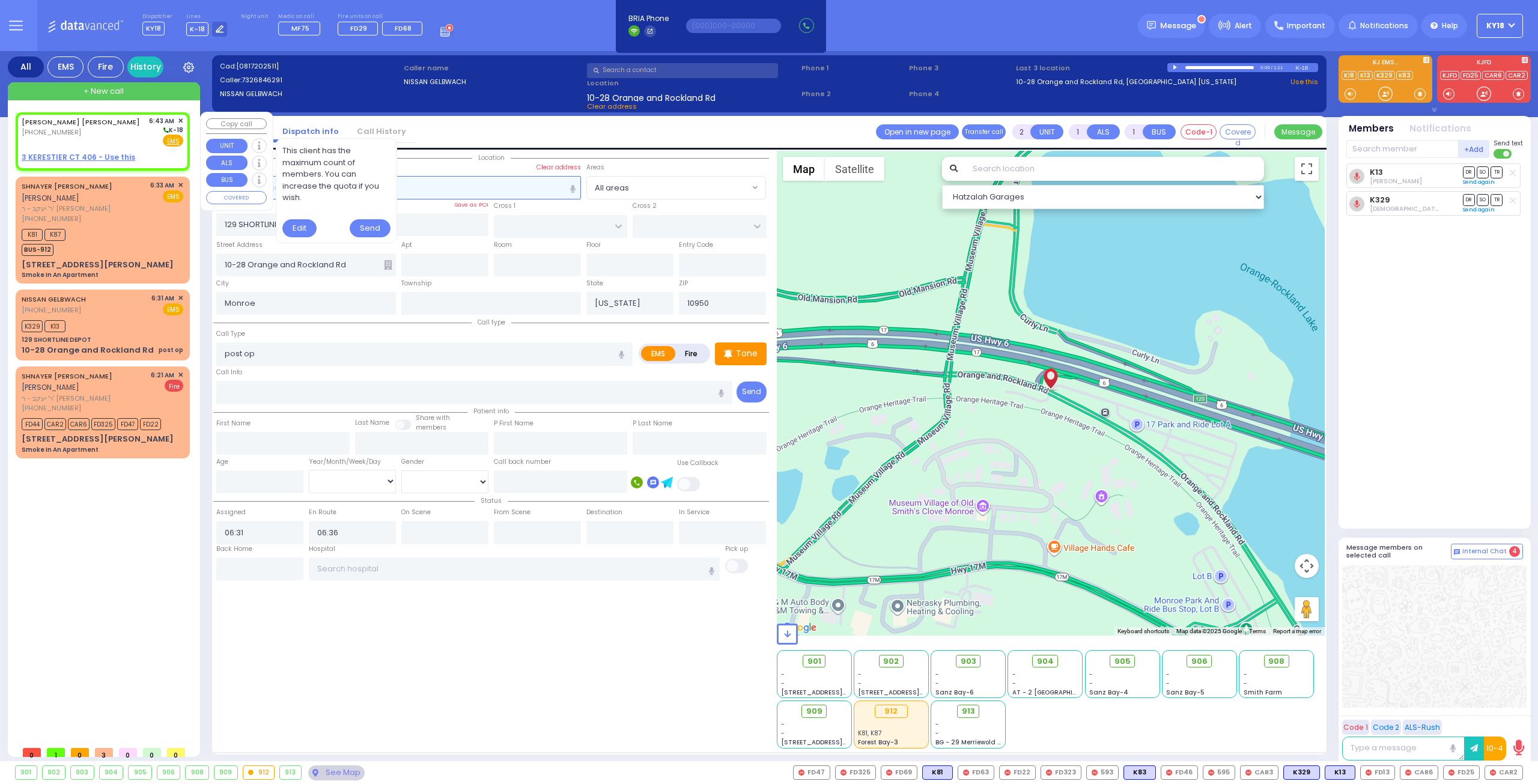
type input "06:43"
select select "Hatzalah Garages"
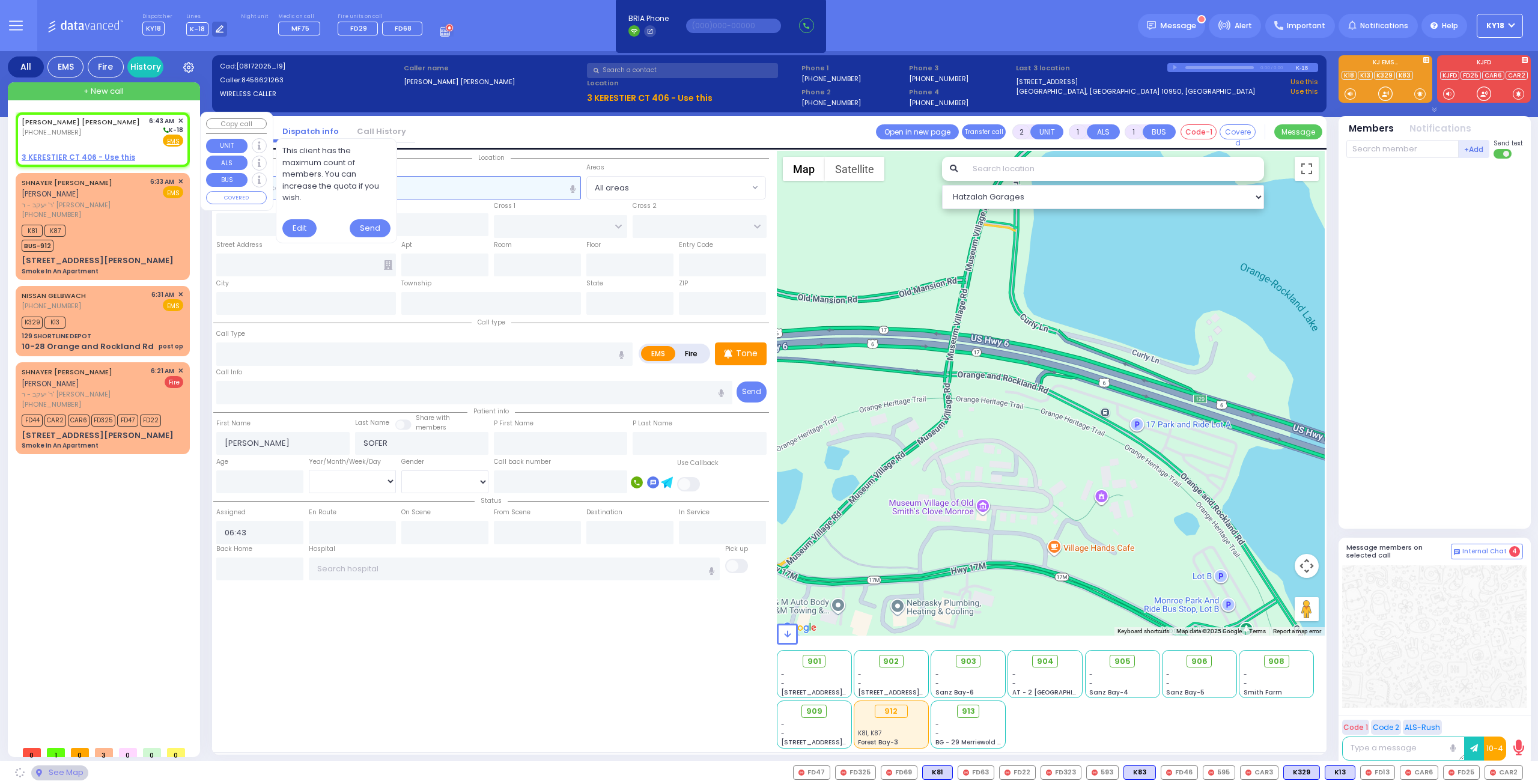
select select
radio input "true"
select select
select select "Hatzalah Garages"
click at [98, 155] on u "3 KERESTIER CT 406 - Use this" at bounding box center [78, 157] width 113 height 10
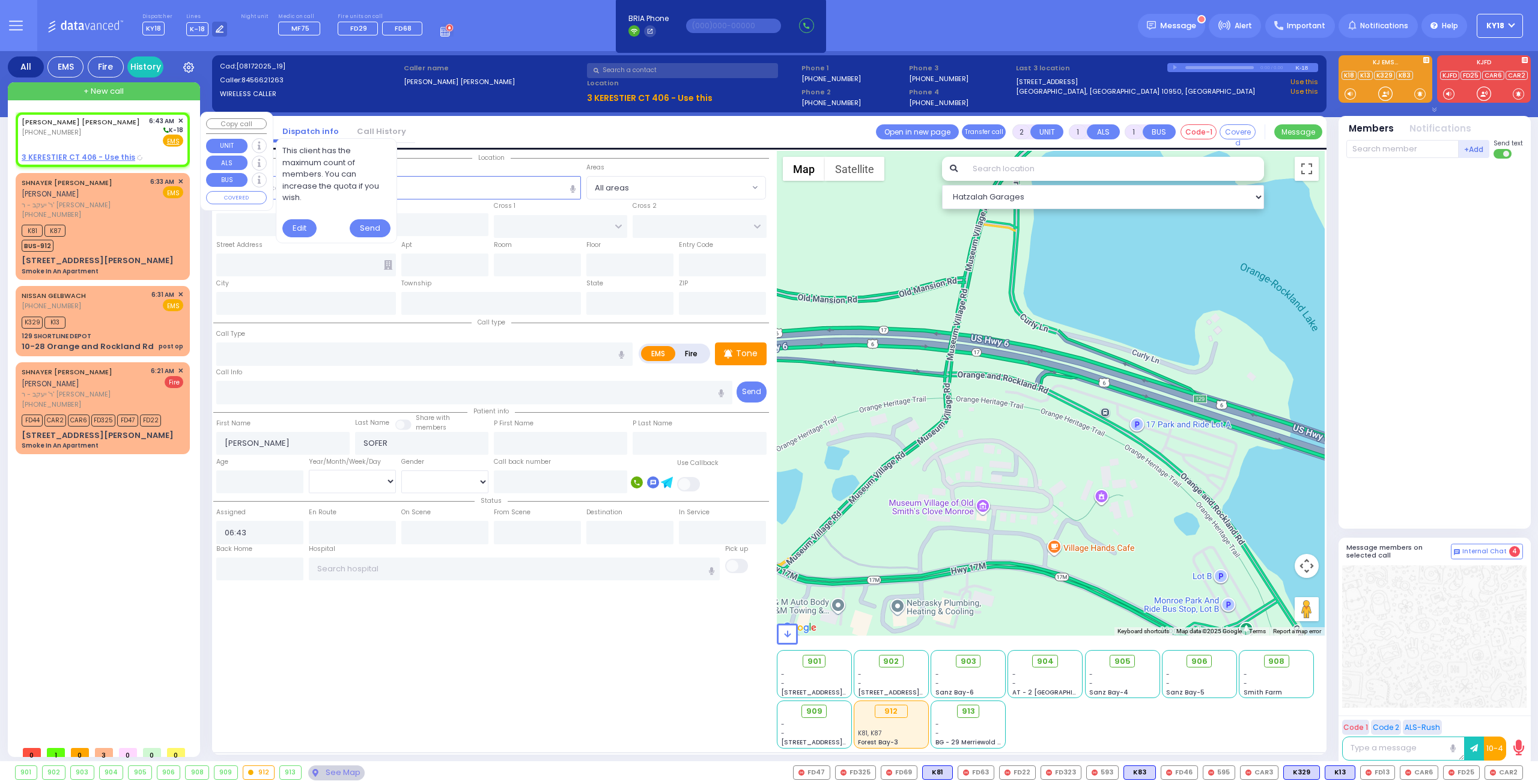
select select
radio input "true"
select select
select select "Hatzalah Garages"
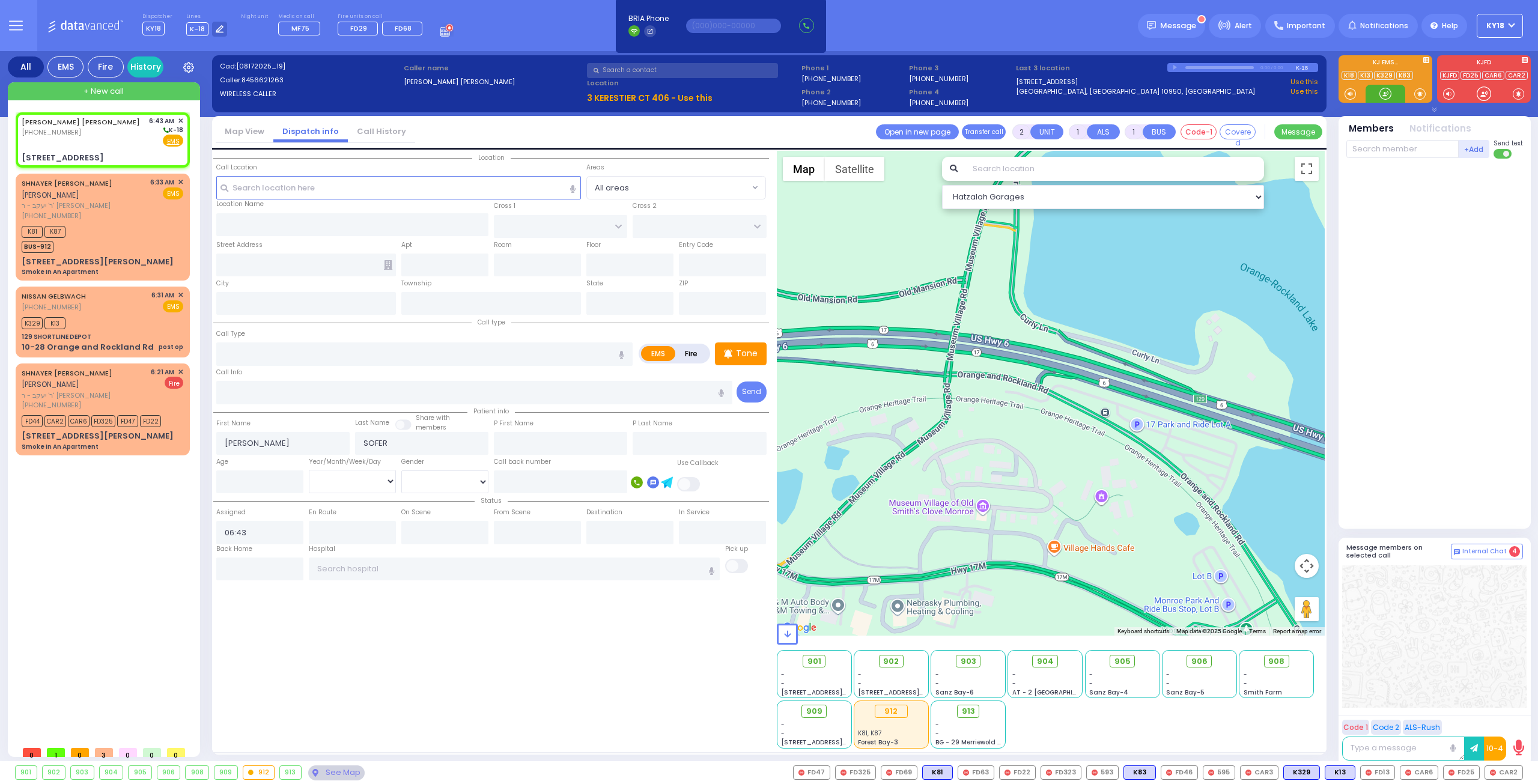
select select
radio input "true"
select select
select select "Hatzalah Garages"
type input "[PERSON_NAME] BLVD"
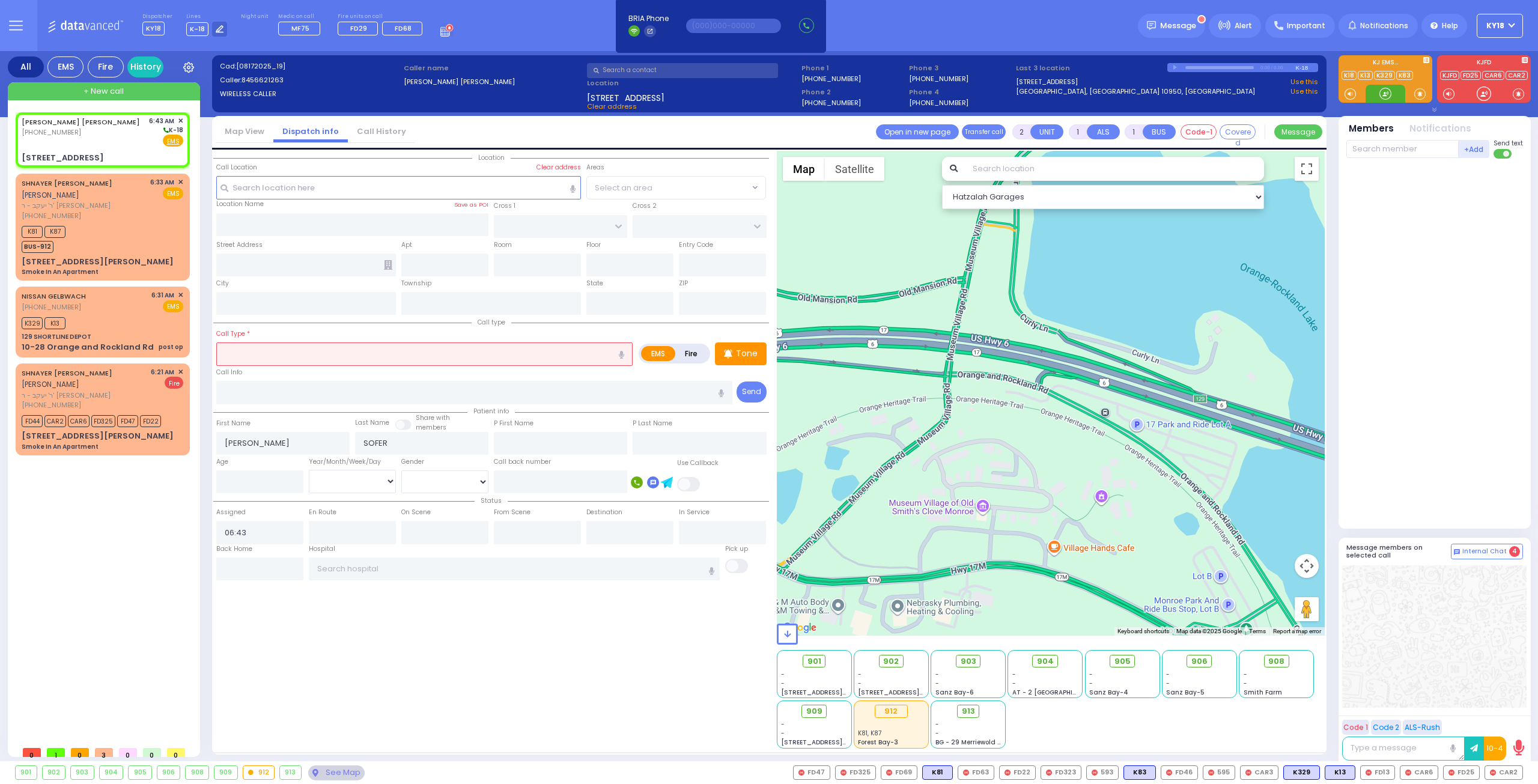
type input "KAHAN DR"
type input "3 KERESTIER CT"
type input "406"
type input "[PERSON_NAME]"
type input "[US_STATE]"
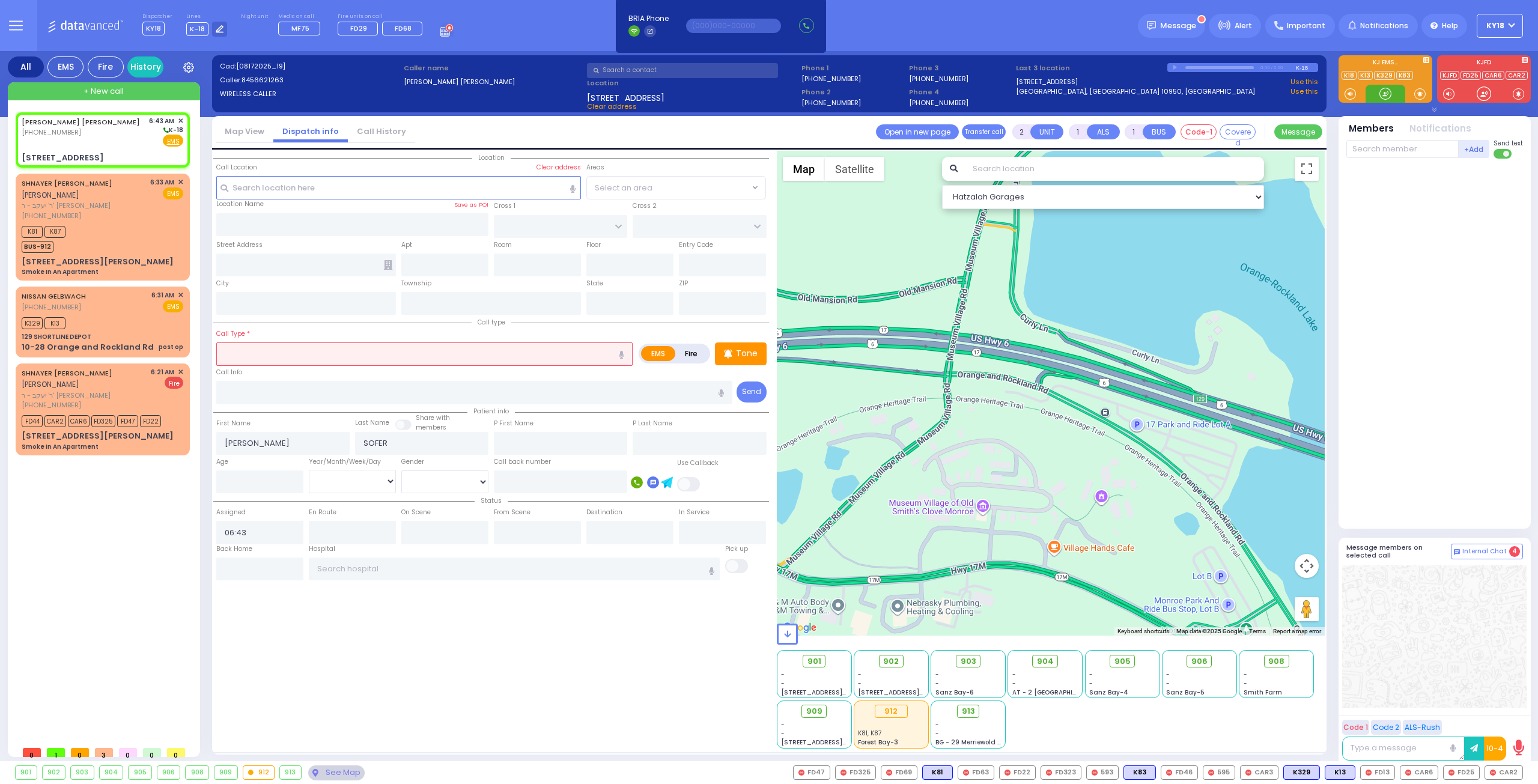
type input "10950"
select select "SECTION 4"
select select
radio input "true"
select select
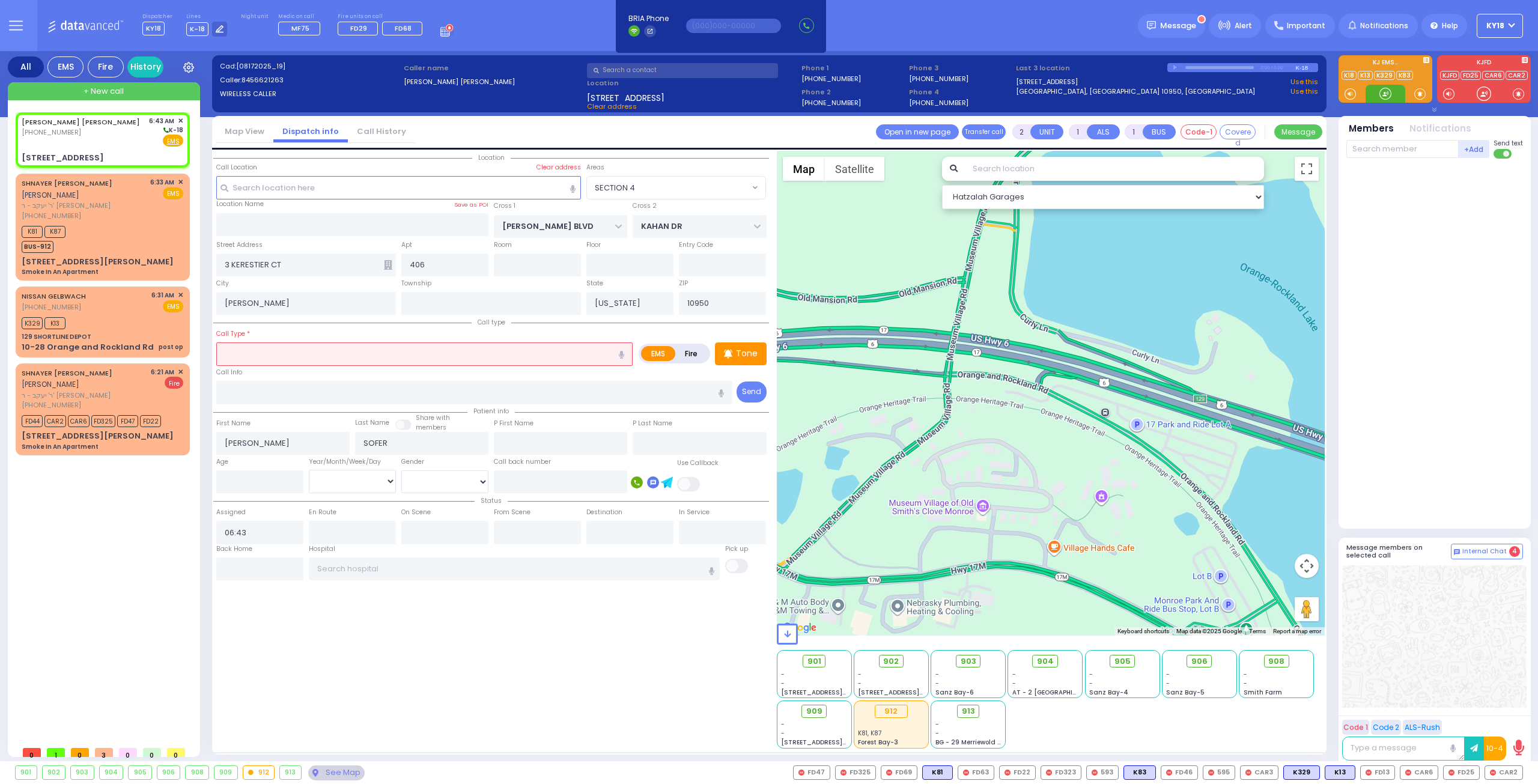
select select "Hatzalah Garages"
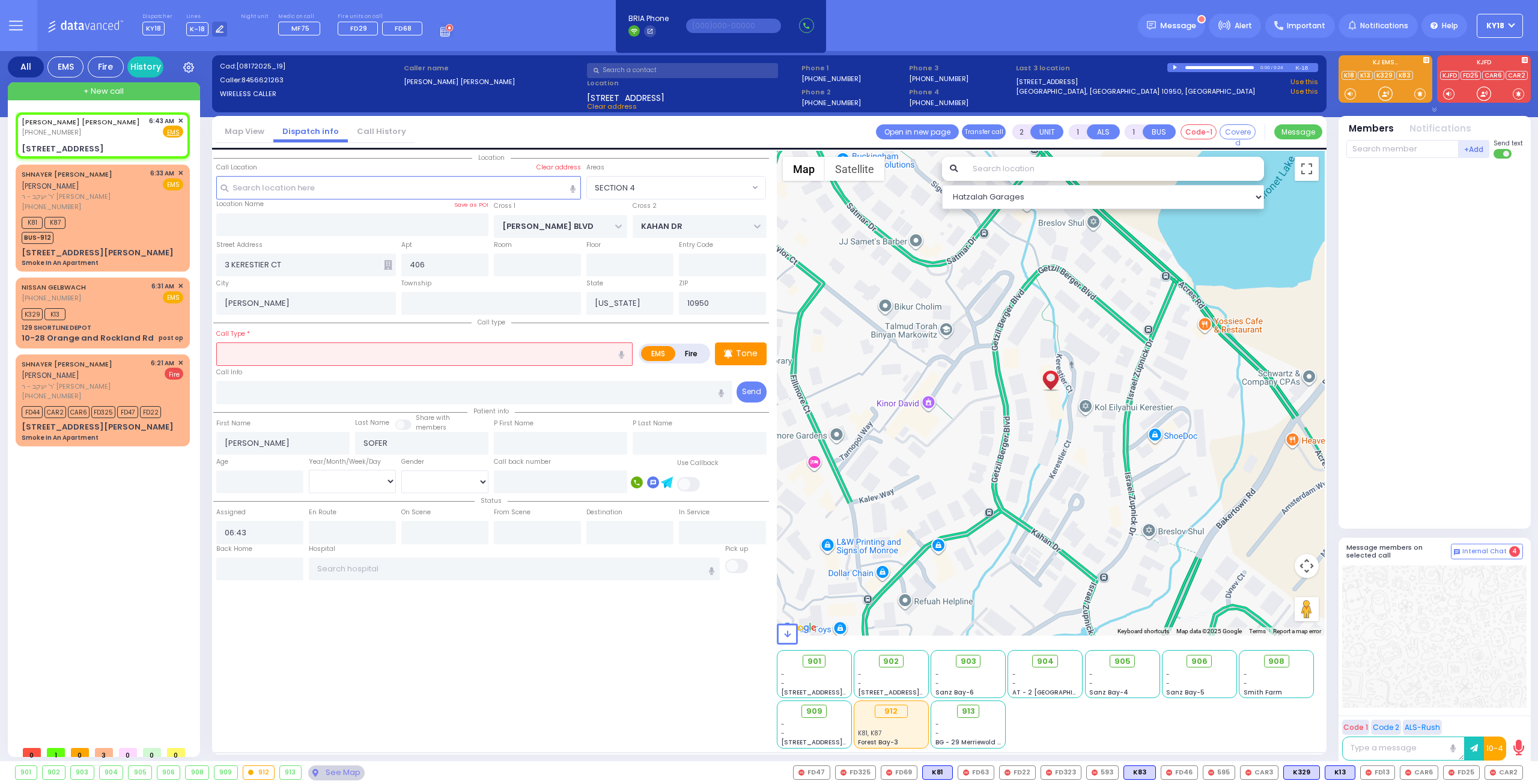
click at [275, 351] on input "text" at bounding box center [424, 354] width 416 height 23
click at [393, 351] on input "text" at bounding box center [424, 354] width 416 height 23
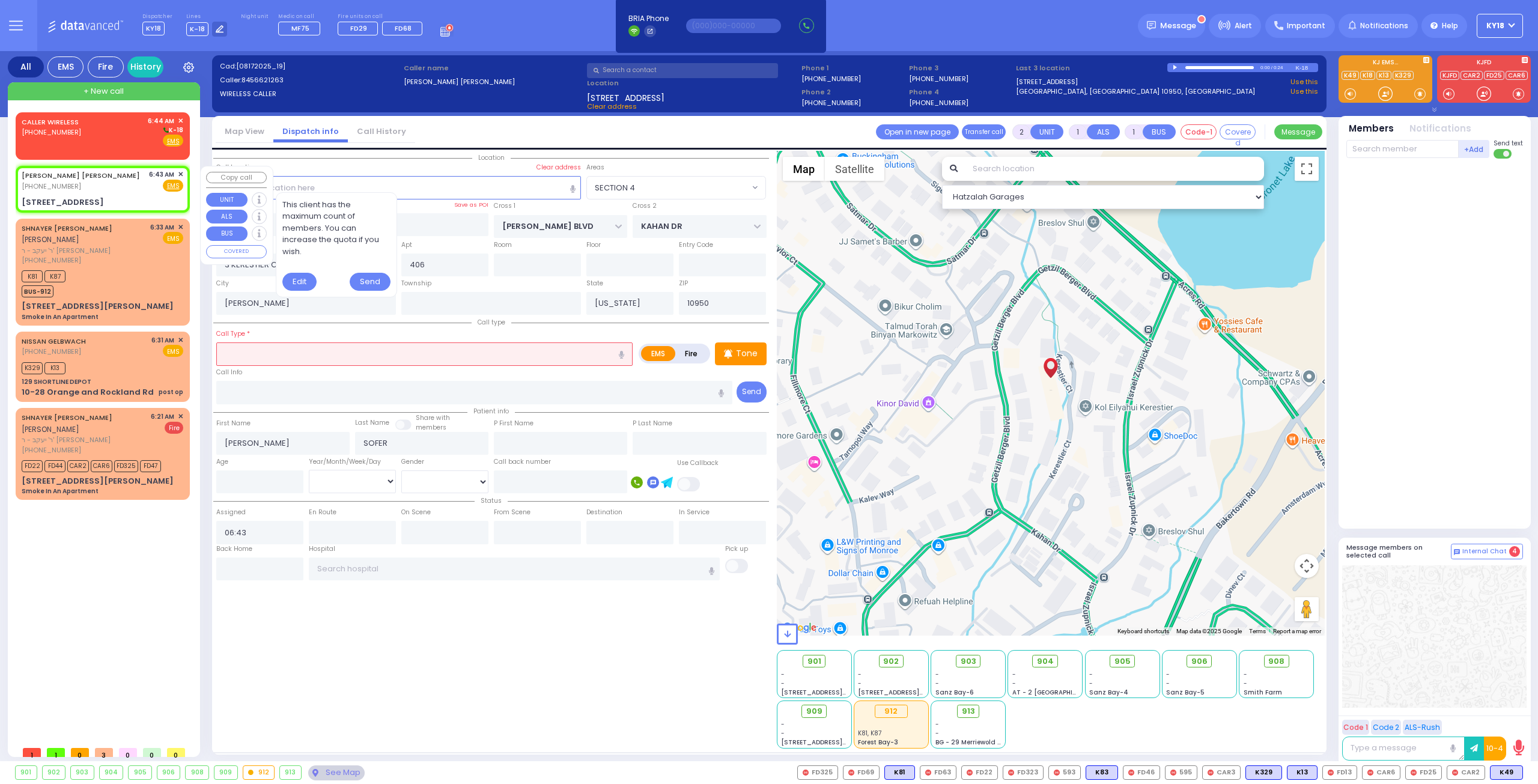
click at [118, 194] on div "[PERSON_NAME] [PERSON_NAME] [PHONE_NUMBER] 6:43 AM ✕ Fire EMS" at bounding box center [102, 188] width 169 height 43
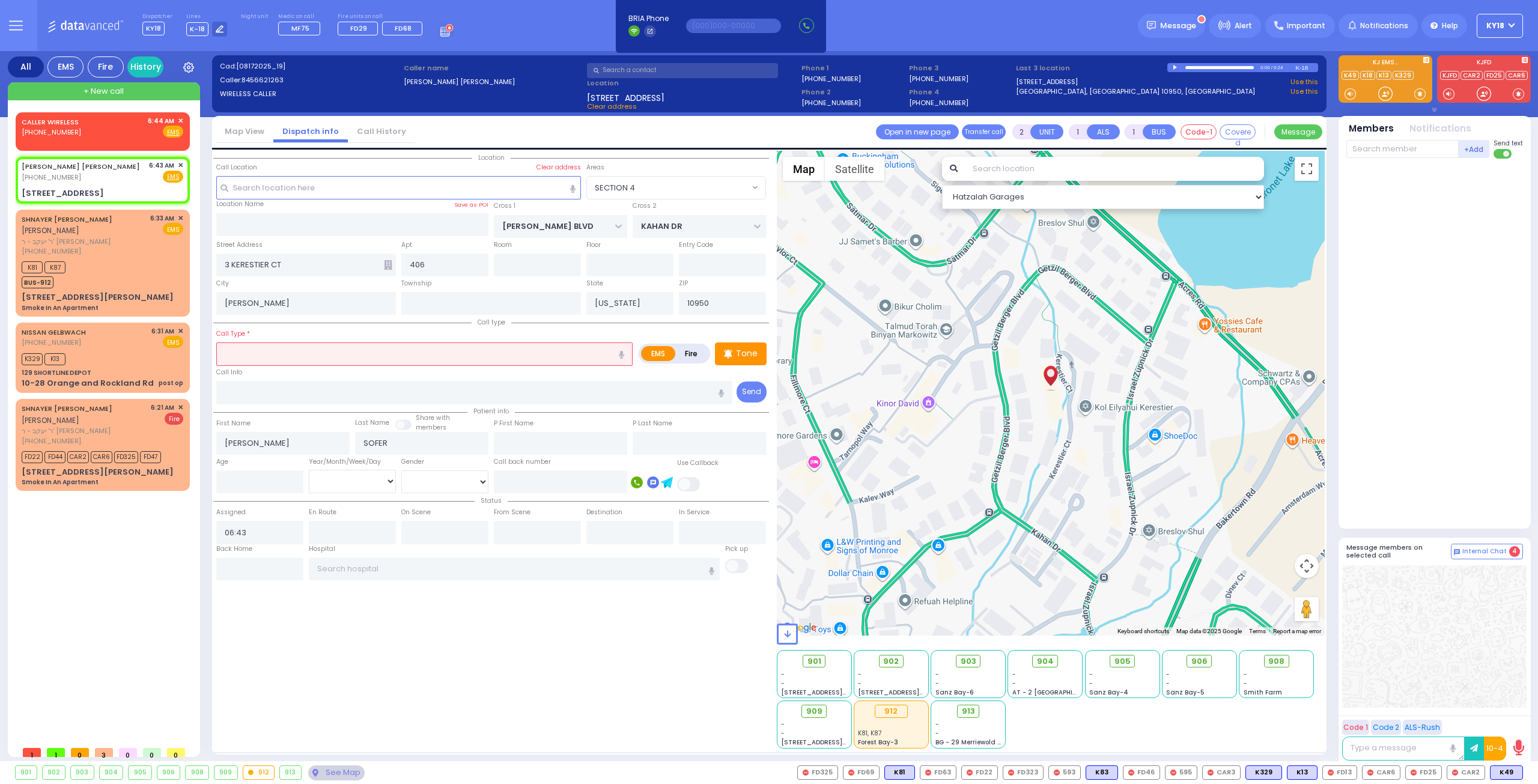
click at [282, 347] on input "text" at bounding box center [424, 354] width 416 height 23
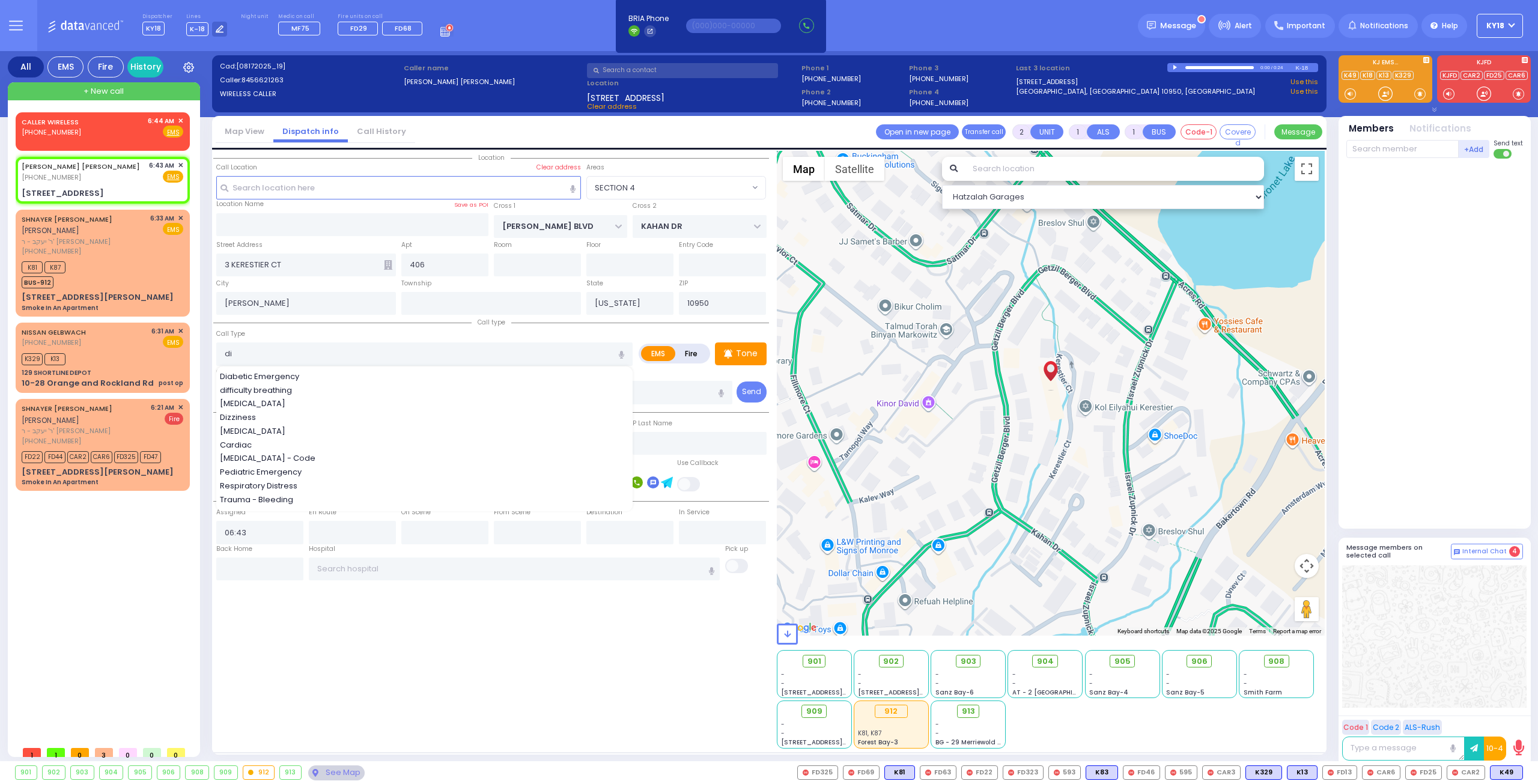
click at [310, 386] on div "difficulty breathing" at bounding box center [425, 390] width 411 height 12
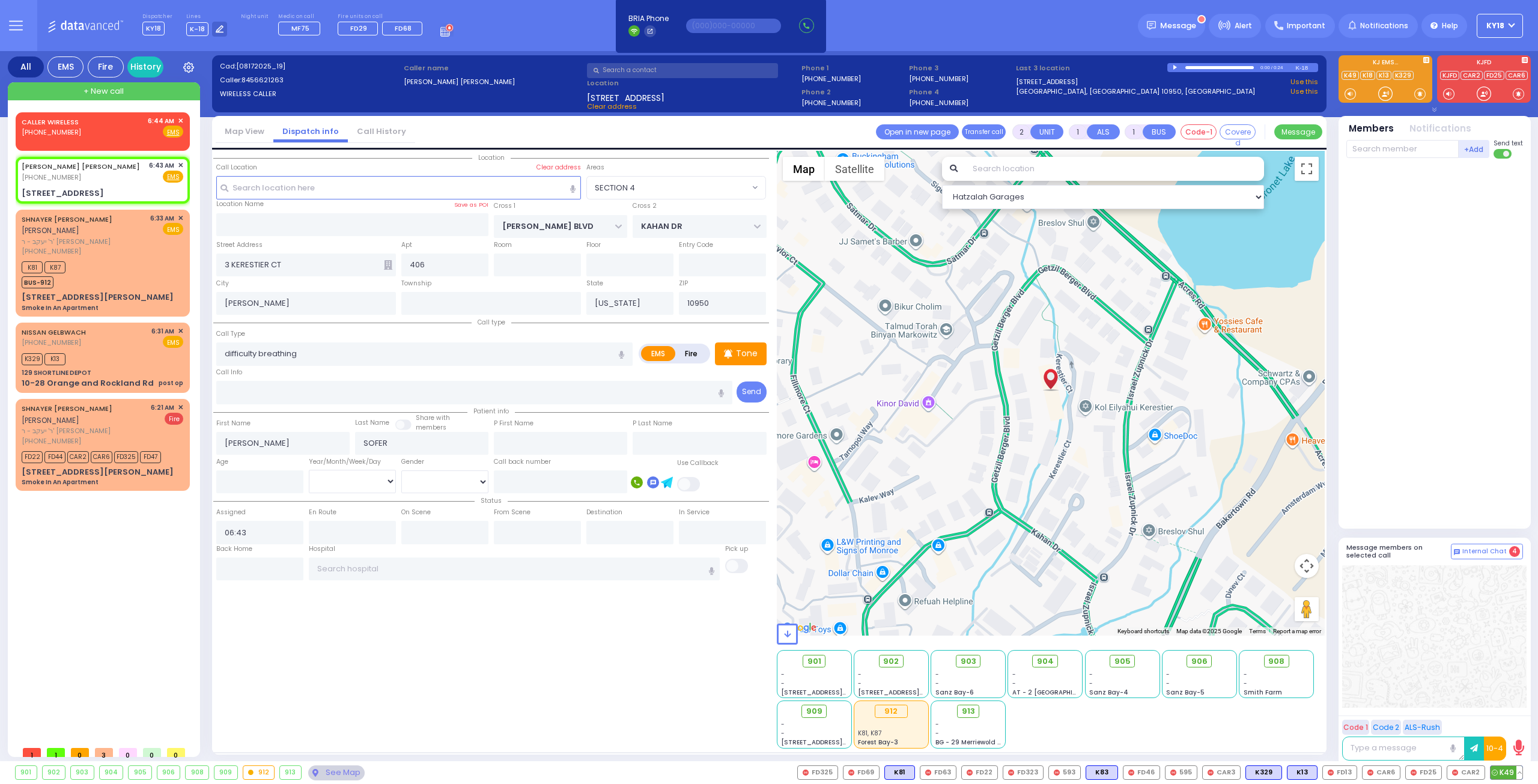
click at [1500, 778] on span "K49" at bounding box center [1506, 772] width 32 height 13
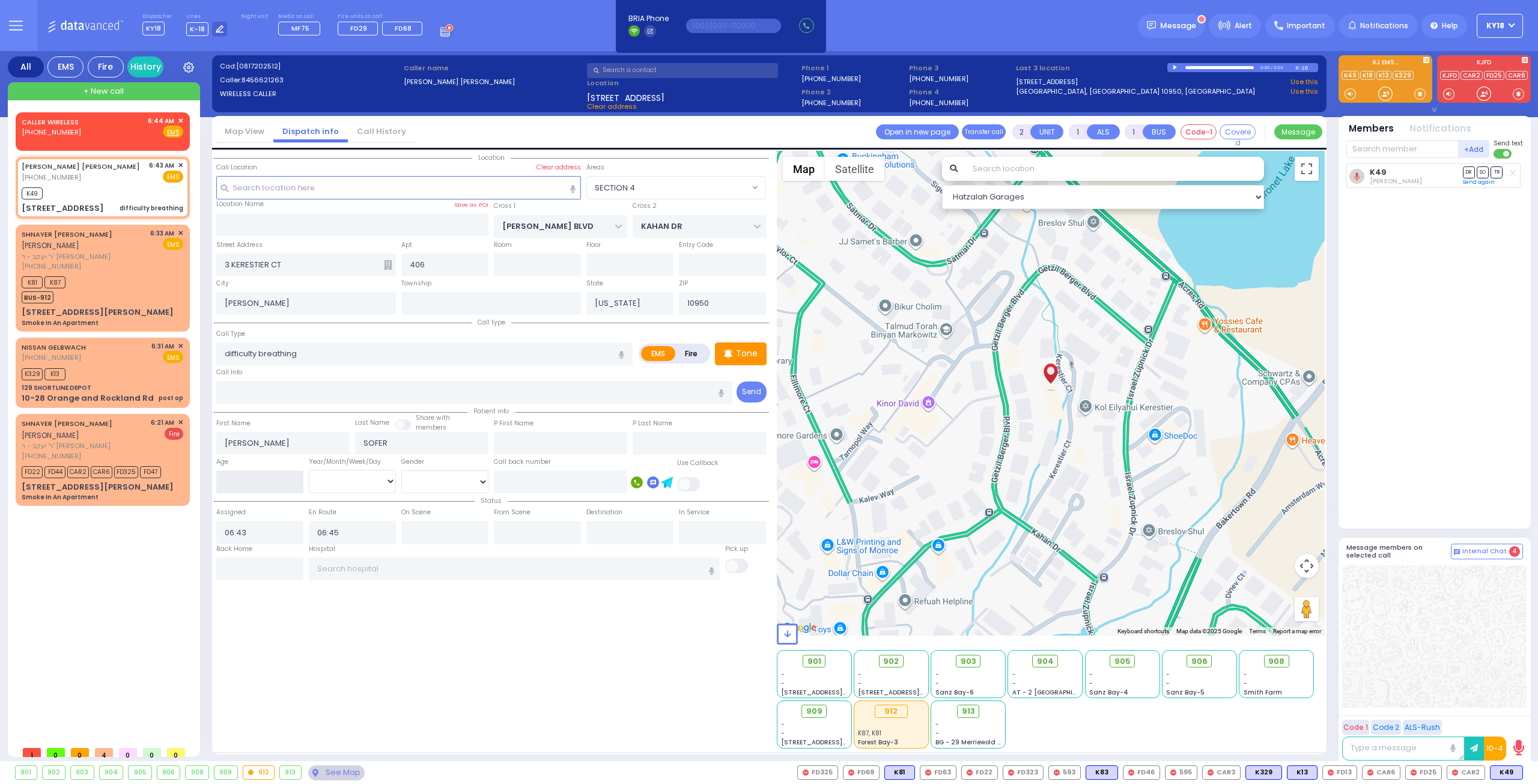
click at [241, 484] on input "number" at bounding box center [260, 482] width 87 height 23
click at [374, 471] on select "Year Month Week Day" at bounding box center [353, 481] width 87 height 23
click at [309, 470] on select "Year Month Week Day" at bounding box center [353, 481] width 87 height 23
click at [438, 481] on select "[DEMOGRAPHIC_DATA] [DEMOGRAPHIC_DATA]" at bounding box center [445, 482] width 87 height 23
click at [401, 470] on select "[DEMOGRAPHIC_DATA] [DEMOGRAPHIC_DATA]" at bounding box center [445, 482] width 87 height 23
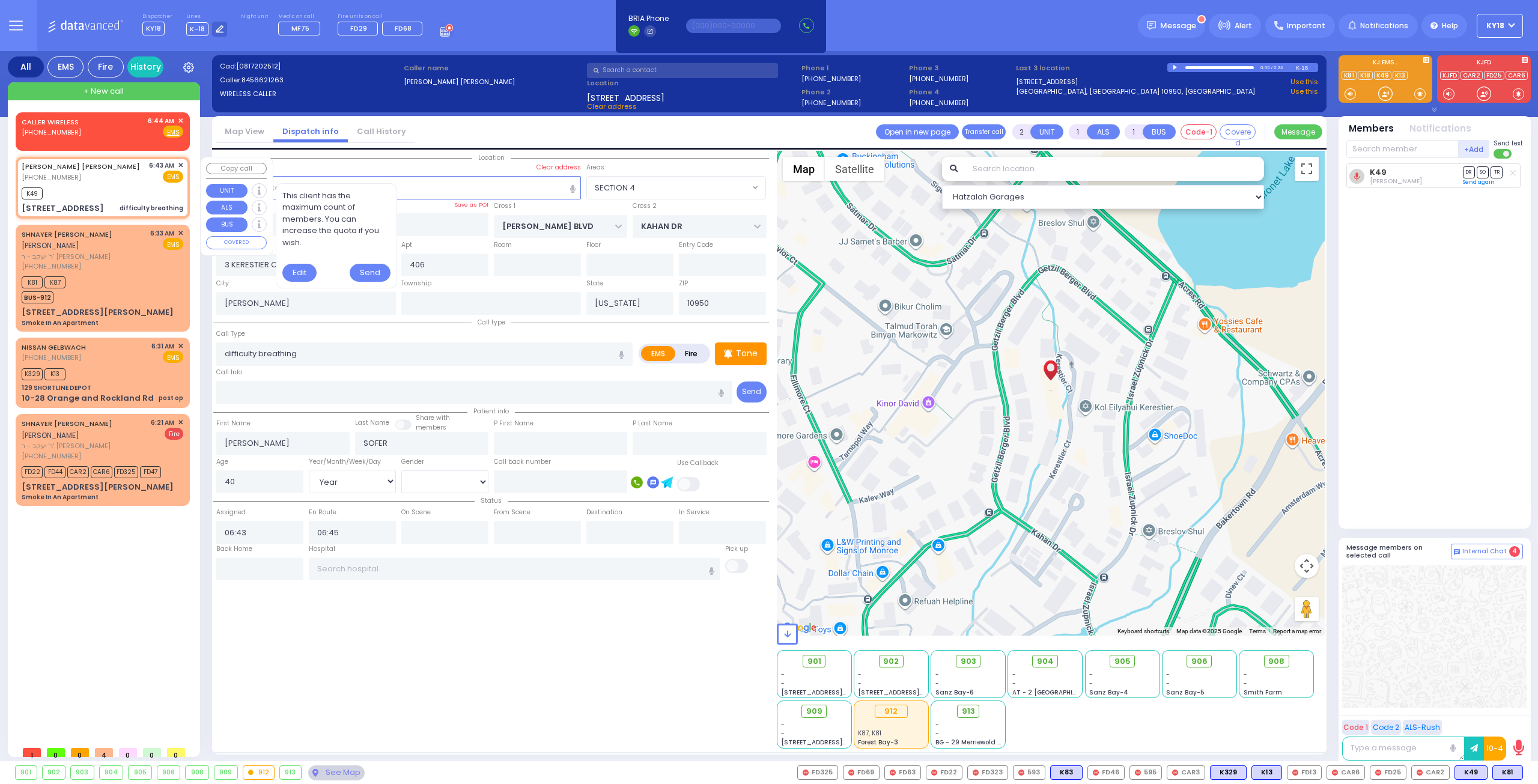
click at [124, 192] on div "K49" at bounding box center [102, 192] width 161 height 15
drag, startPoint x: 1510, startPoint y: 771, endPoint x: 1466, endPoint y: 440, distance: 333.9
click at [0, 0] on span "K81" at bounding box center [0, 0] width 0 height 0
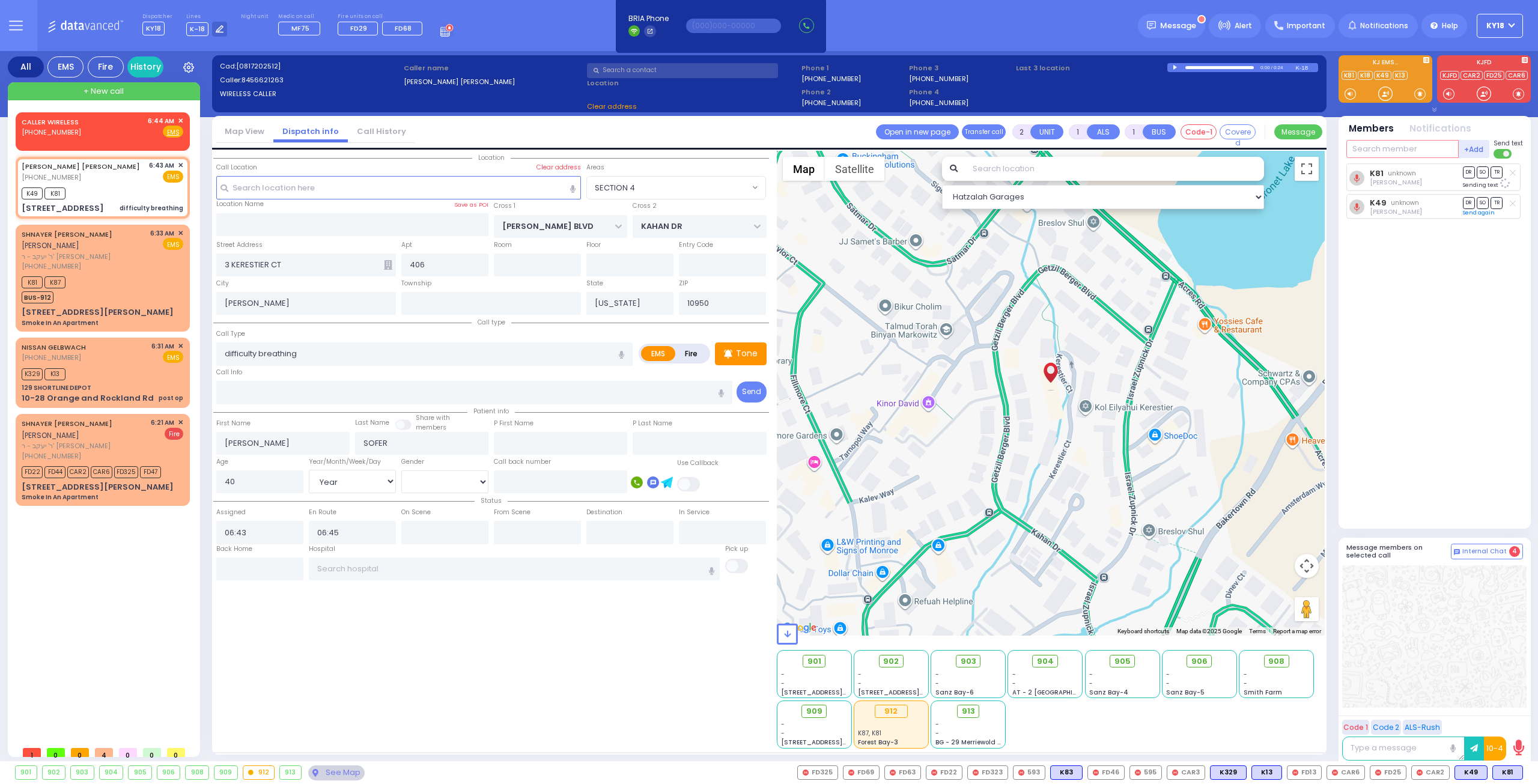
click at [1378, 154] on input "text" at bounding box center [1402, 148] width 112 height 18
click at [1372, 169] on div "KY83" at bounding box center [1386, 173] width 60 height 12
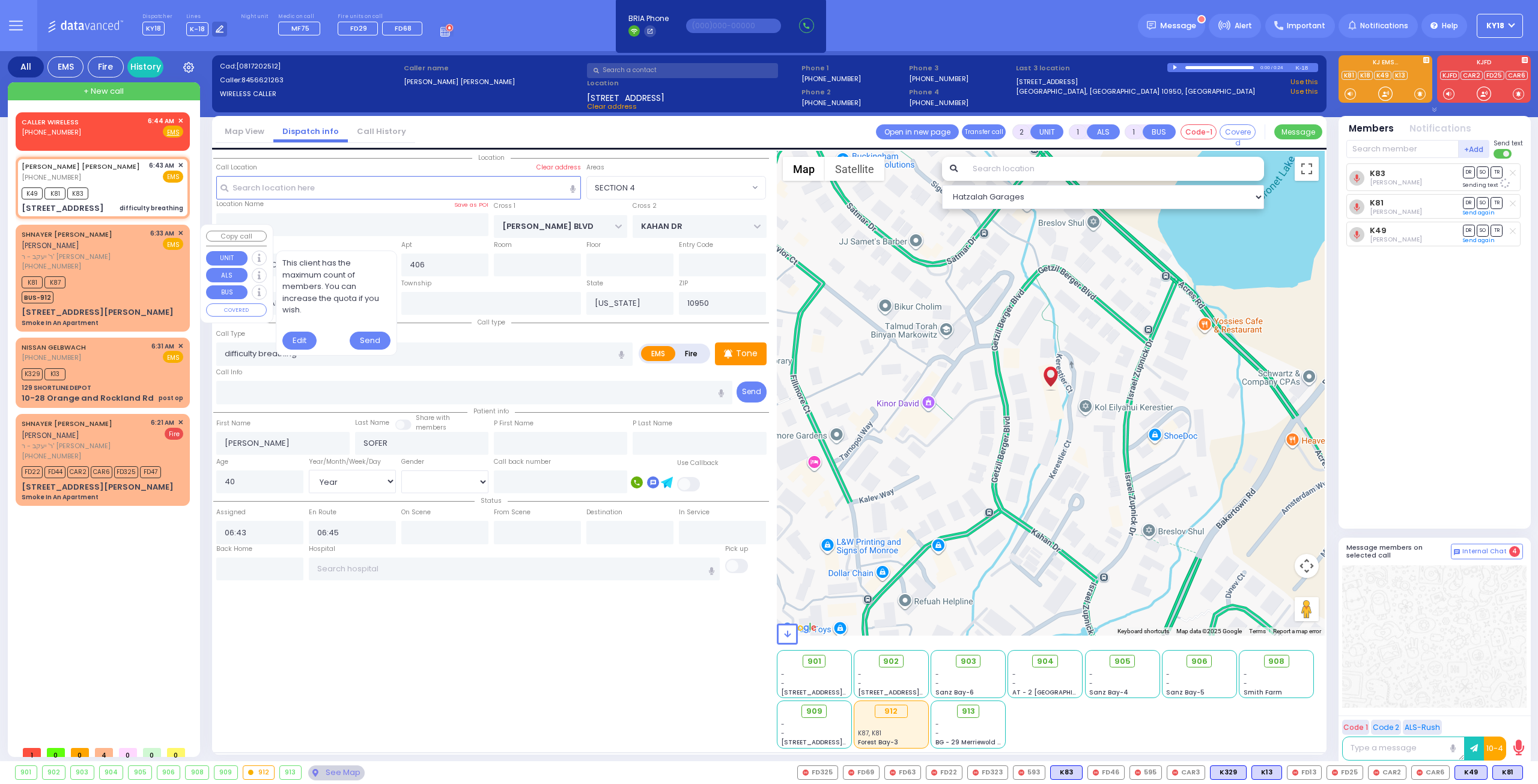
click at [130, 274] on div "K81 K87 BUS-912" at bounding box center [102, 289] width 161 height 30
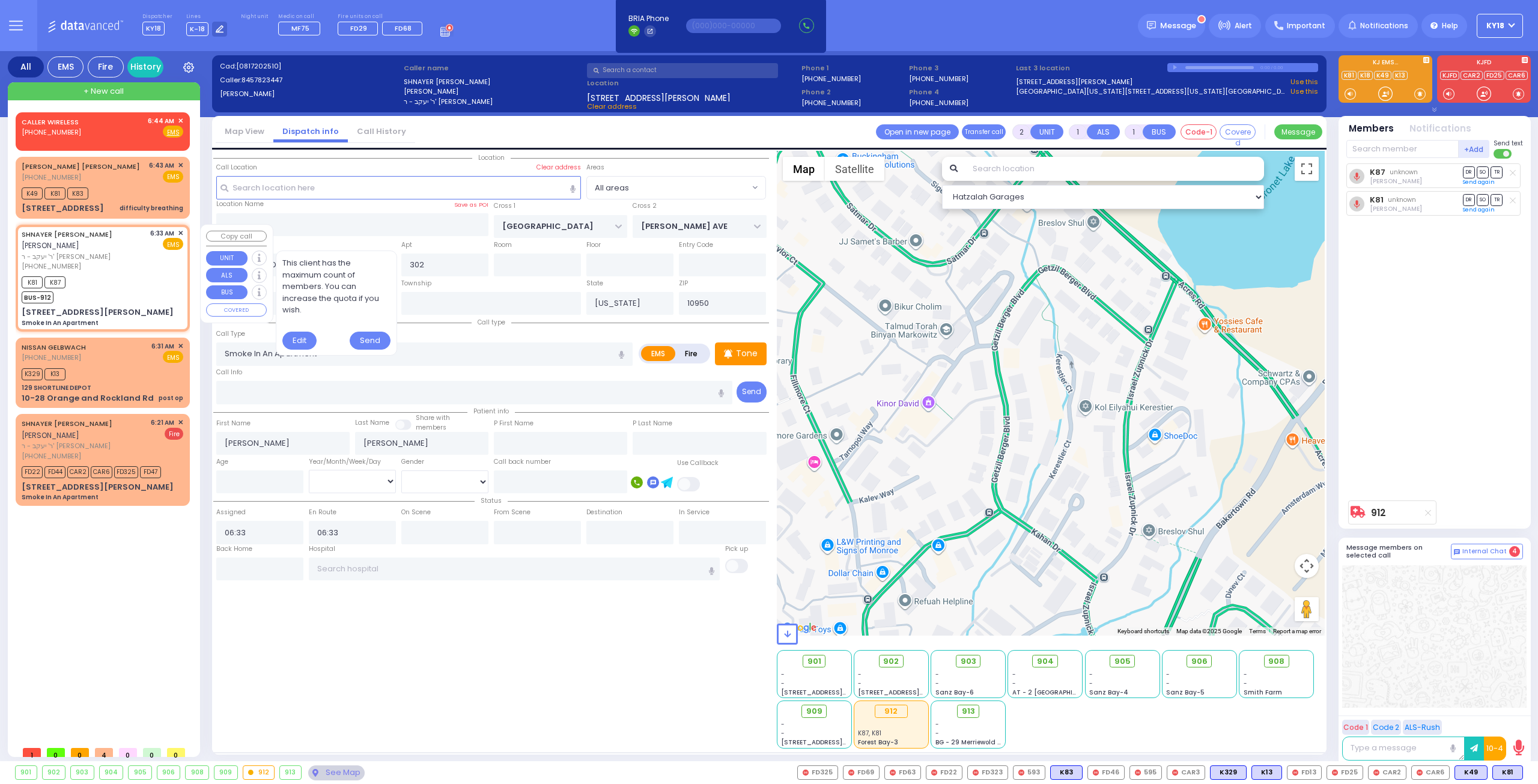
click at [183, 231] on span "✕" at bounding box center [181, 233] width 5 height 10
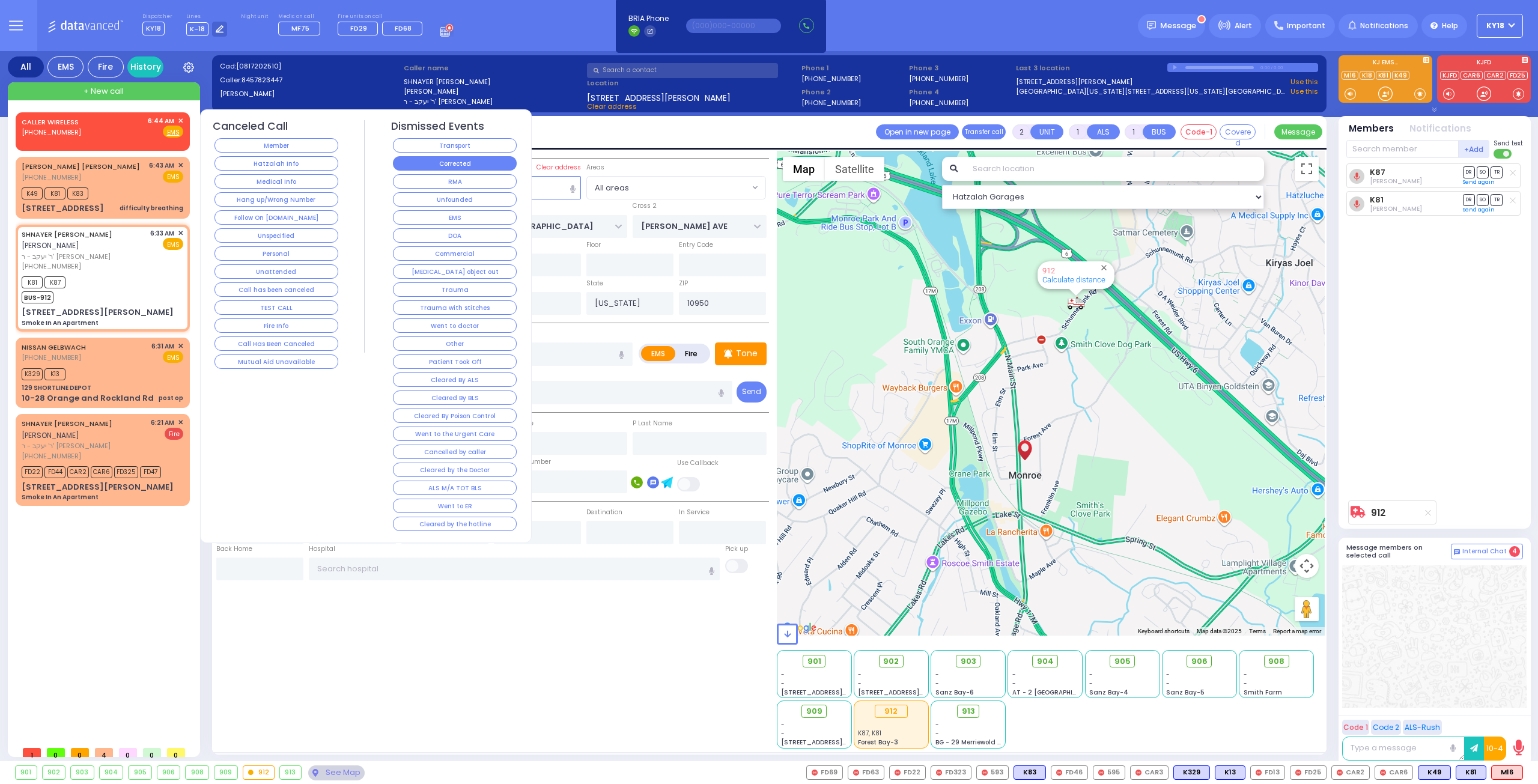
click at [432, 163] on button "Corrected" at bounding box center [455, 163] width 124 height 14
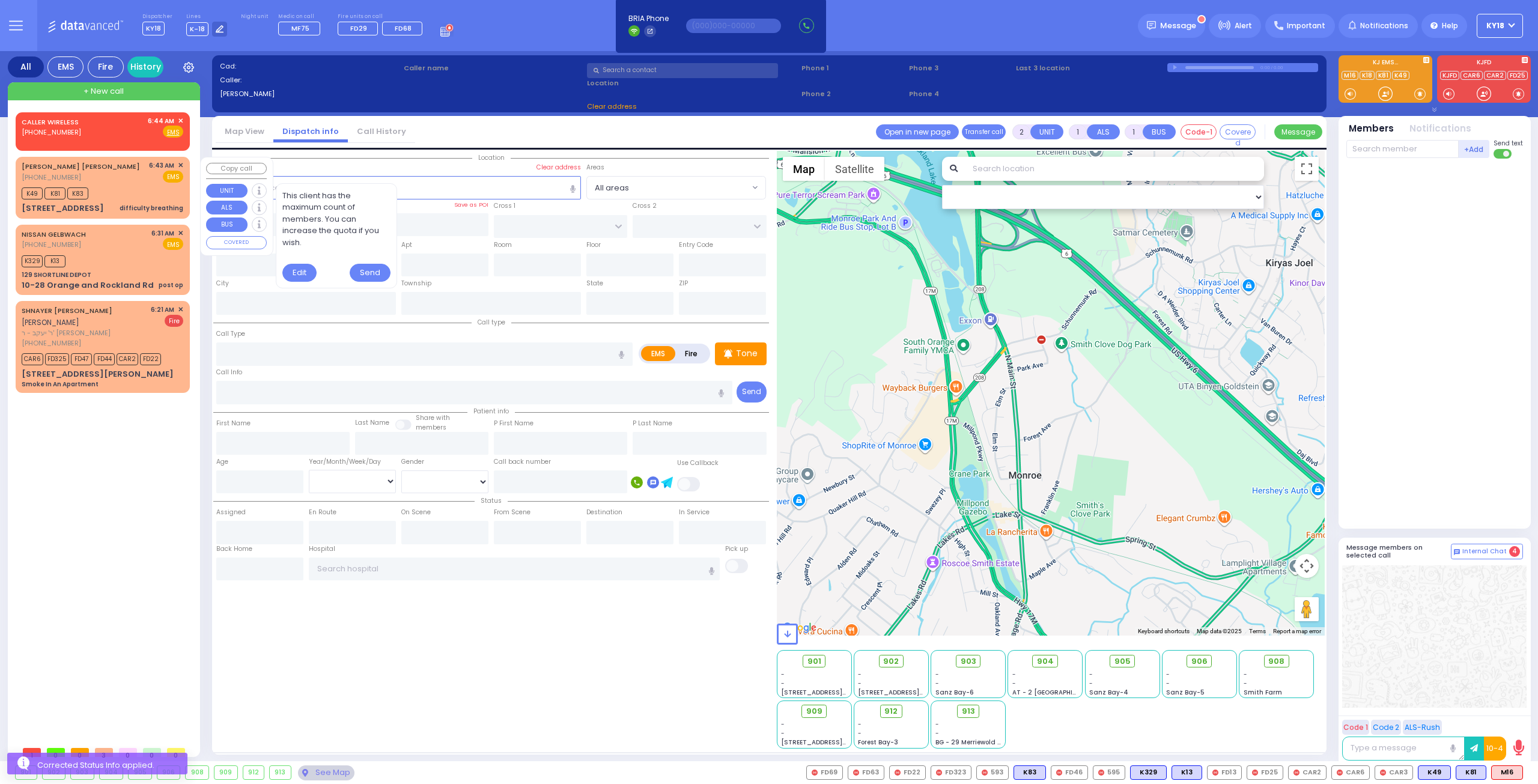
click at [124, 192] on div "K49 K81 K83" at bounding box center [102, 192] width 161 height 15
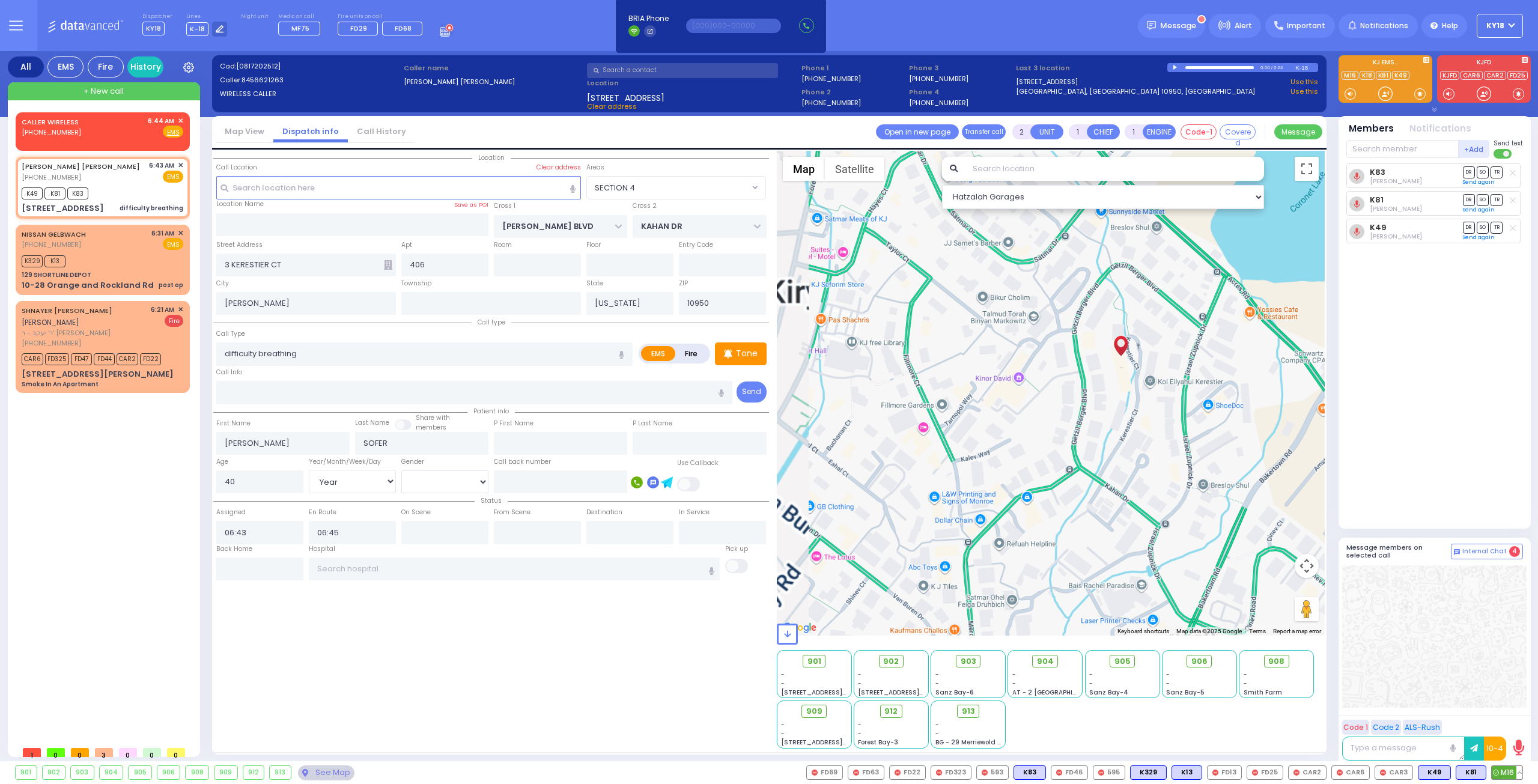
click at [1503, 770] on span "M16" at bounding box center [1507, 772] width 30 height 13
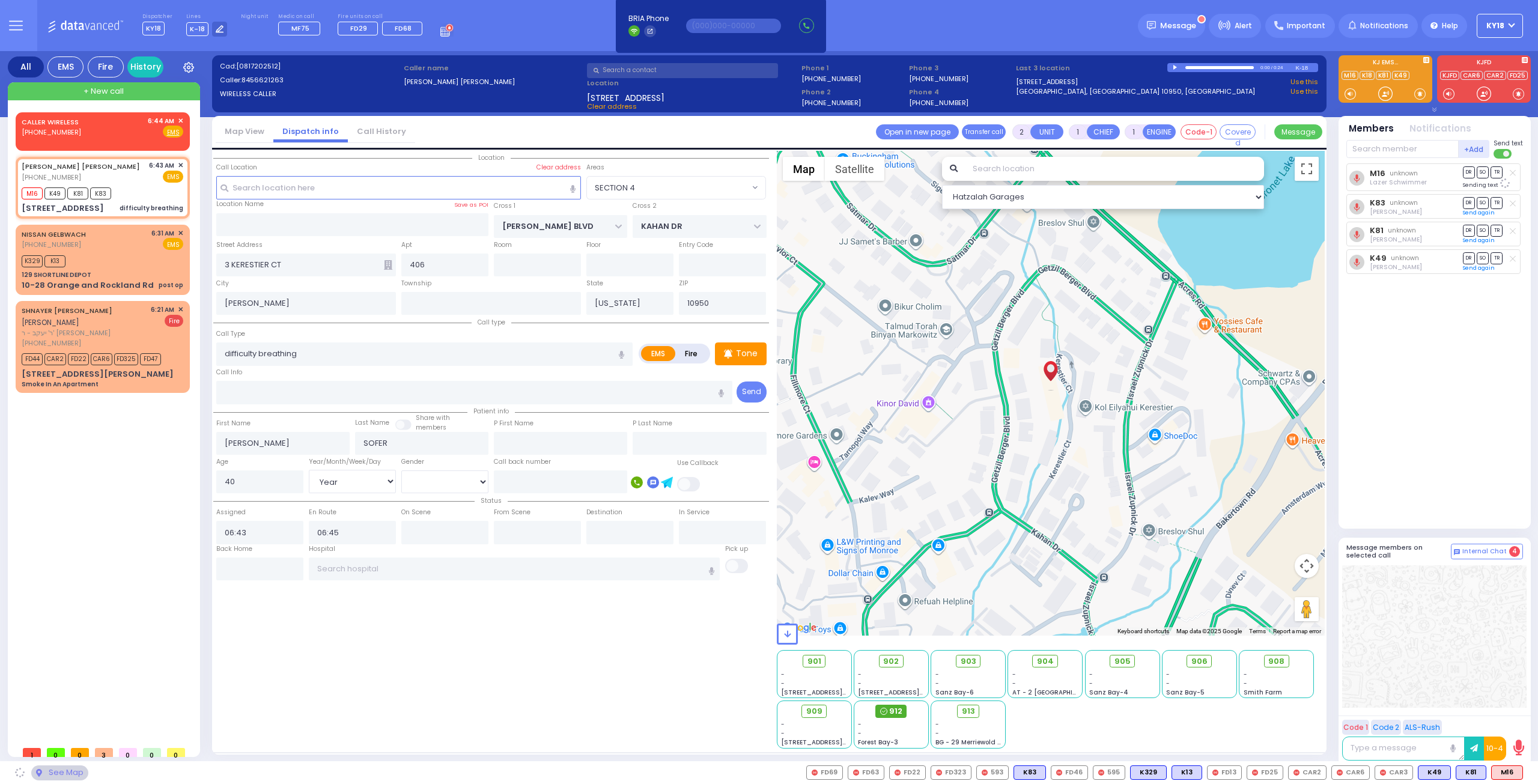
click at [899, 707] on span "912" at bounding box center [896, 711] width 13 height 12
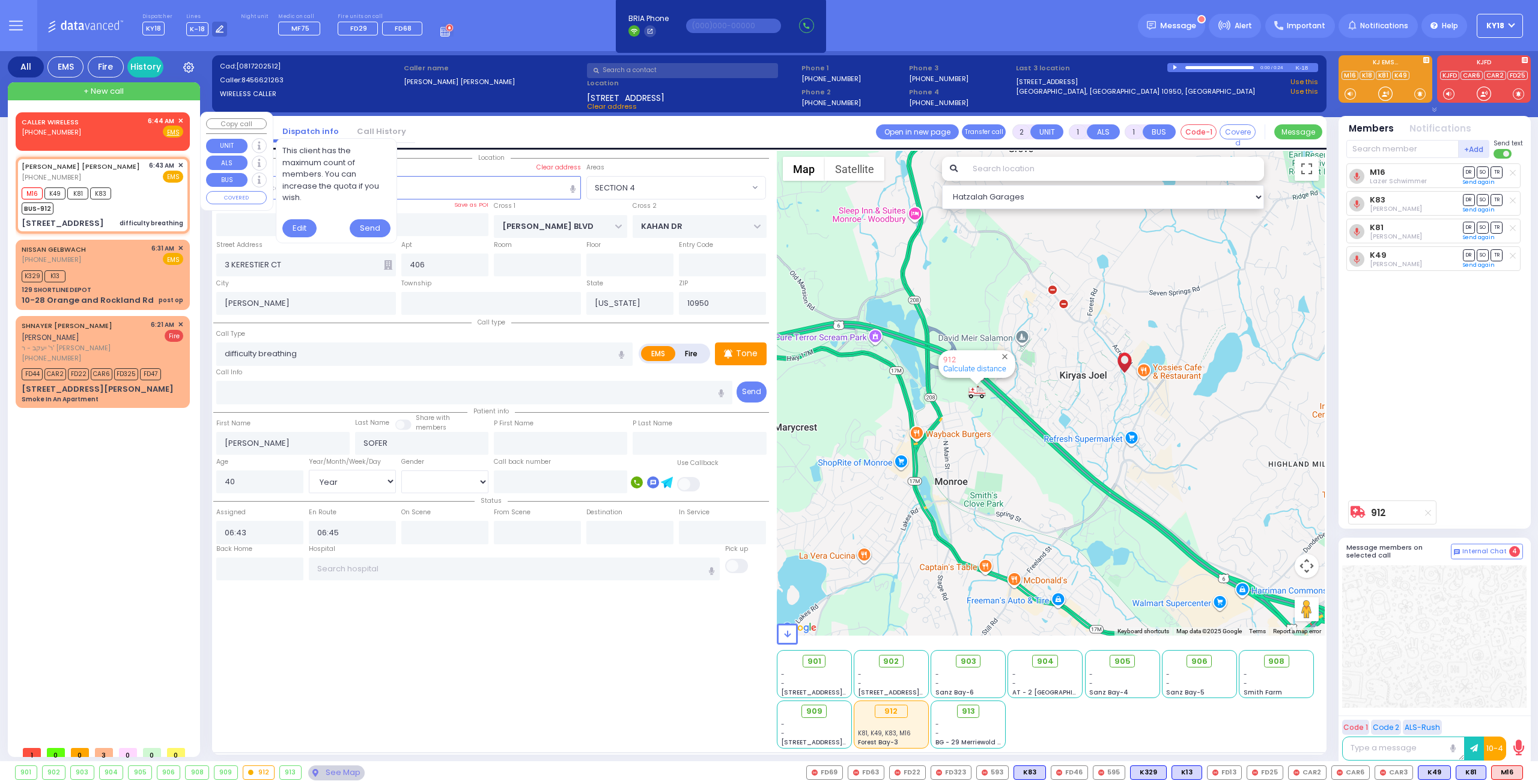
click at [103, 134] on div "CALLER WIRELESS [PHONE_NUMBER] 6:44 AM ✕ Fire EMS" at bounding box center [102, 127] width 161 height 22
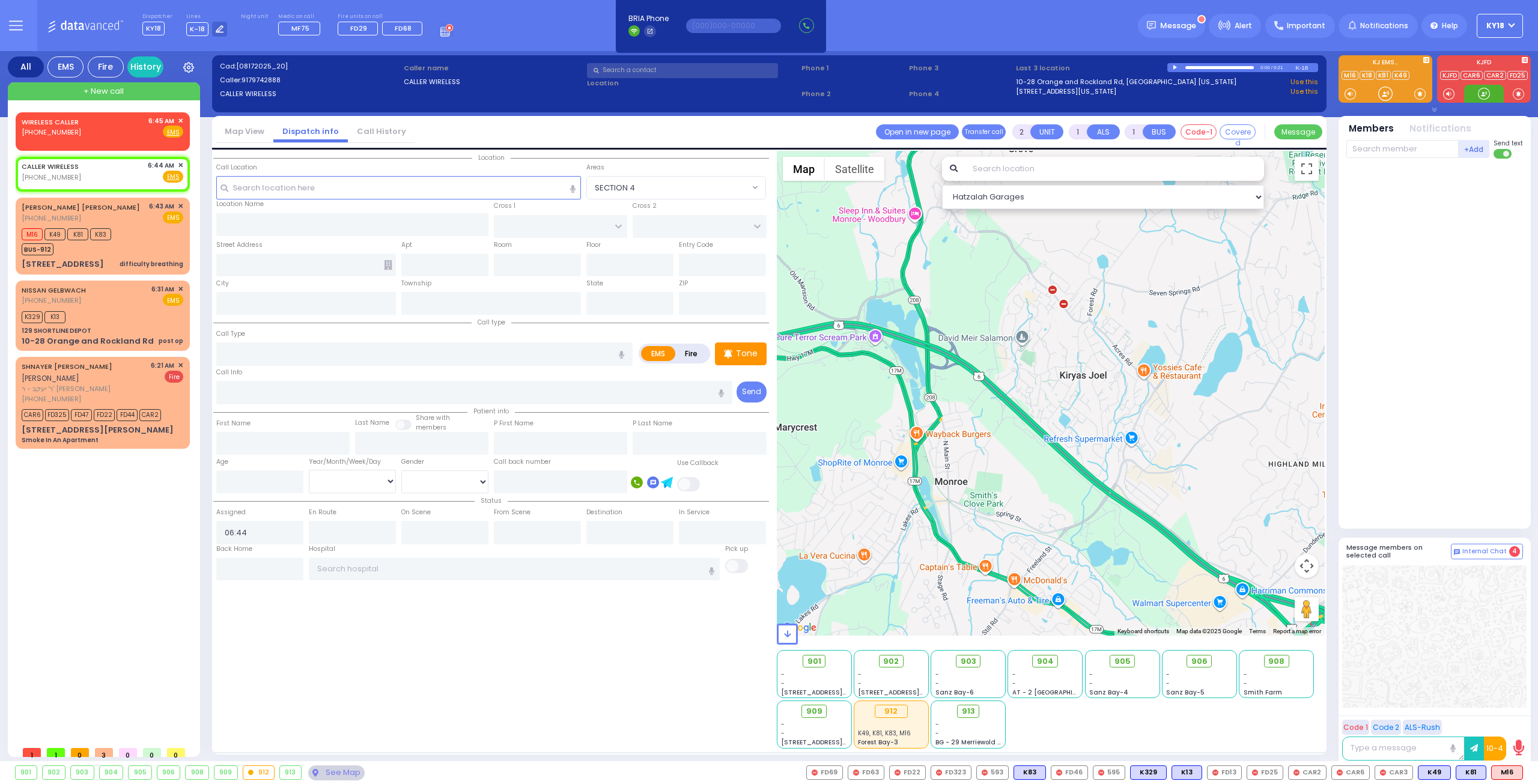
click at [1485, 93] on div at bounding box center [1484, 94] width 12 height 12
click at [107, 170] on div "CALLER WIRELESS [PHONE_NUMBER] 6:44 AM ✕ Fire EMS" at bounding box center [102, 171] width 161 height 22
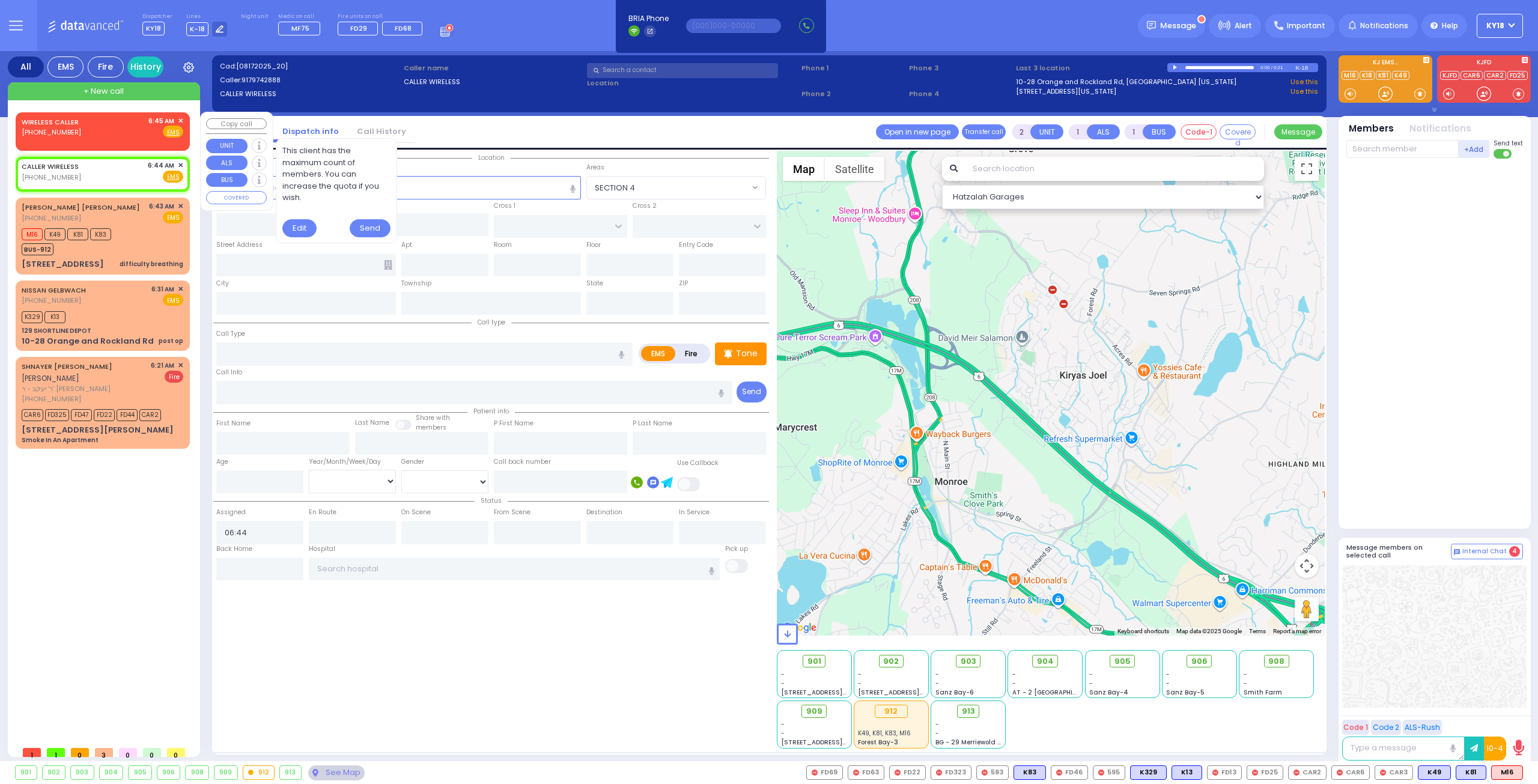
click at [123, 140] on div "WIRELESS CALLER [PHONE_NUMBER] 6:45 AM ✕ Fire EMS" at bounding box center [102, 129] width 169 height 30
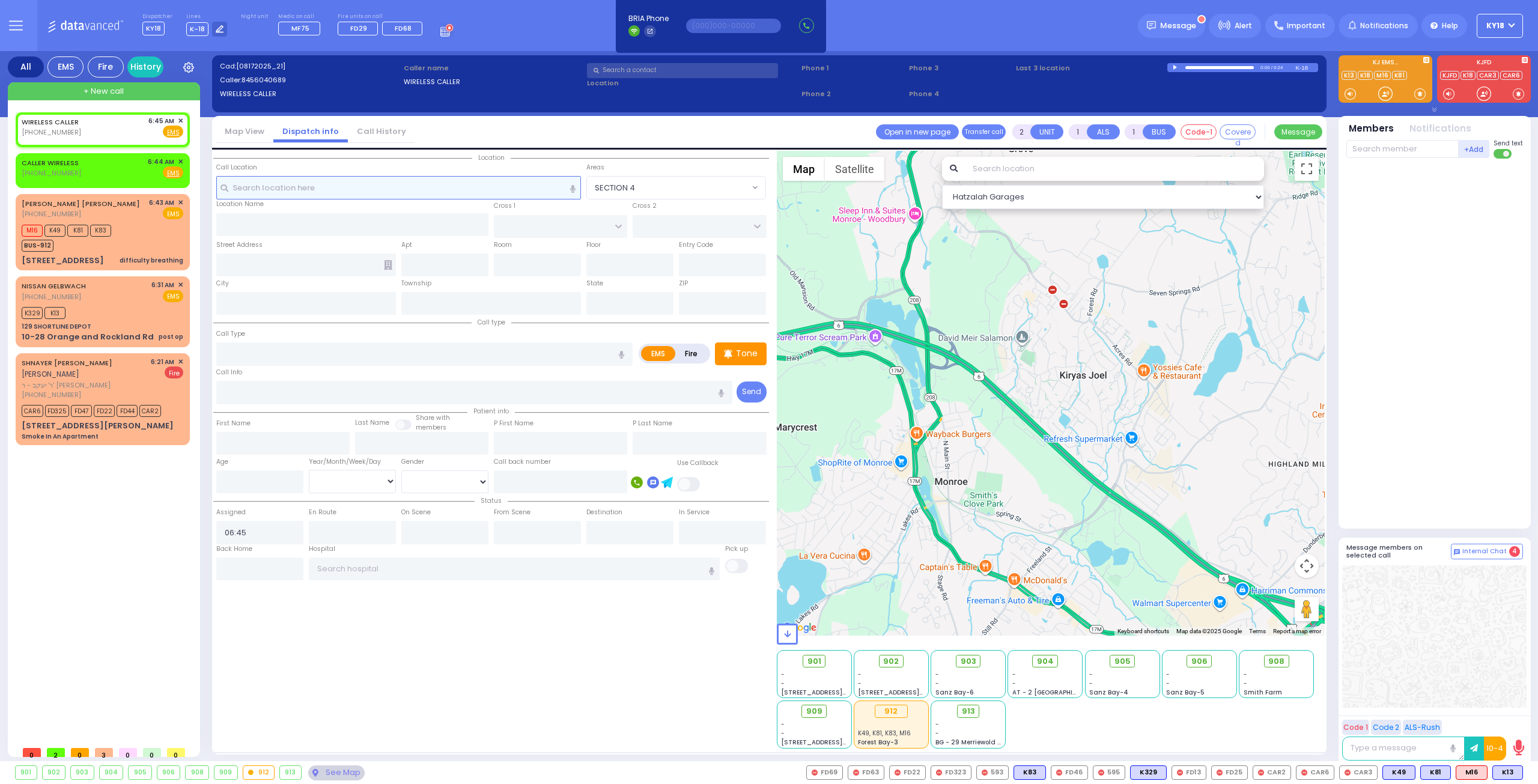
click at [384, 186] on input "text" at bounding box center [399, 187] width 365 height 23
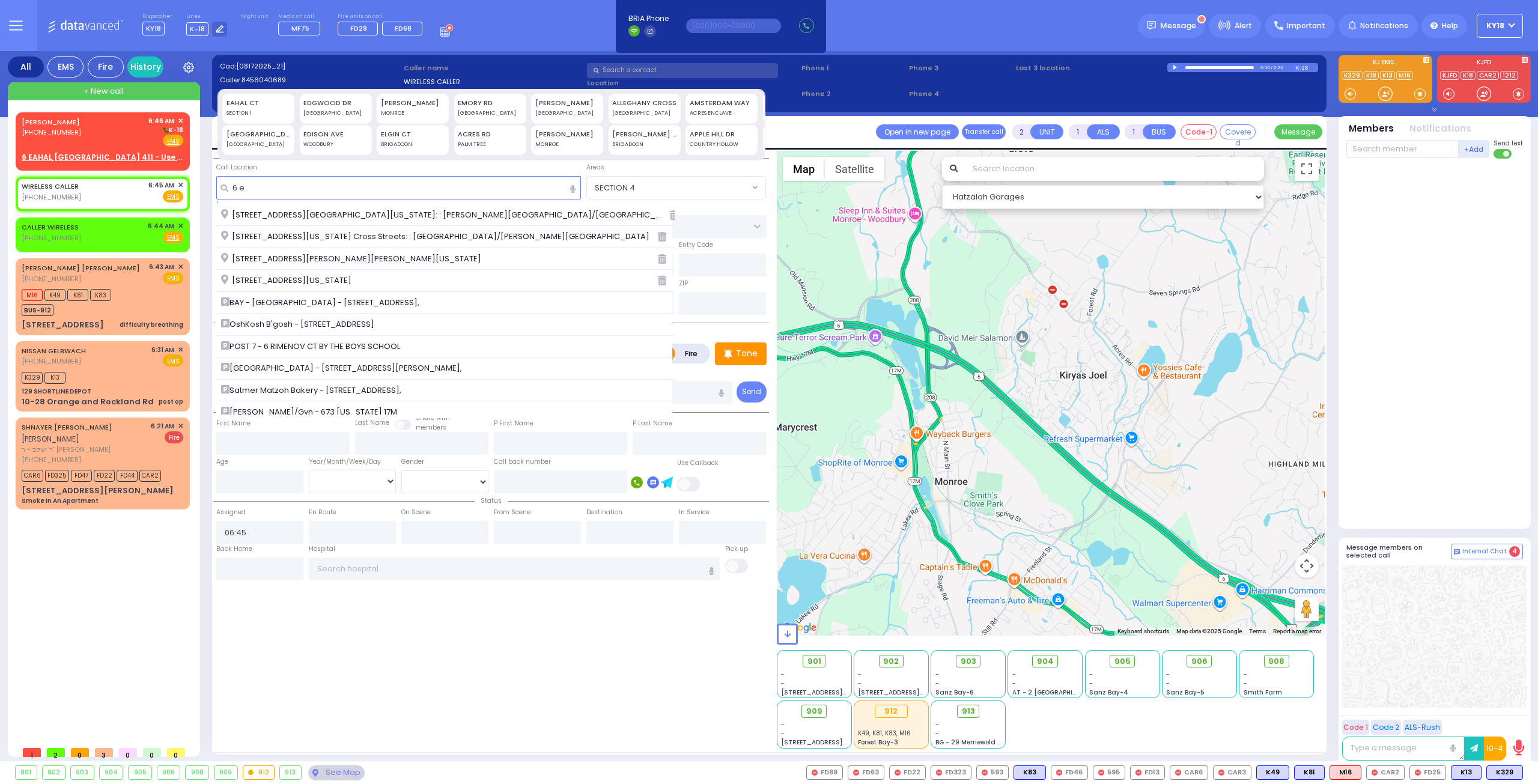
click at [380, 219] on span "[STREET_ADDRESS][GEOGRAPHIC_DATA][US_STATE]: : [PERSON_NAME][GEOGRAPHIC_DATA]/[…" at bounding box center [445, 215] width 449 height 12
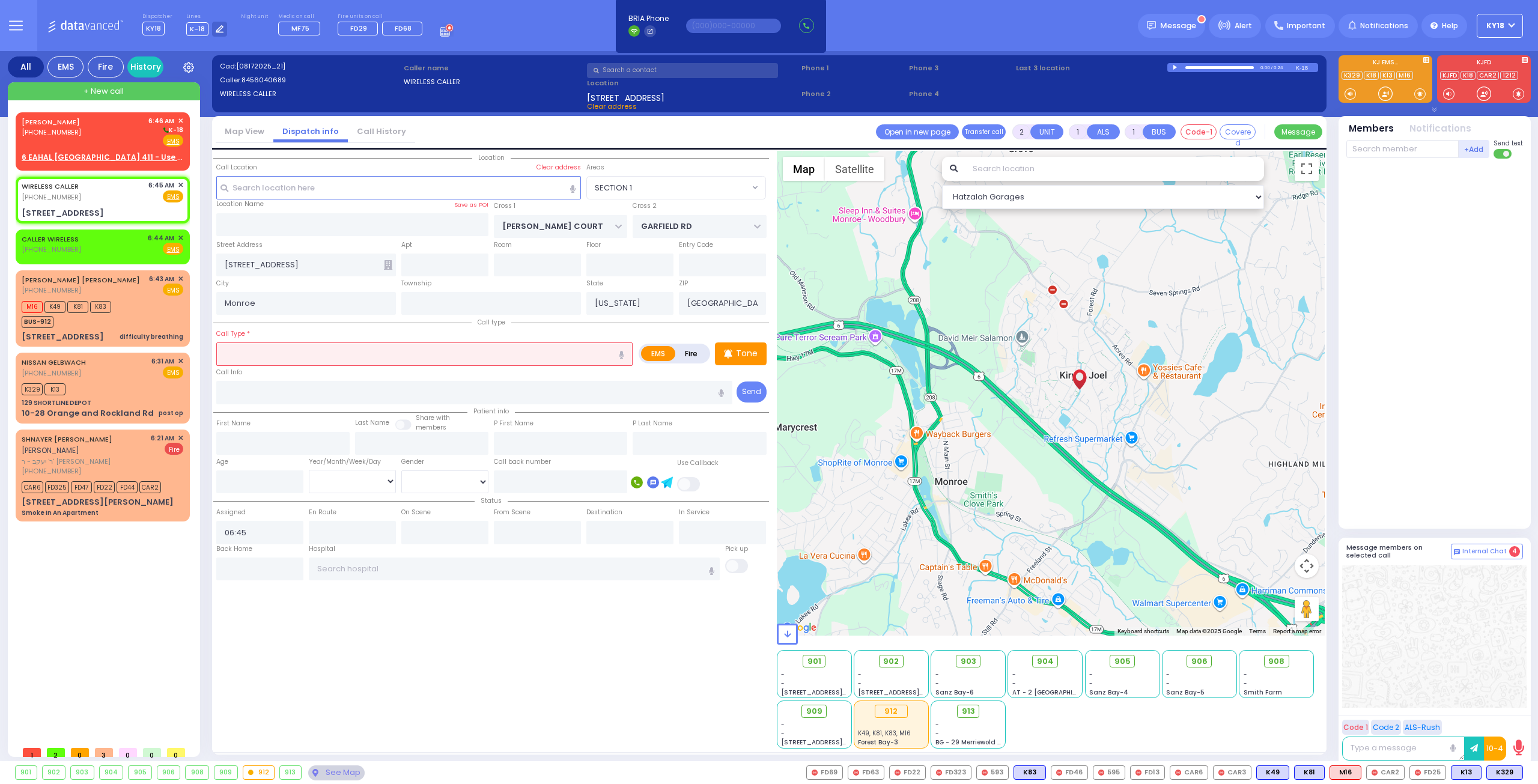
click at [294, 355] on input "text" at bounding box center [424, 354] width 416 height 23
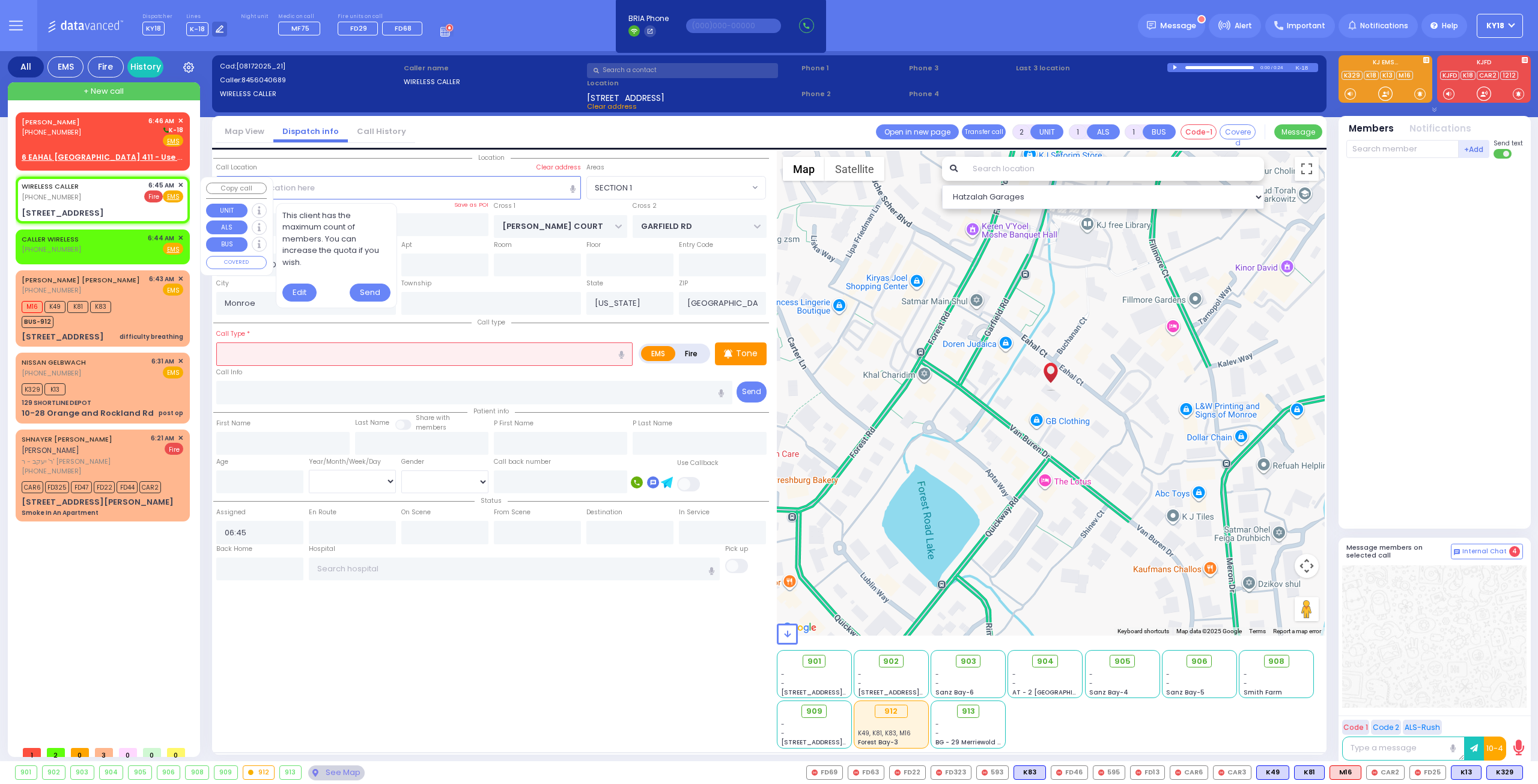
click at [156, 195] on span "Fire" at bounding box center [154, 196] width 18 height 12
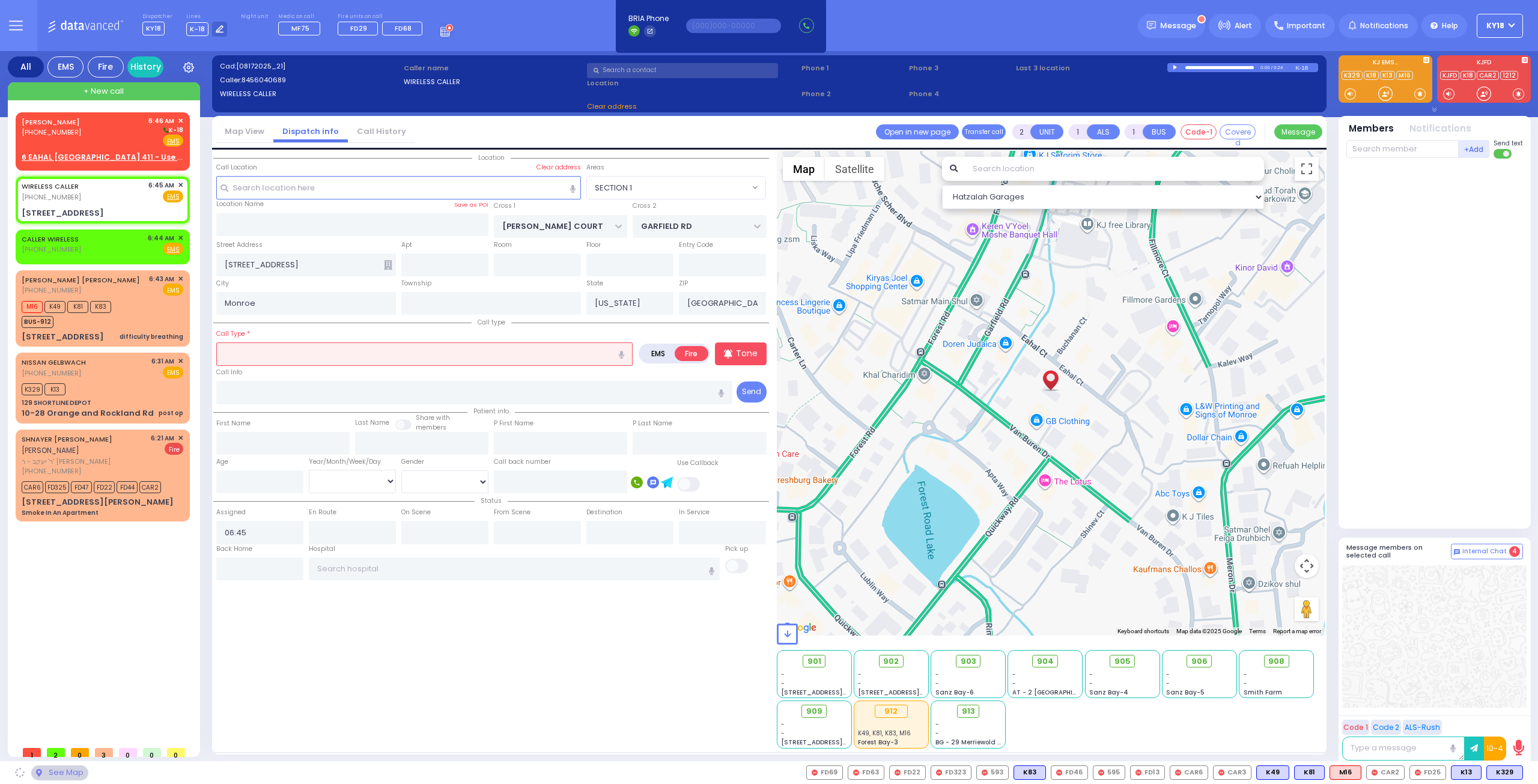
click at [258, 358] on input "text" at bounding box center [424, 354] width 416 height 23
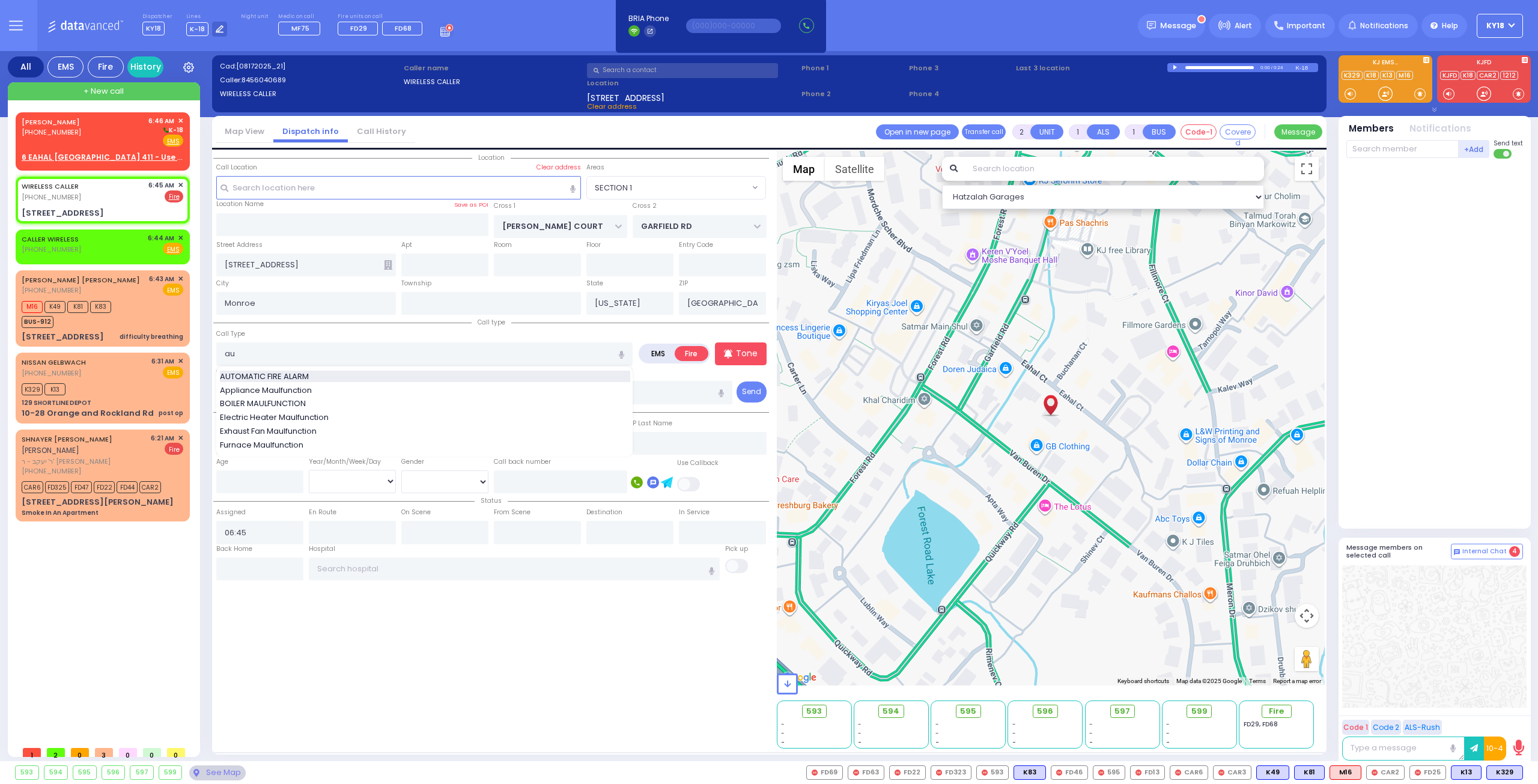
click at [312, 376] on span "AUTOMATIC FIRE ALARM" at bounding box center [266, 377] width 93 height 12
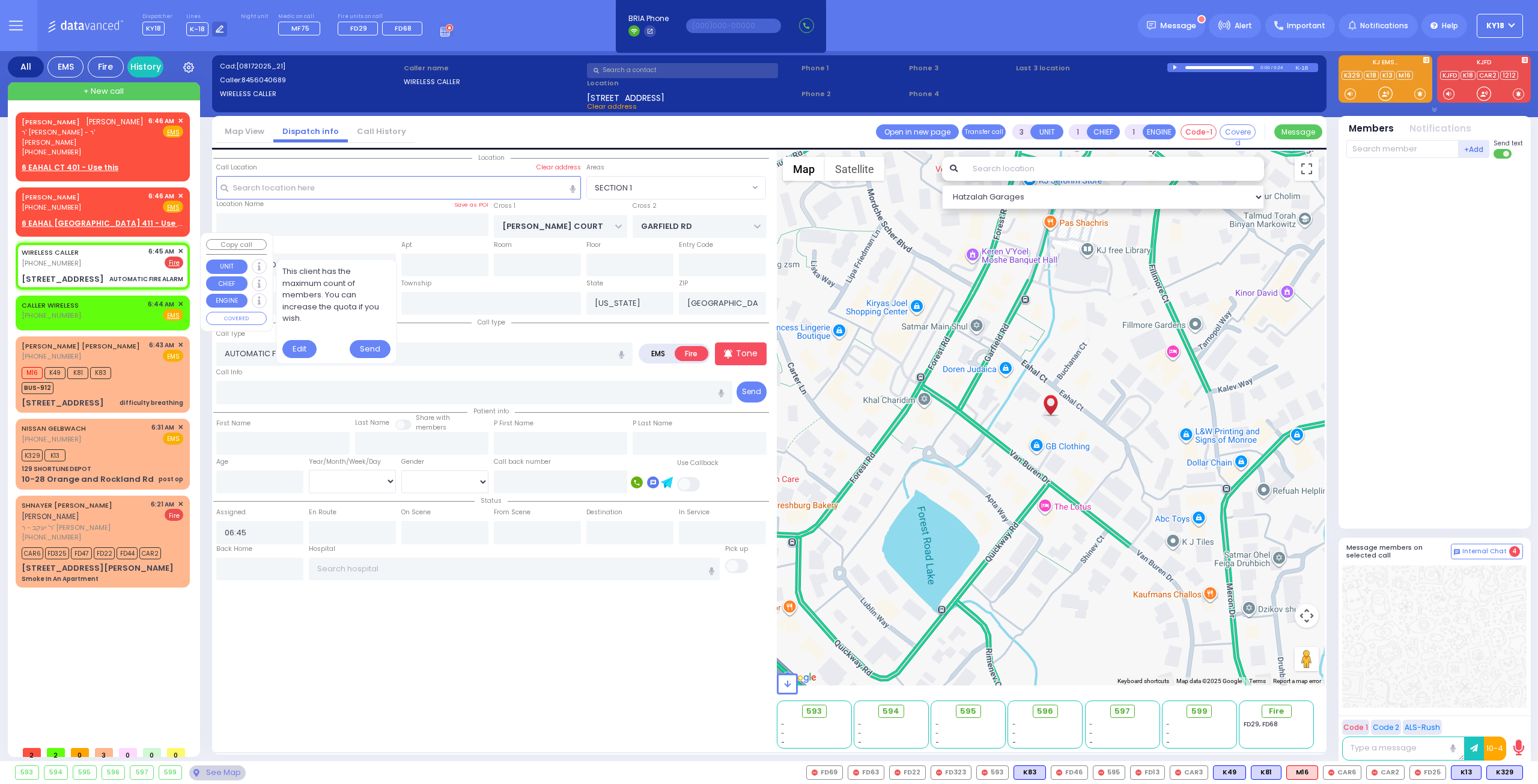
click at [130, 262] on div "WIRELESS CALLER [PHONE_NUMBER] 6:45 AM ✕ EMS Fire" at bounding box center [102, 266] width 169 height 43
click at [1438, 352] on div at bounding box center [1436, 341] width 179 height 355
click at [88, 256] on div "WIRELESS CALLER [PHONE_NUMBER] 6:45 AM ✕ EMS Fire" at bounding box center [102, 258] width 161 height 22
click at [1431, 766] on span "FD25" at bounding box center [1428, 772] width 36 height 13
click at [1392, 773] on span "CAR2" at bounding box center [1385, 772] width 38 height 13
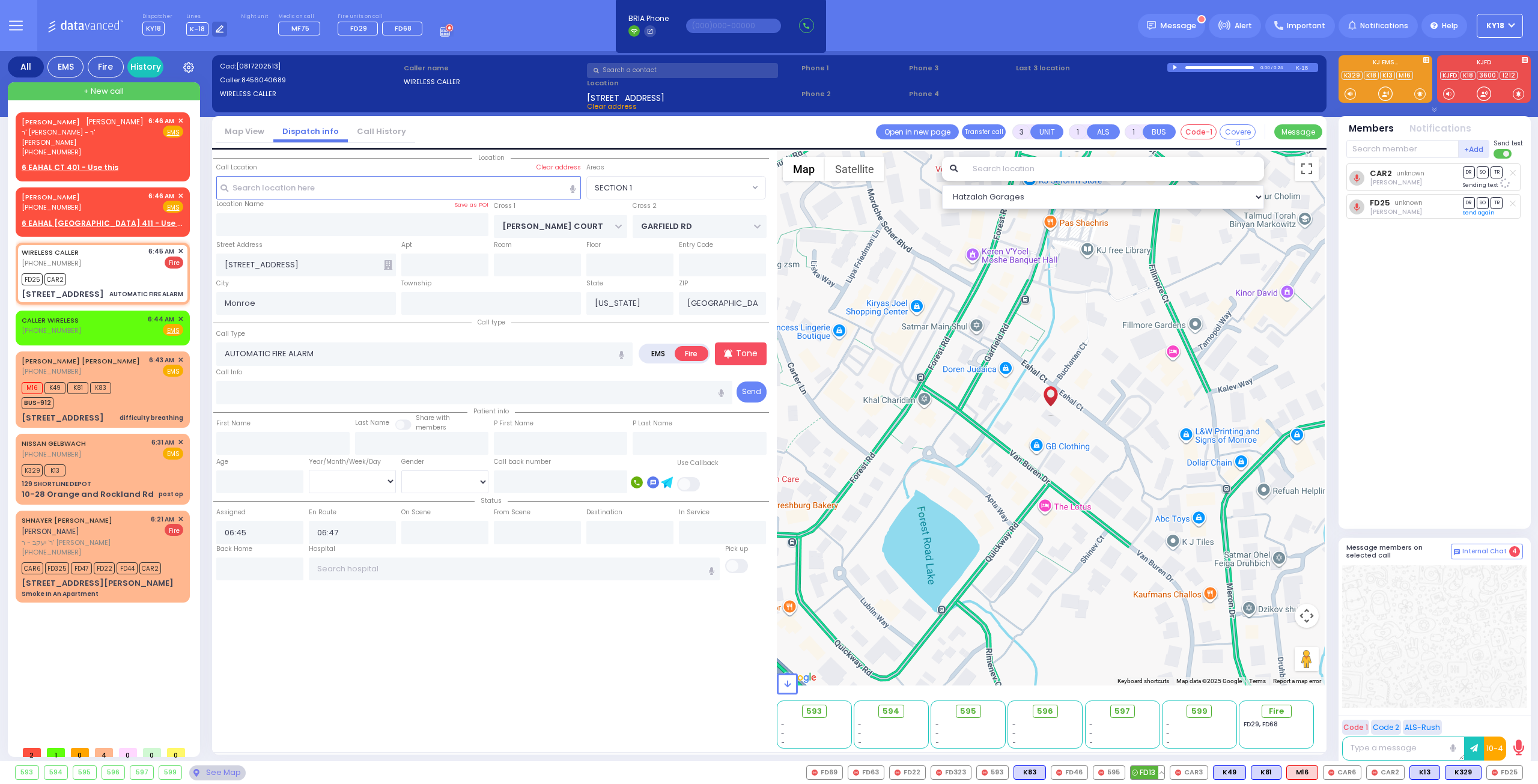
click at [1147, 769] on span "FD13" at bounding box center [1147, 772] width 34 height 13
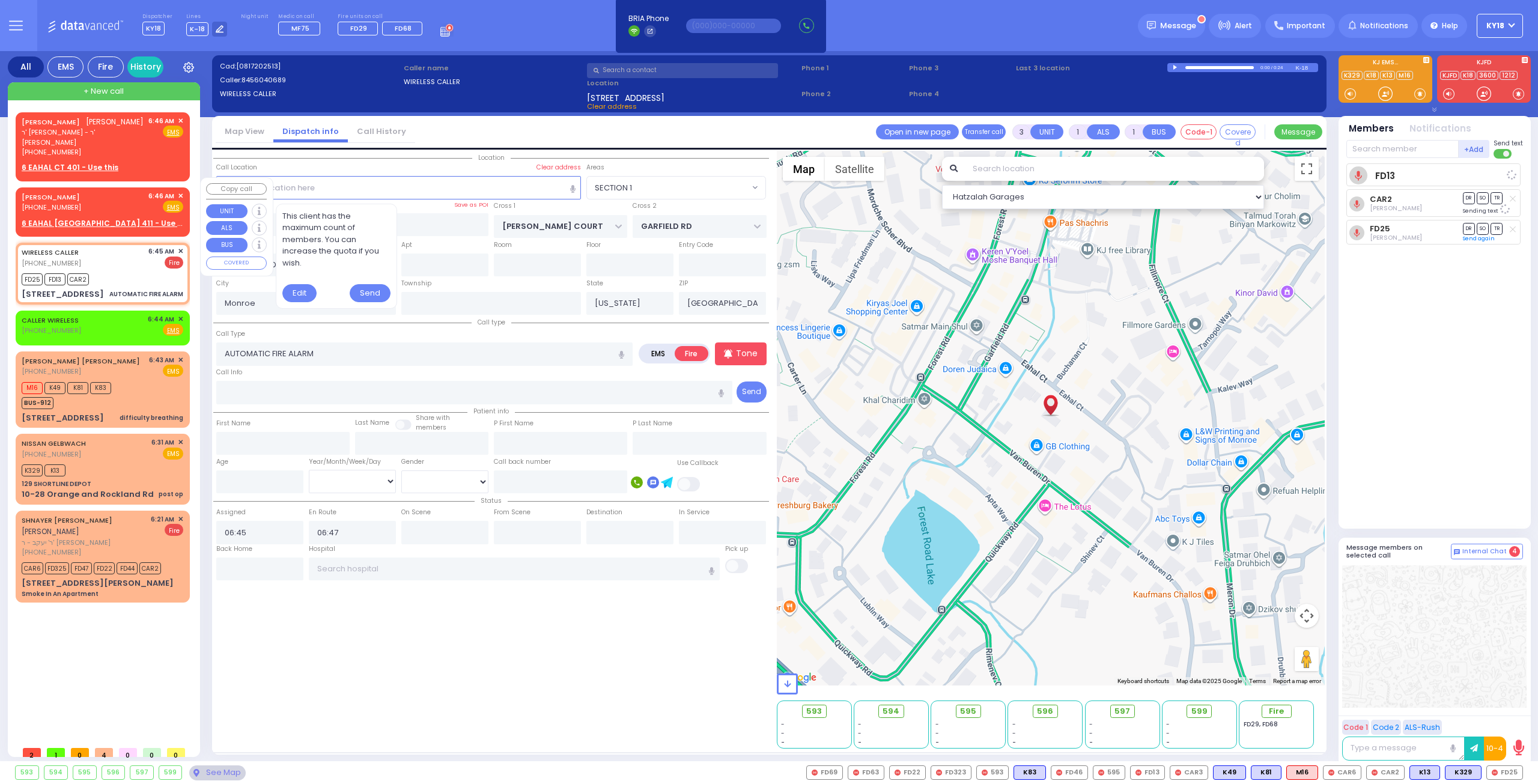
click at [128, 194] on div "[PERSON_NAME] [PHONE_NUMBER] 6:46 AM ✕ Fire EMS" at bounding box center [102, 202] width 161 height 22
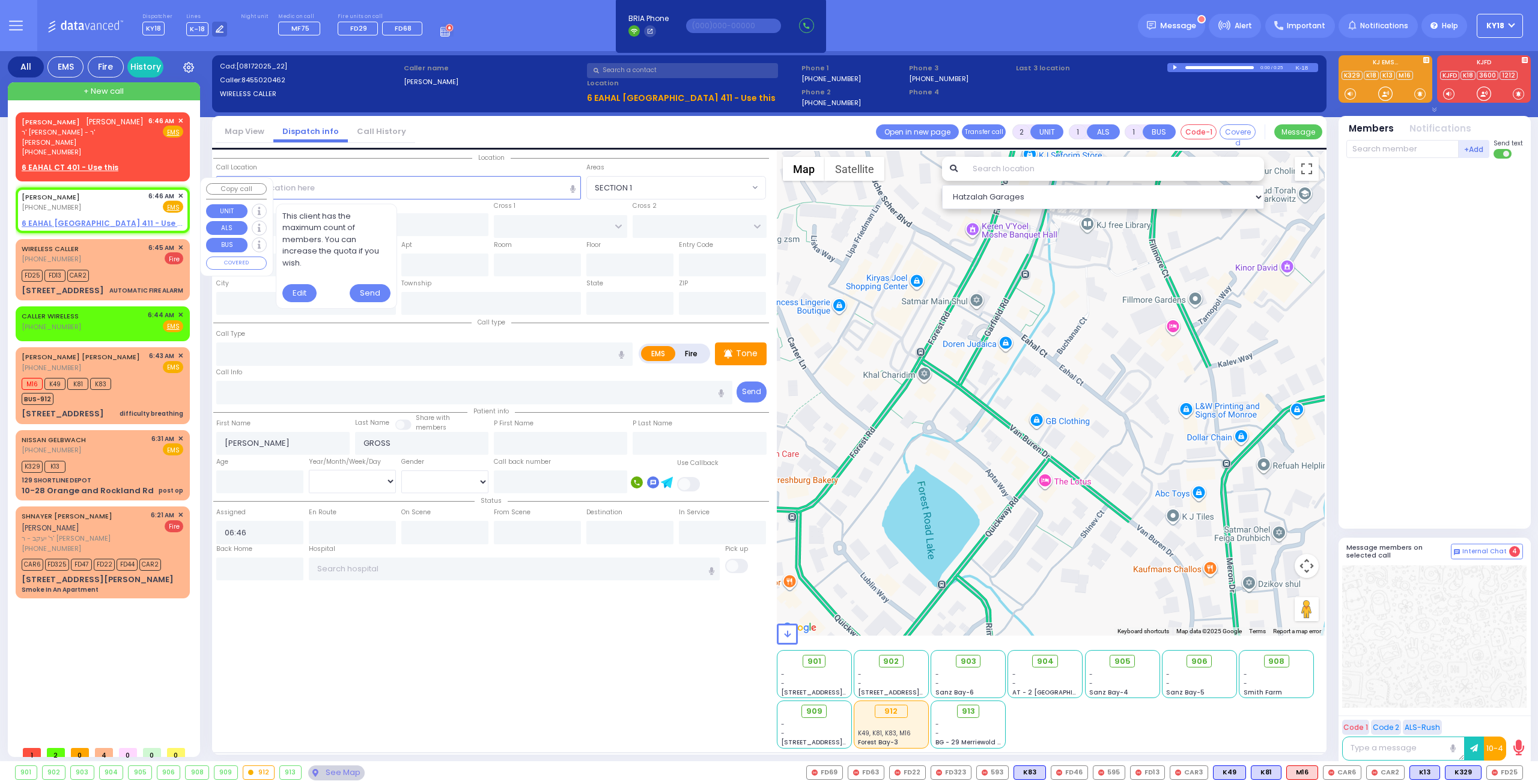
click at [181, 191] on span "✕" at bounding box center [181, 196] width 5 height 10
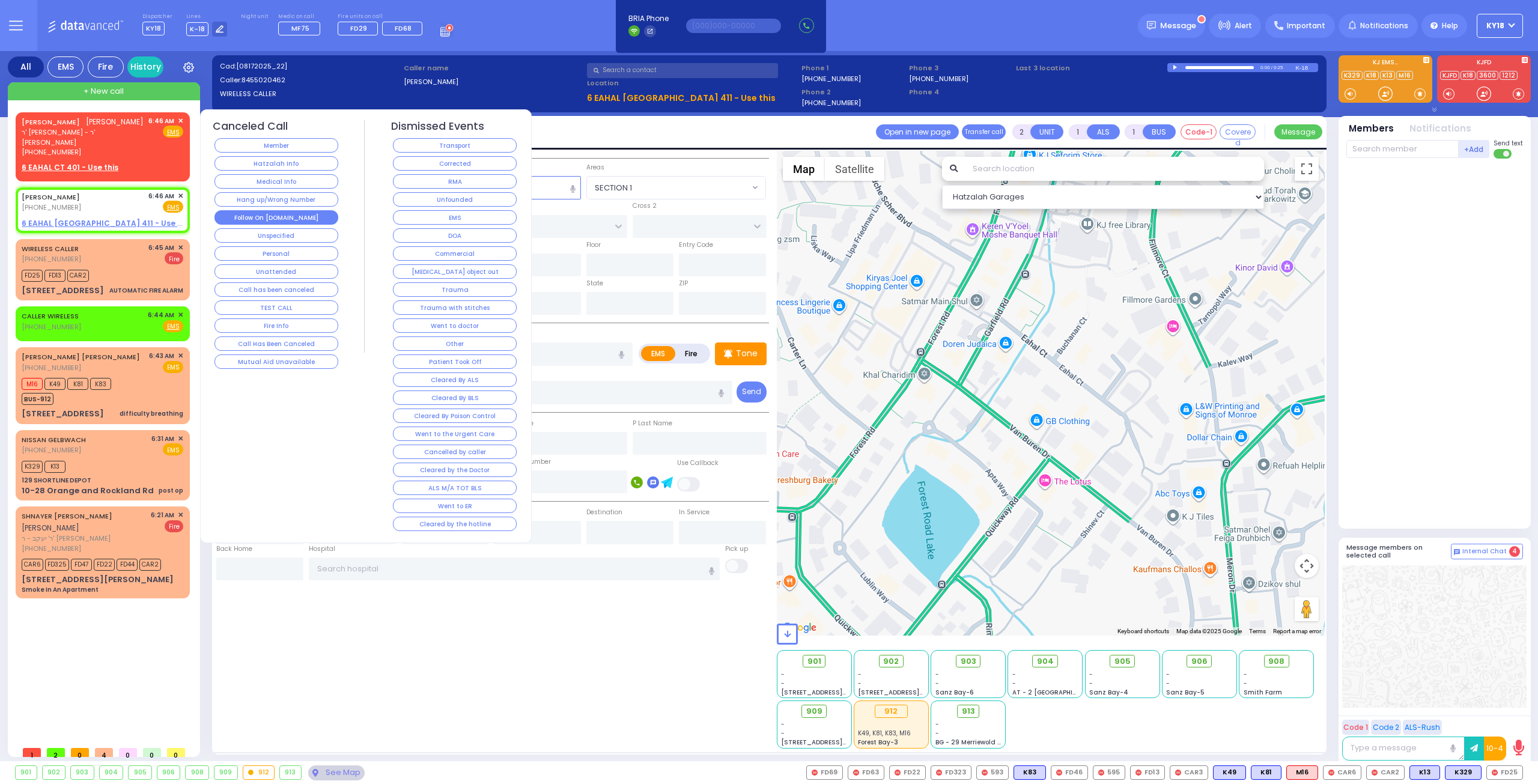
click at [254, 213] on button "Follow On [DOMAIN_NAME]" at bounding box center [276, 217] width 124 height 14
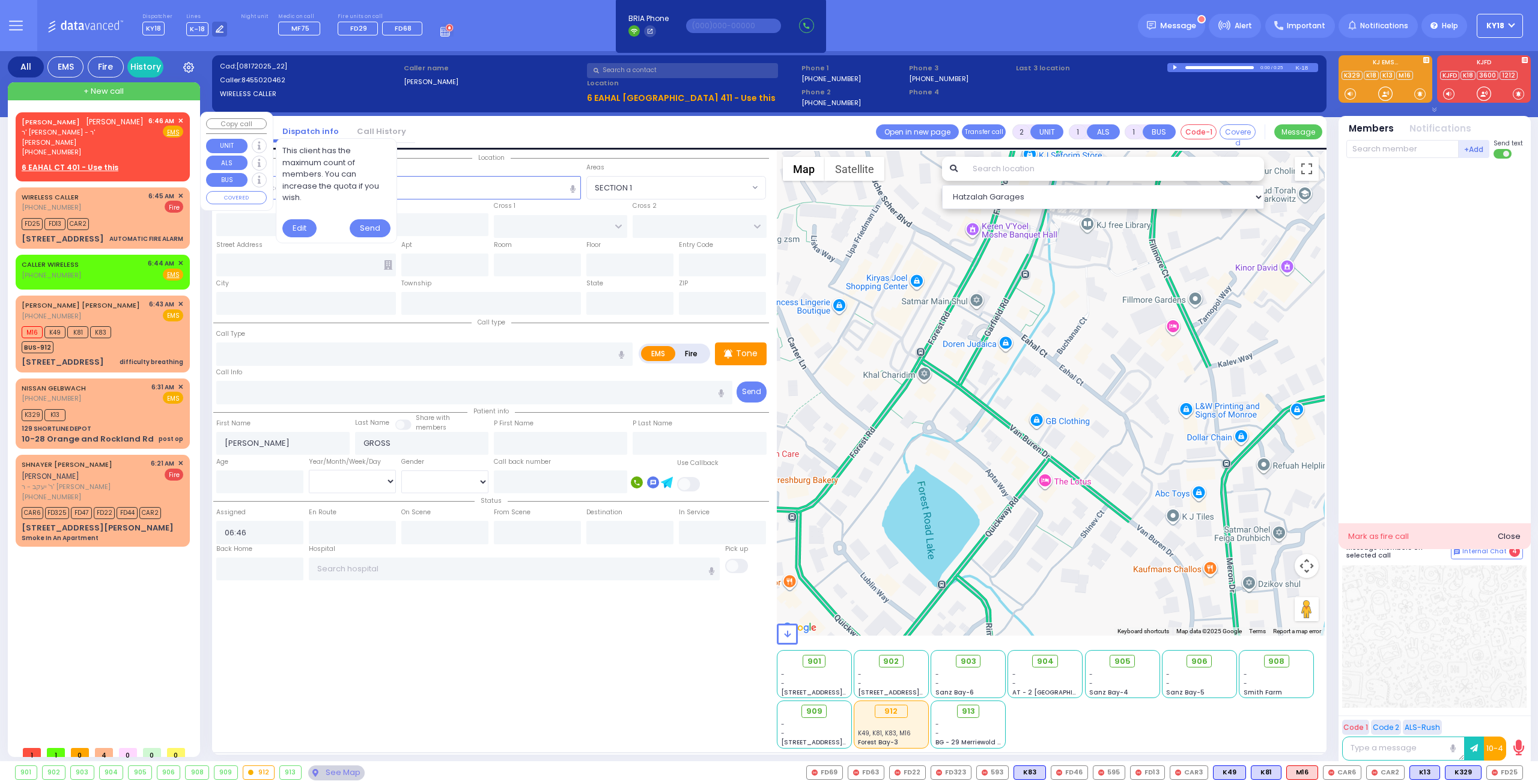
click at [146, 147] on div "[PERSON_NAME] [PERSON_NAME] [PERSON_NAME] - ר' [PERSON_NAME] [PHONE_NUMBER] 6:4…" at bounding box center [102, 144] width 169 height 61
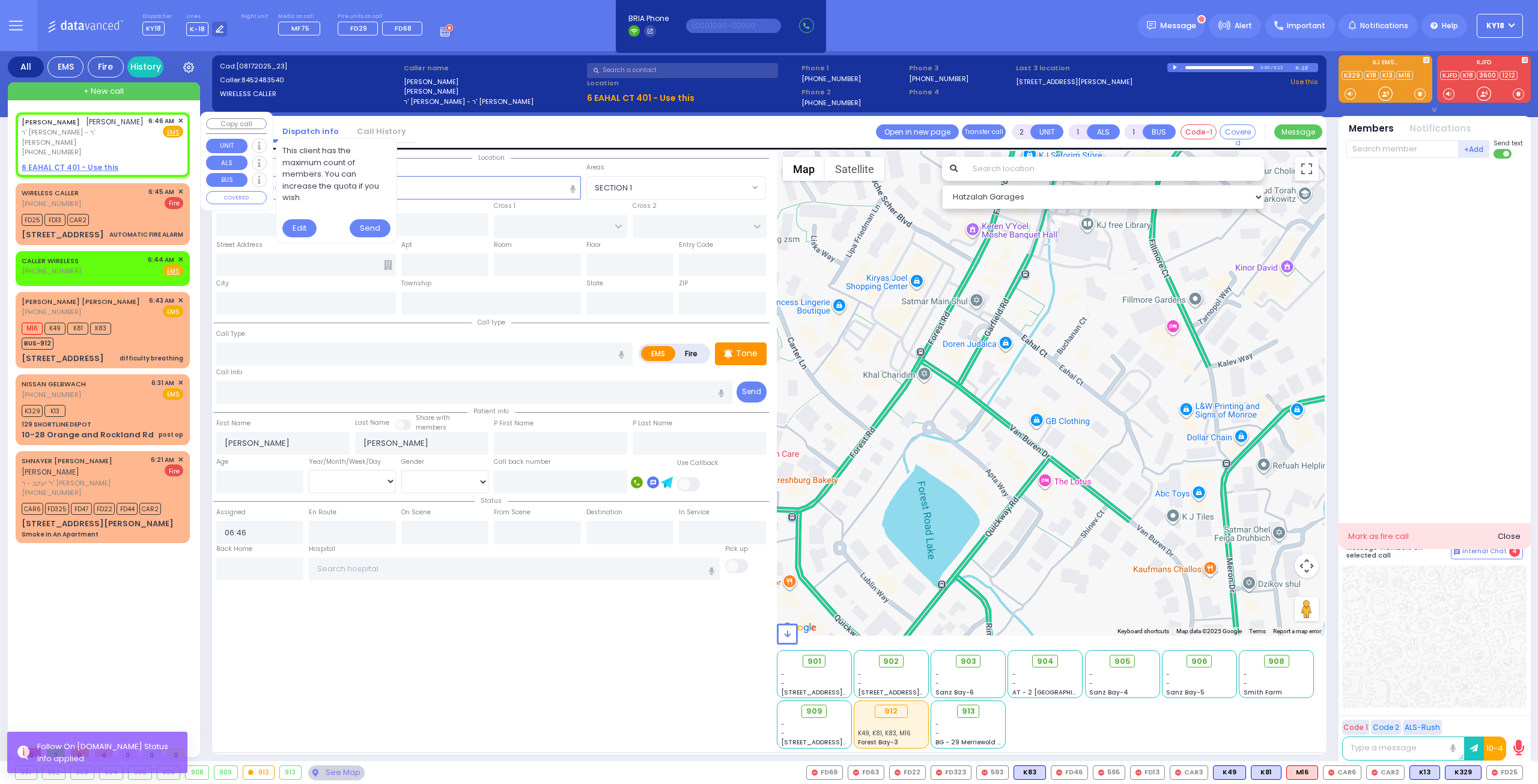
click at [181, 119] on span "✕" at bounding box center [181, 121] width 5 height 10
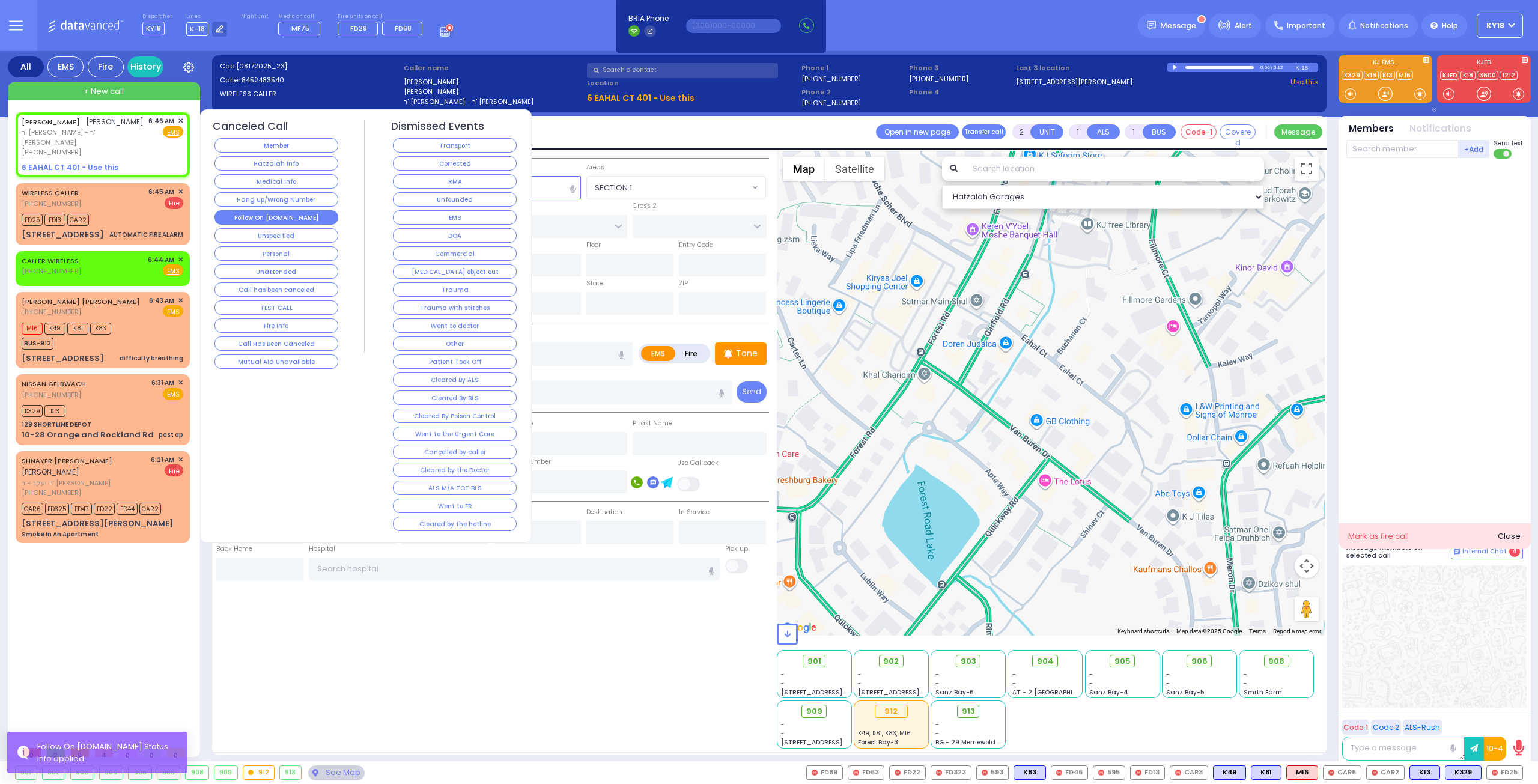
click at [286, 220] on button "Follow On [DOMAIN_NAME]" at bounding box center [276, 217] width 124 height 14
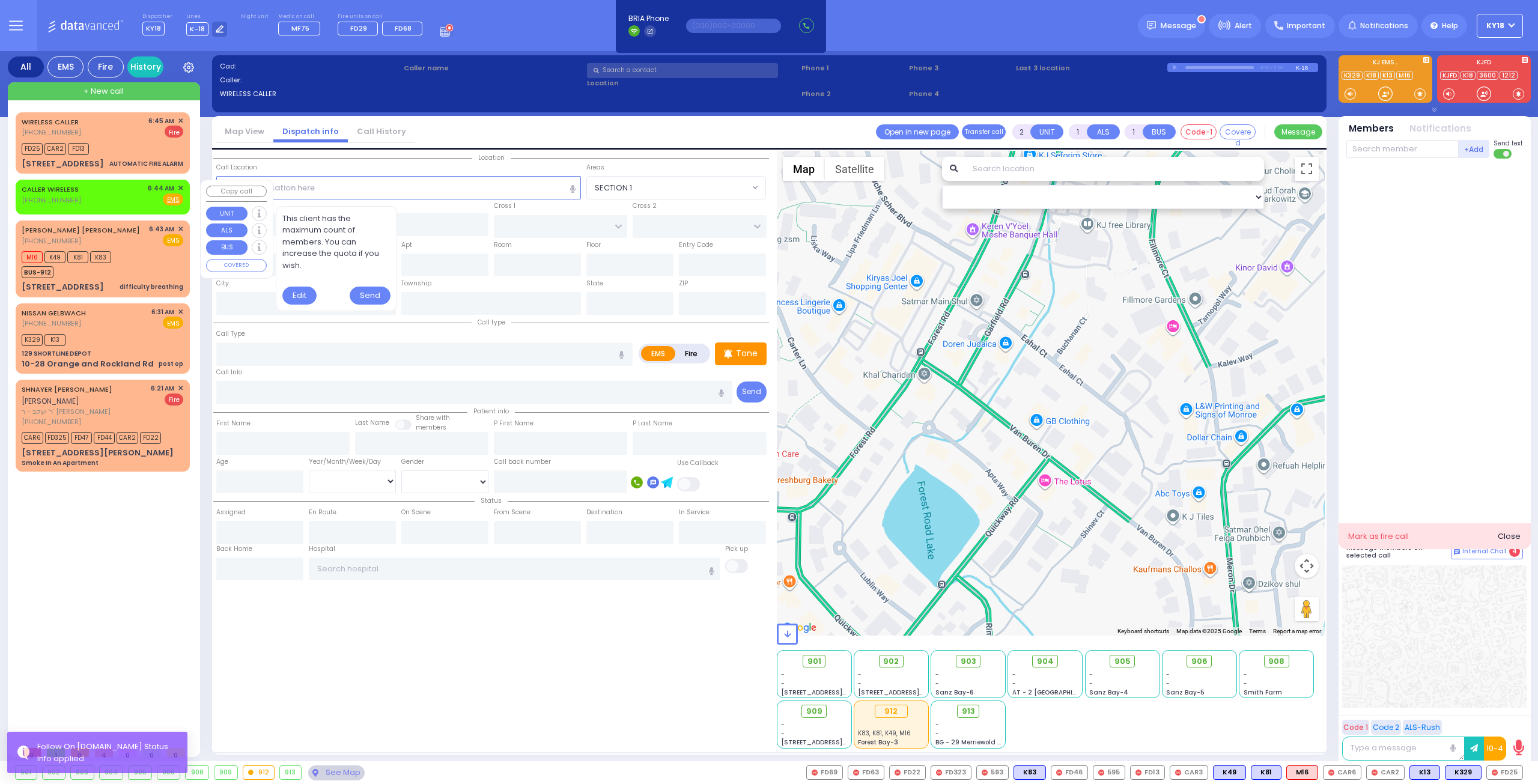
drag, startPoint x: 127, startPoint y: 201, endPoint x: 140, endPoint y: 191, distance: 16.4
click at [127, 201] on div "CALLER WIRELESS [PHONE_NUMBER] 6:44 AM ✕ Fire EMS" at bounding box center [102, 194] width 161 height 22
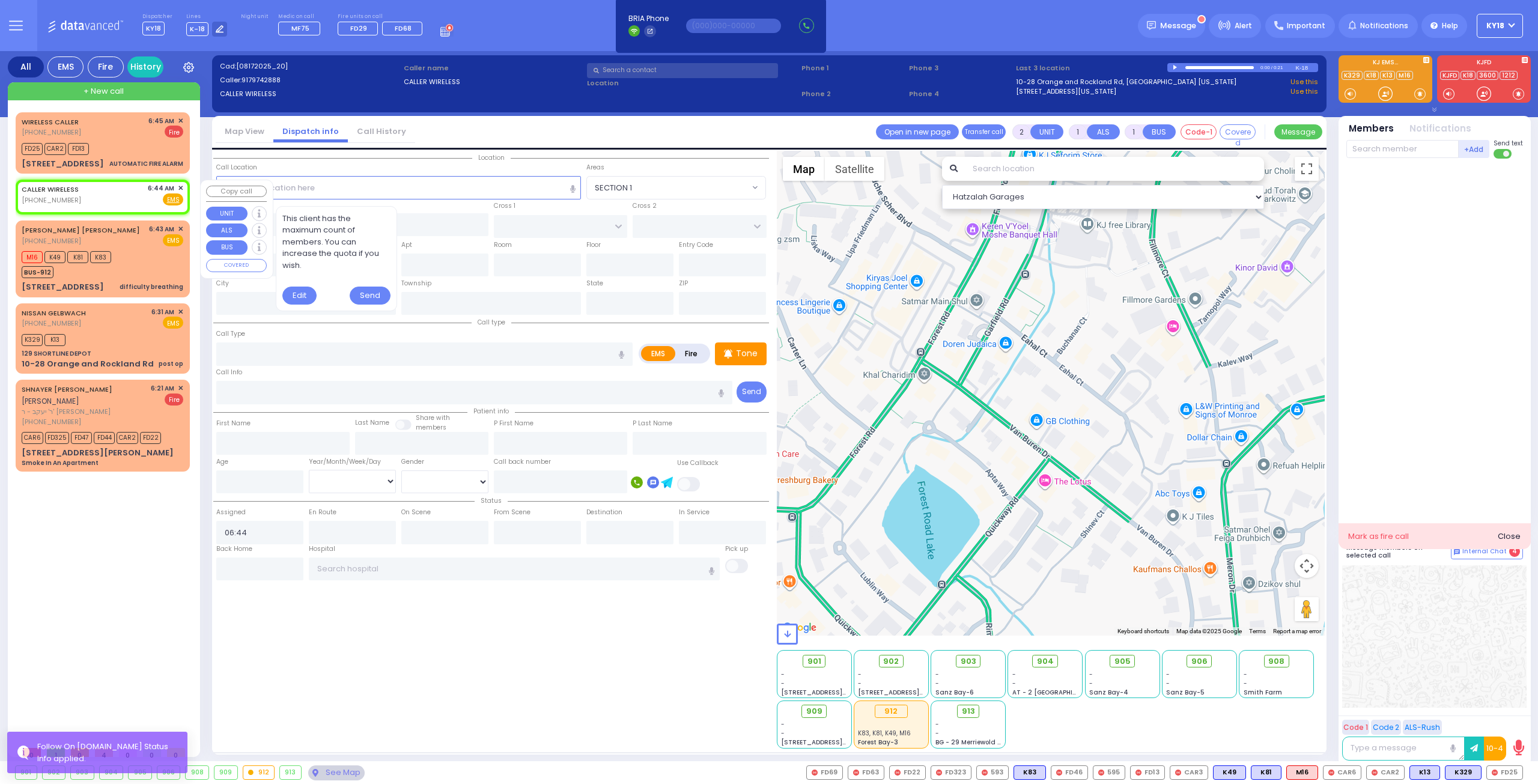
click at [181, 186] on span "✕" at bounding box center [181, 188] width 5 height 10
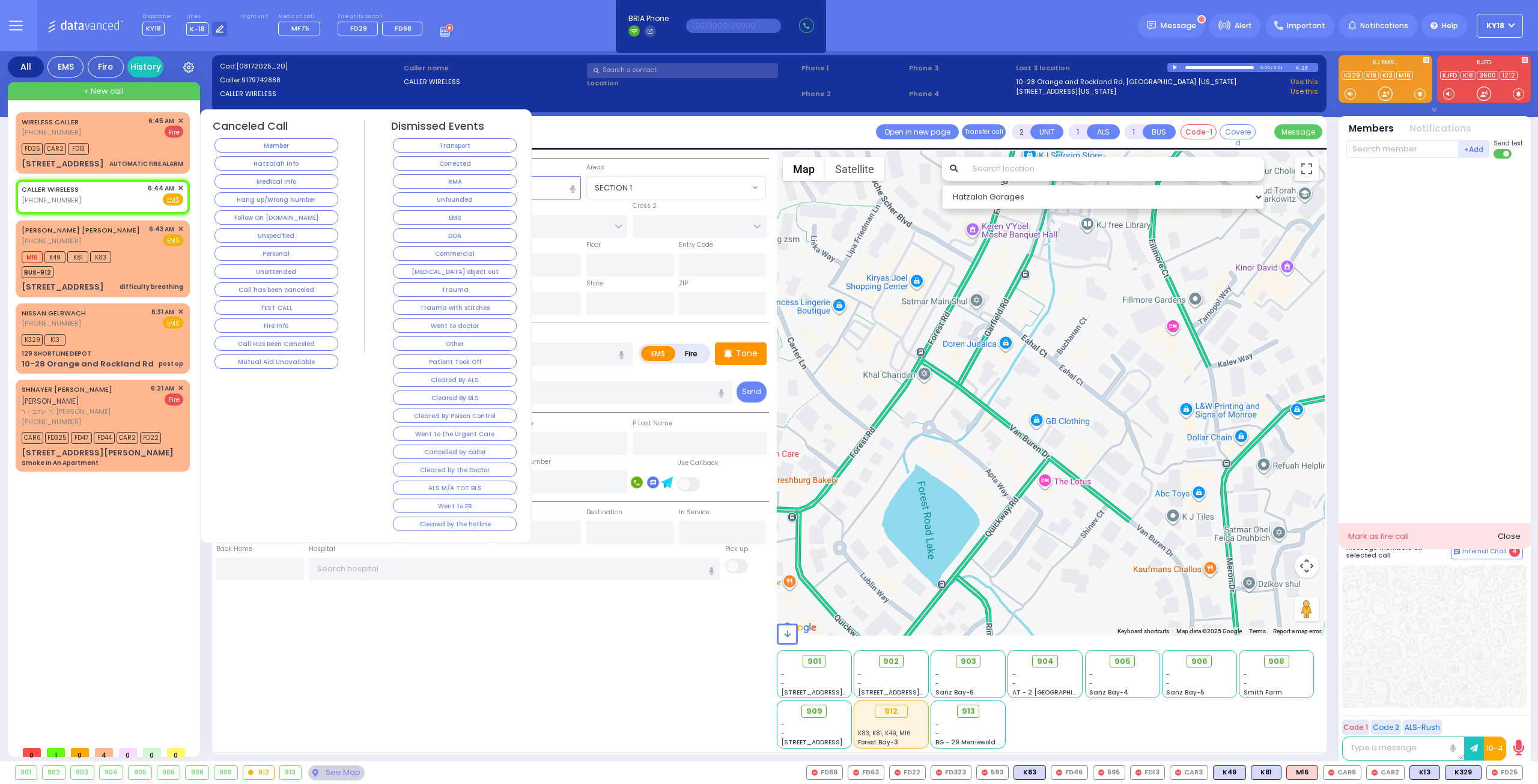
click at [289, 135] on div "Canceled Call Member Hatzalah Info Medical Info Hang up/Wrong Number Follow On …" at bounding box center [277, 245] width 128 height 251
click at [287, 148] on button "Member" at bounding box center [276, 146] width 124 height 14
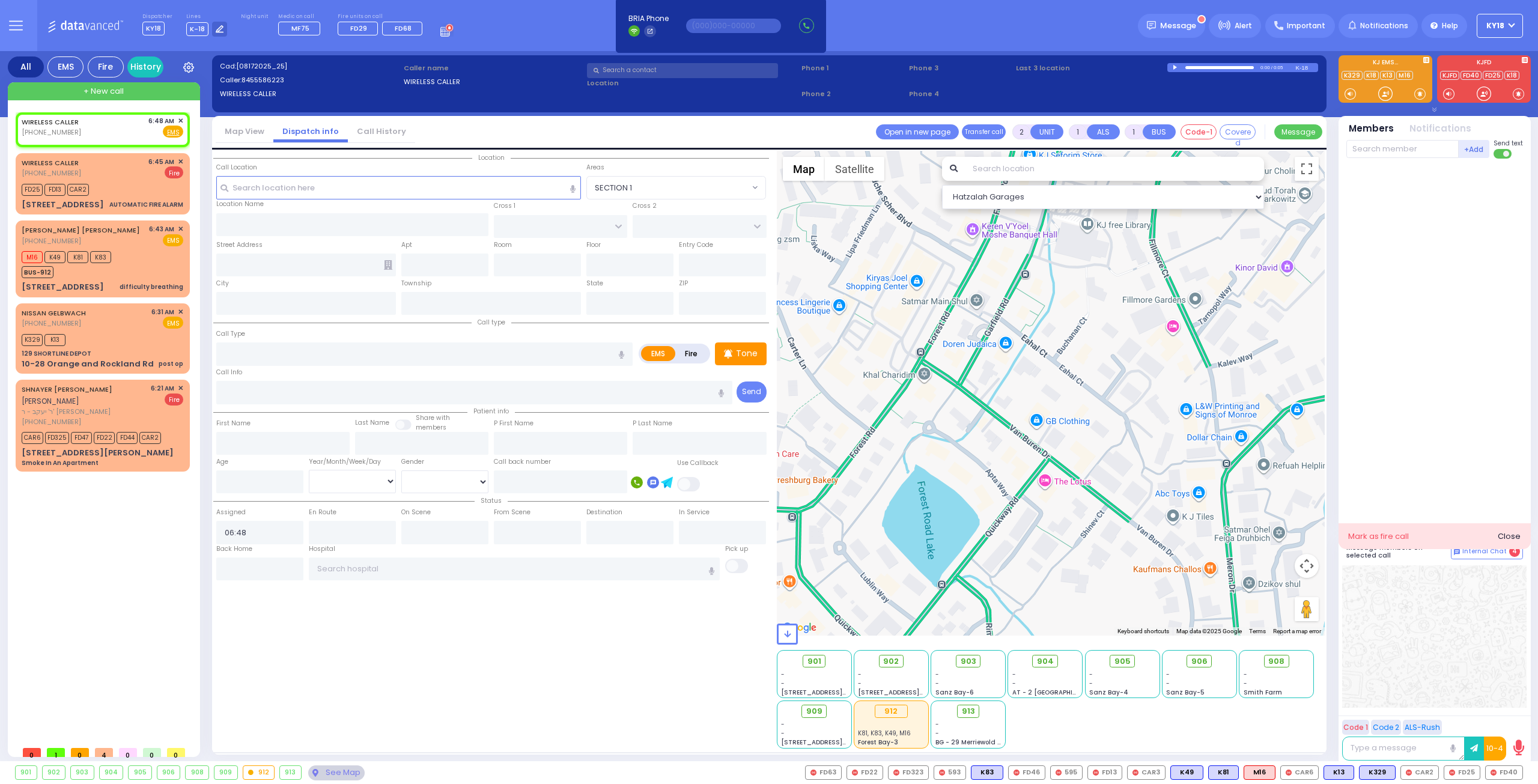
select select
click at [143, 258] on div "M16 K49 K81 K83 BUS-912" at bounding box center [102, 264] width 161 height 30
select select
type input "difficulty breathing"
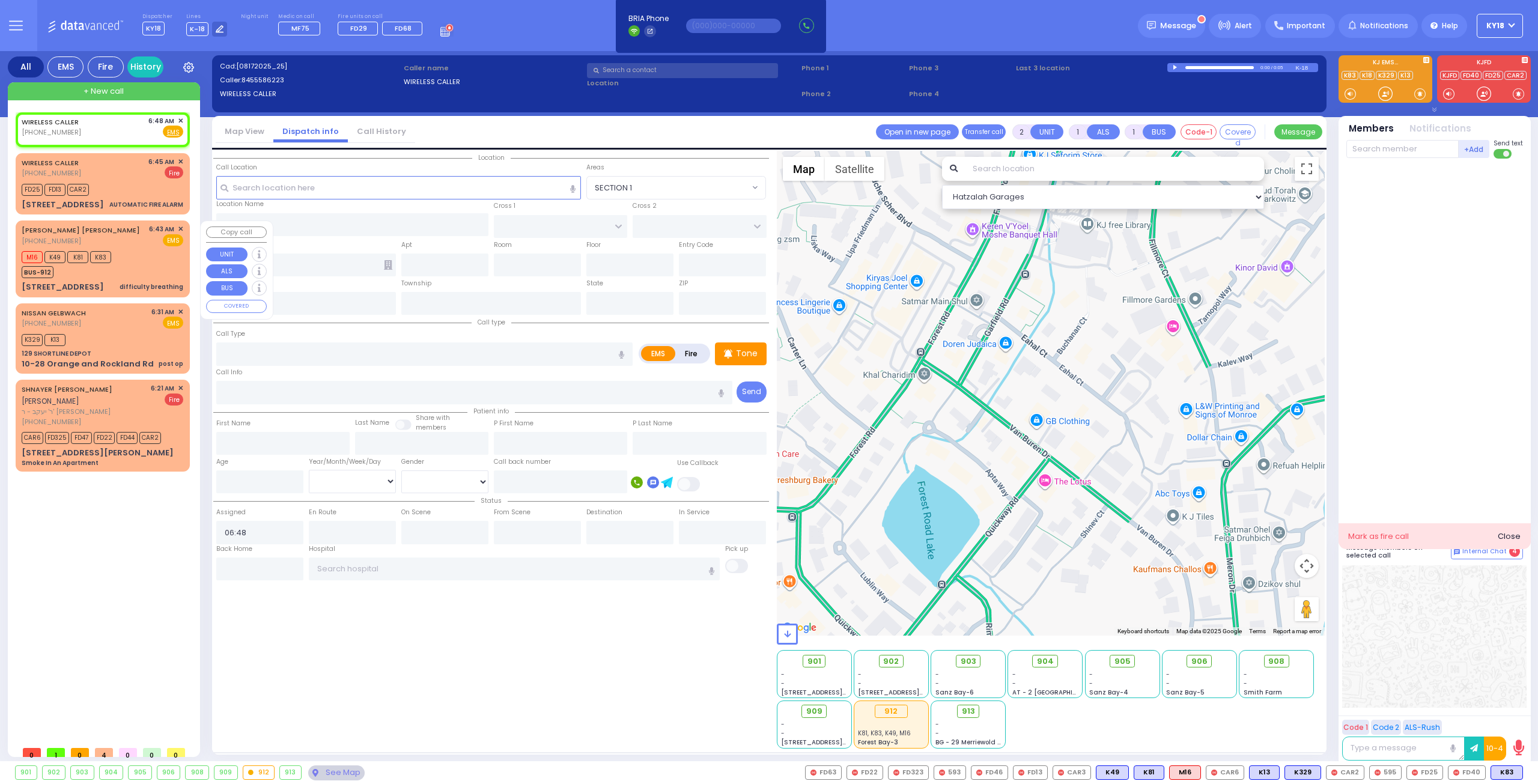
radio input "true"
type input "CHAIM HERSH"
type input "SOFER"
type input "40"
select select "Year"
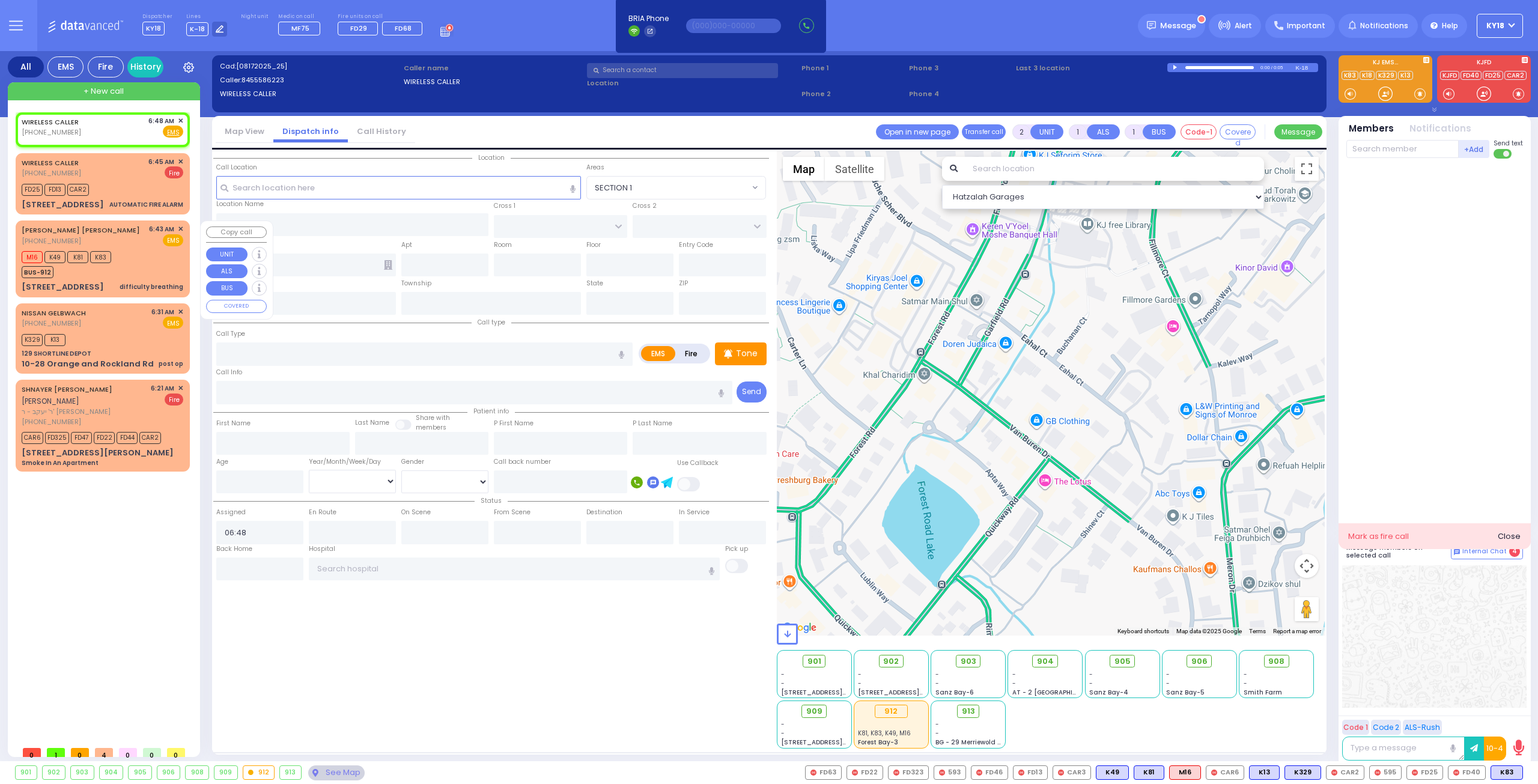
select select "[DEMOGRAPHIC_DATA]"
type input "06:43"
type input "06:45"
select select "Hatzalah Garages"
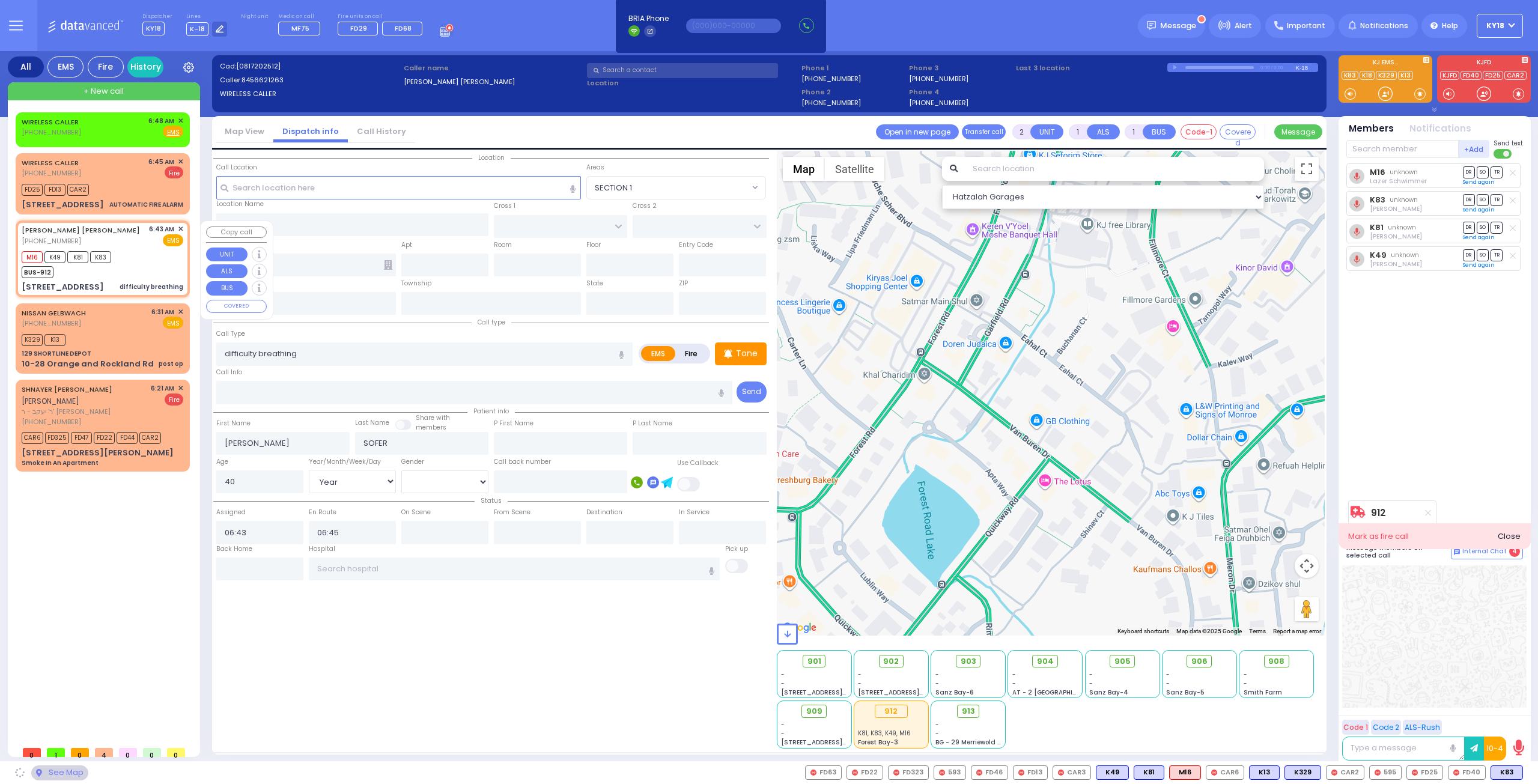
type input "[PERSON_NAME] BLVD"
type input "KAHAN DR"
type input "3 KERESTIER CT"
type input "406"
type input "[PERSON_NAME]"
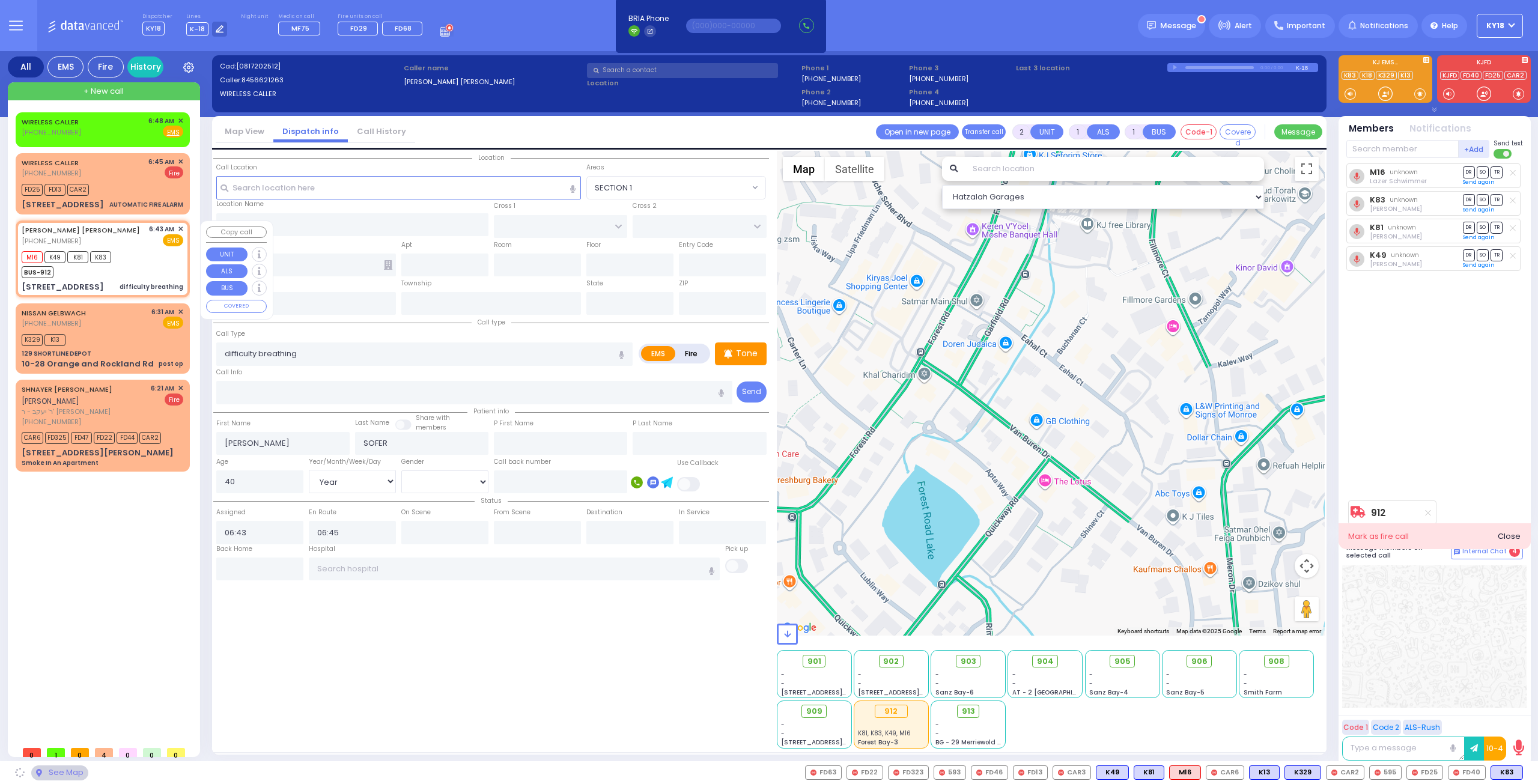
type input "[US_STATE]"
type input "10950"
select select "SECTION 4"
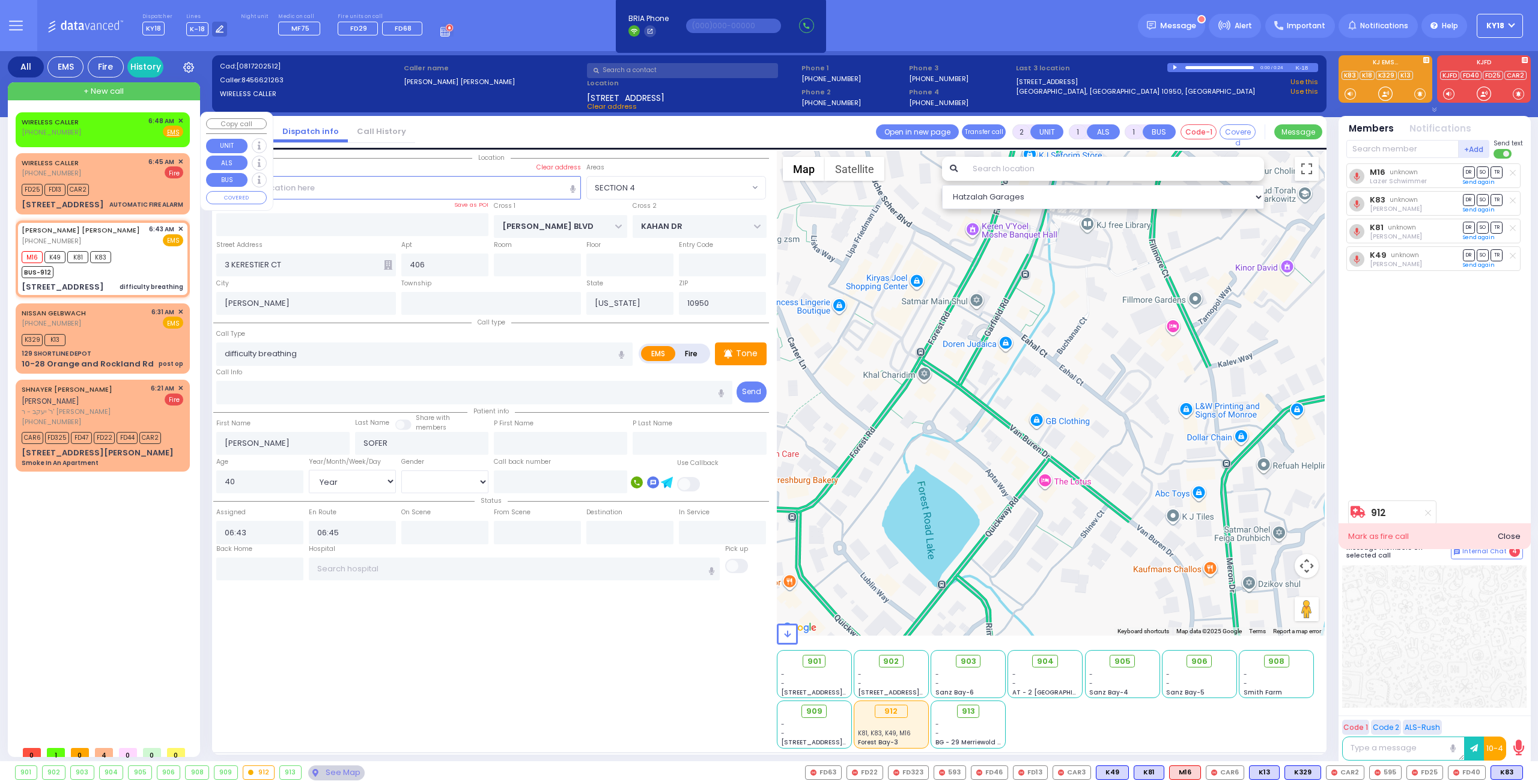
click at [122, 128] on div "WIRELESS CALLER (845) 558-6223 6:48 AM ✕ Fire EMS" at bounding box center [102, 127] width 161 height 22
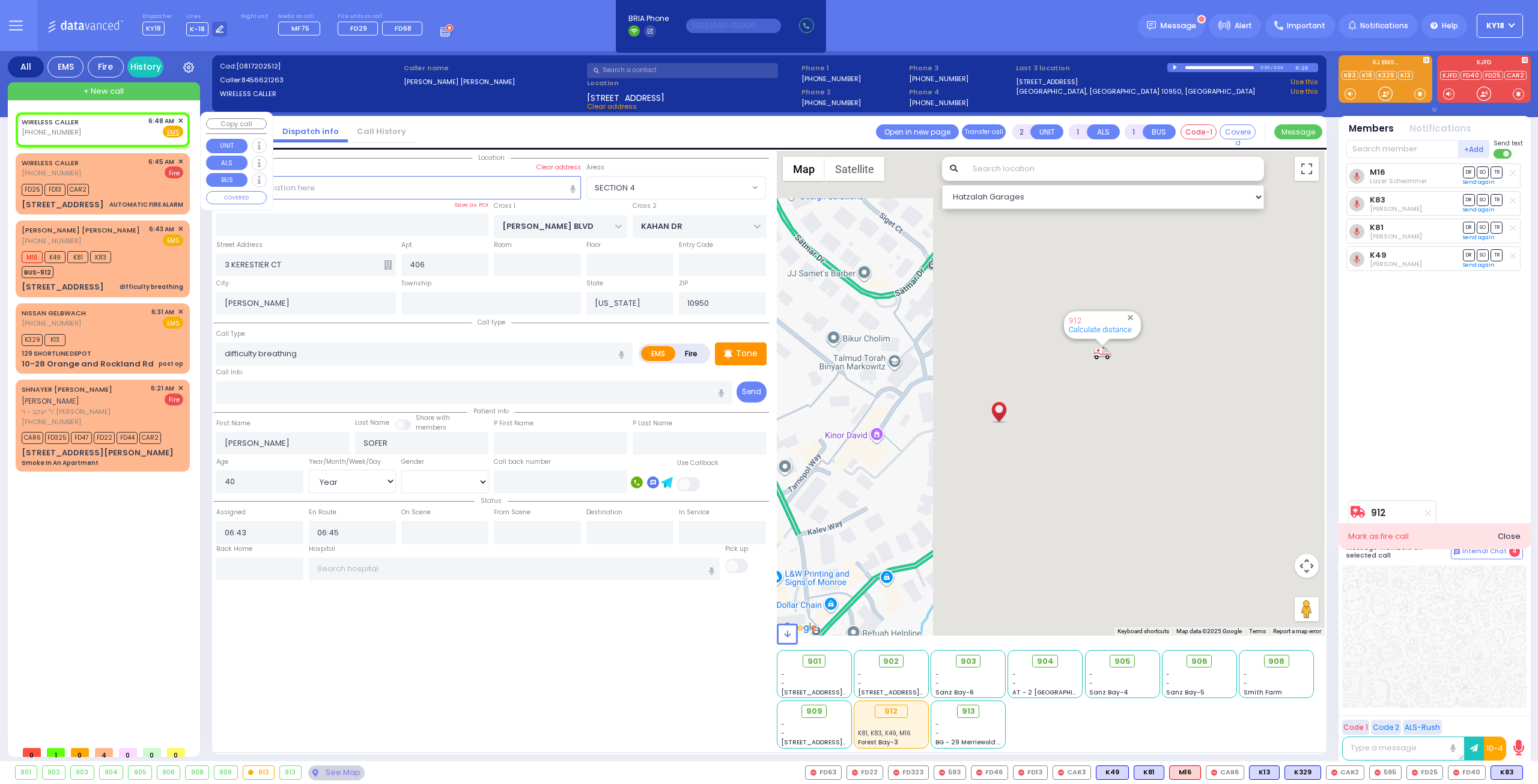
select select
radio input "true"
select select
type input "06:48"
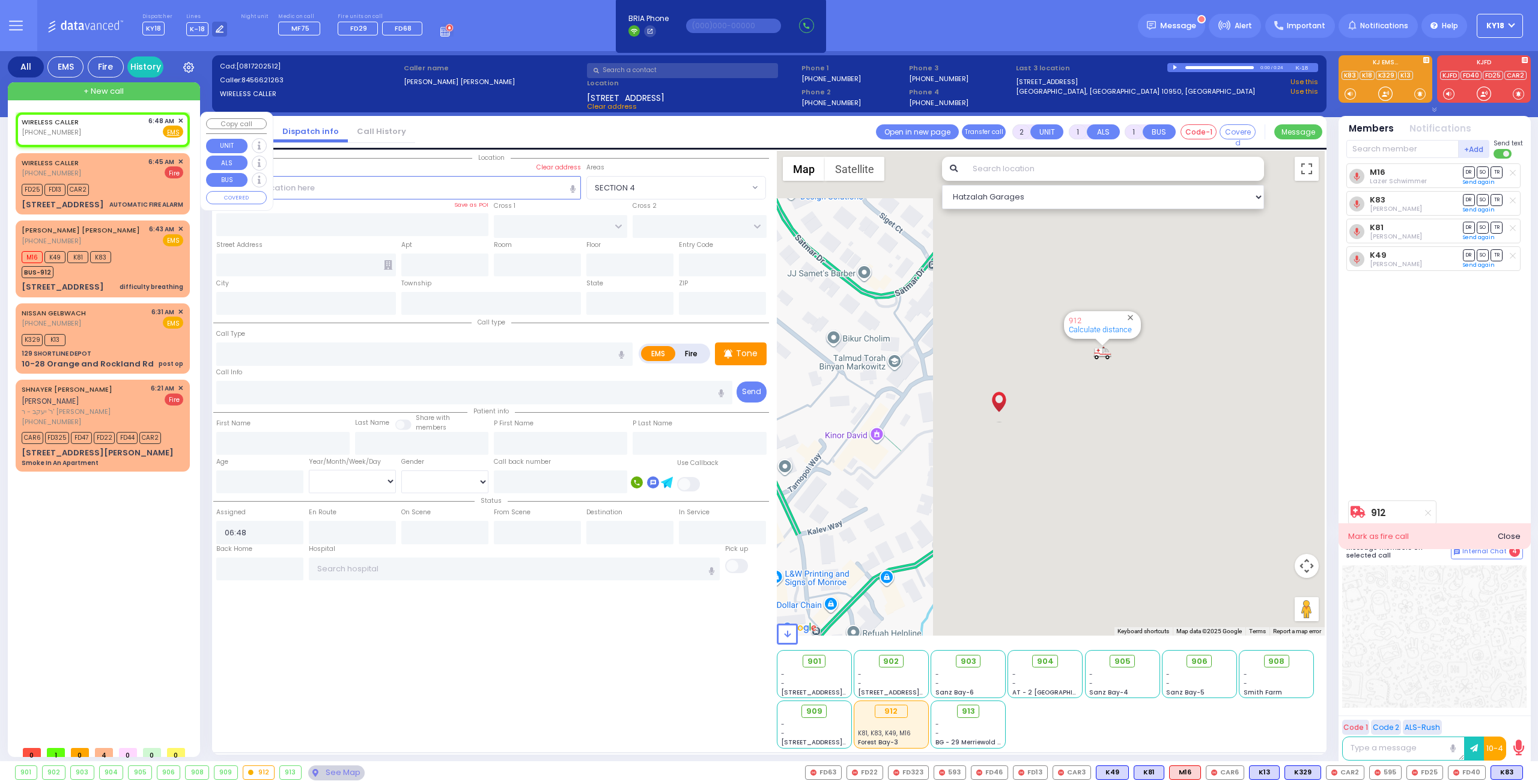
select select "Hatzalah Garages"
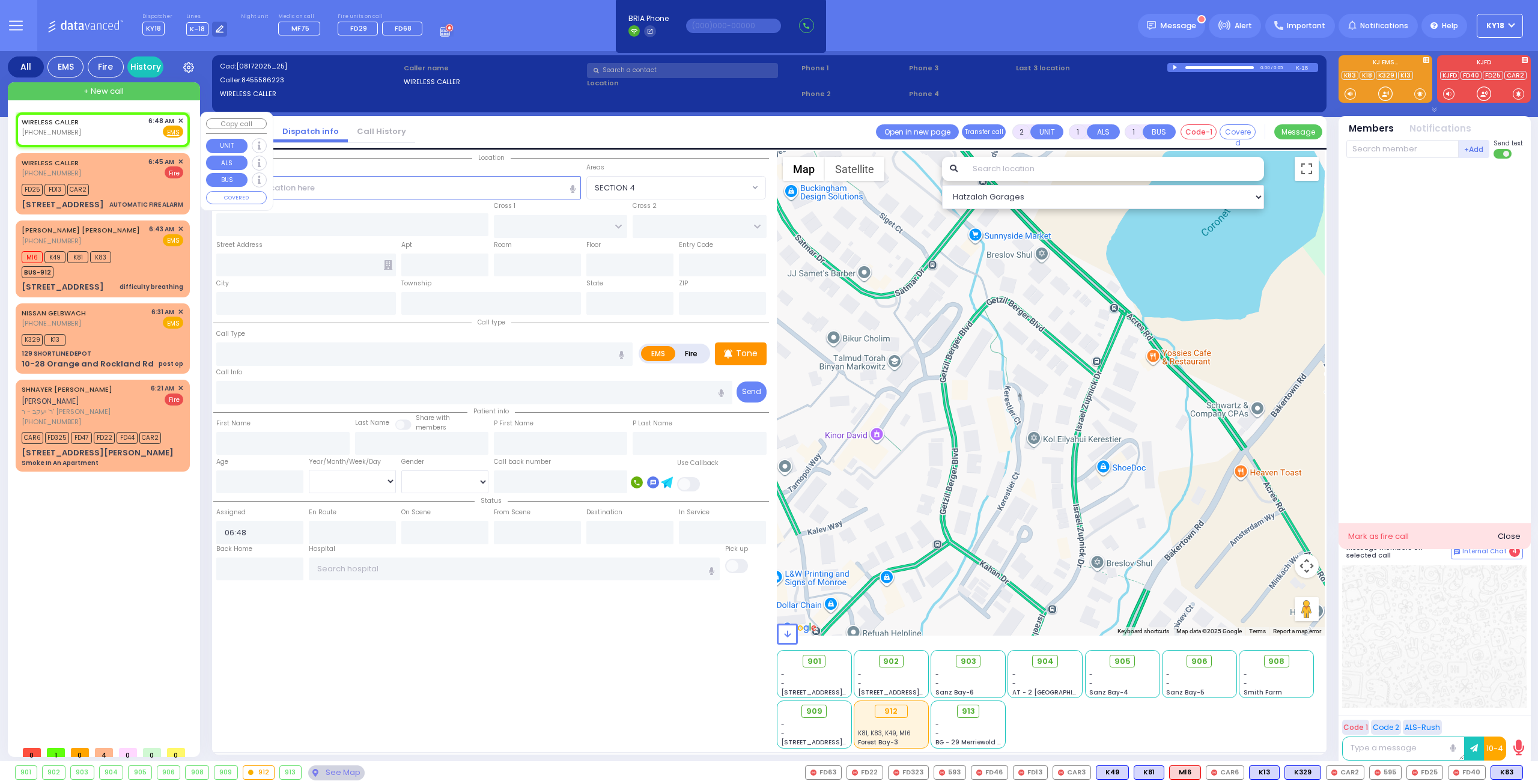
click at [181, 119] on span "✕" at bounding box center [181, 121] width 5 height 10
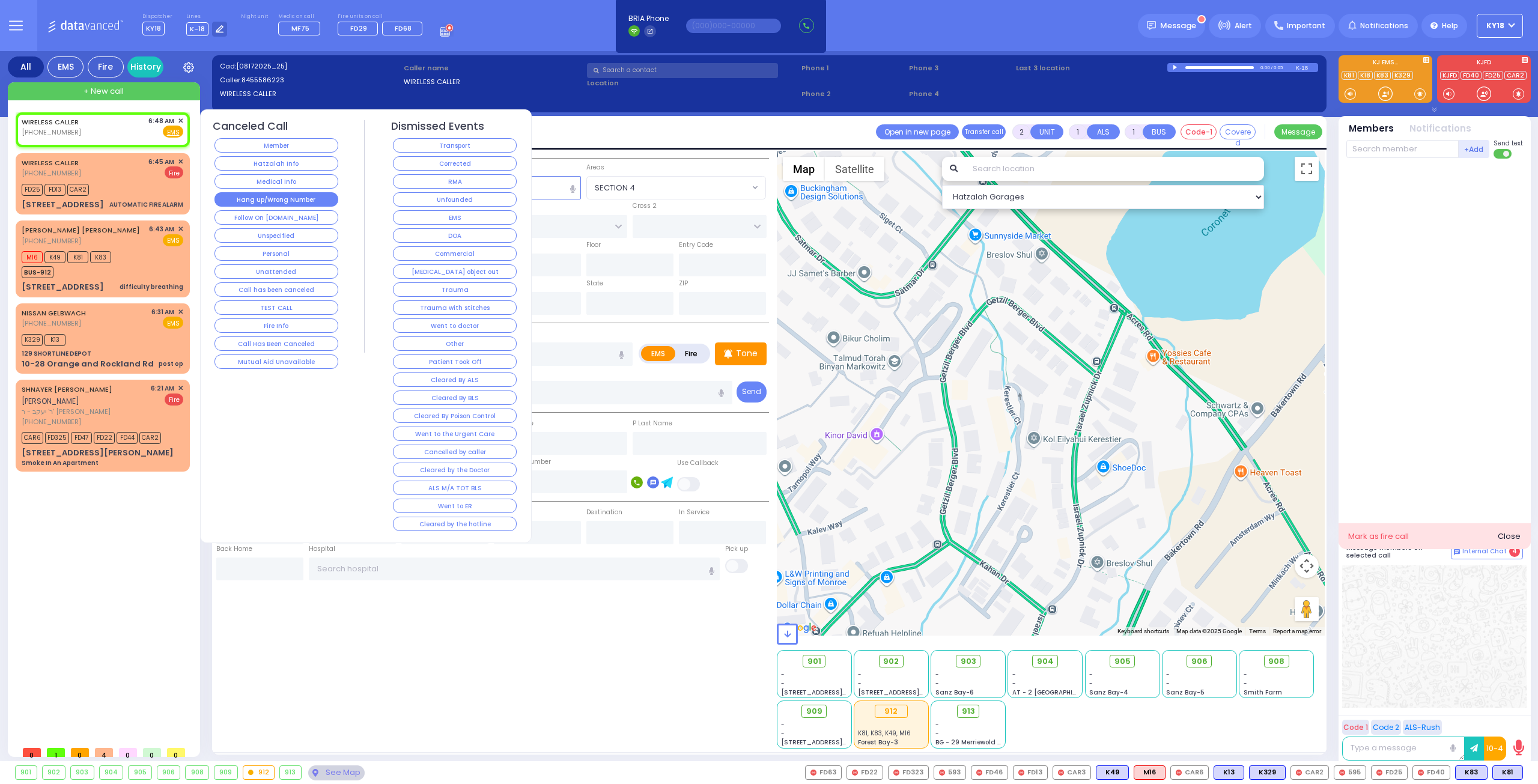
click at [241, 200] on button "Hang up/Wrong Number" at bounding box center [276, 200] width 124 height 14
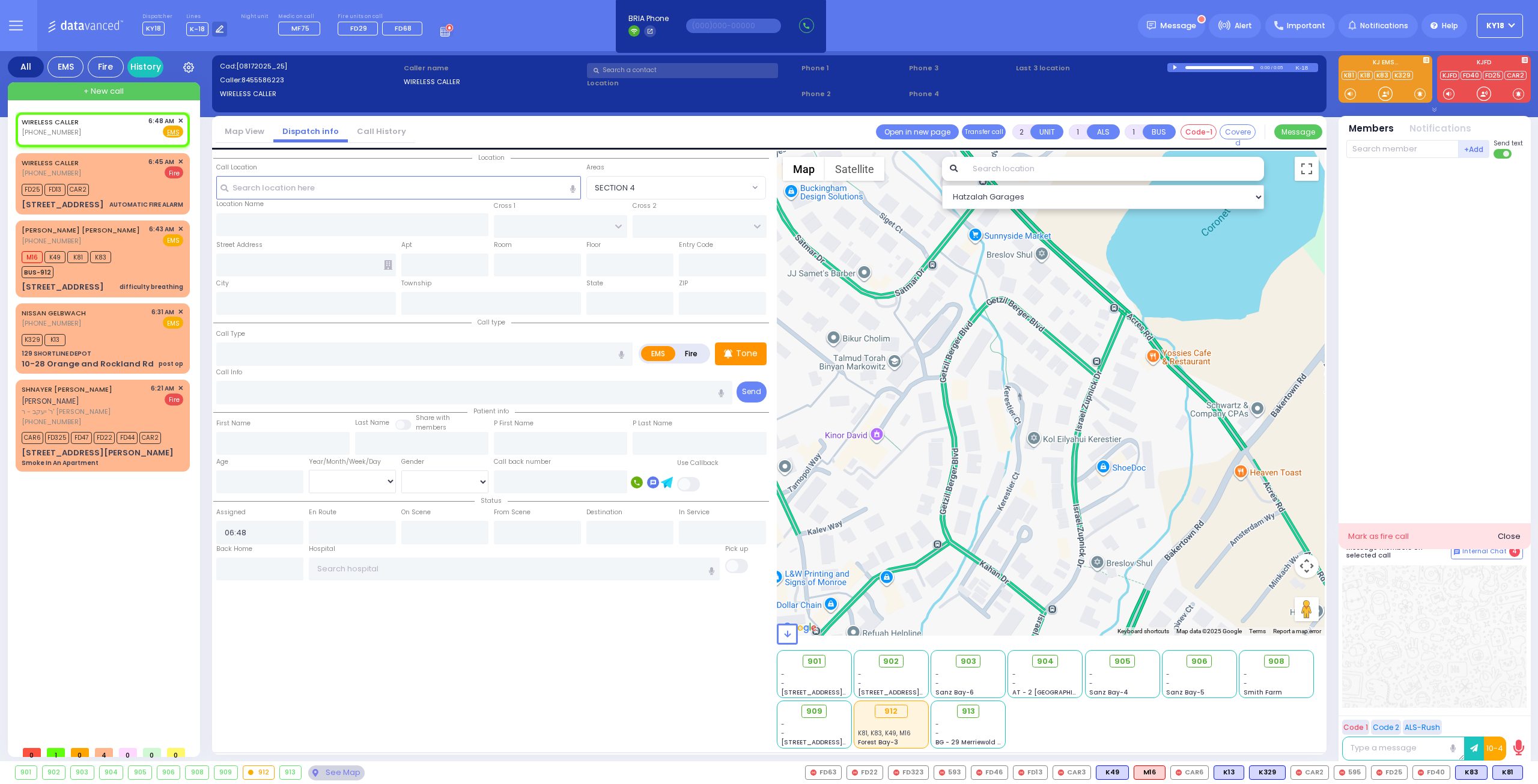
select select
radio input "true"
select select
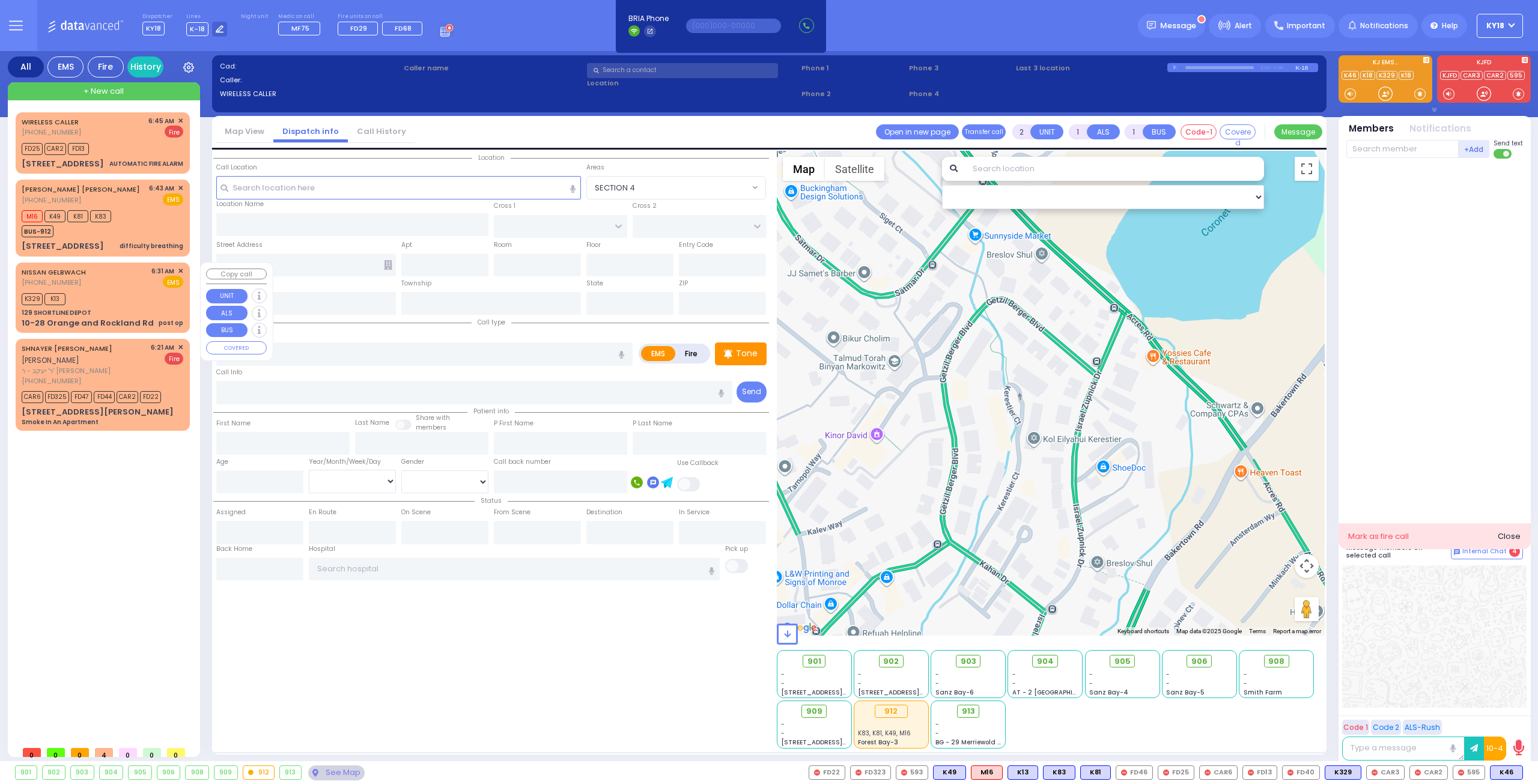
click at [143, 294] on div "K329 K13" at bounding box center [102, 297] width 161 height 15
select select
type input "post op"
radio input "true"
select select
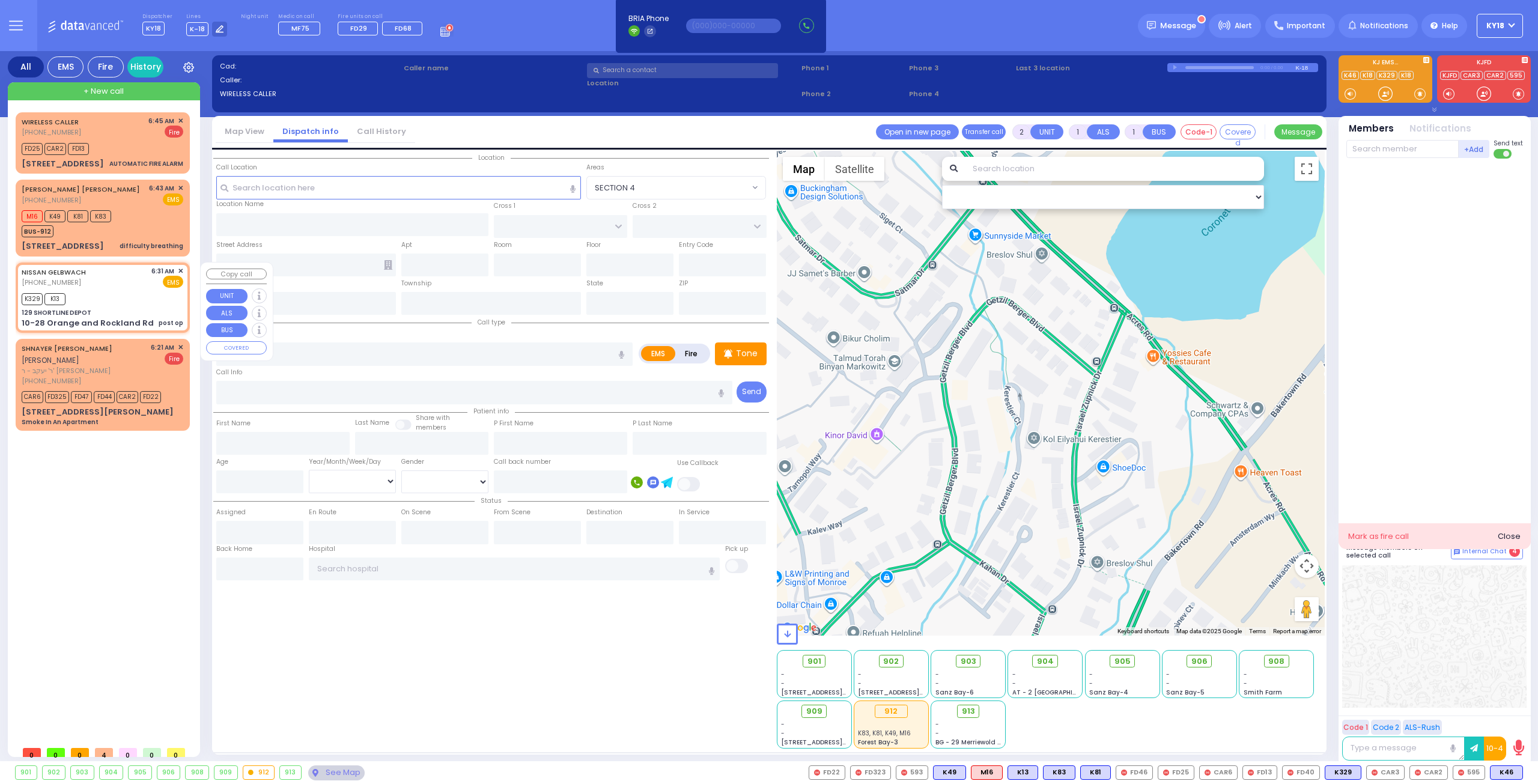
type input "06:31"
type input "06:36"
select select "Hatzalah Garages"
type input "129 SHORTLINE DEPOT"
type input "10-28 Orange and Rockland Rd"
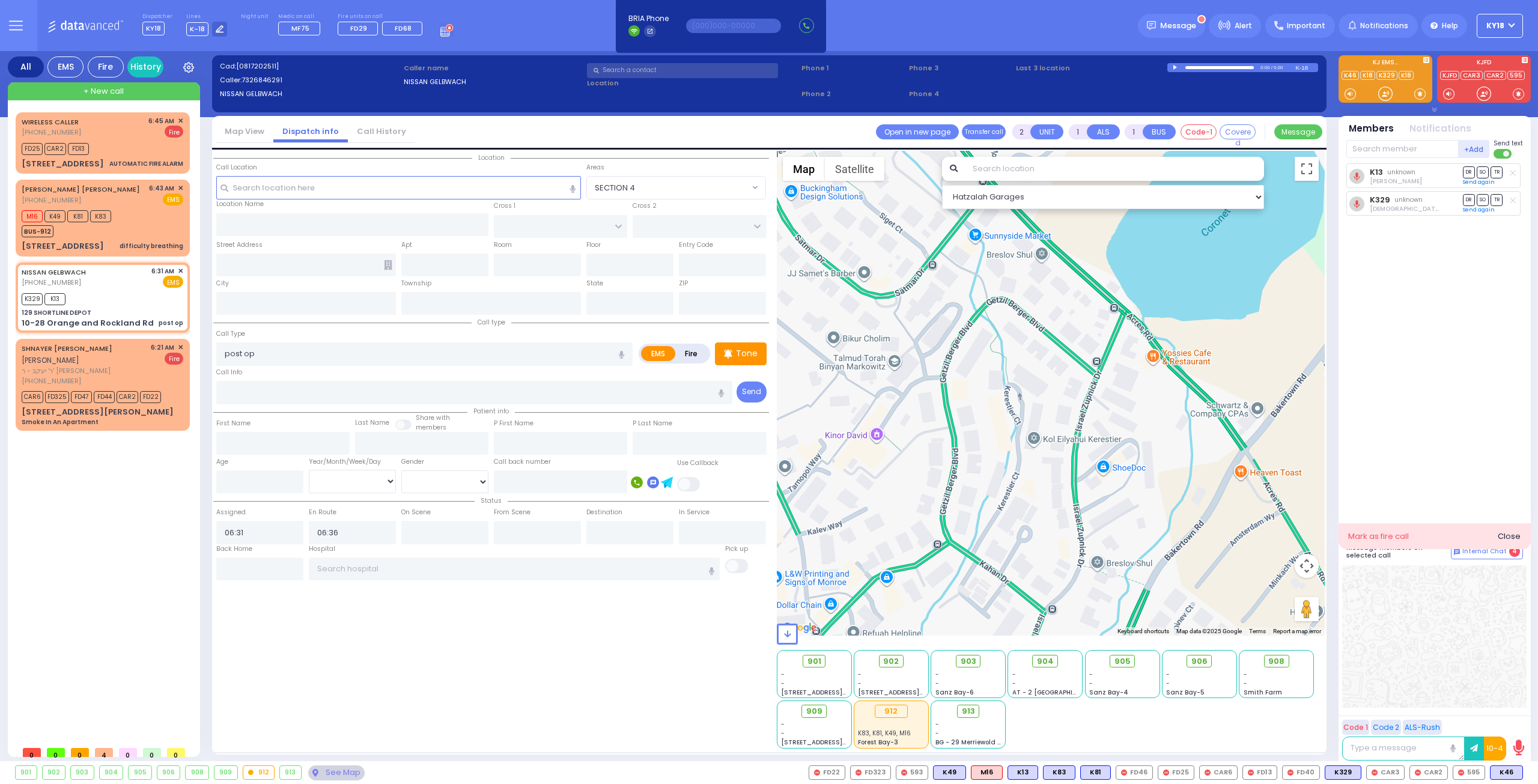
type input "Monroe"
type input "[US_STATE]"
type input "10950"
drag, startPoint x: 967, startPoint y: 661, endPoint x: 975, endPoint y: 661, distance: 8.0
click at [972, 661] on span "903" at bounding box center [973, 661] width 16 height 12
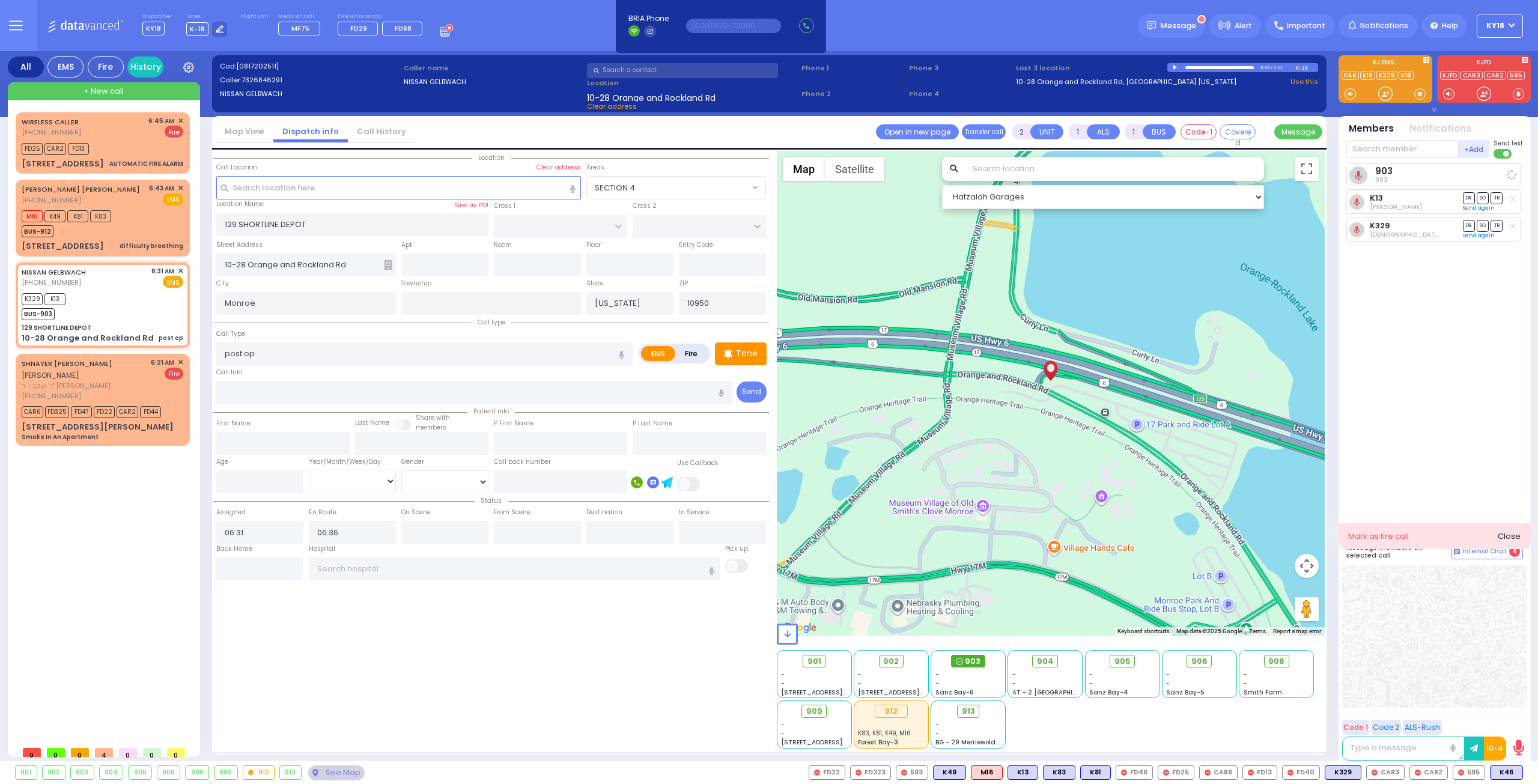
select select
radio input "true"
select select
select select "Hatzalah Garages"
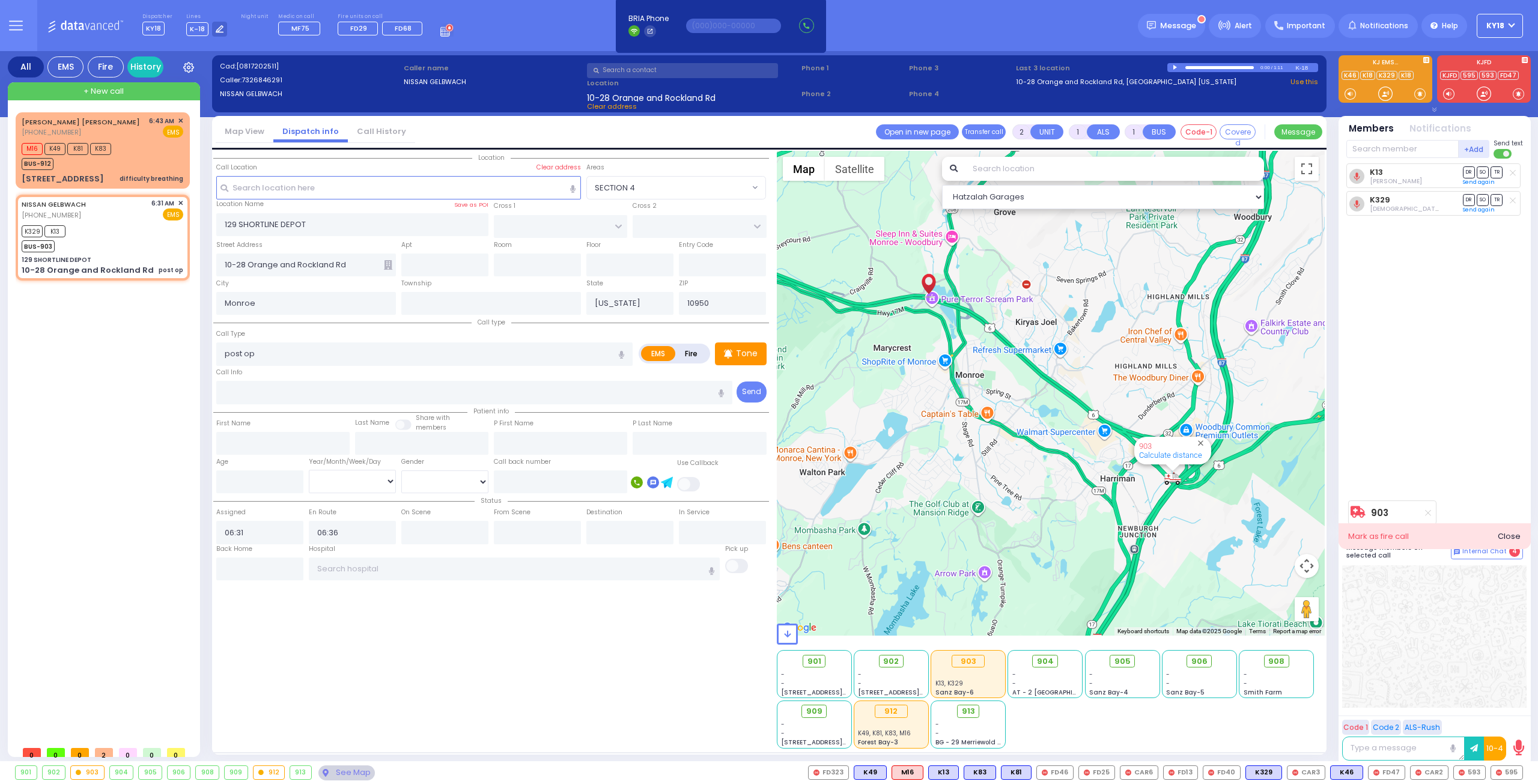
type input "6"
select select
radio input "true"
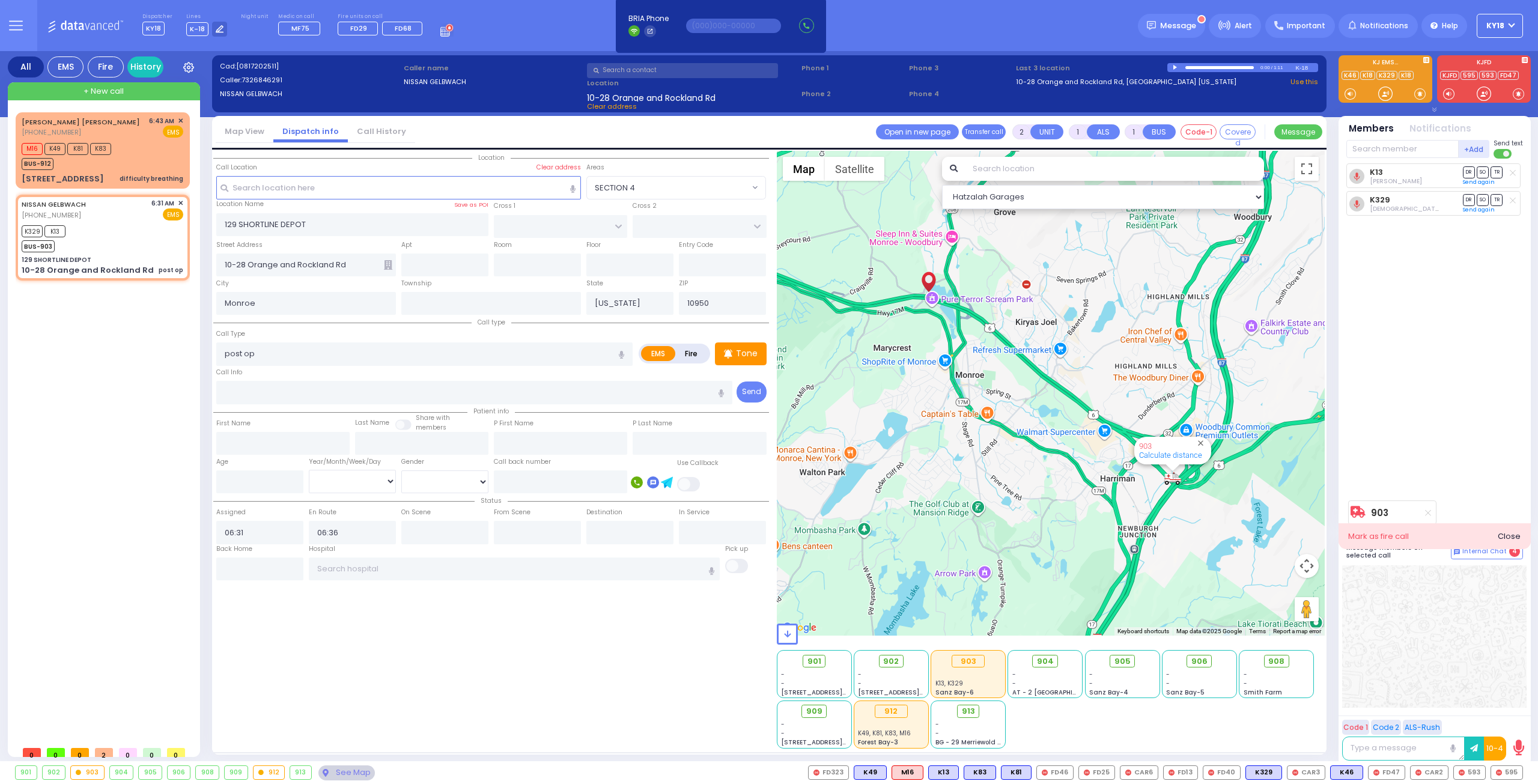
type input "Unknown"
select select "Year"
select select "Hatzalah Garages"
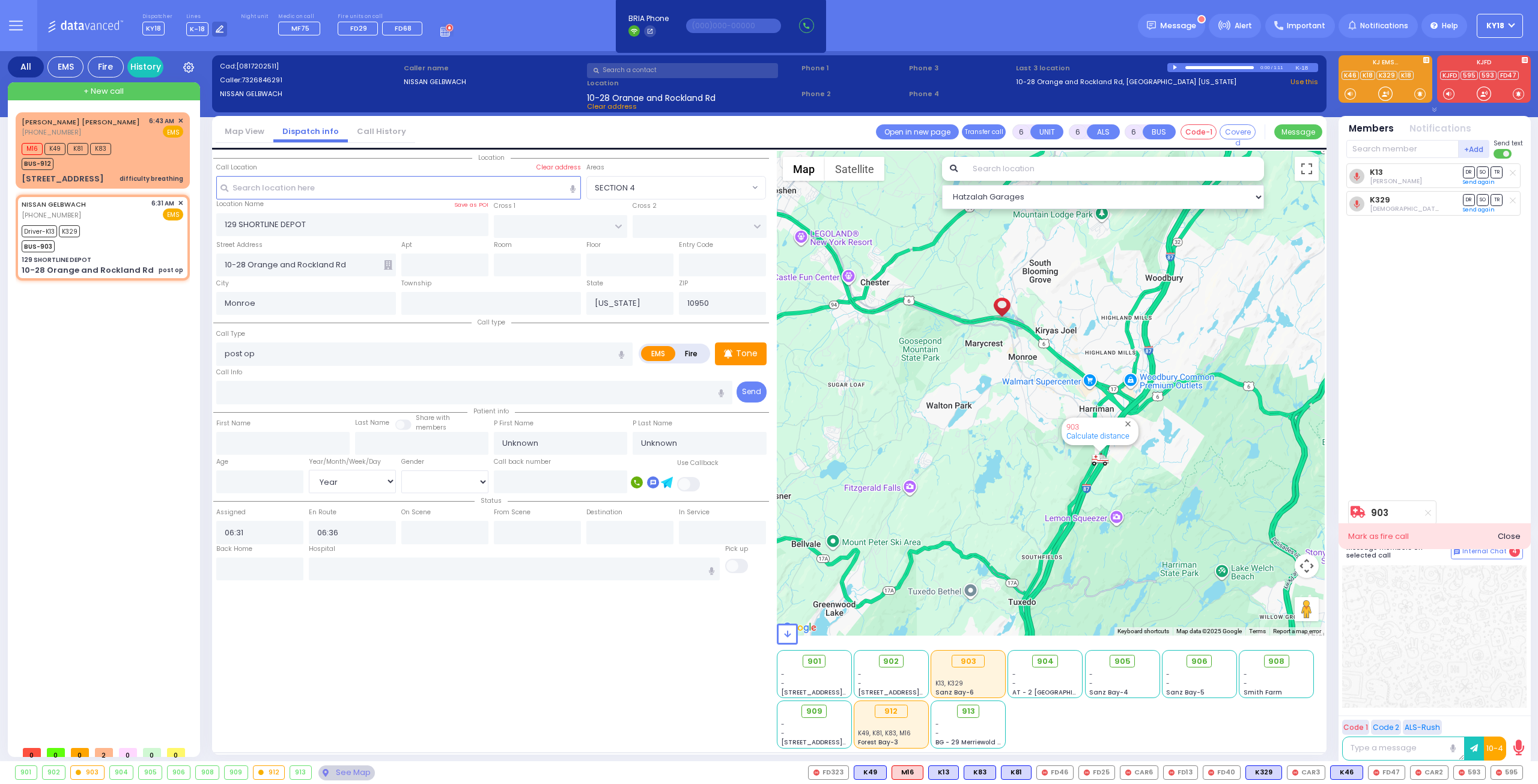
select select
radio input "true"
select select "Year"
type input "06:57"
type input "07:01"
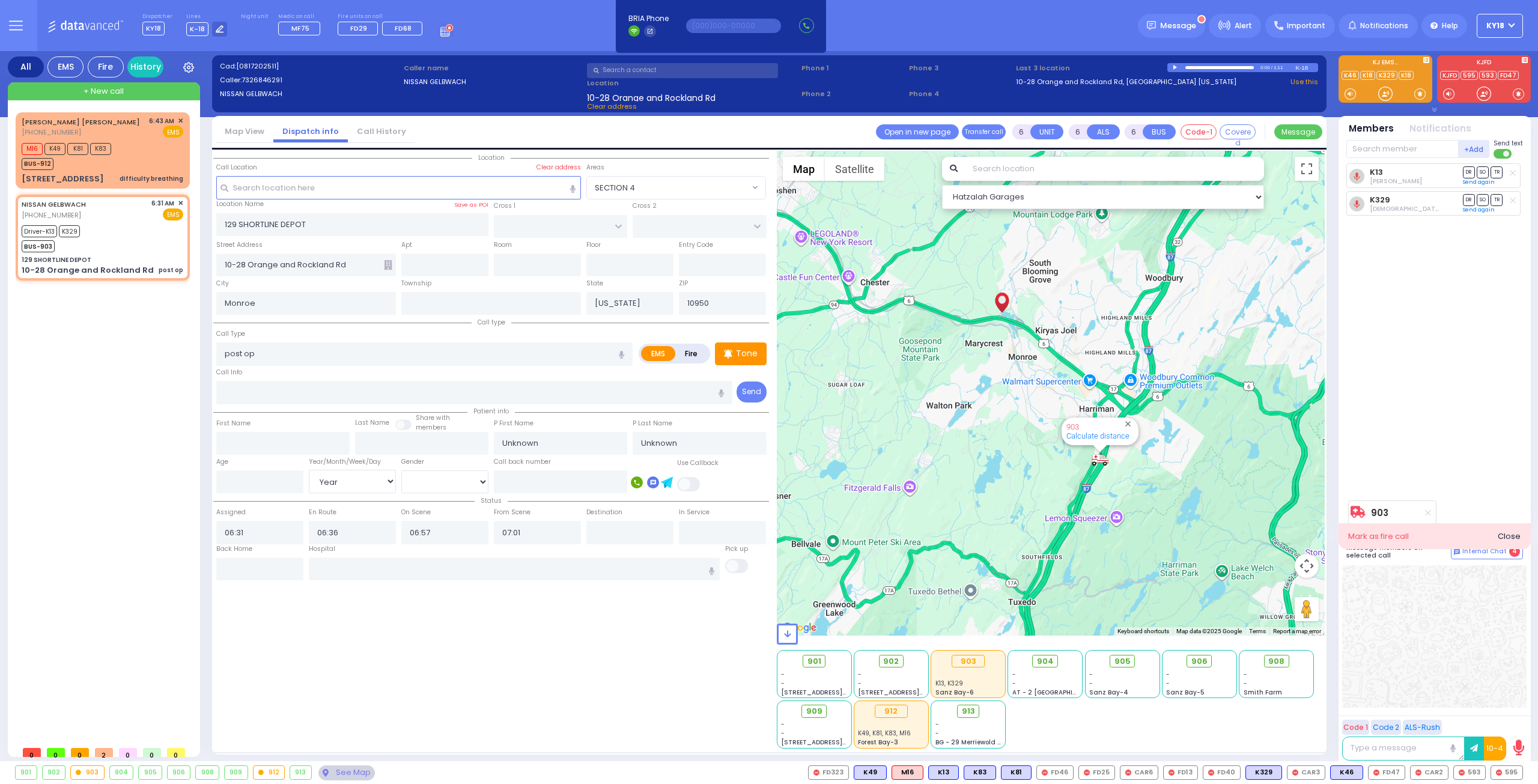
select select "Hatzalah Garages"
select select
radio input "true"
select select "Year"
select select "Hatzalah Garages"
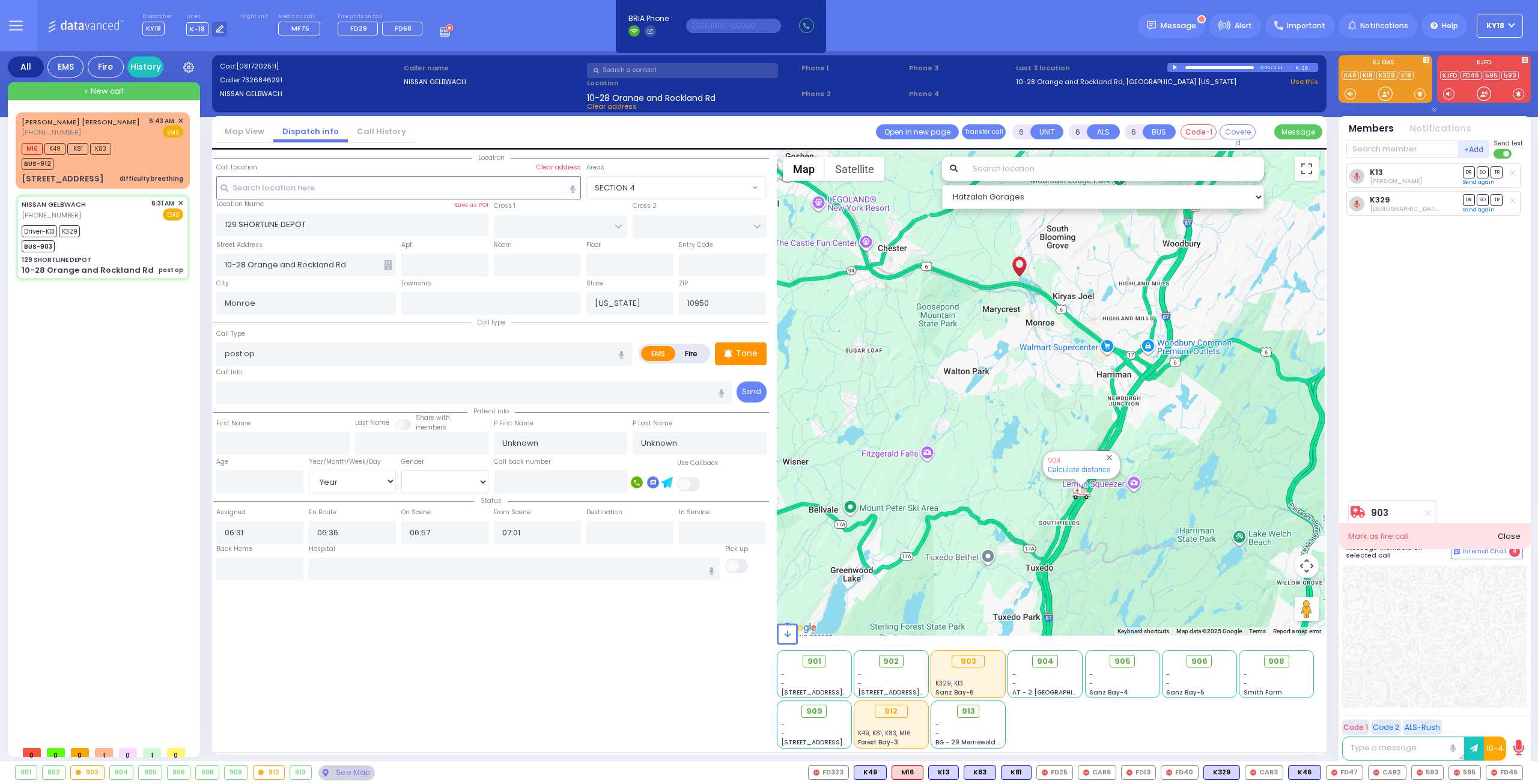
select select
radio input "true"
type input "[PERSON_NAME]"
type input "Kohn"
type input "40"
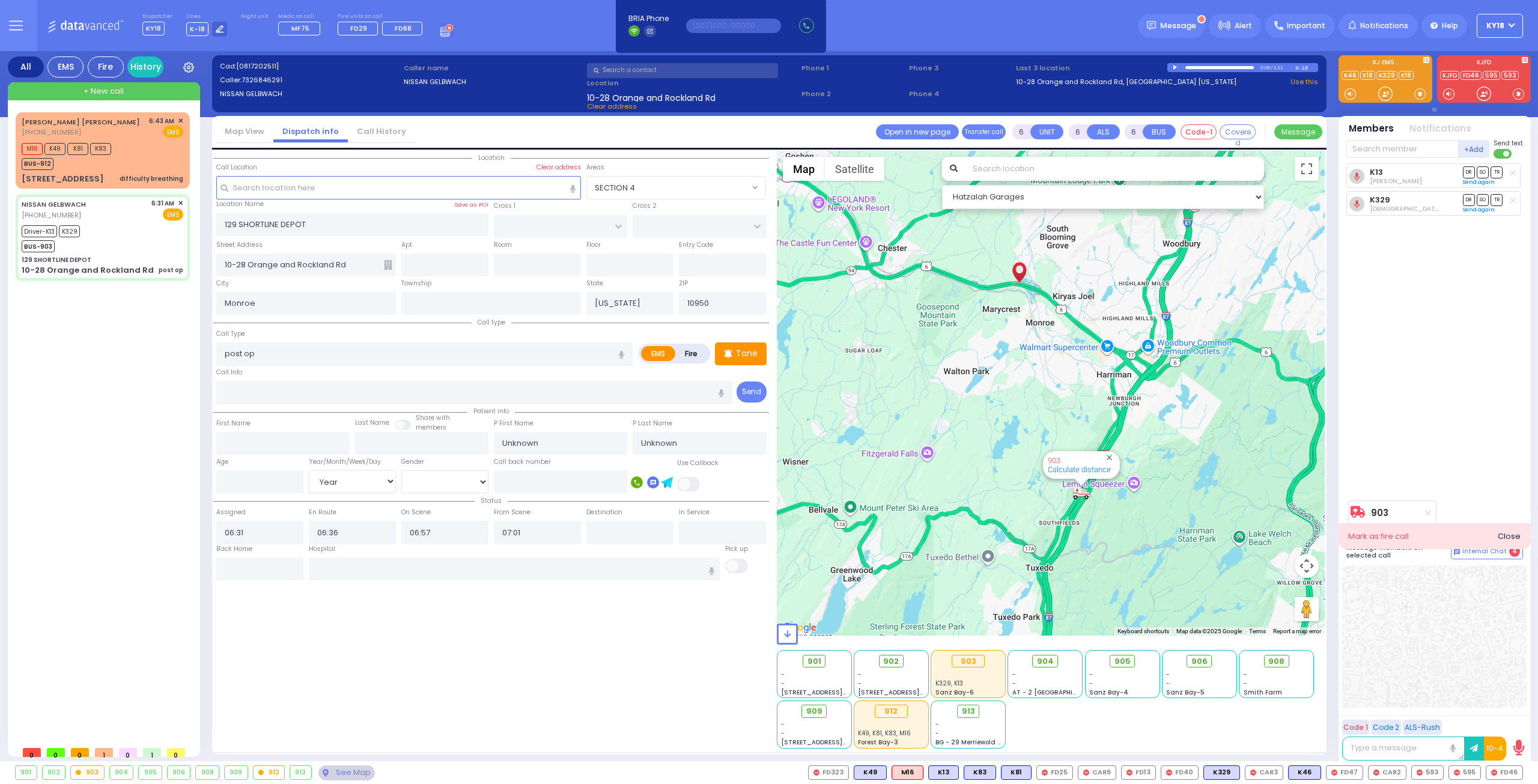
select select "Year"
select select "[DEMOGRAPHIC_DATA]"
select select "Hatzalah Garages"
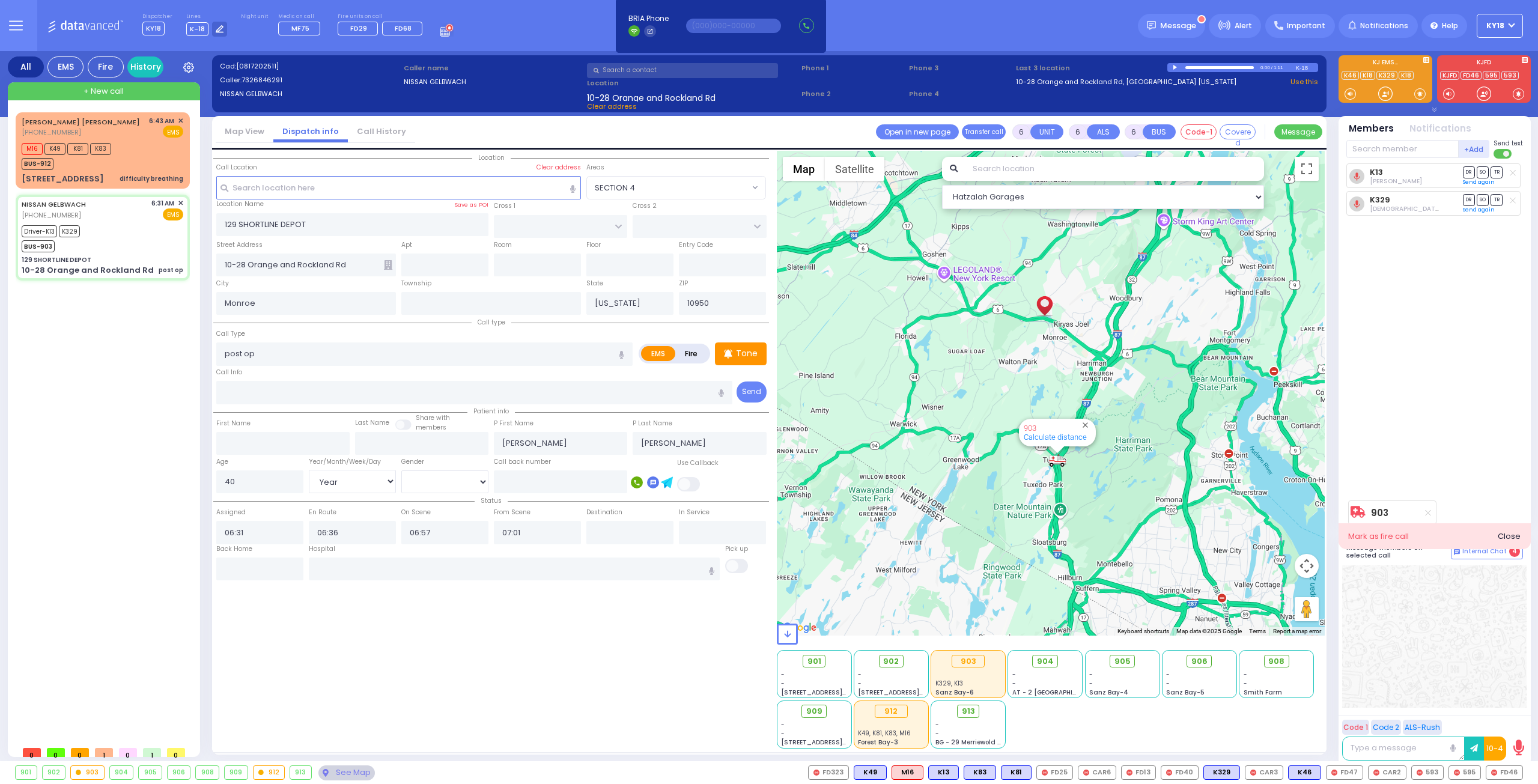
select select
radio input "true"
select select "Year"
select select "[DEMOGRAPHIC_DATA]"
select select "Hatzalah Garages"
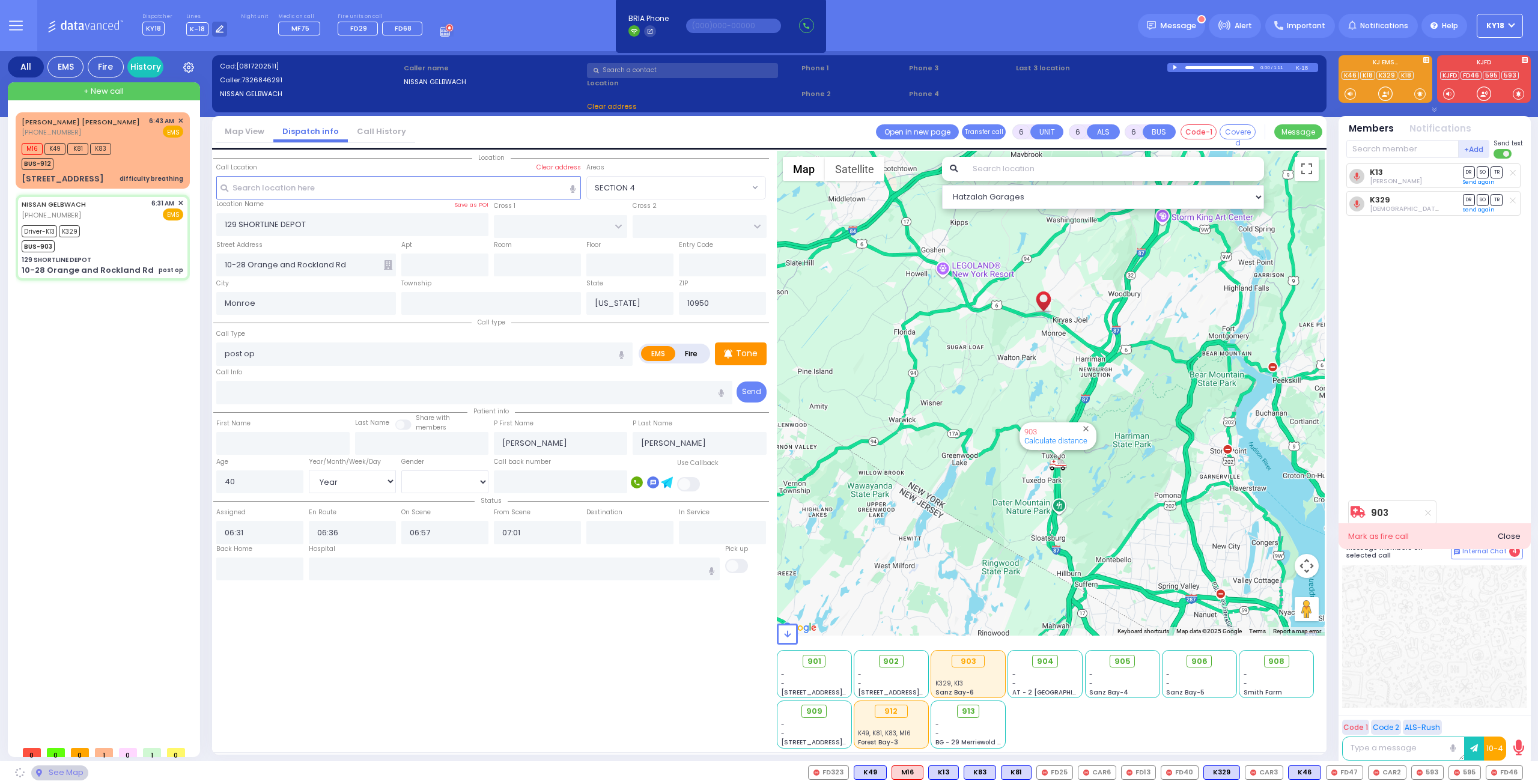
select select
radio input "true"
select select "Year"
select select "[DEMOGRAPHIC_DATA]"
select select "Hatzalah Garages"
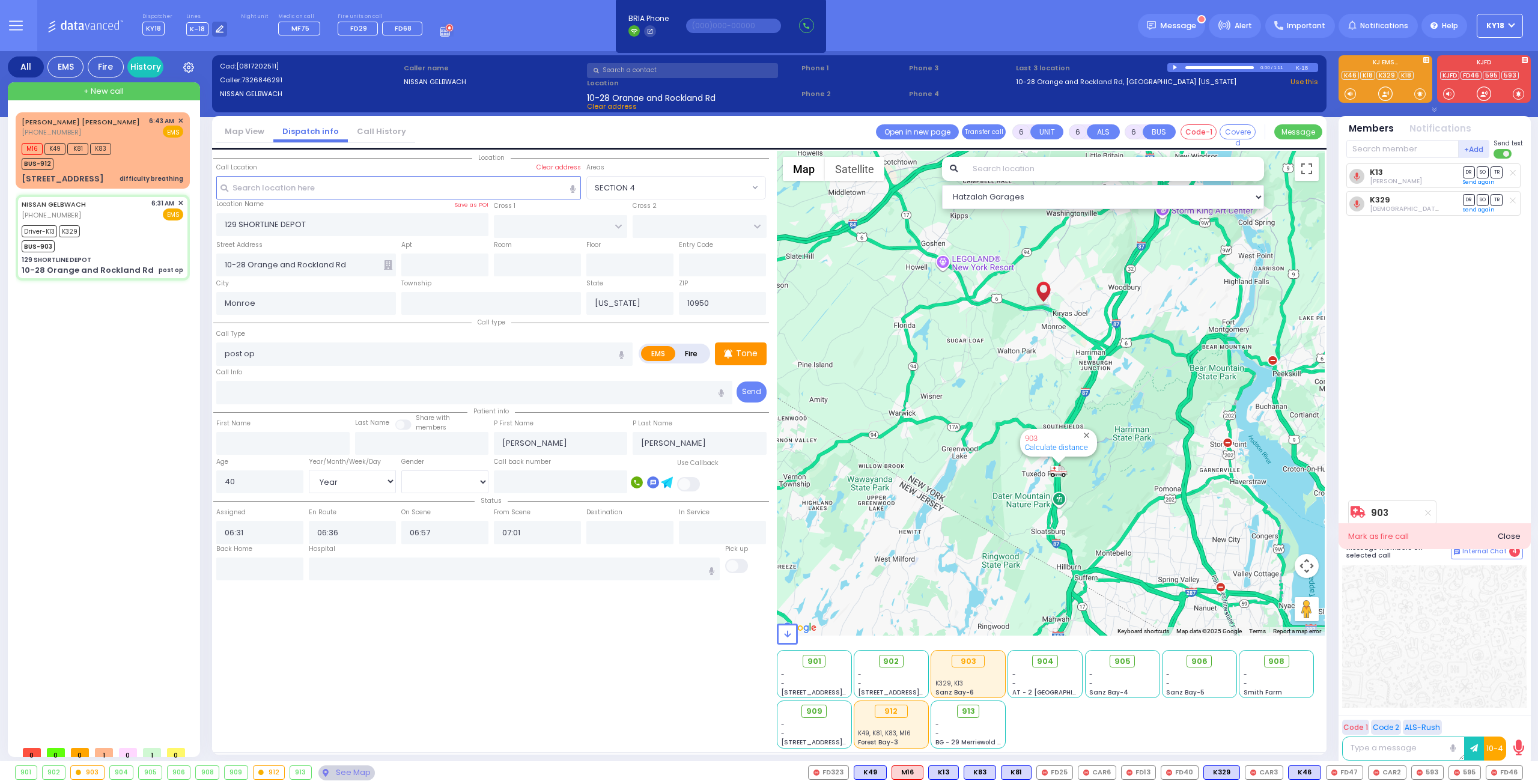
select select
radio input "true"
select select "Year"
select select "[DEMOGRAPHIC_DATA]"
select select "Hatzalah Garages"
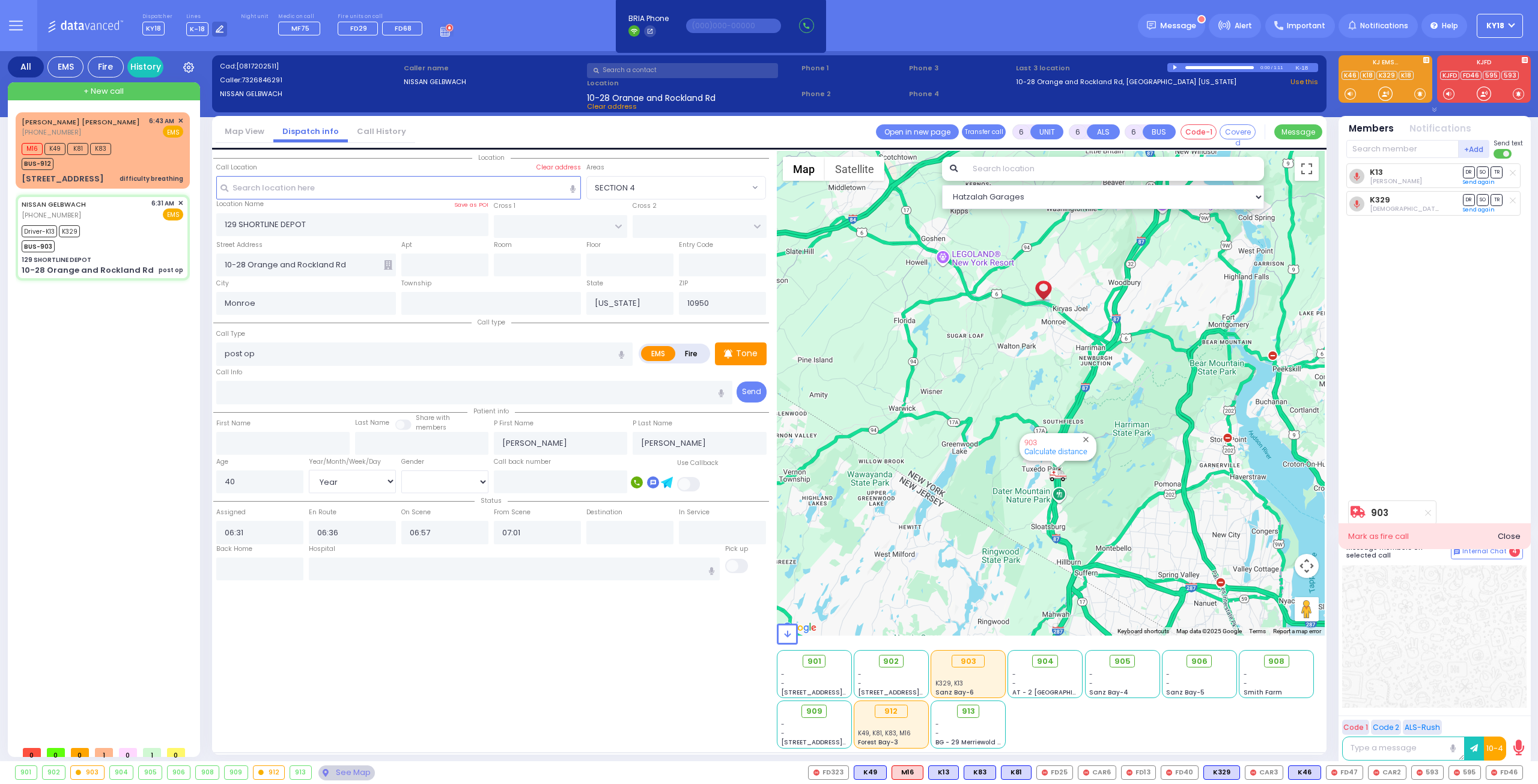
select select
radio input "true"
select select "Year"
select select "[DEMOGRAPHIC_DATA]"
select select "Hatzalah Garages"
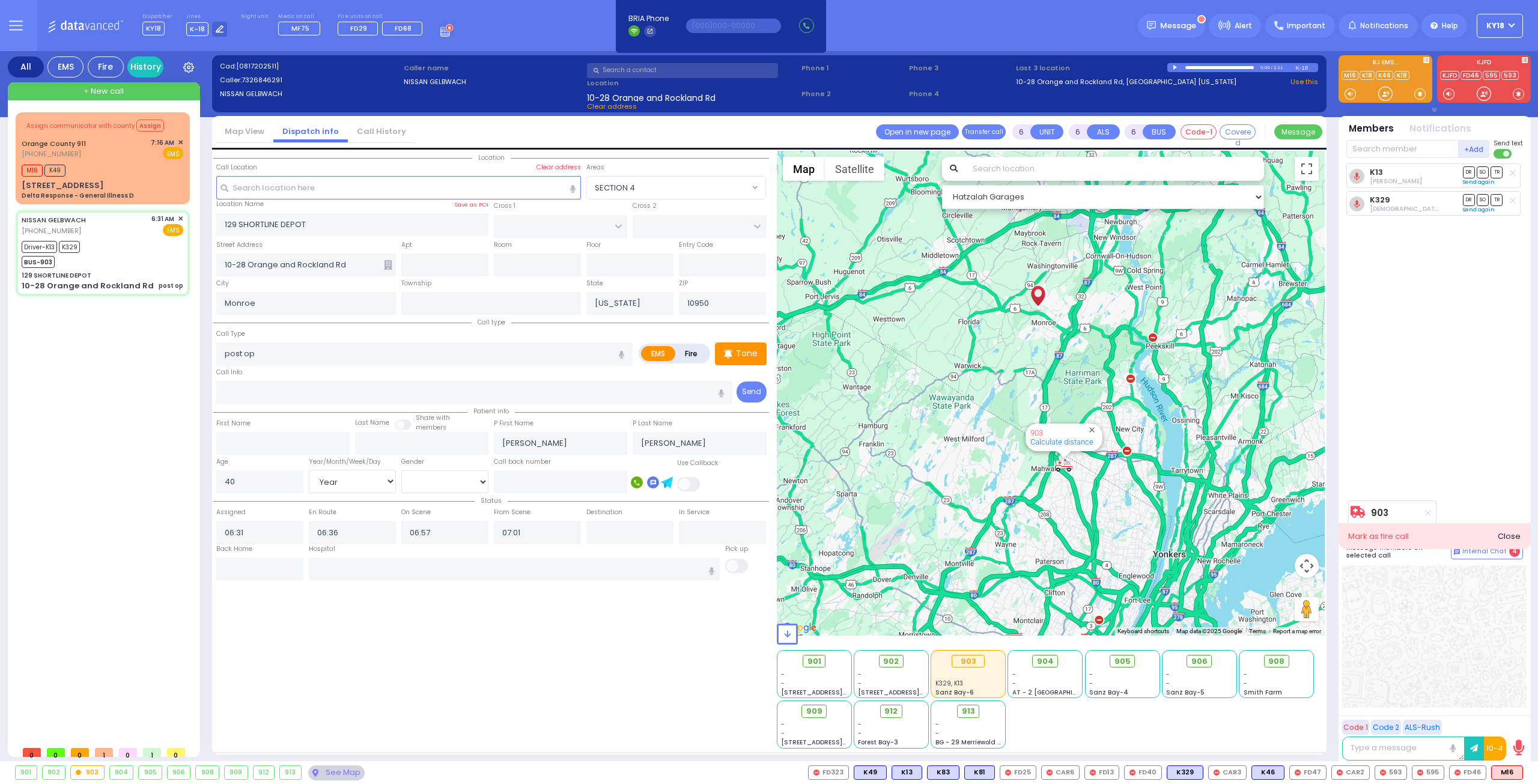
select select
radio input "true"
select select "Year"
select select "[DEMOGRAPHIC_DATA]"
type input "07:32"
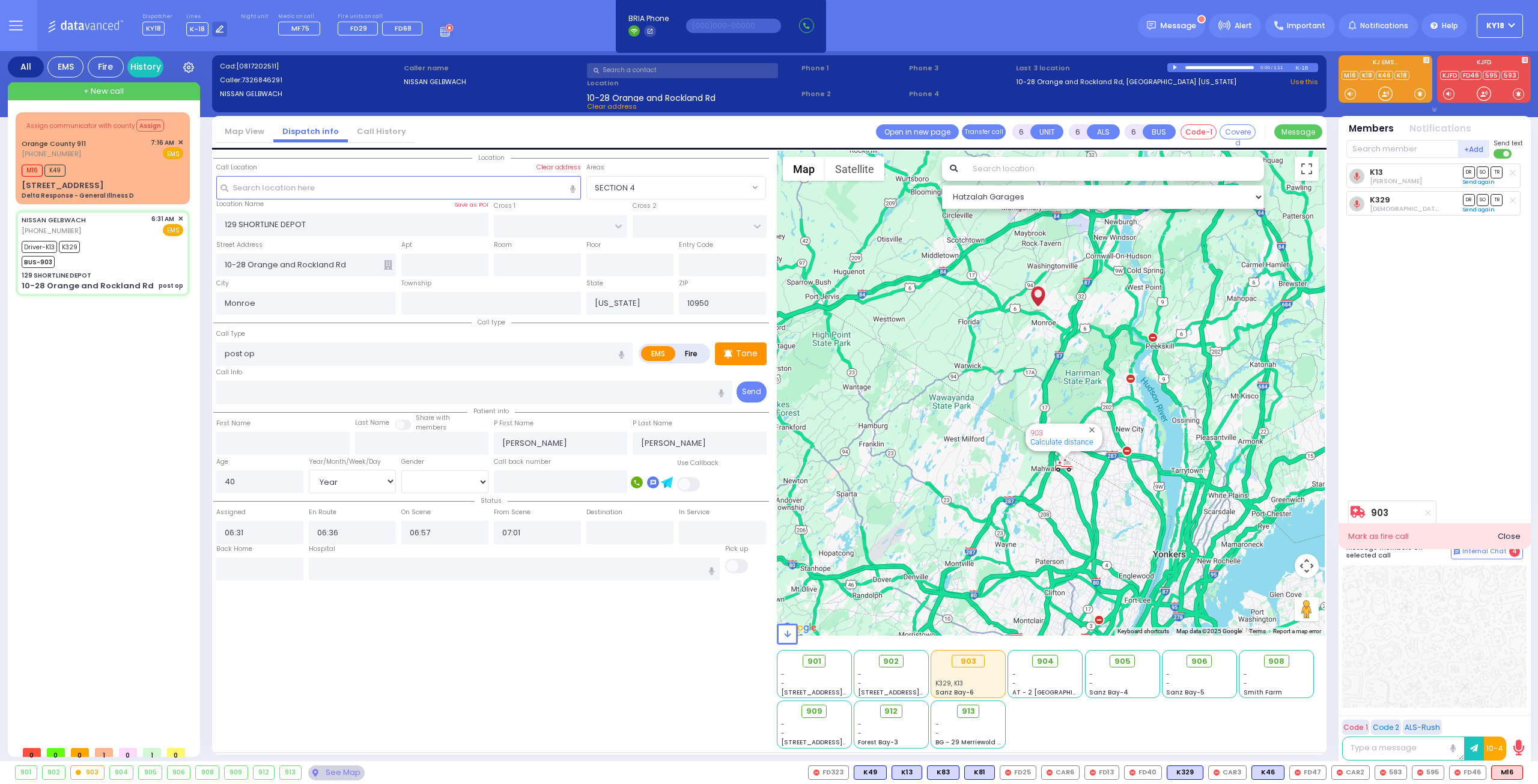
type input "Lenox Hill Hospital 100 E 77TH ST New York City"
select select "Hatzalah Garages"
select select
radio input "true"
select select "Year"
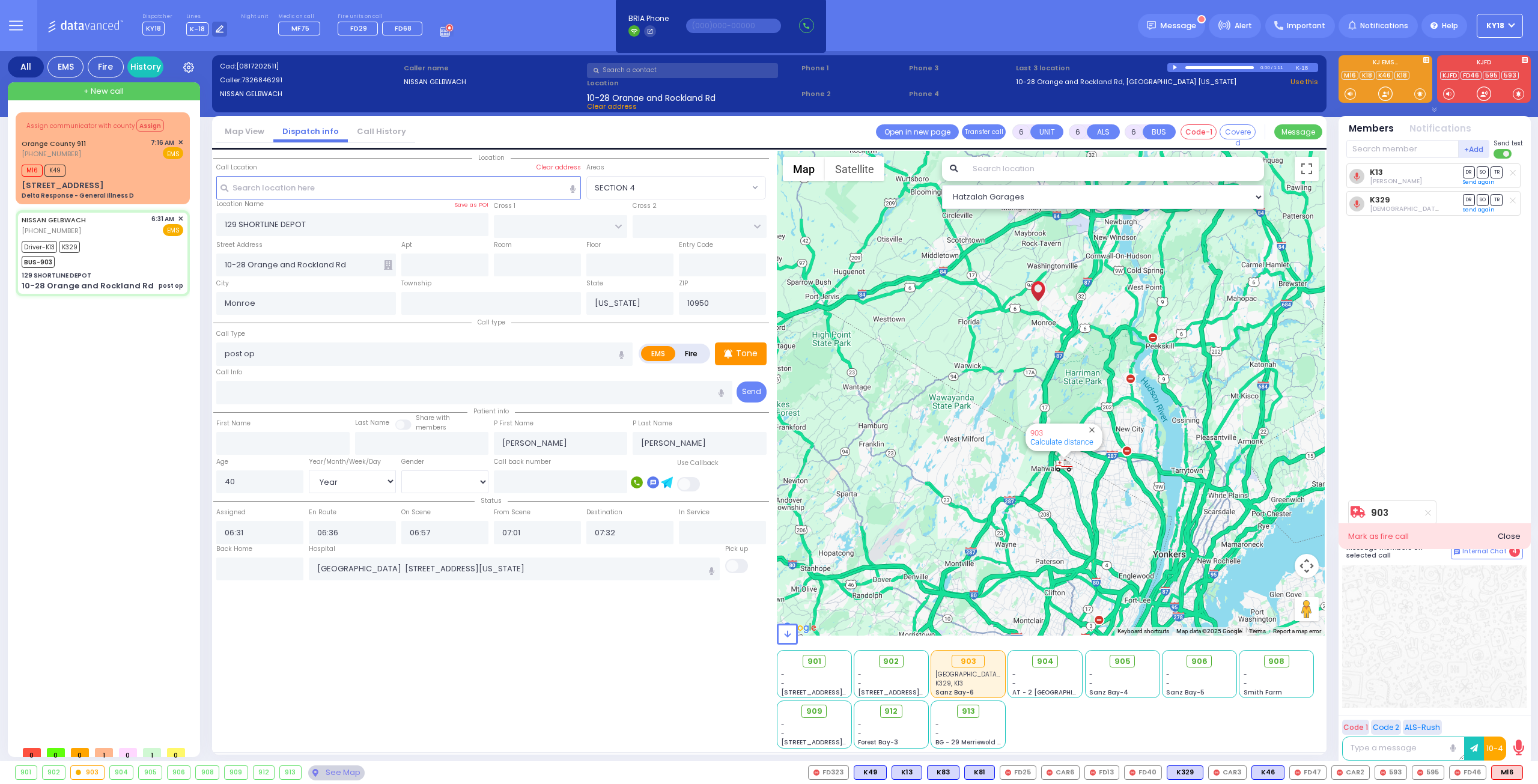
select select "[DEMOGRAPHIC_DATA]"
select select "Hatzalah Garages"
select select
radio input "true"
select select "Year"
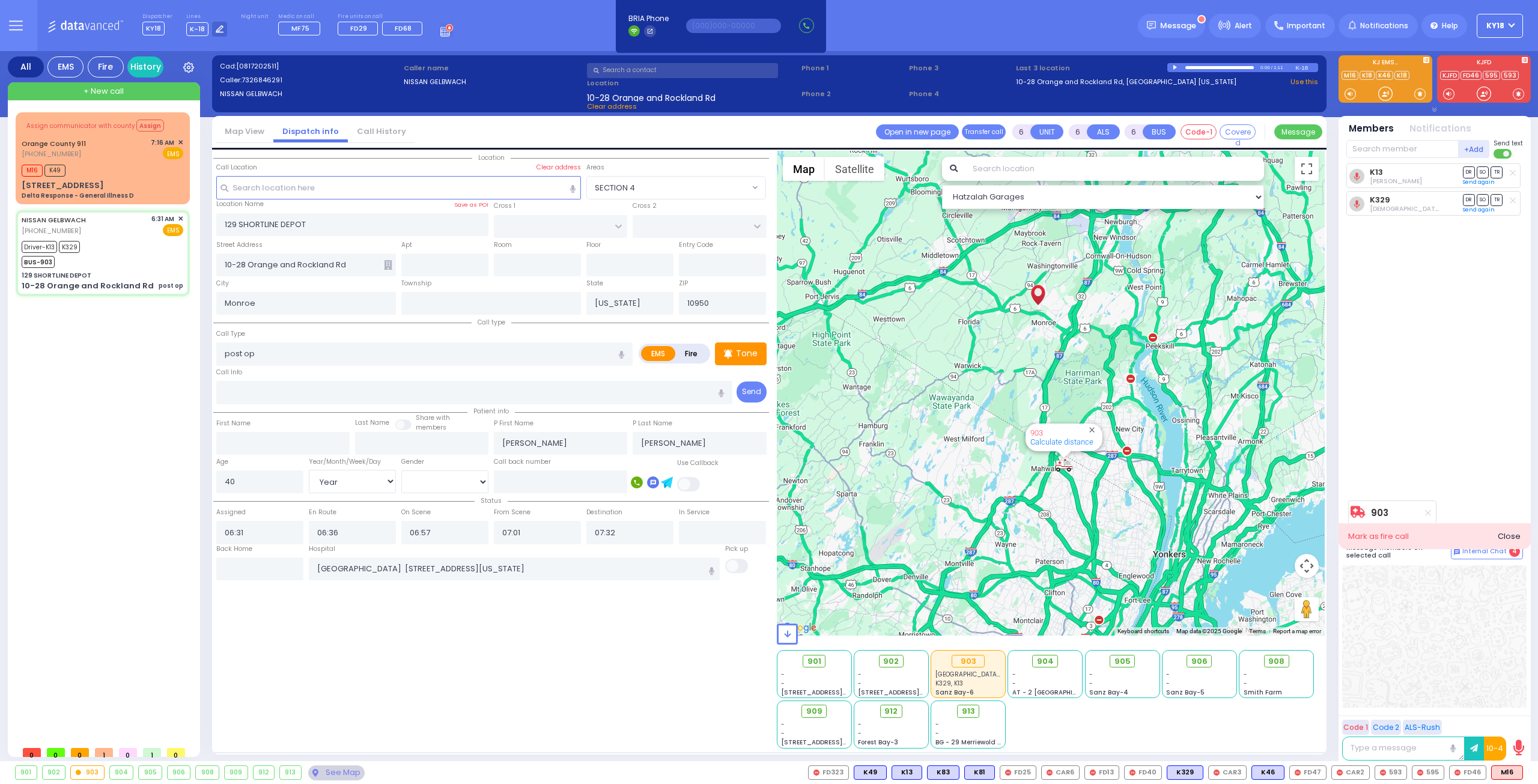
select select "[DEMOGRAPHIC_DATA]"
select select "Hatzalah Garages"
select select
radio input "true"
select select "Year"
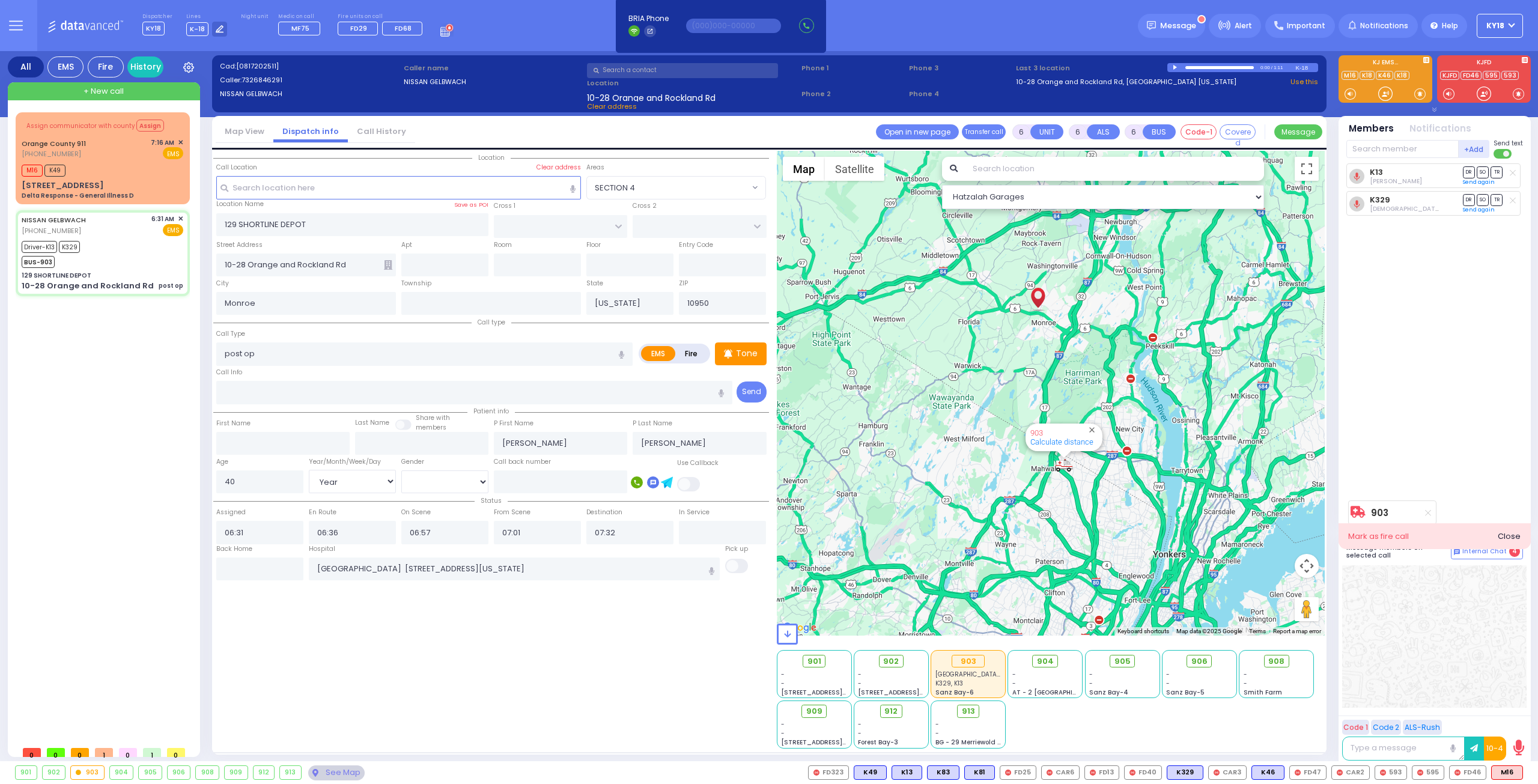
select select "[DEMOGRAPHIC_DATA]"
select select "Hatzalah Garages"
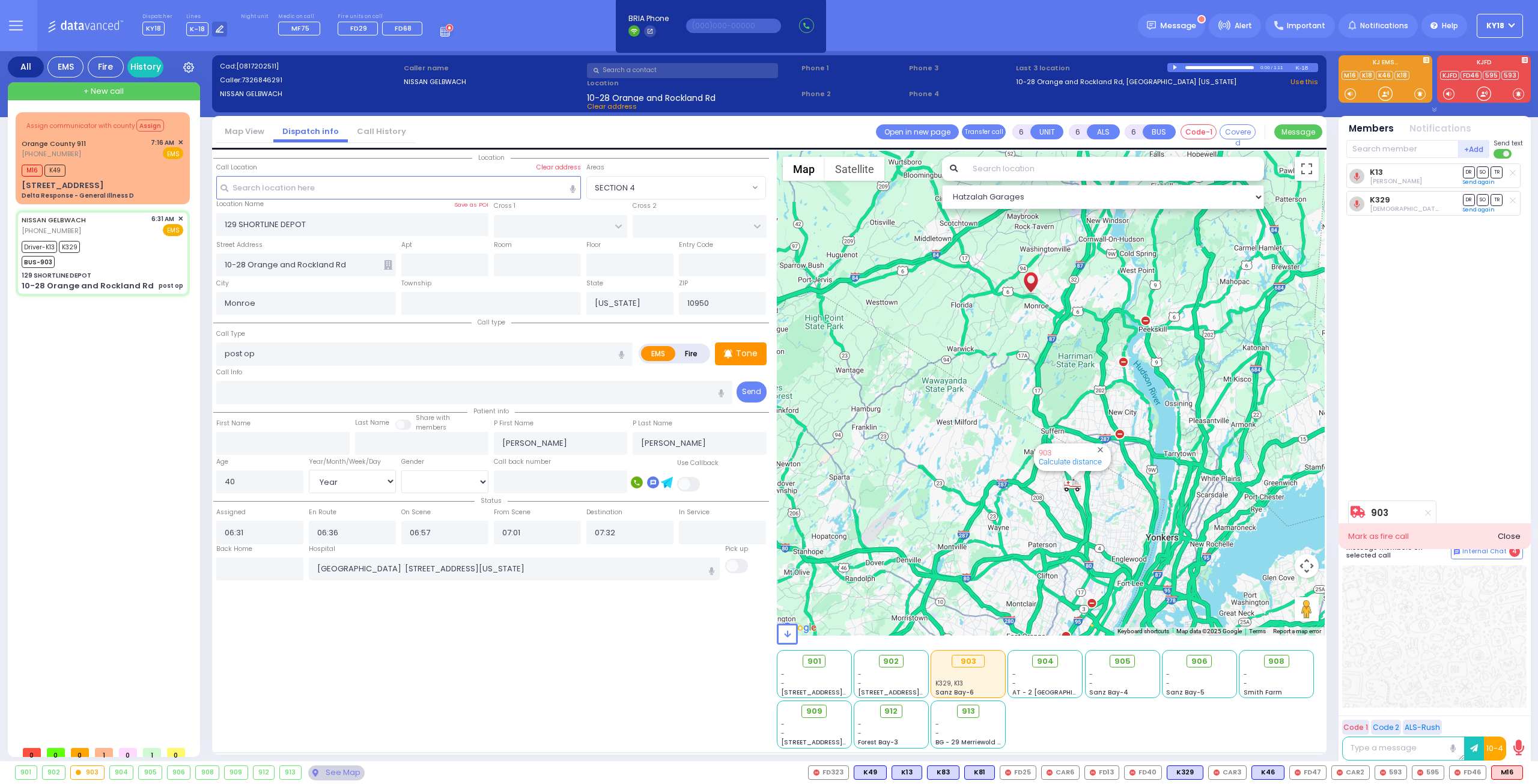
select select
radio input "true"
select select "Year"
select select "[DEMOGRAPHIC_DATA]"
select select "Hatzalah Garages"
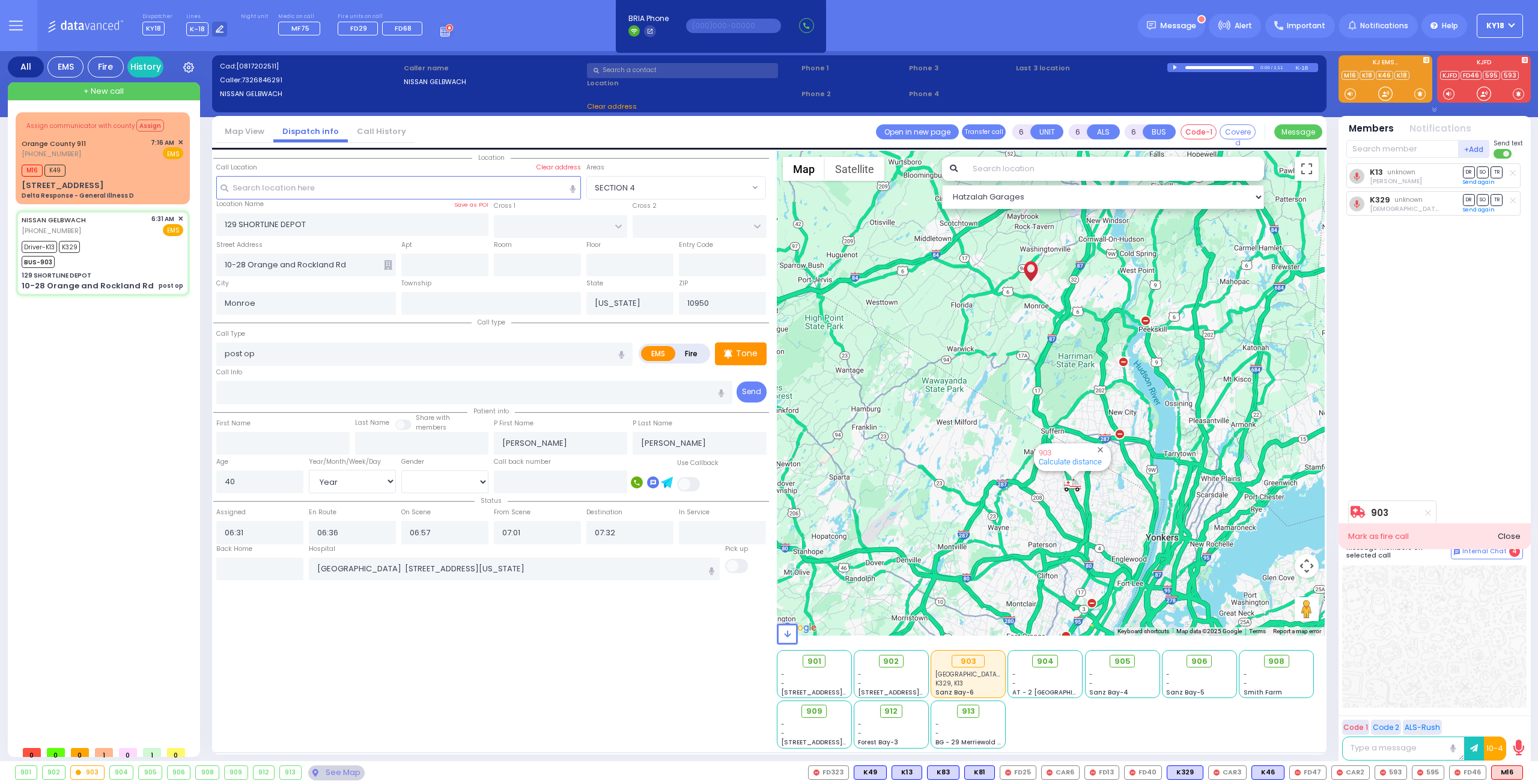
select select
radio input "true"
select select "Year"
select select "[DEMOGRAPHIC_DATA]"
select select "Hatzalah Garages"
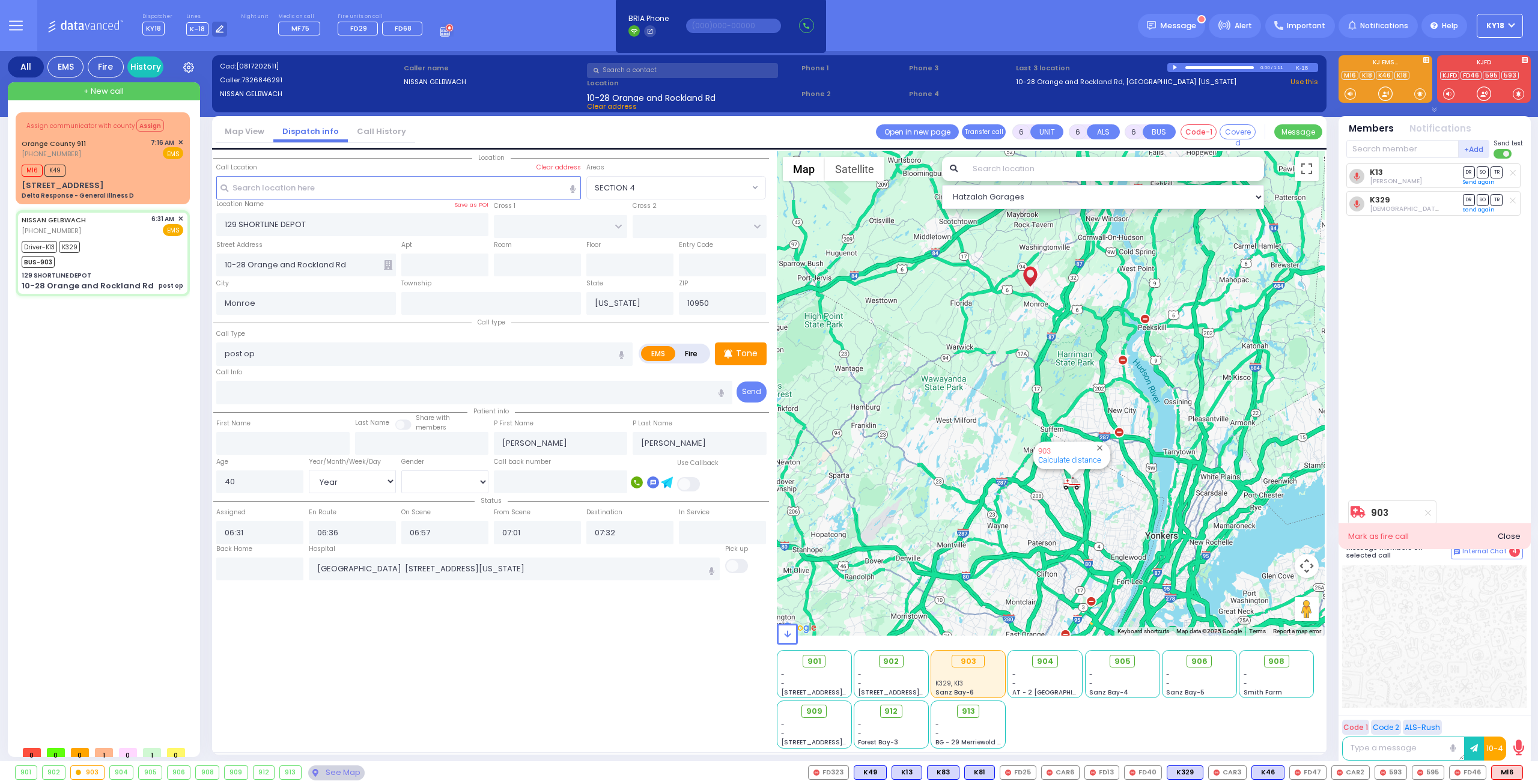
select select
radio input "true"
select select "Year"
select select "[DEMOGRAPHIC_DATA]"
select select "Hatzalah Garages"
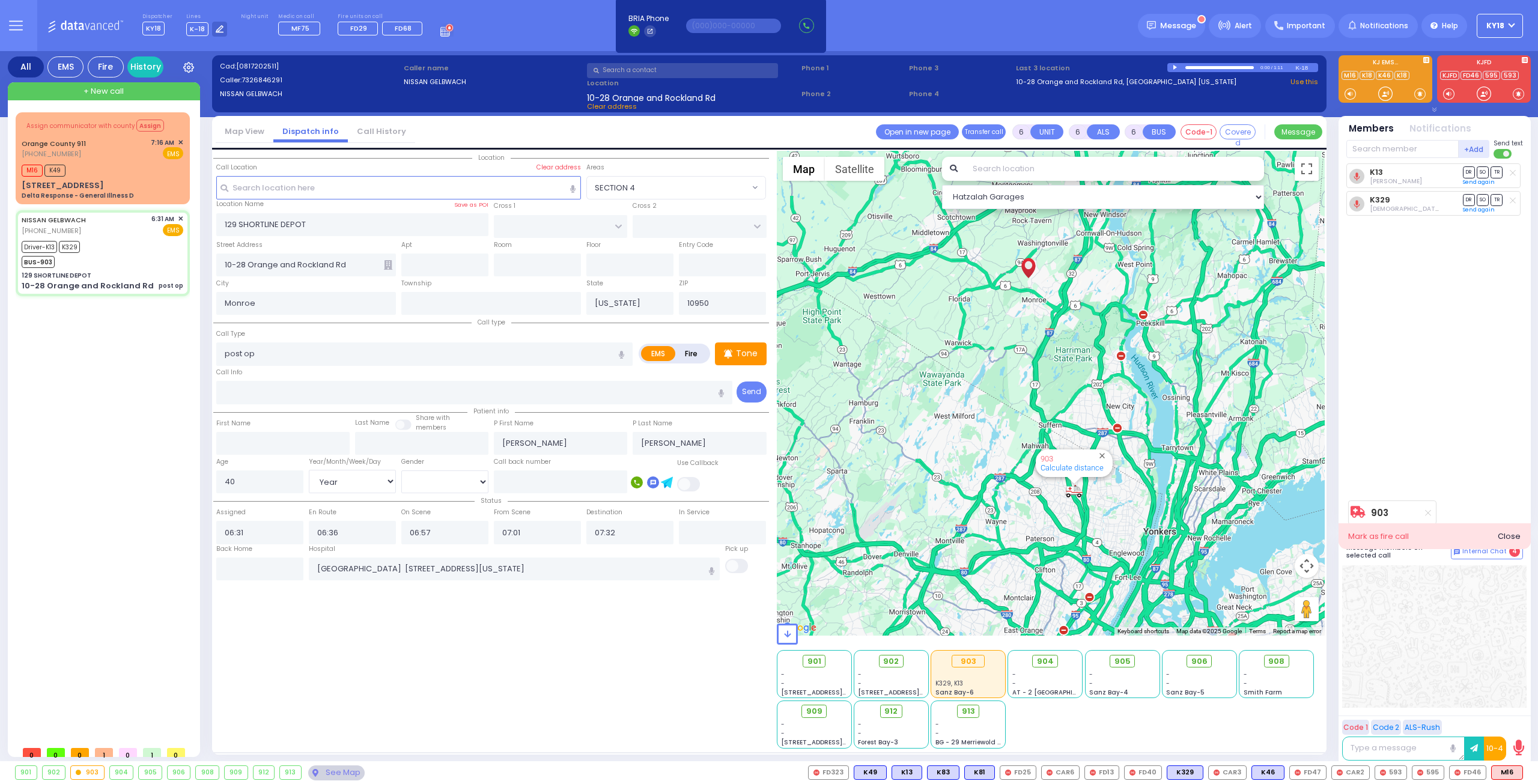
select select
radio input "true"
select select "Year"
select select "[DEMOGRAPHIC_DATA]"
select select "Hatzalah Garages"
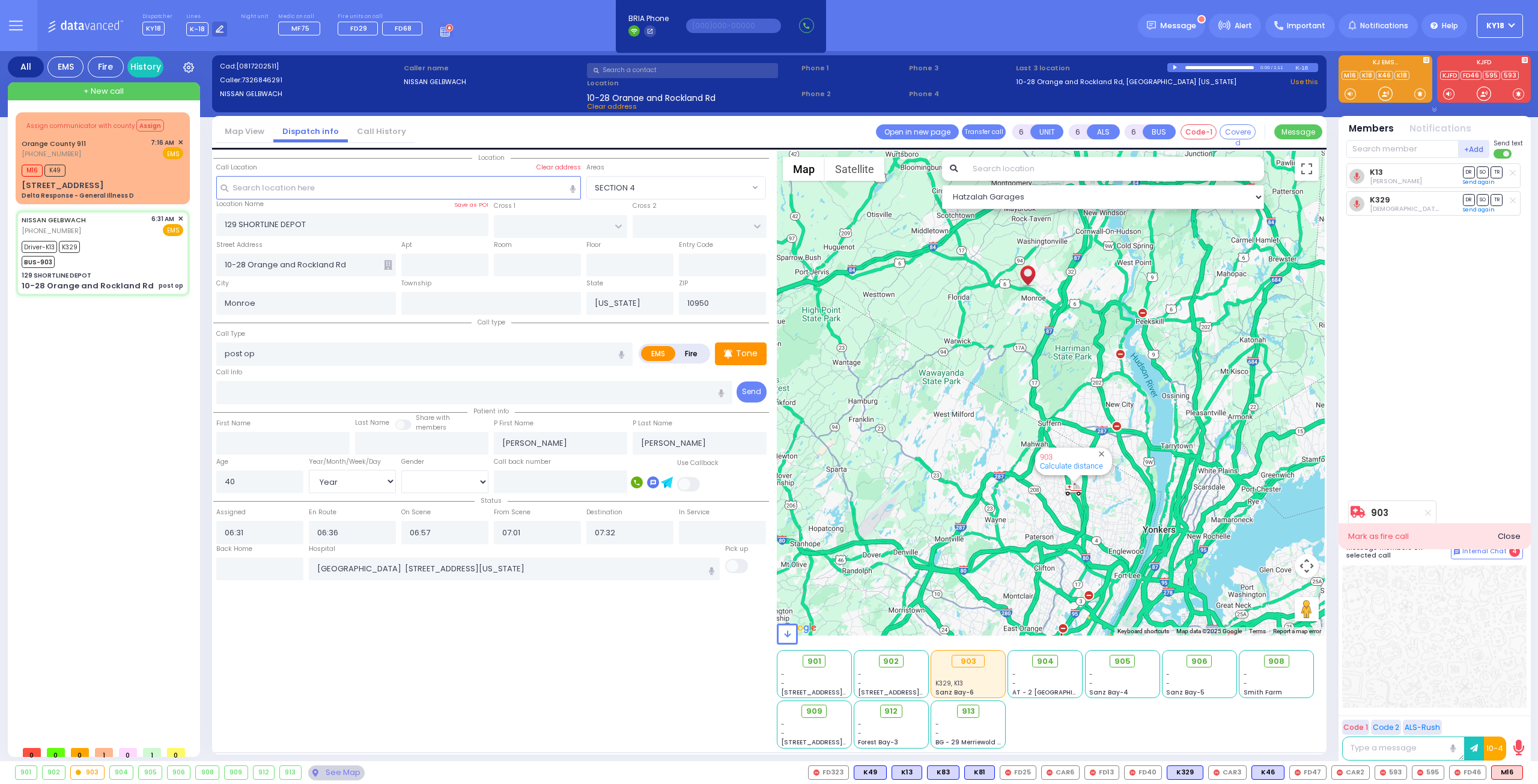
select select
radio input "true"
select select "Year"
select select "[DEMOGRAPHIC_DATA]"
select select "Hatzalah Garages"
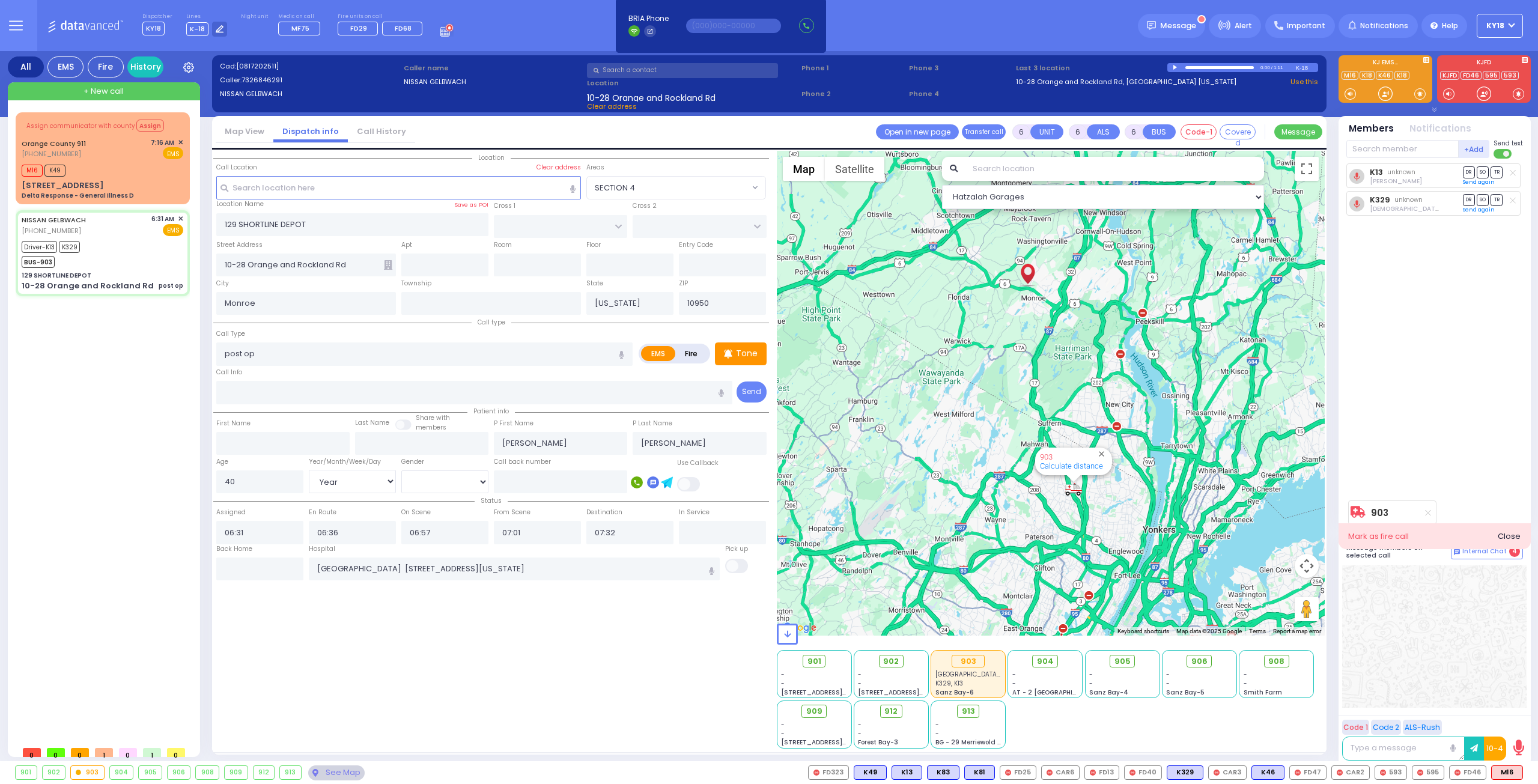
select select
radio input "true"
select select "Year"
select select "[DEMOGRAPHIC_DATA]"
select select "Hatzalah Garages"
